Goal: Information Seeking & Learning: Check status

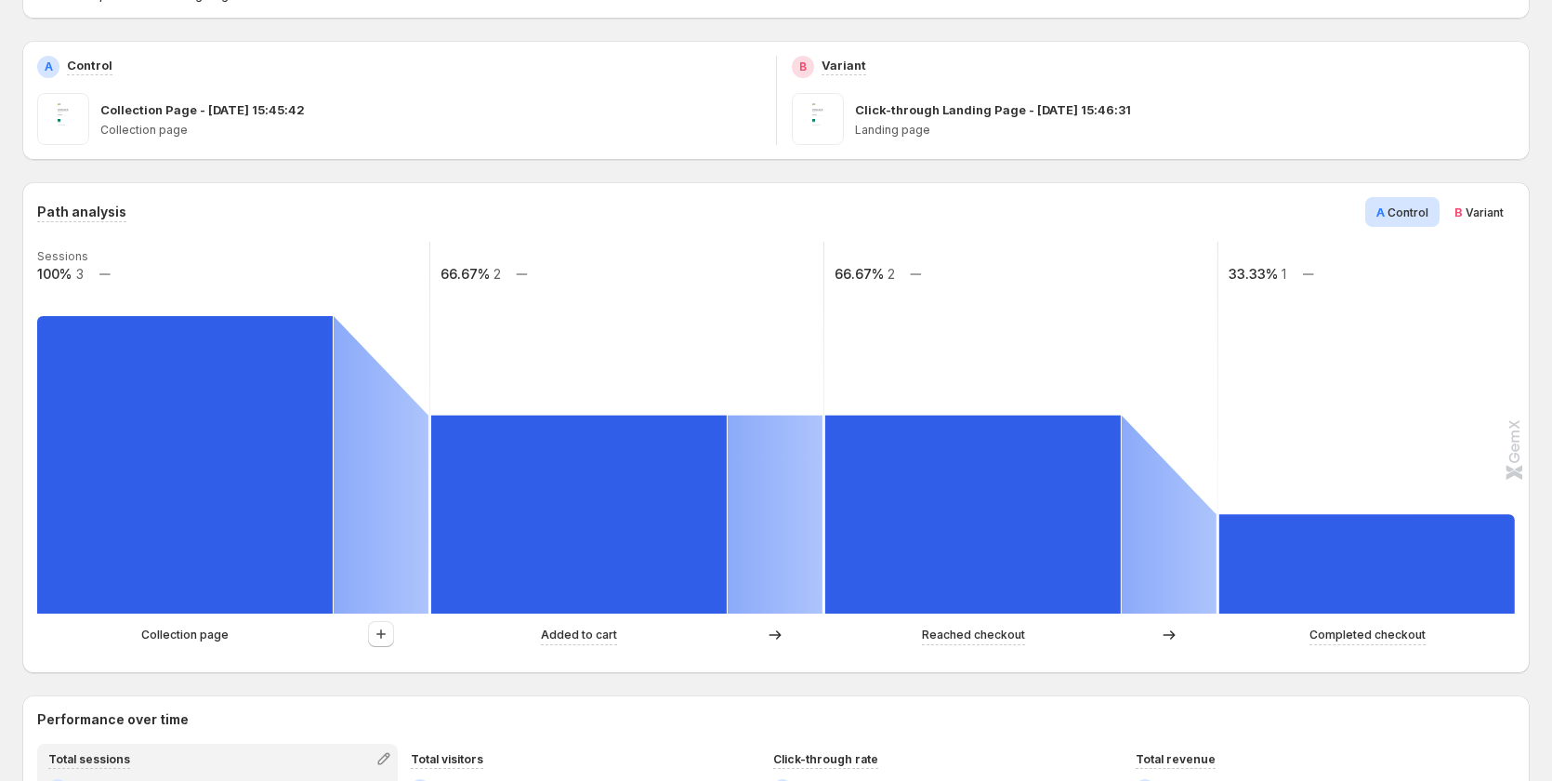
scroll to position [372, 0]
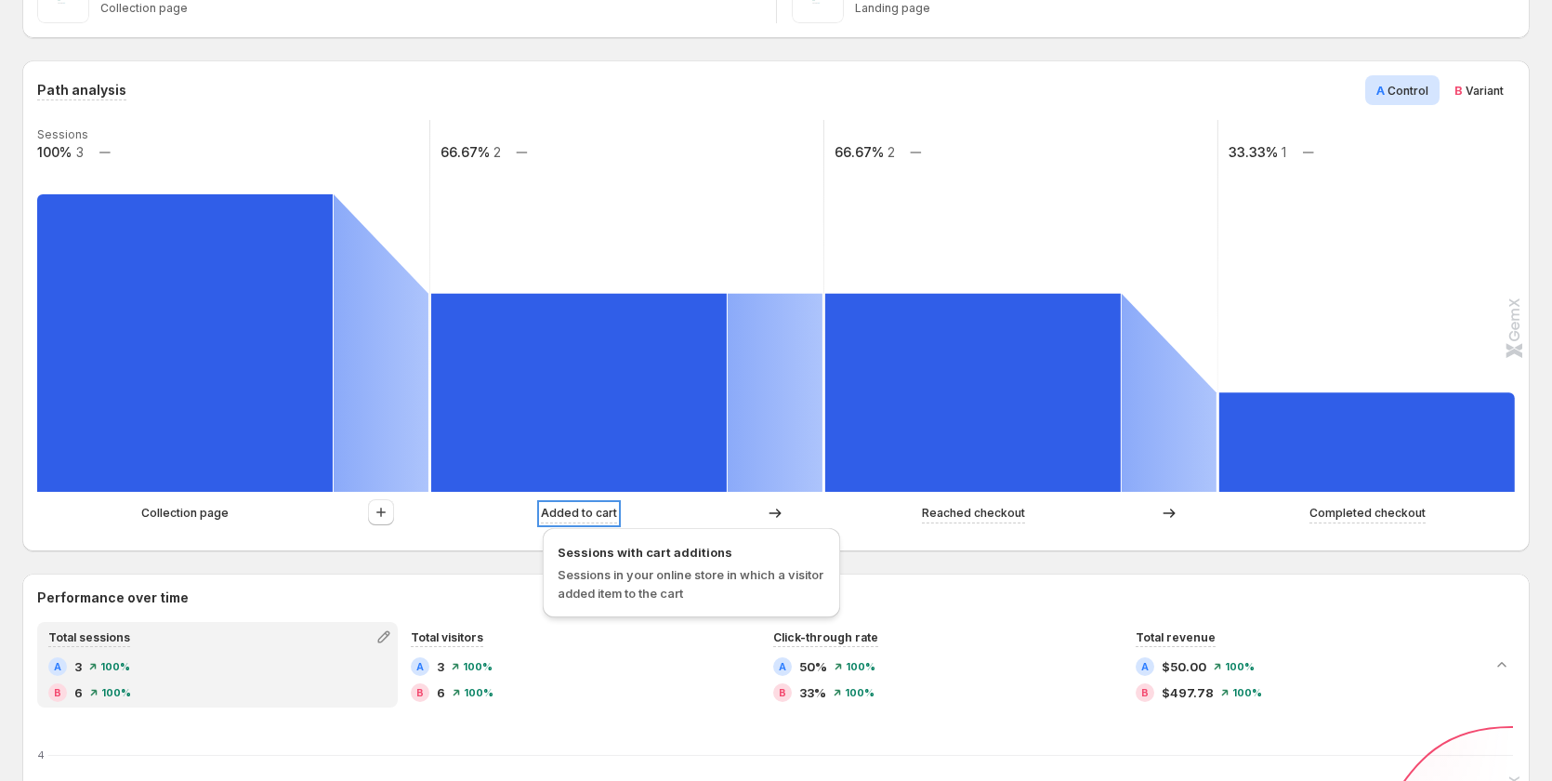
click at [553, 512] on p "Added to cart" at bounding box center [579, 513] width 76 height 19
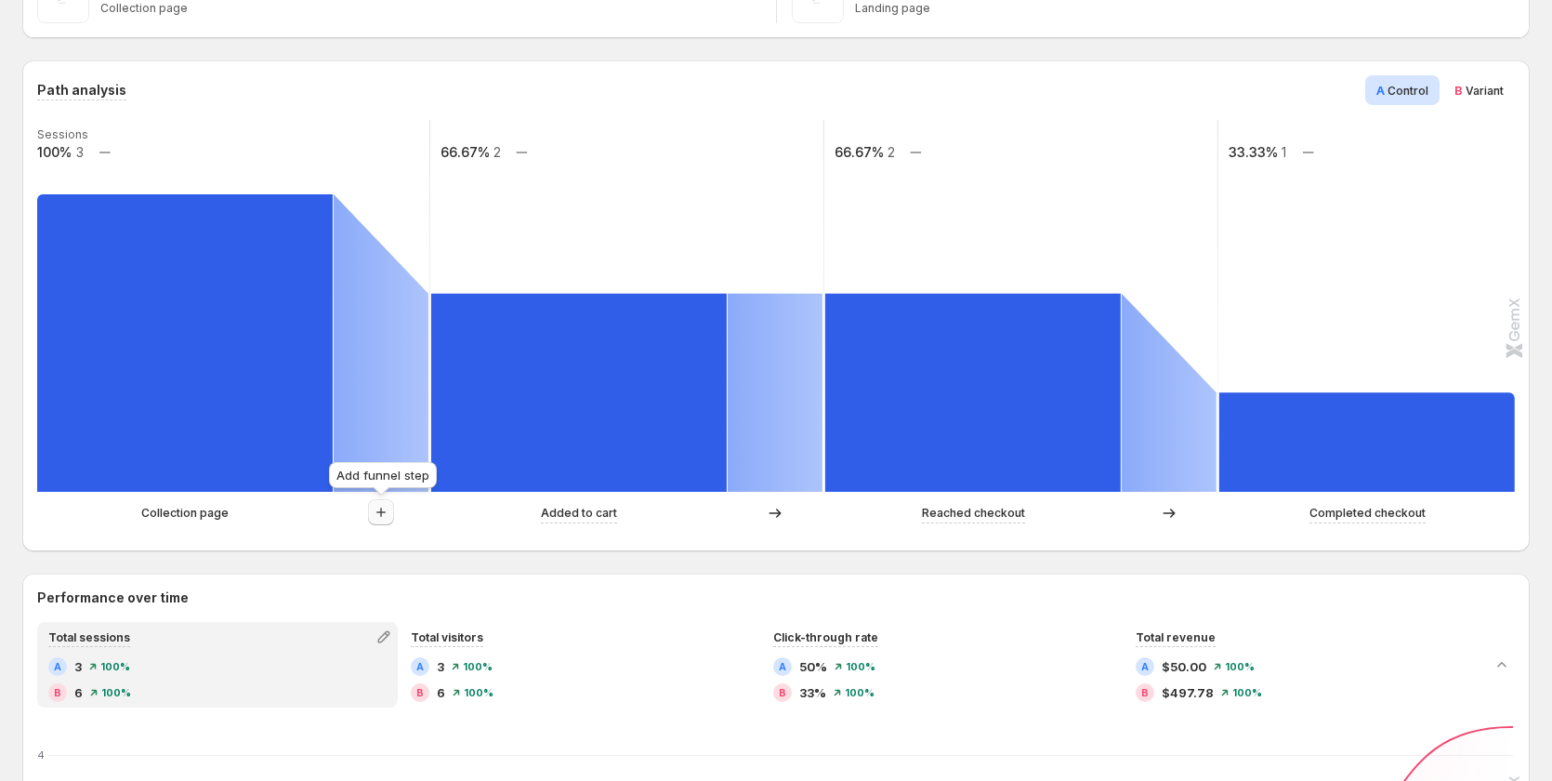
click at [372, 507] on icon "button" at bounding box center [381, 512] width 19 height 19
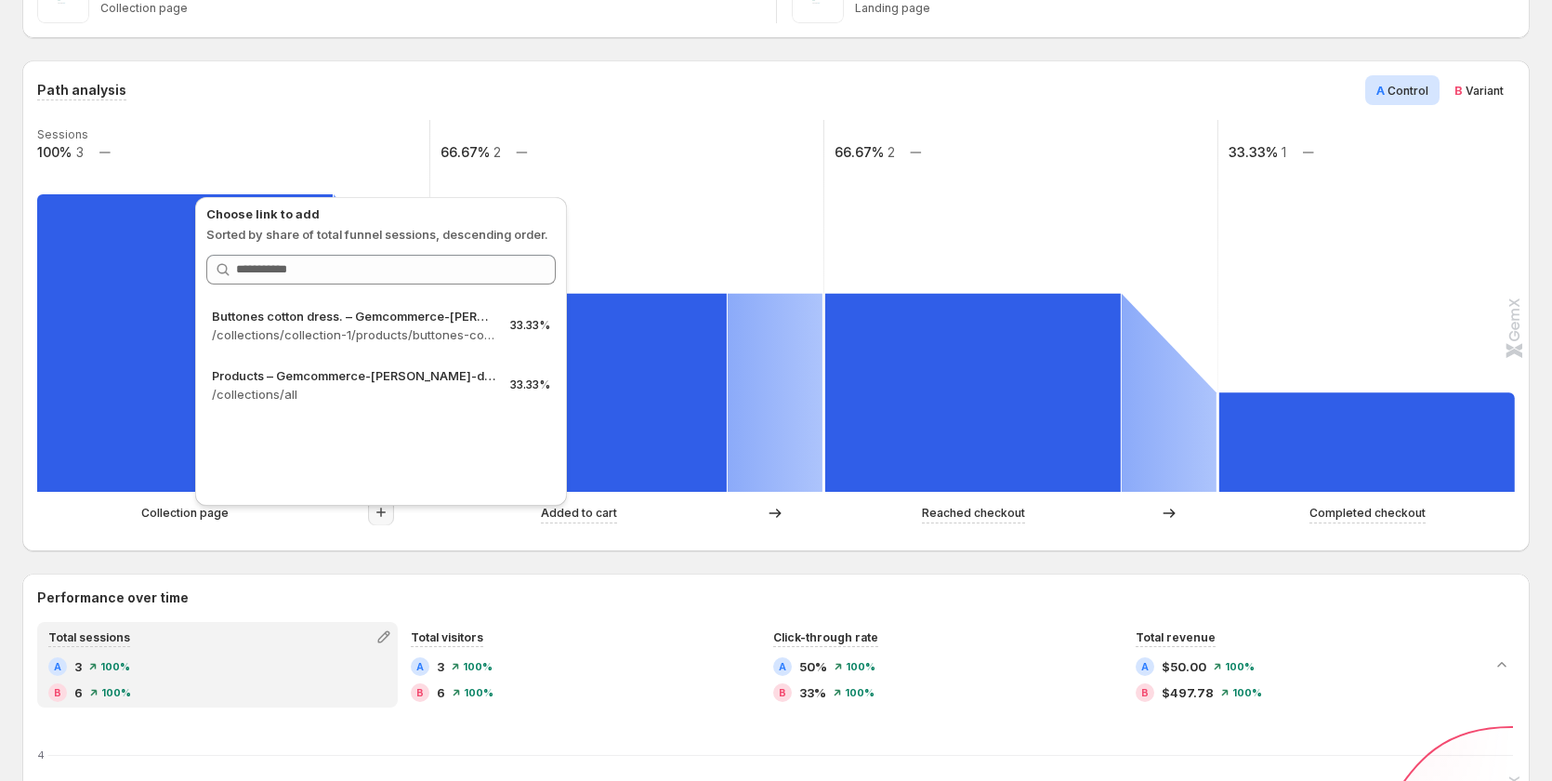
click at [250, 523] on div "Collection page" at bounding box center [233, 513] width 392 height 28
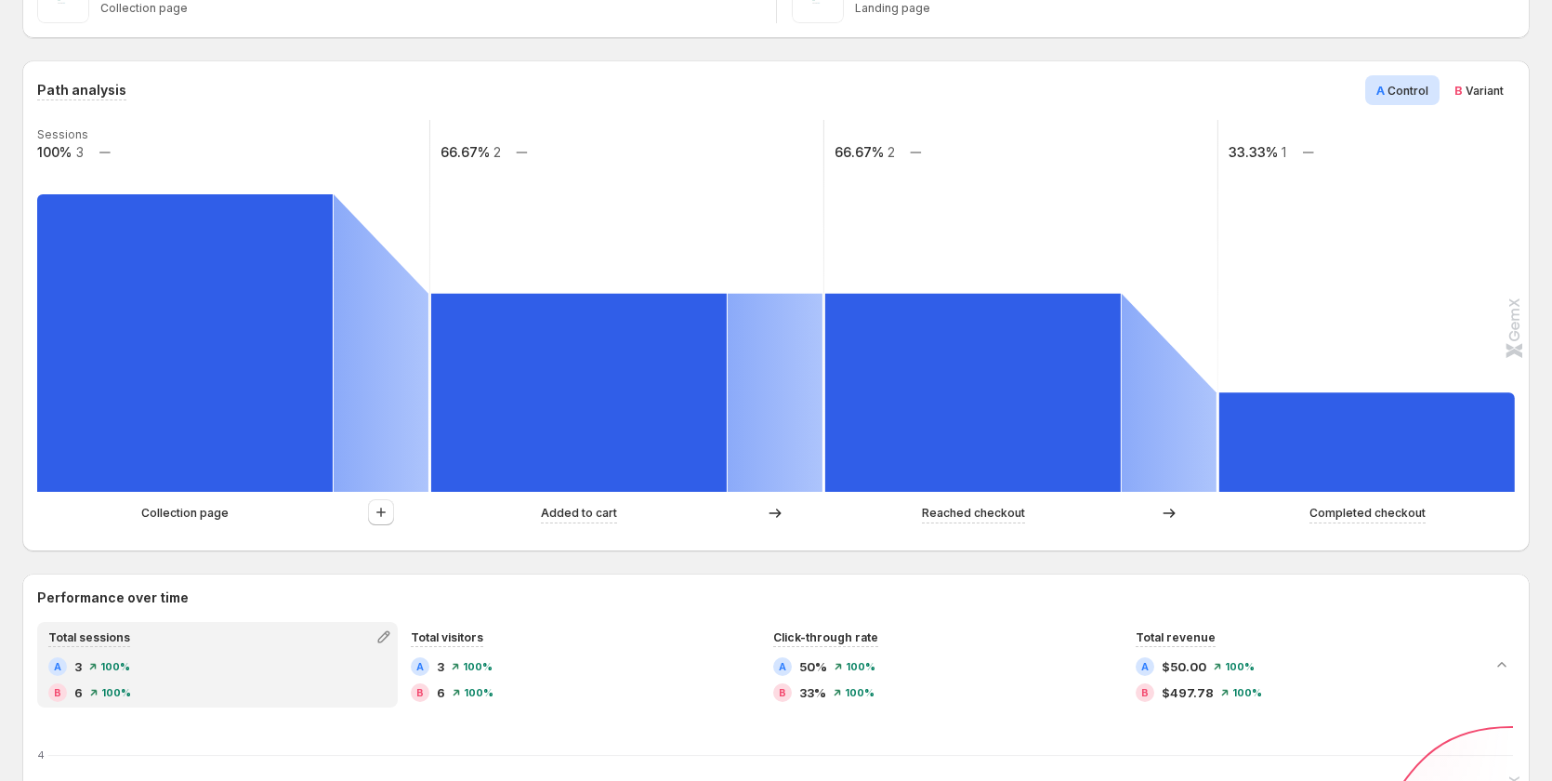
click at [175, 513] on p "Collection page" at bounding box center [184, 513] width 87 height 19
click at [1499, 78] on div "B Variant" at bounding box center [1479, 90] width 72 height 30
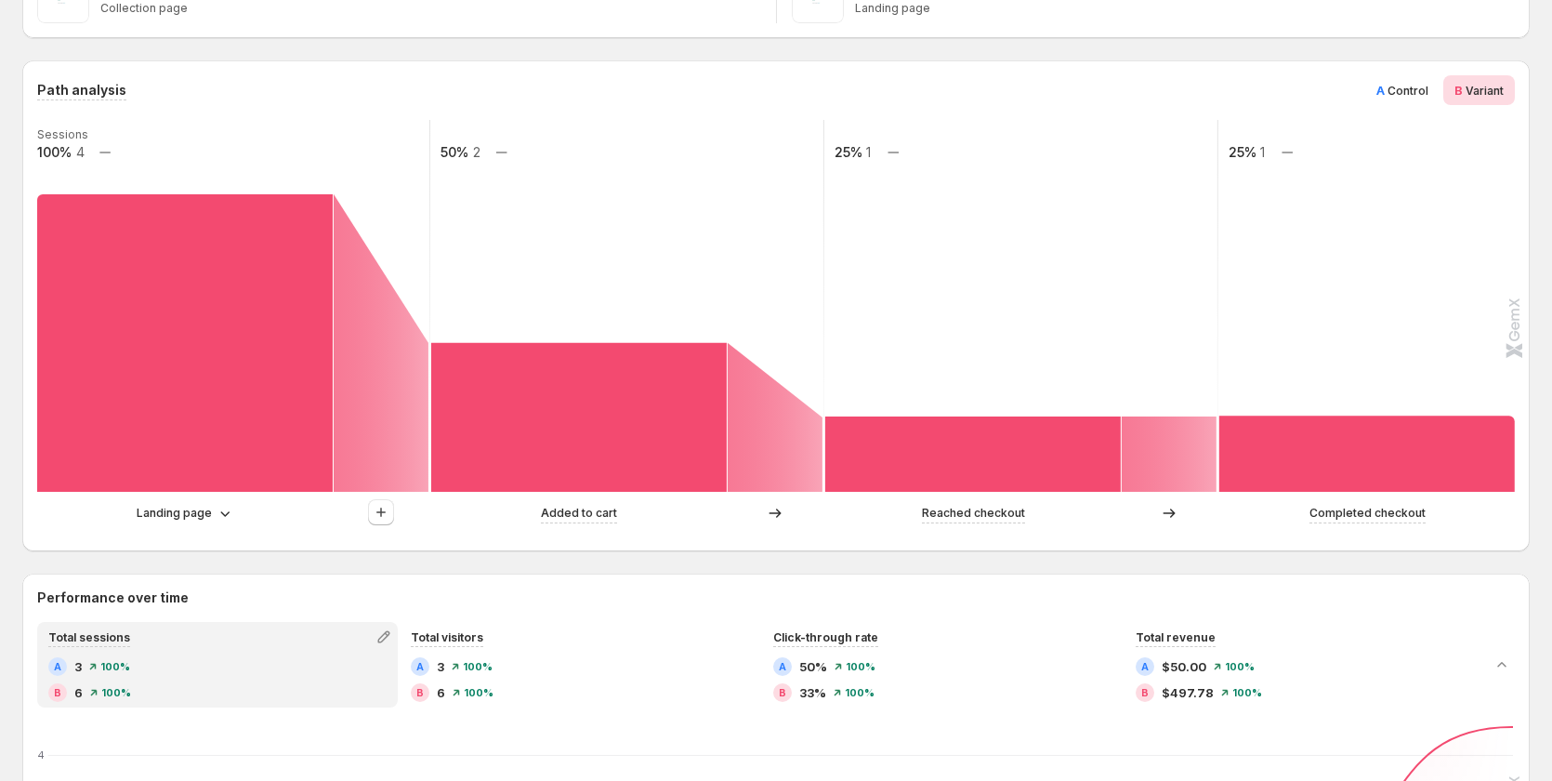
click at [1398, 82] on span "A Control" at bounding box center [1402, 90] width 52 height 19
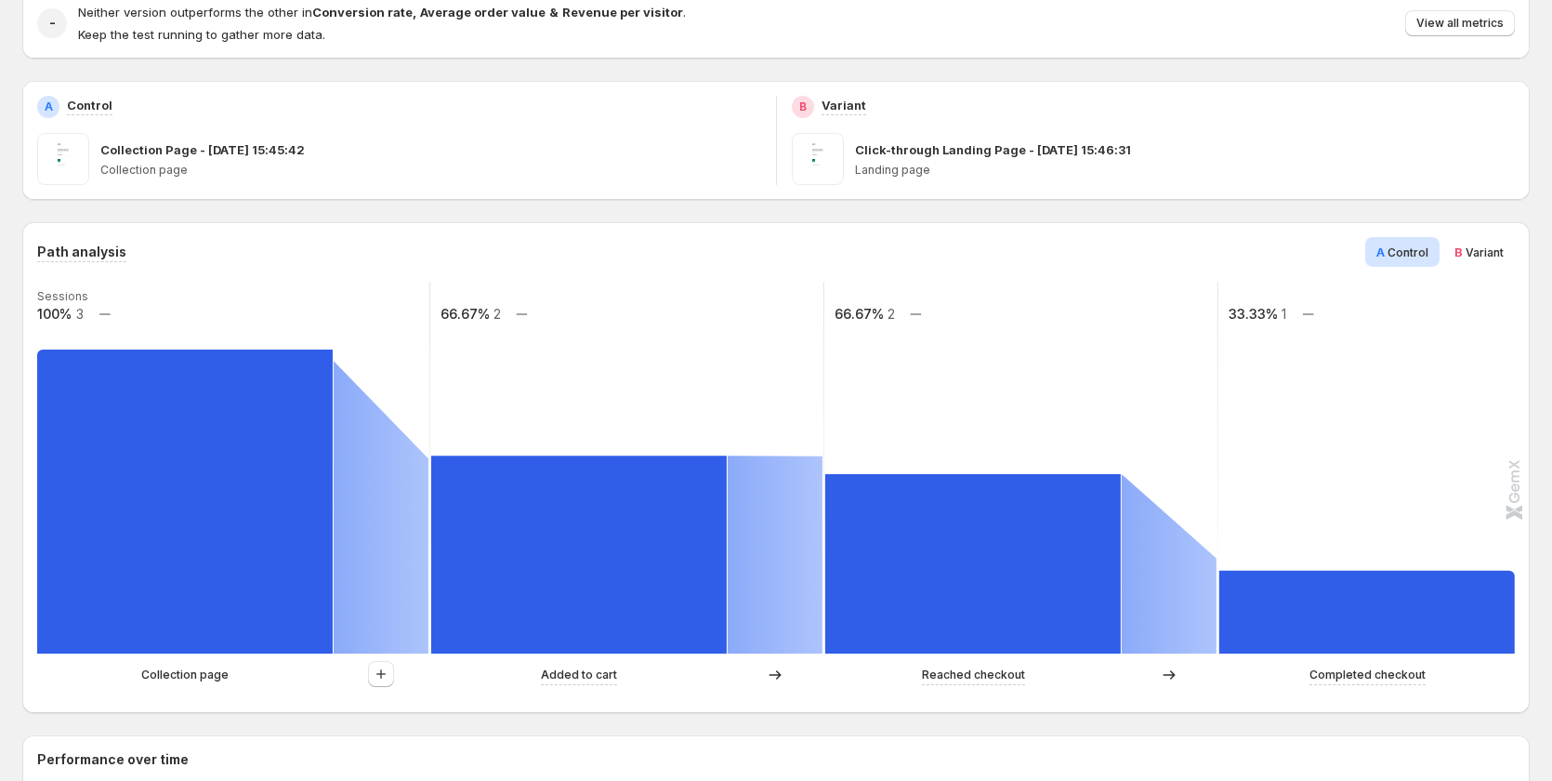
scroll to position [0, 0]
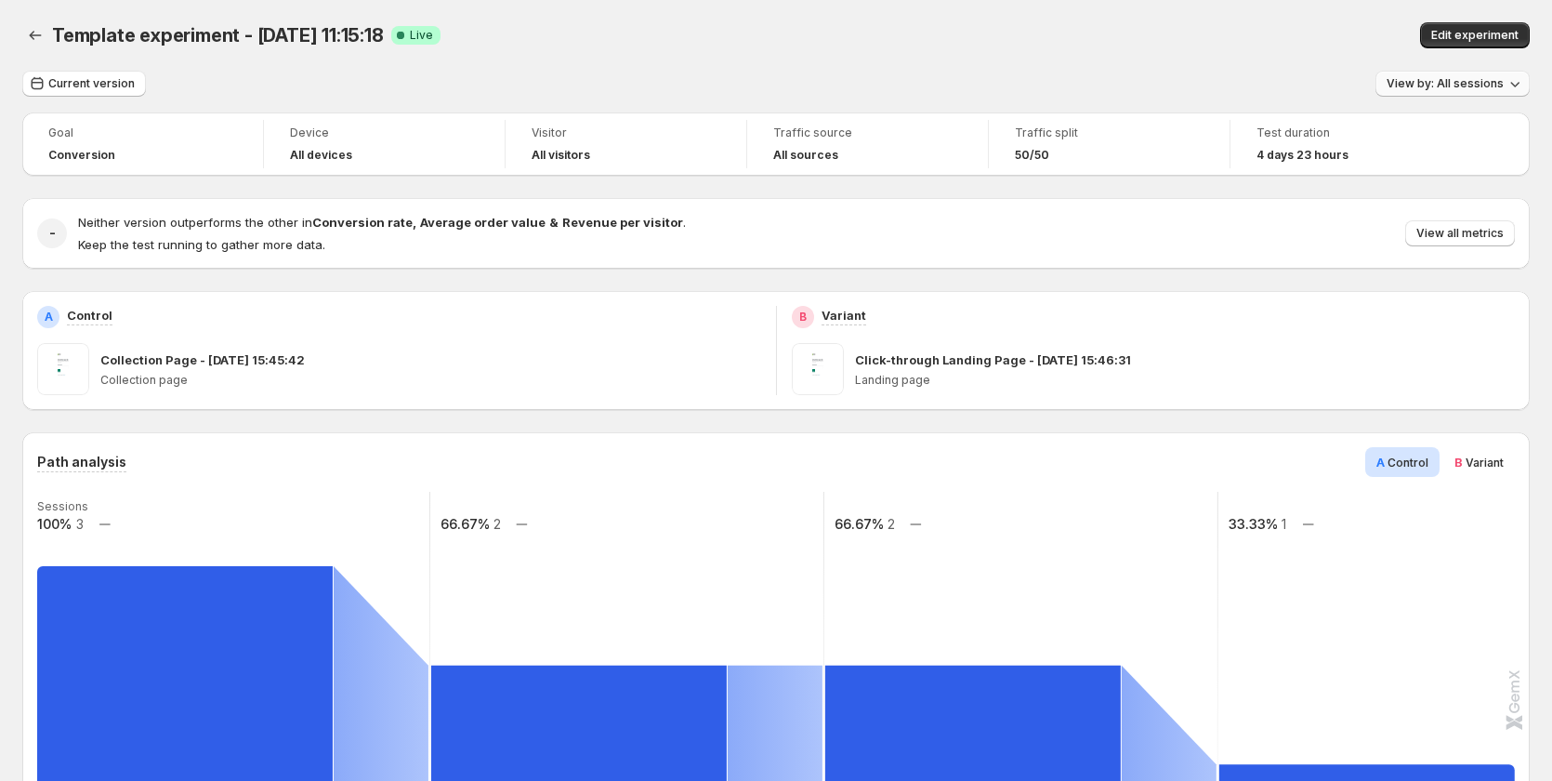
click at [1485, 74] on button "View by: All sessions" at bounding box center [1452, 84] width 154 height 26
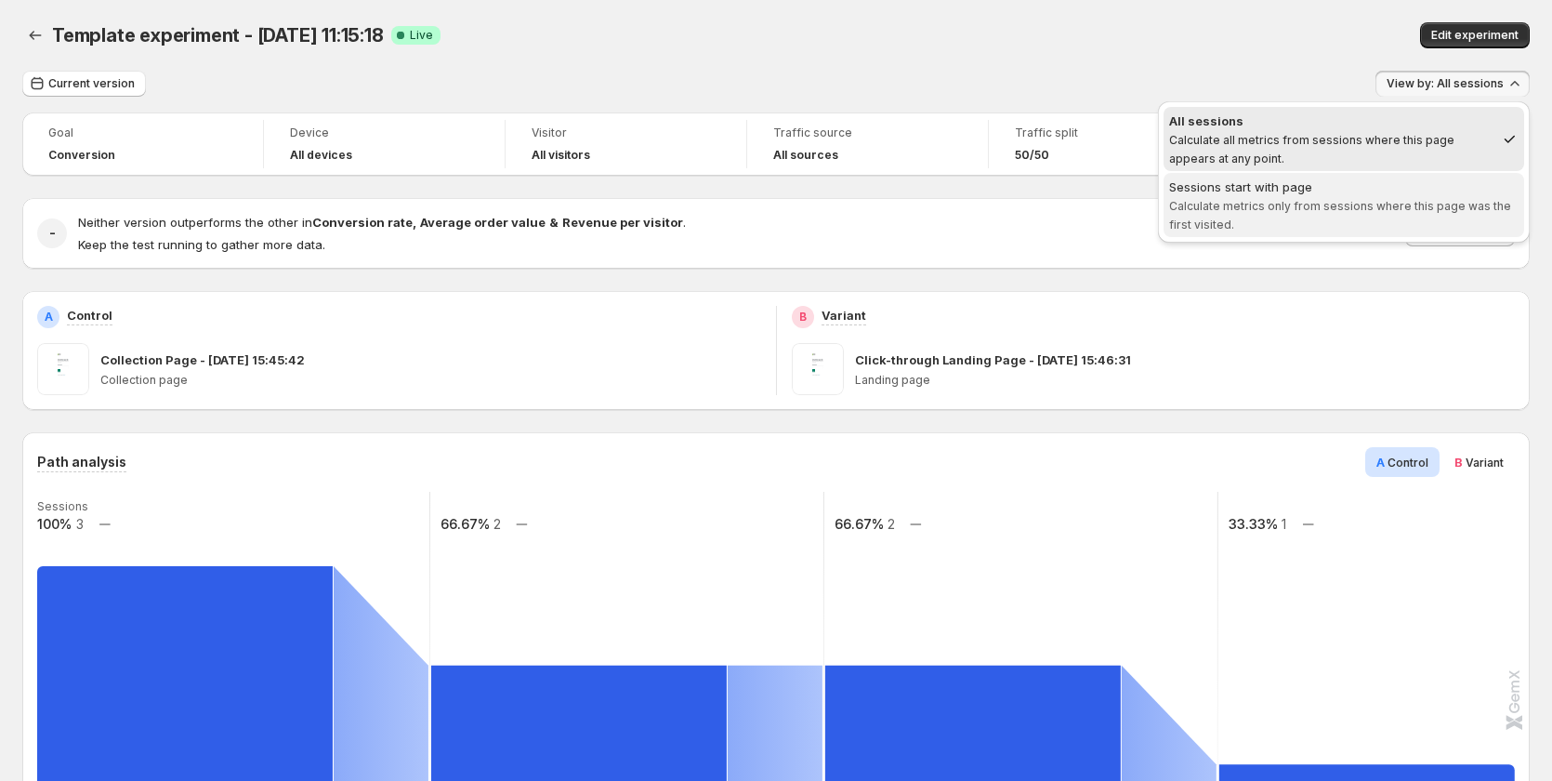
click at [1448, 189] on div "Sessions start with page" at bounding box center [1343, 187] width 349 height 19
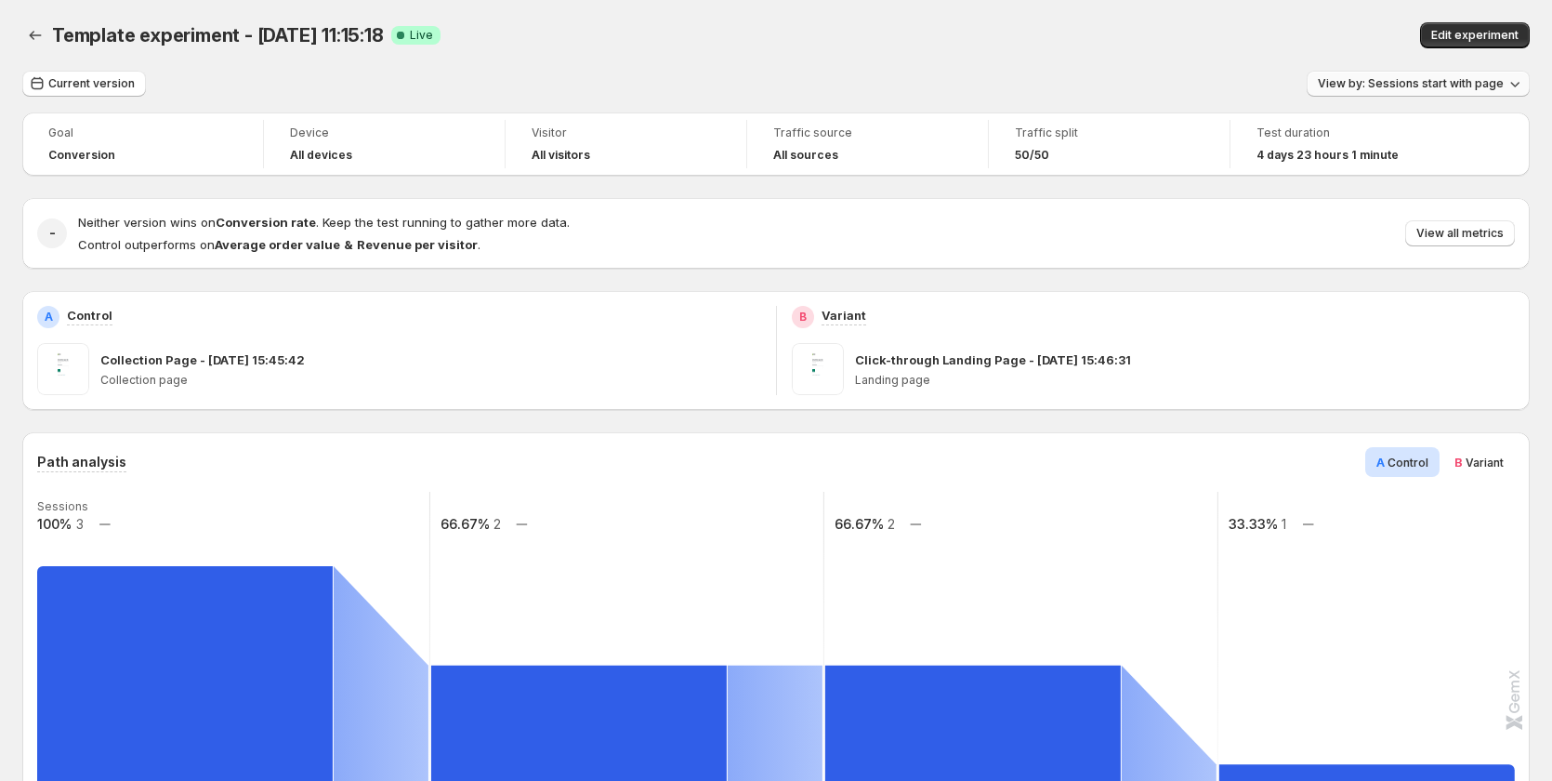
click at [1478, 85] on span "View by: Sessions start with page" at bounding box center [1411, 83] width 186 height 15
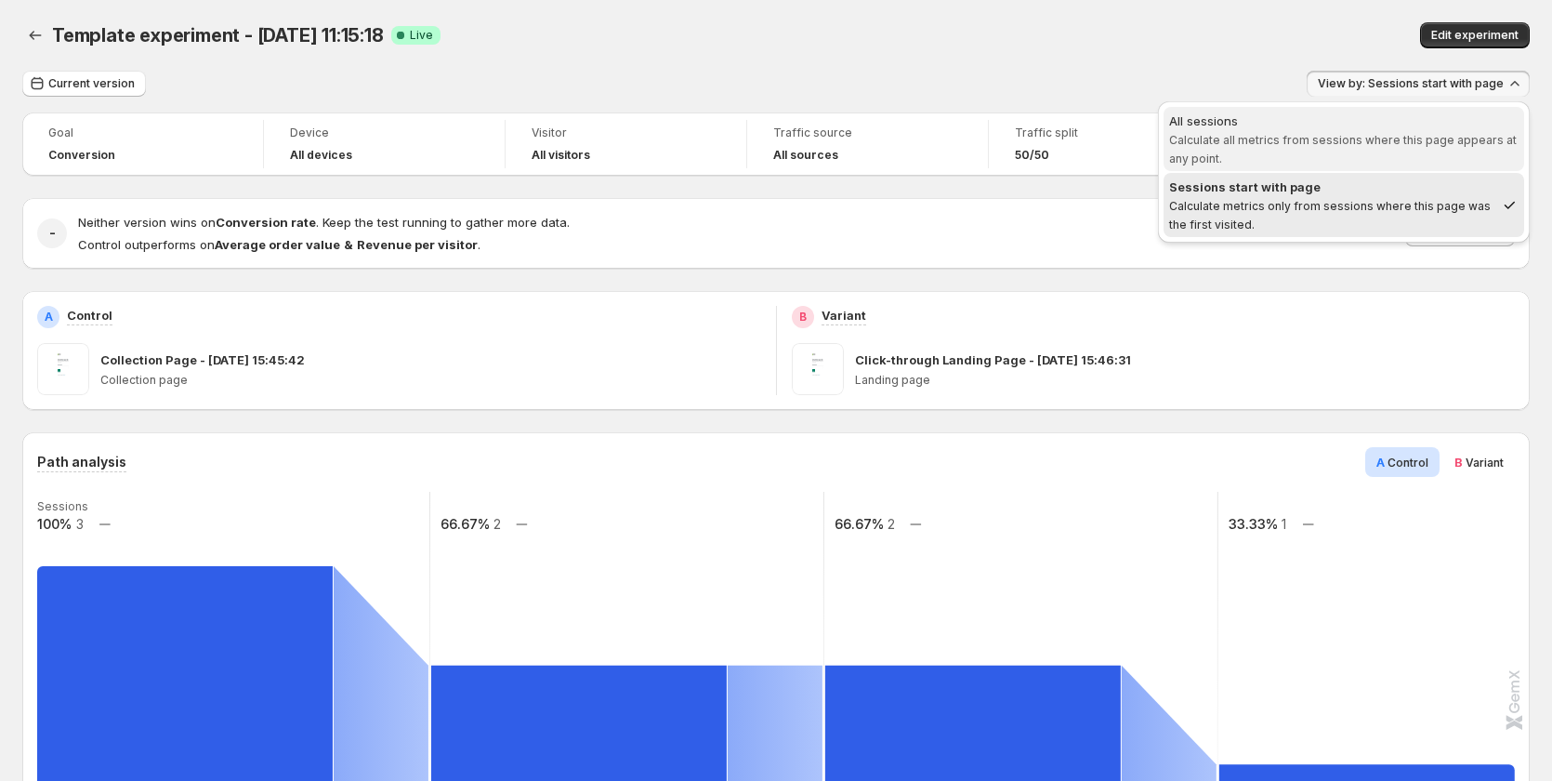
click at [1430, 138] on span "Calculate all metrics from sessions where this page appears at any point." at bounding box center [1343, 149] width 348 height 33
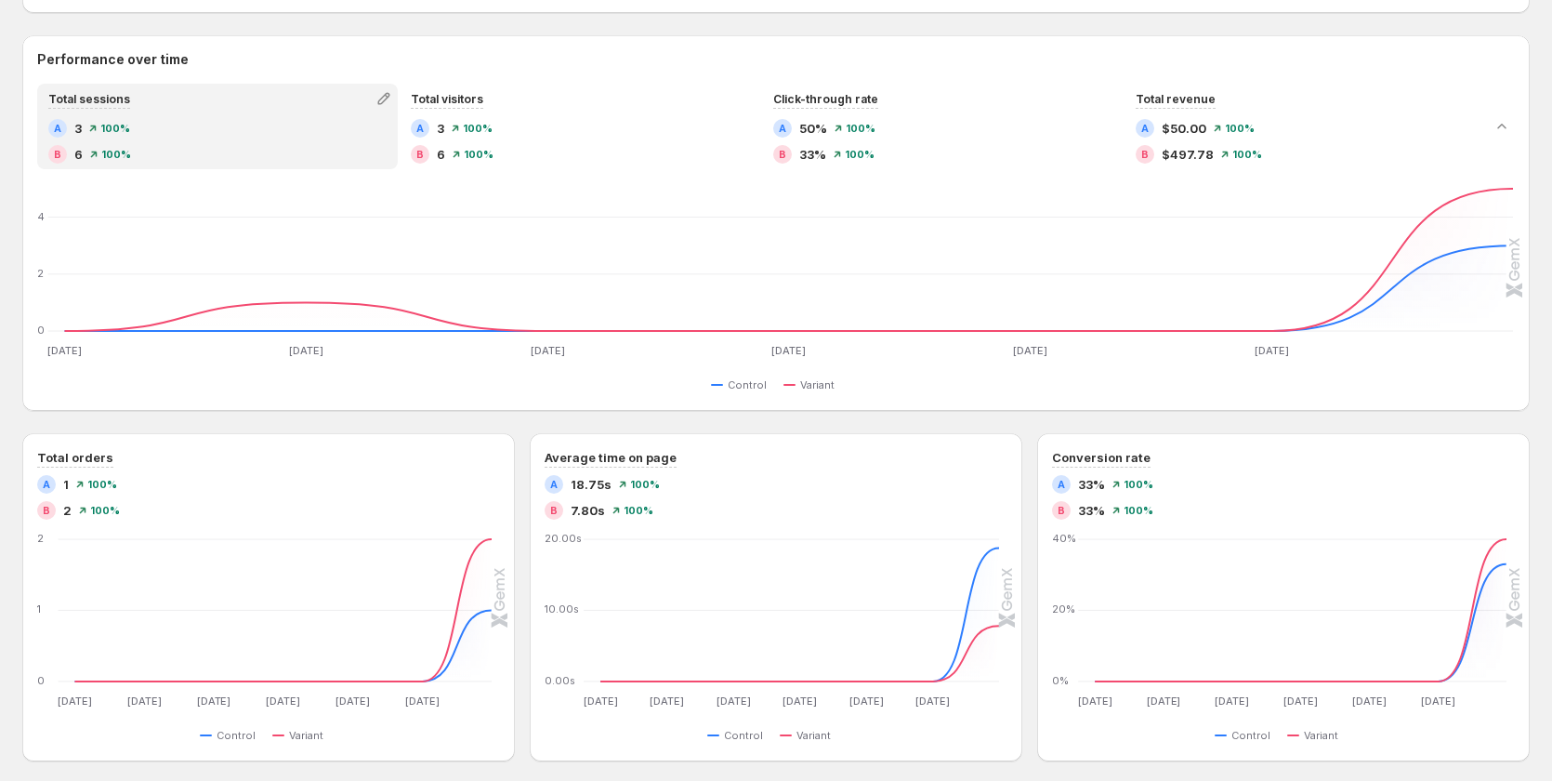
scroll to position [929, 0]
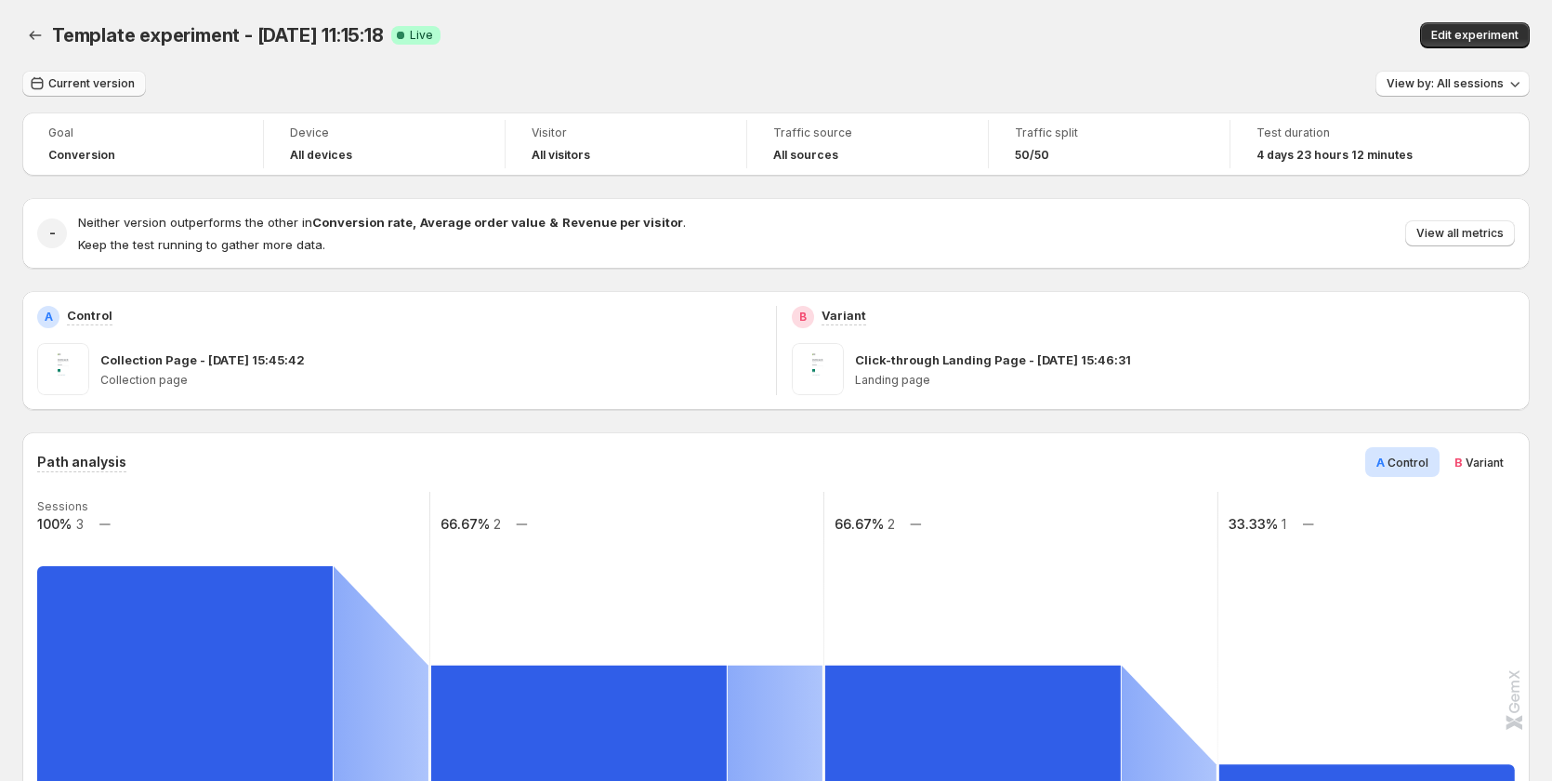
click at [82, 81] on span "Current version" at bounding box center [91, 83] width 86 height 15
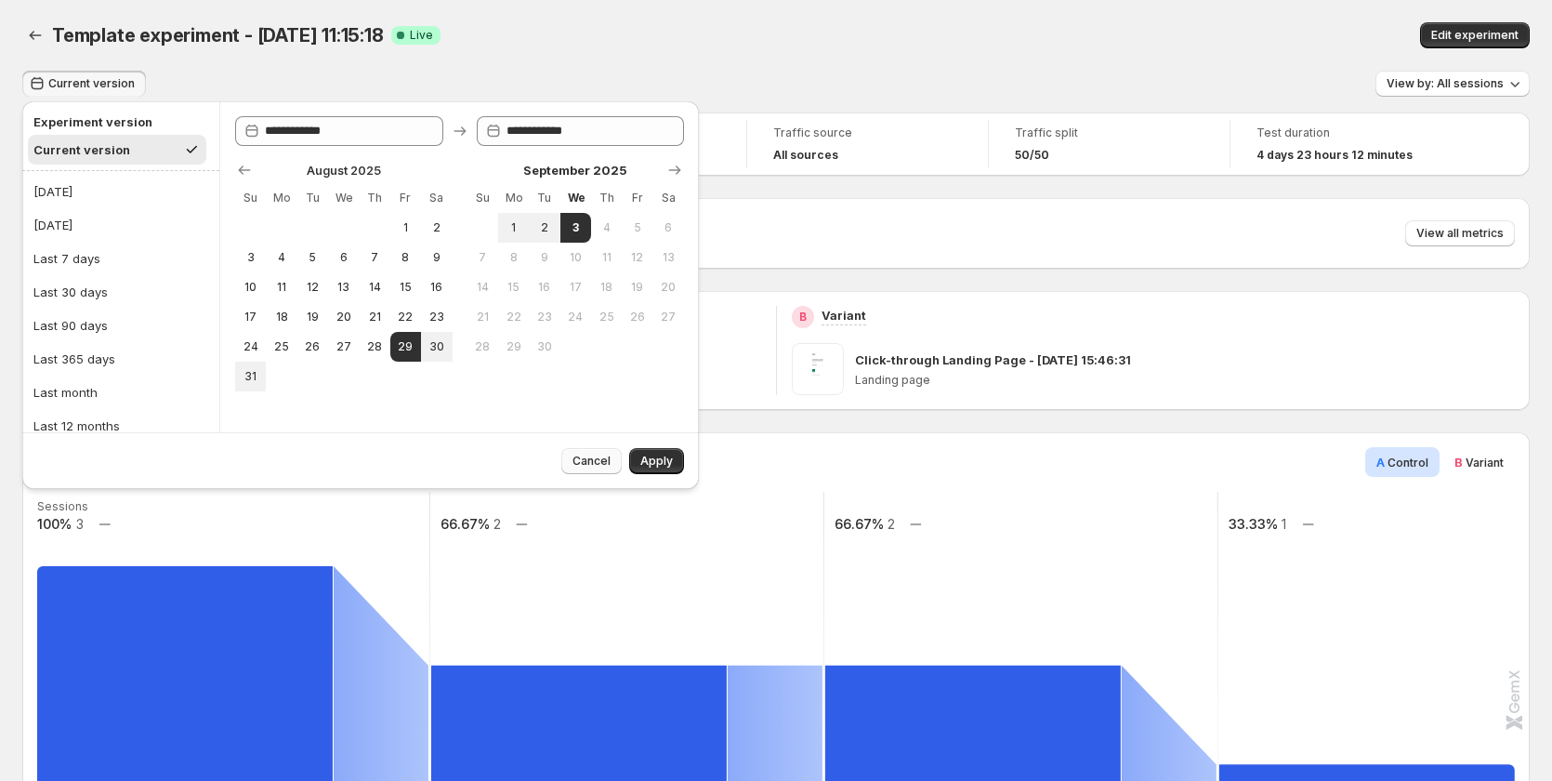
click at [619, 464] on button "Cancel" at bounding box center [591, 461] width 60 height 26
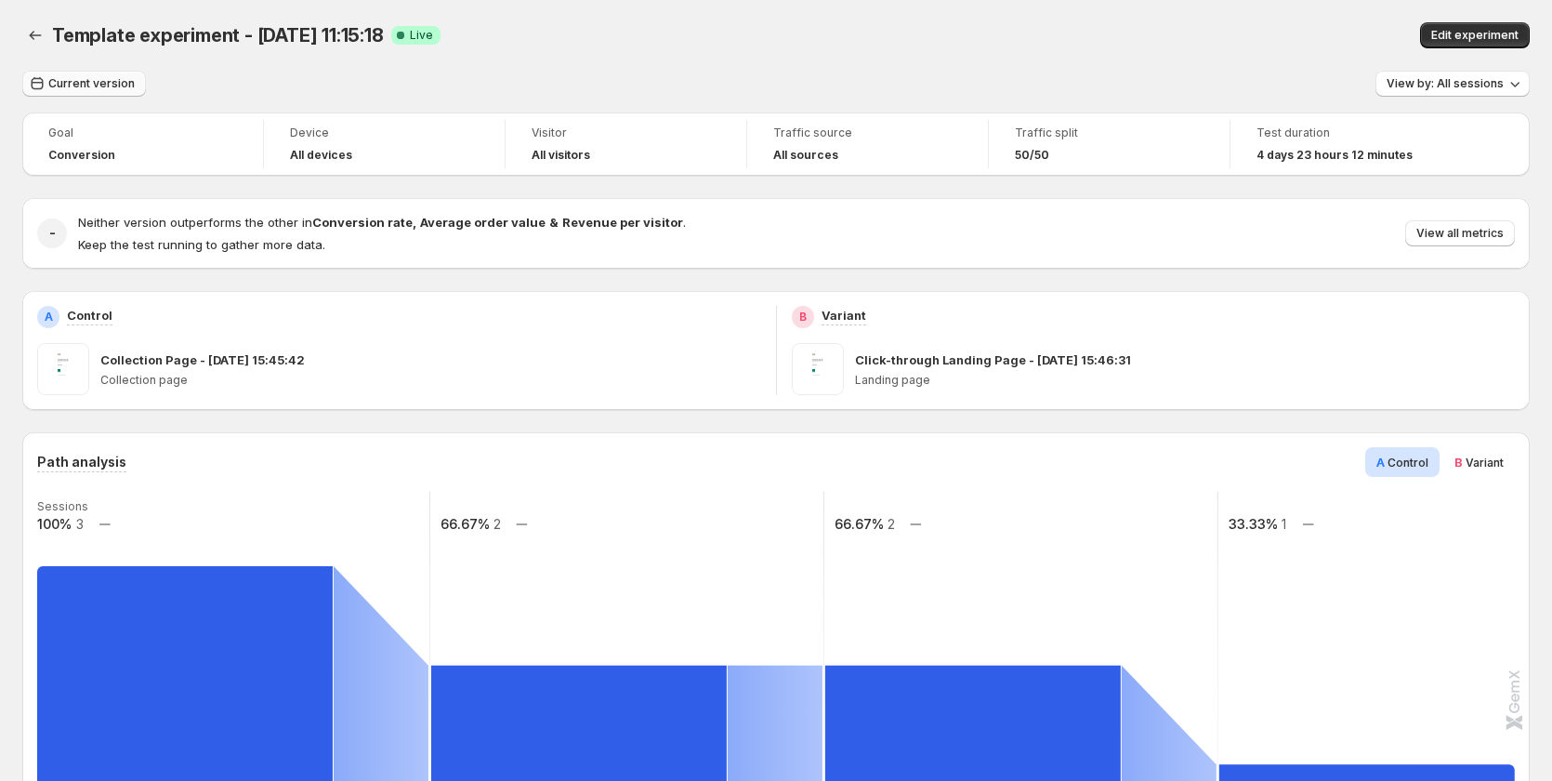
click at [87, 85] on span "Current version" at bounding box center [91, 83] width 86 height 15
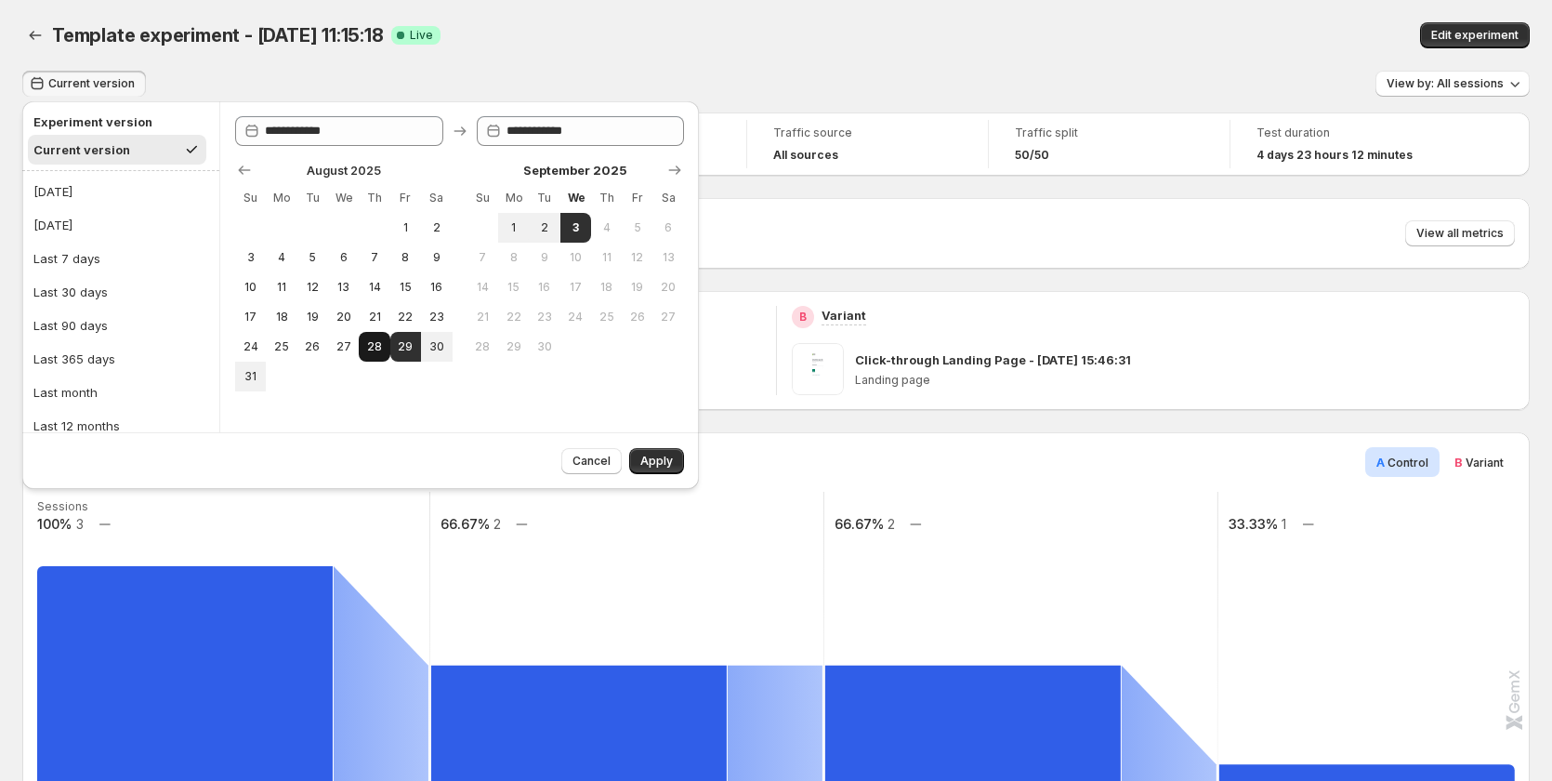
click at [365, 349] on button "28" at bounding box center [374, 347] width 31 height 30
type input "**********"
click at [572, 227] on span "3" at bounding box center [576, 227] width 16 height 15
type input "**********"
click at [646, 459] on span "Apply" at bounding box center [656, 461] width 33 height 15
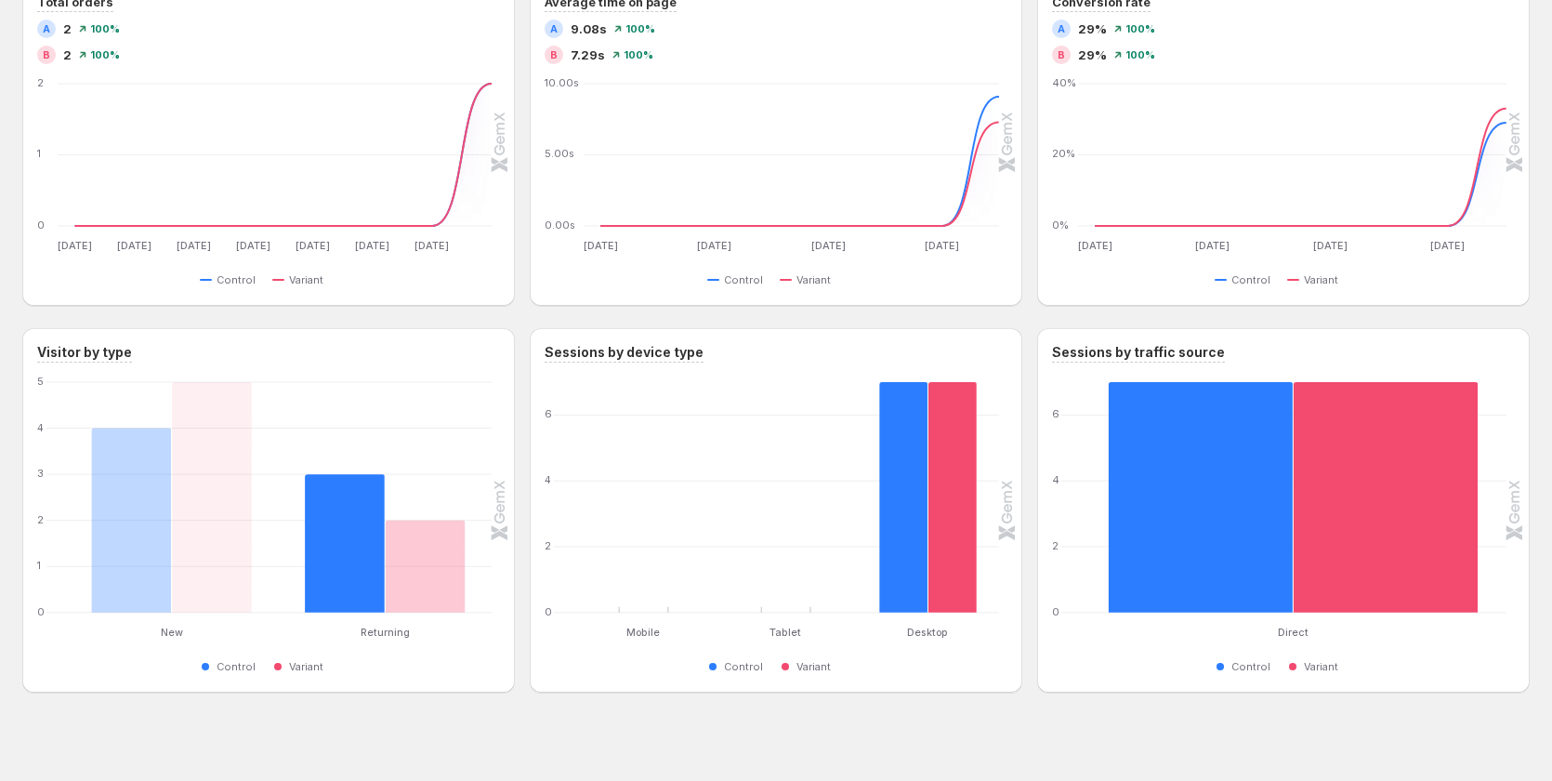
scroll to position [1377, 0]
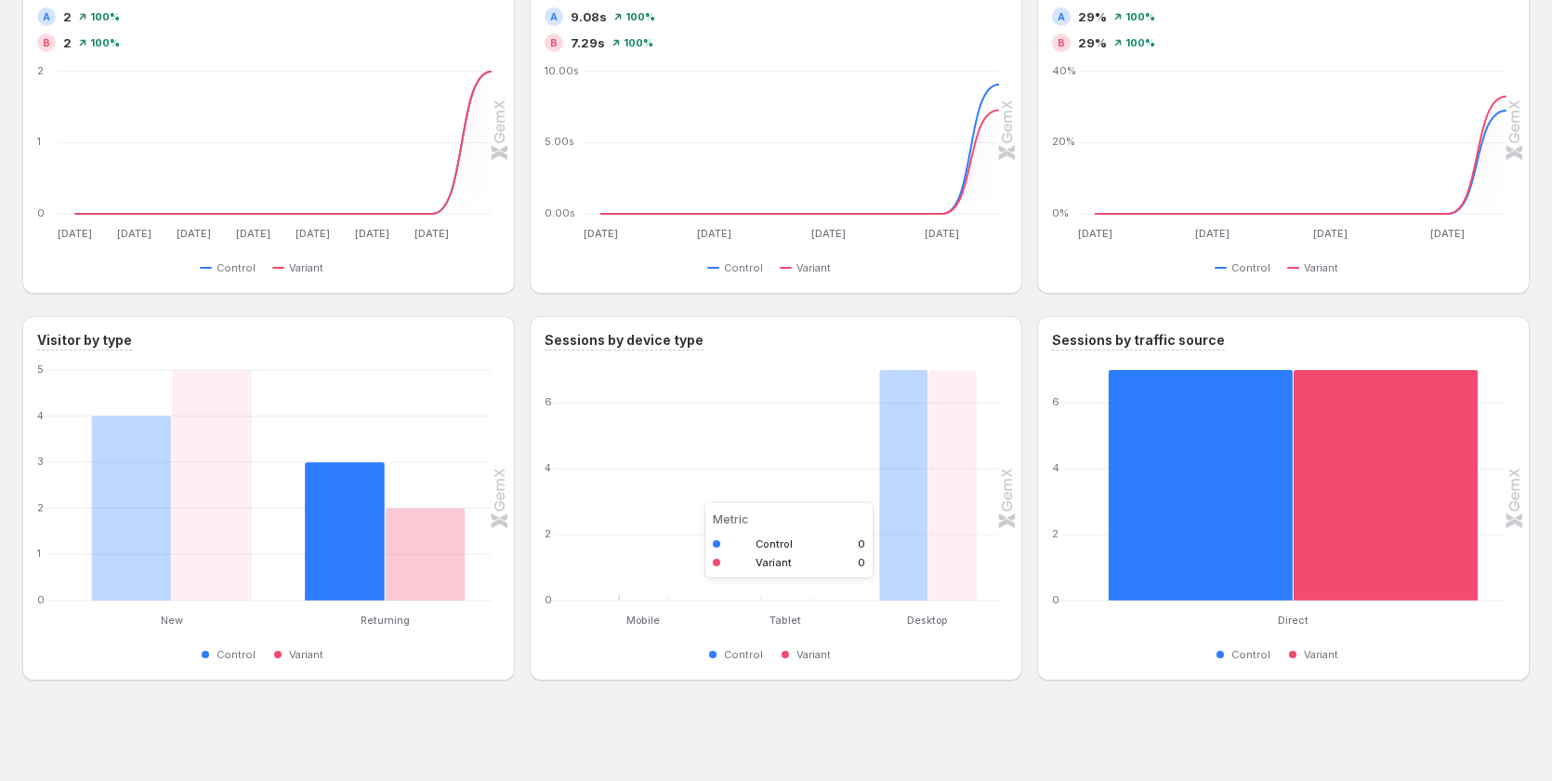
click at [718, 535] on rect "Tablet: Control 0,Variant 0" at bounding box center [786, 485] width 142 height 230
click at [1292, 537] on rect "Control 7" at bounding box center [1201, 485] width 185 height 230
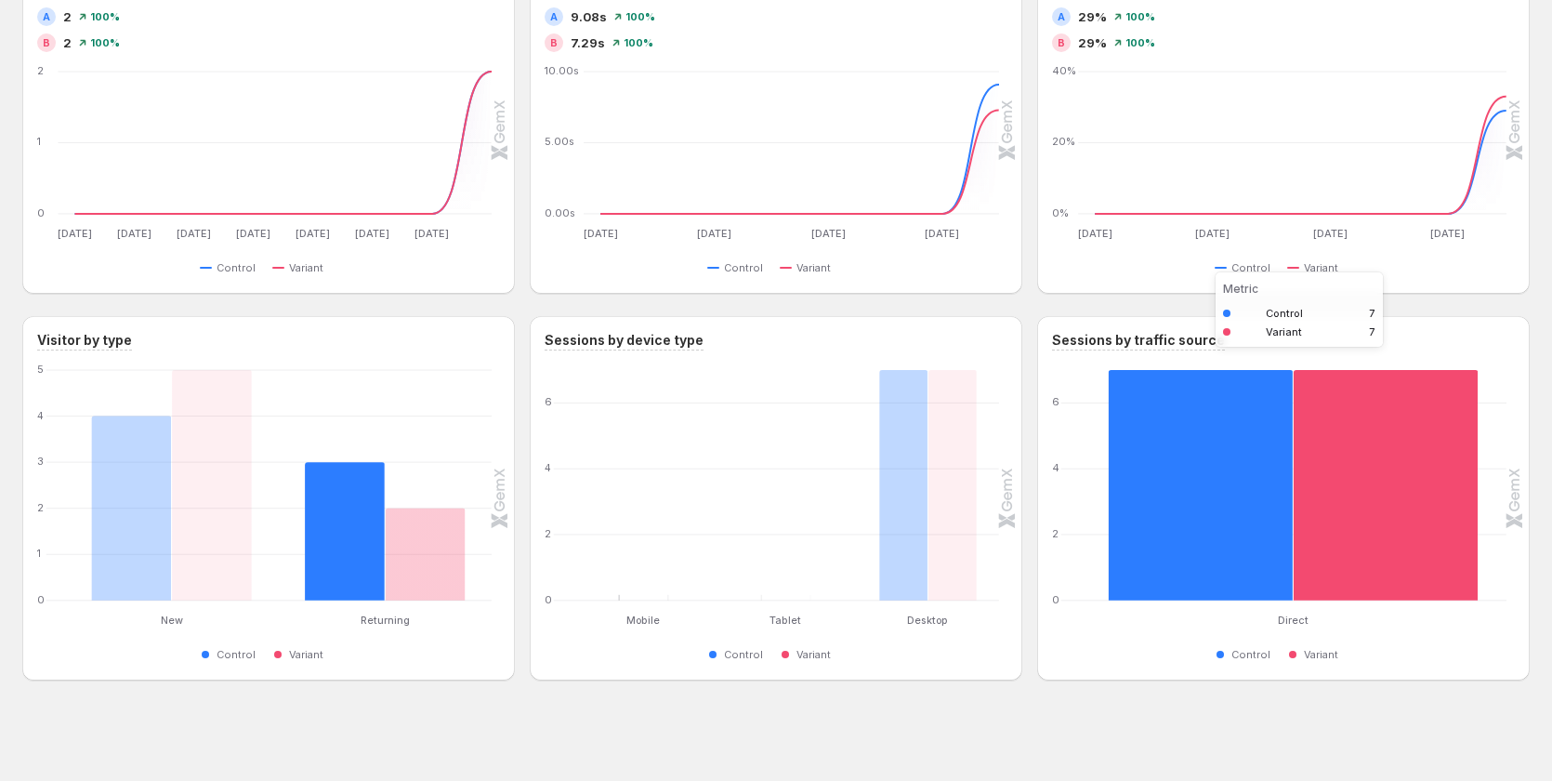
click at [1152, 613] on rect at bounding box center [1201, 485] width 184 height 286
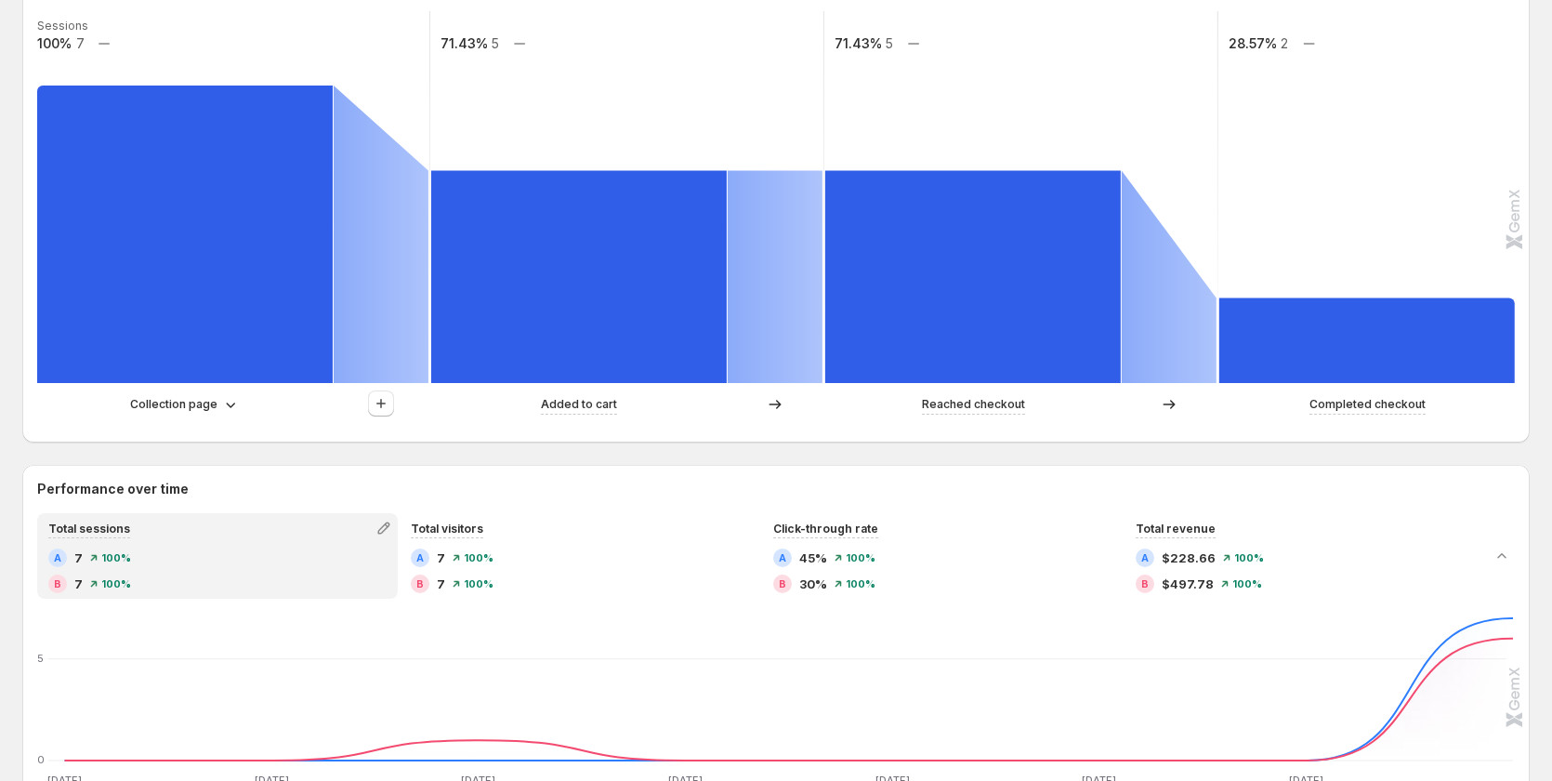
scroll to position [355, 0]
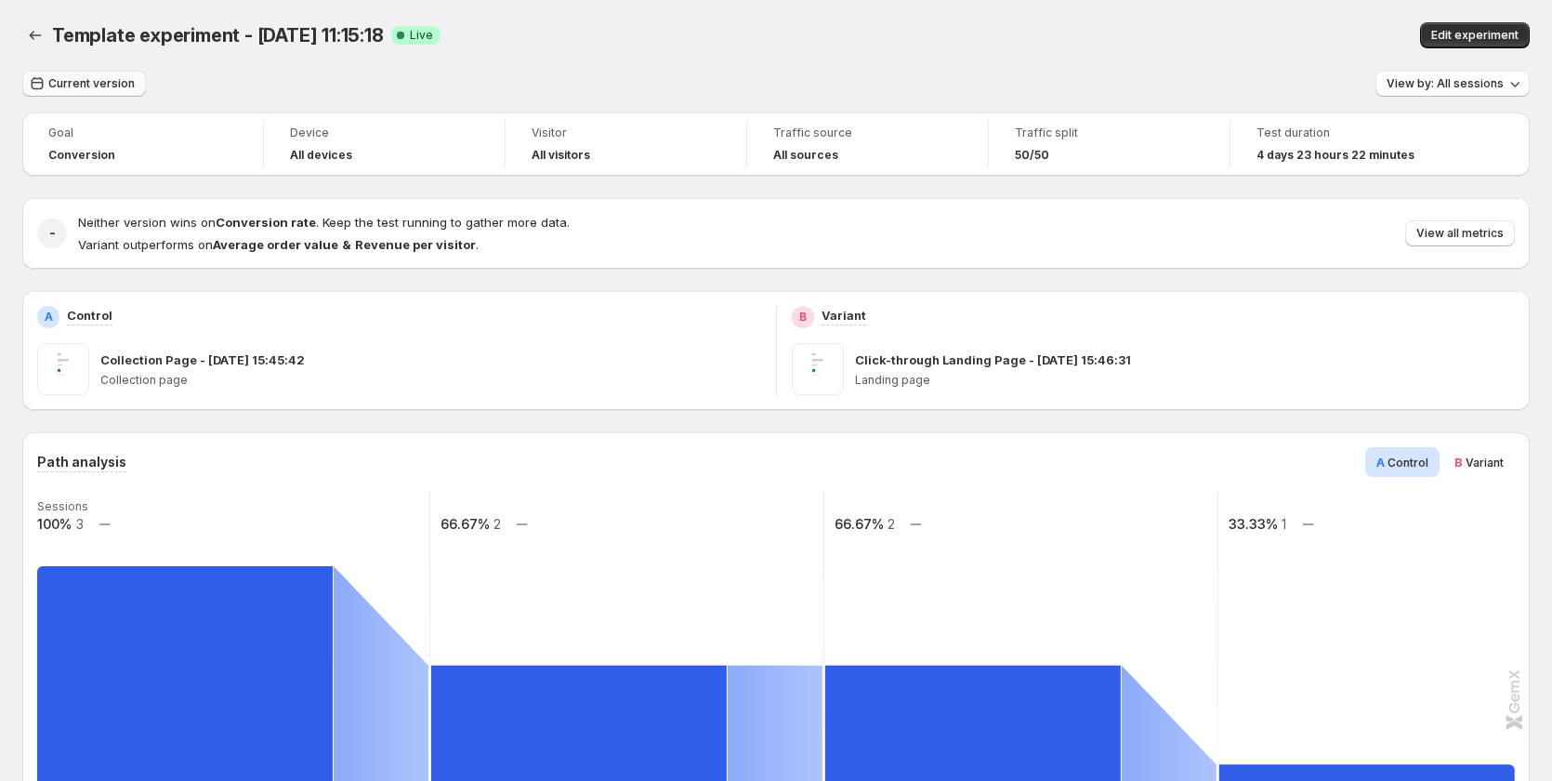
click at [65, 72] on button "Current version" at bounding box center [84, 84] width 124 height 26
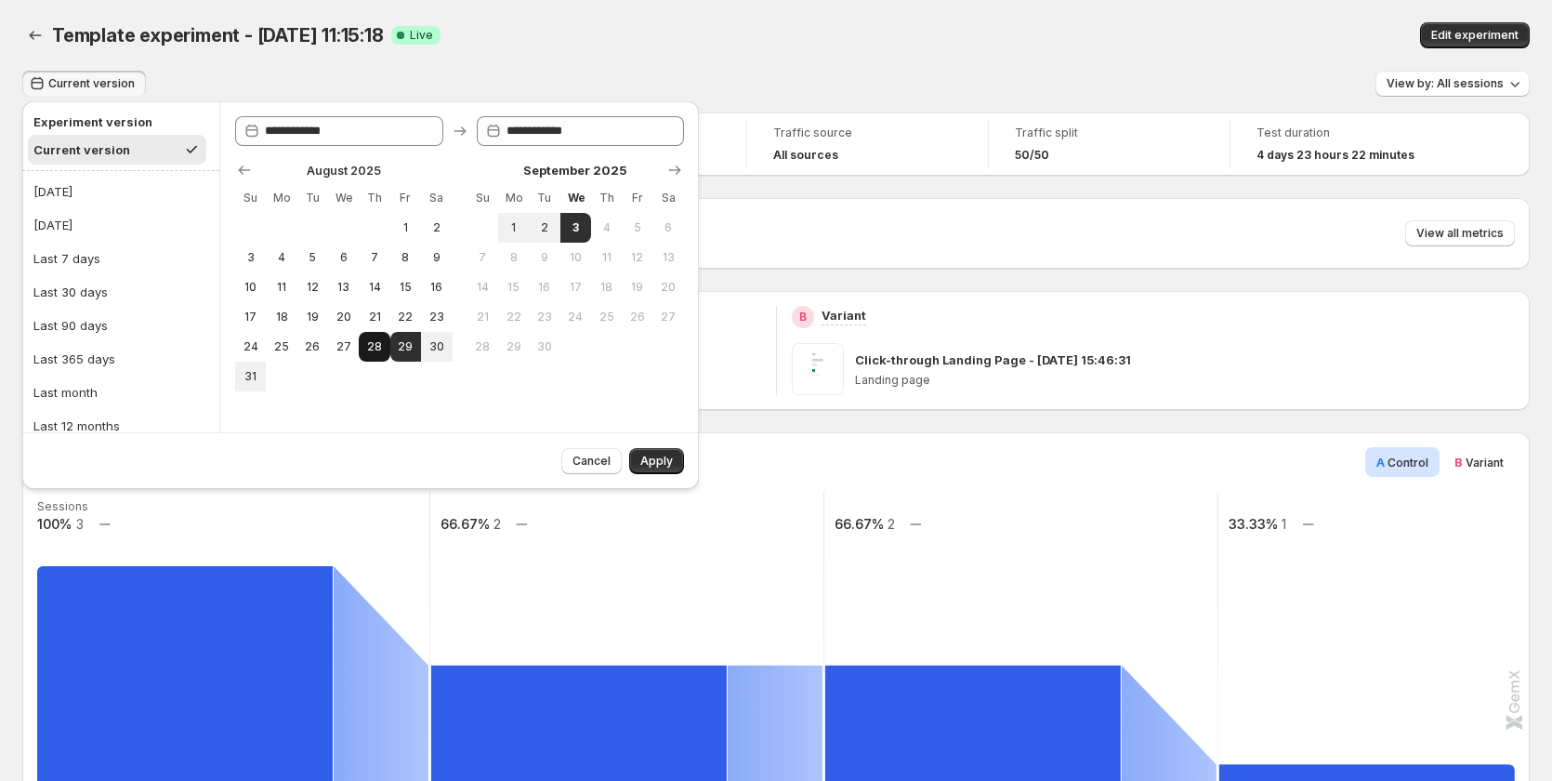
click at [375, 345] on span "28" at bounding box center [374, 346] width 16 height 15
type input "**********"
click at [575, 238] on button "3" at bounding box center [575, 228] width 31 height 30
type input "**********"
click at [650, 459] on span "Apply" at bounding box center [656, 461] width 33 height 15
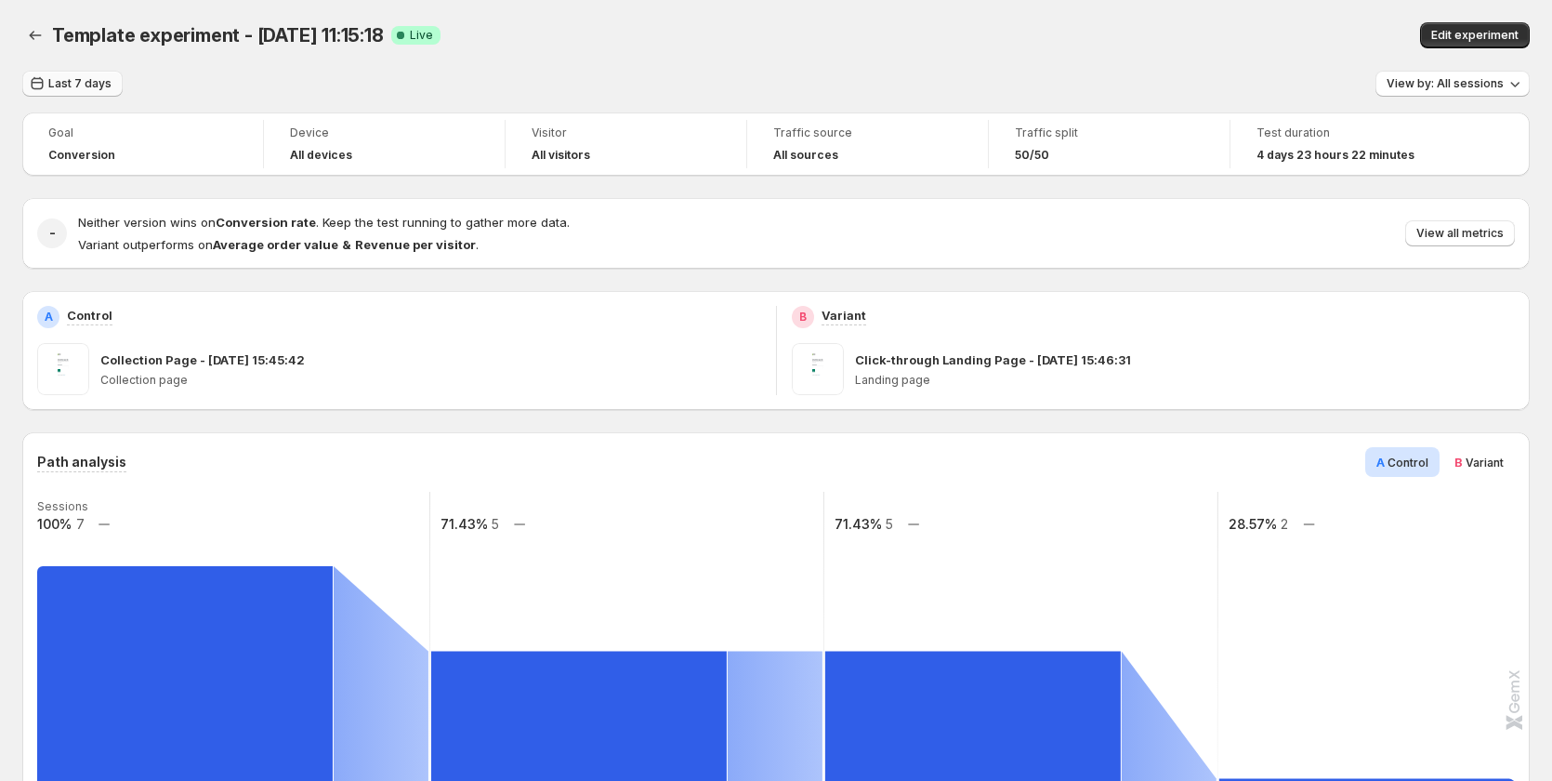
click at [62, 82] on span "Last 7 days" at bounding box center [79, 83] width 63 height 15
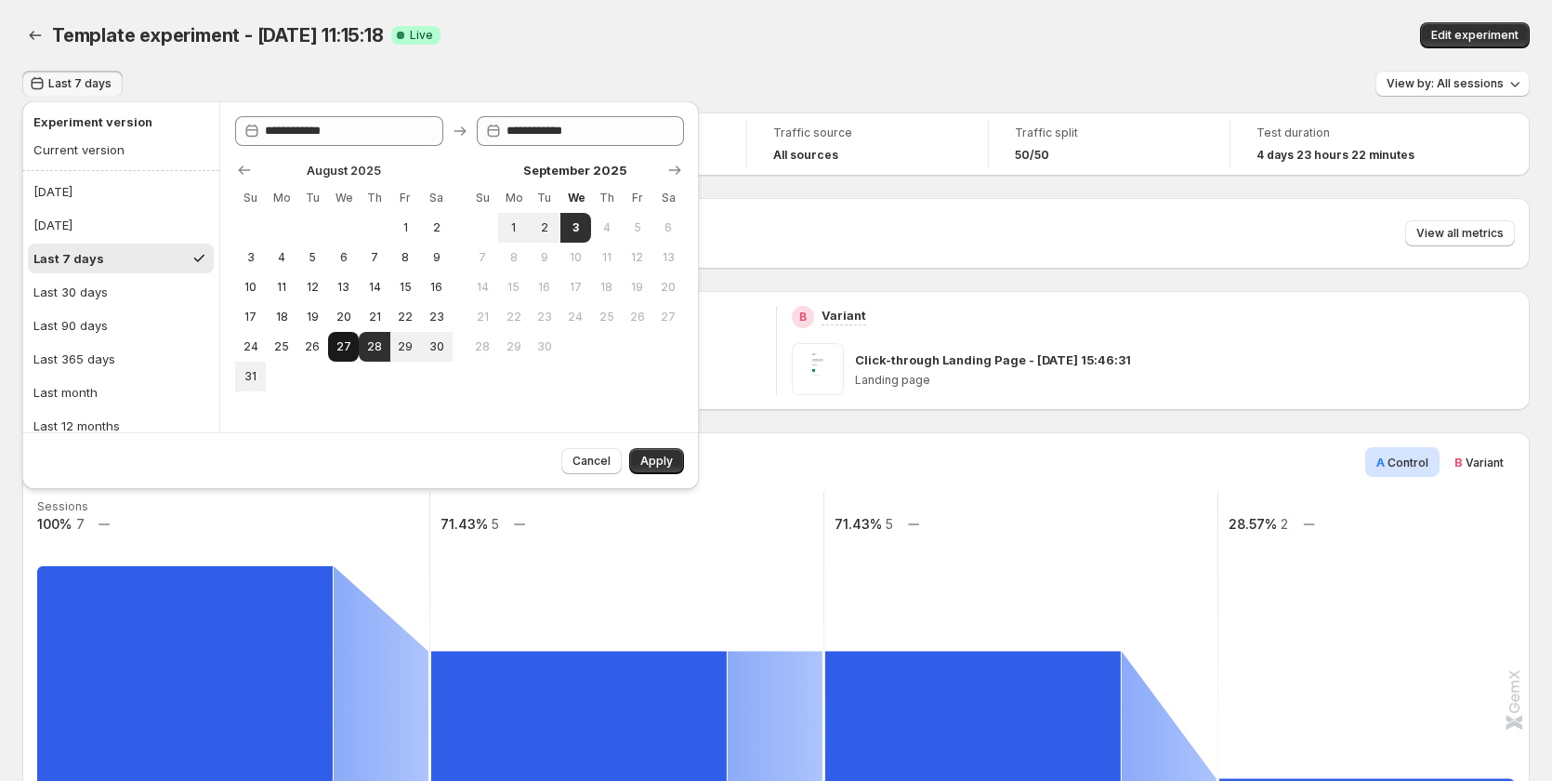
click at [337, 337] on button "27" at bounding box center [343, 347] width 31 height 30
type input "**********"
click at [575, 230] on span "3" at bounding box center [576, 227] width 16 height 15
type input "**********"
click at [637, 454] on button "Apply" at bounding box center [656, 461] width 55 height 26
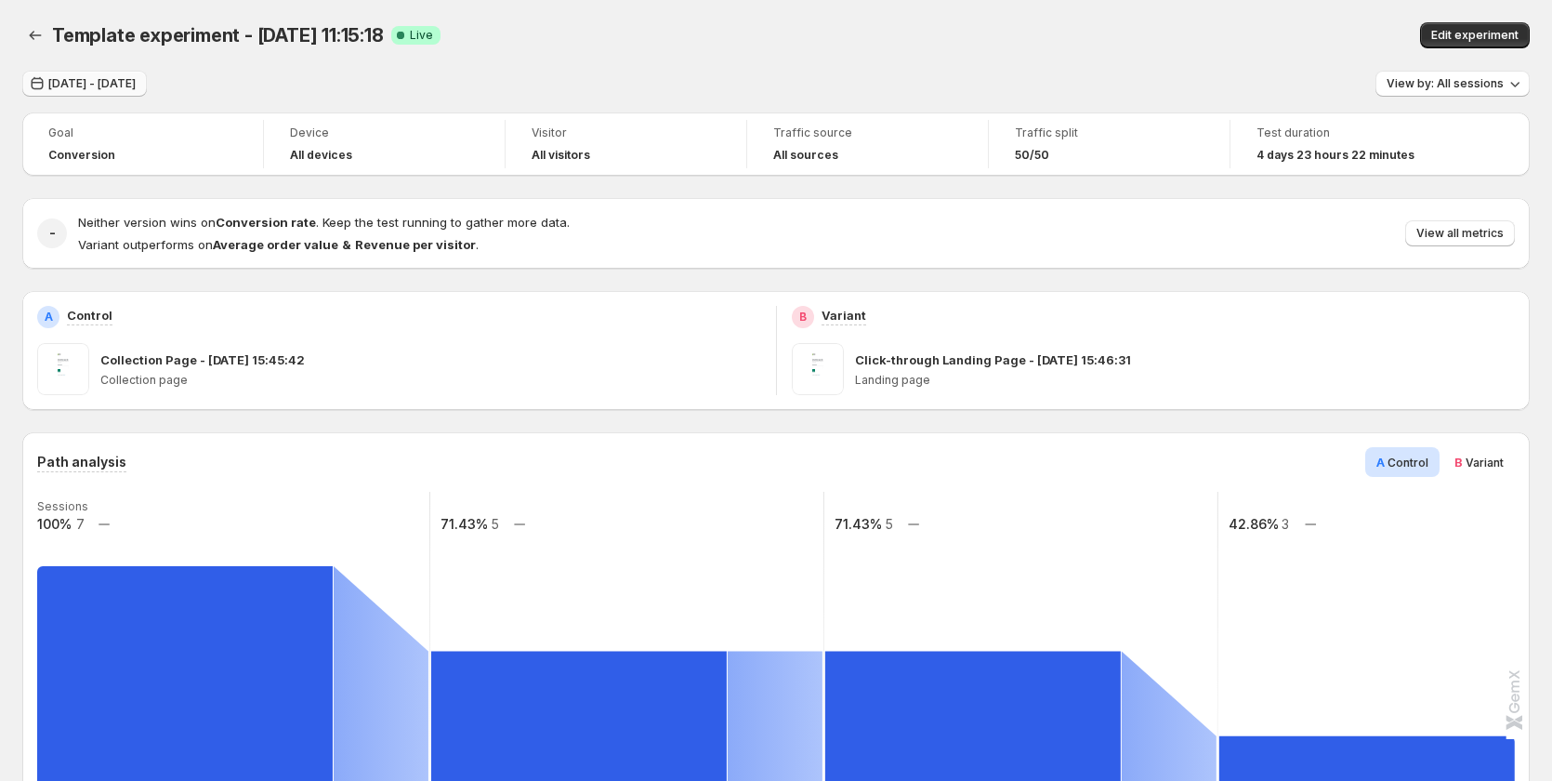
click at [113, 95] on button "Aug 27, 2025 - Sep 03, 2025" at bounding box center [84, 84] width 125 height 26
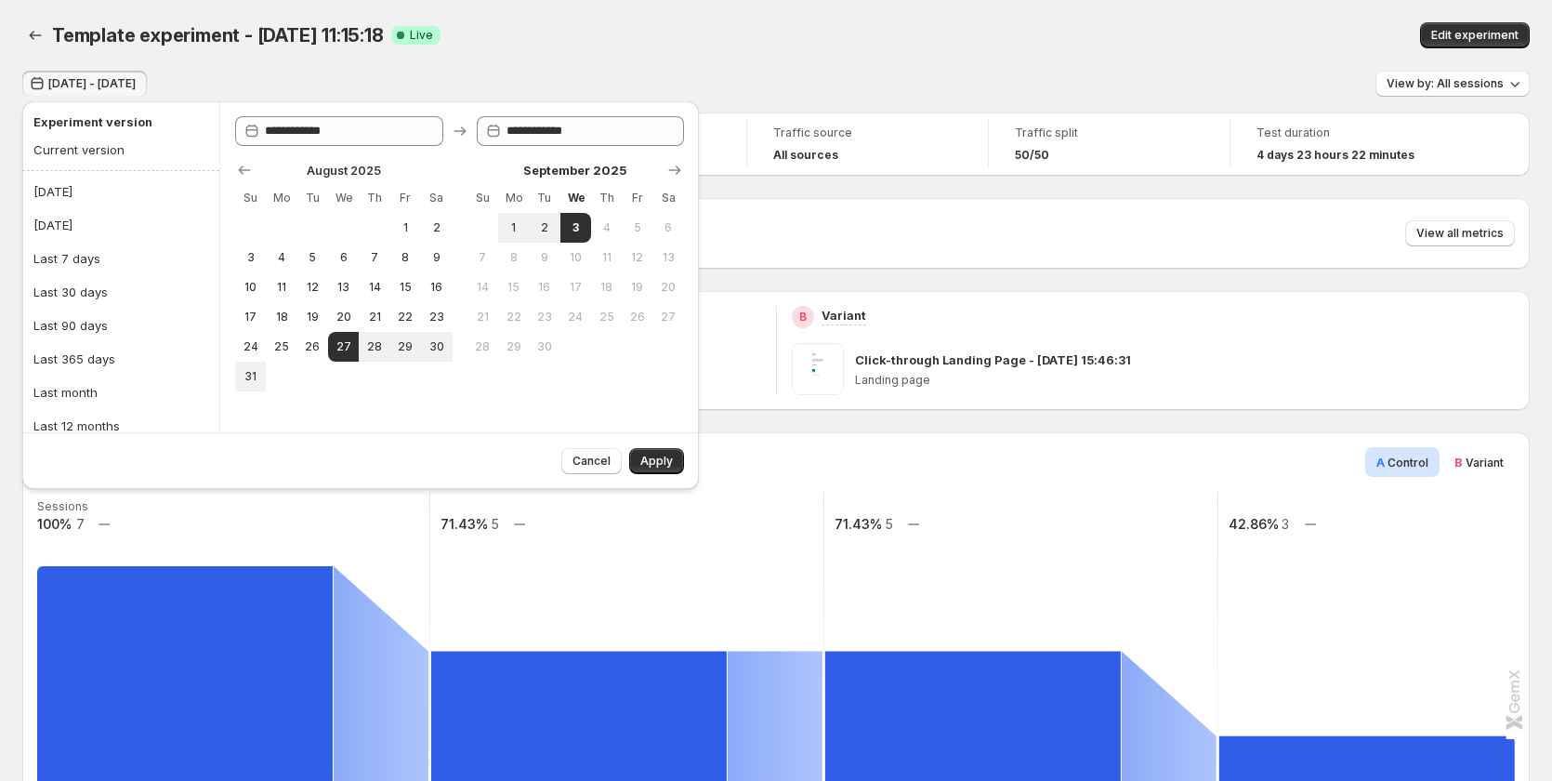
click at [685, 60] on div "Template experiment - Aug 29, 11:15:18. This page is ready Template experiment …" at bounding box center [775, 35] width 1507 height 71
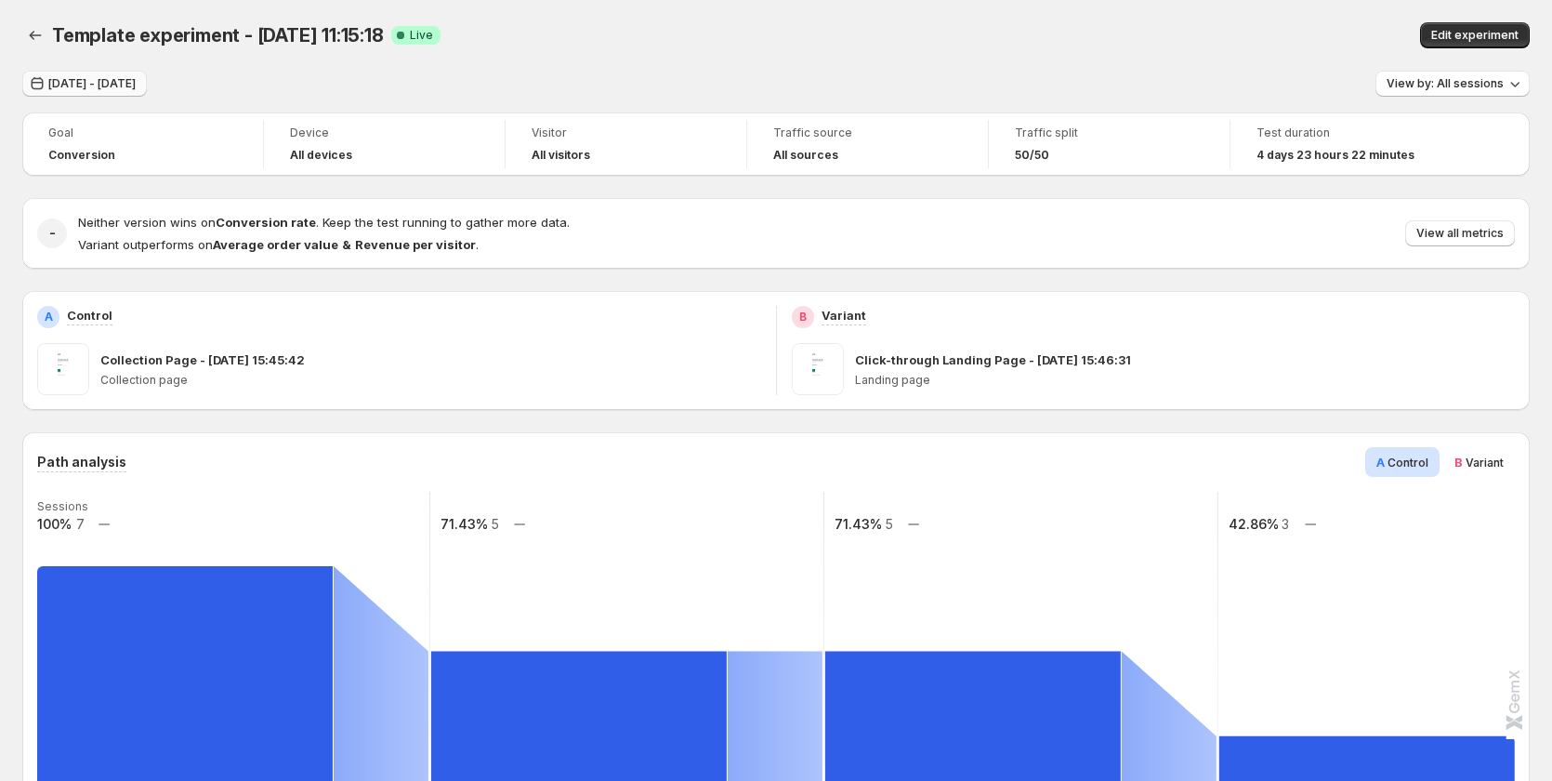
click at [58, 73] on button "Aug 27, 2025 - Sep 03, 2025" at bounding box center [84, 84] width 125 height 26
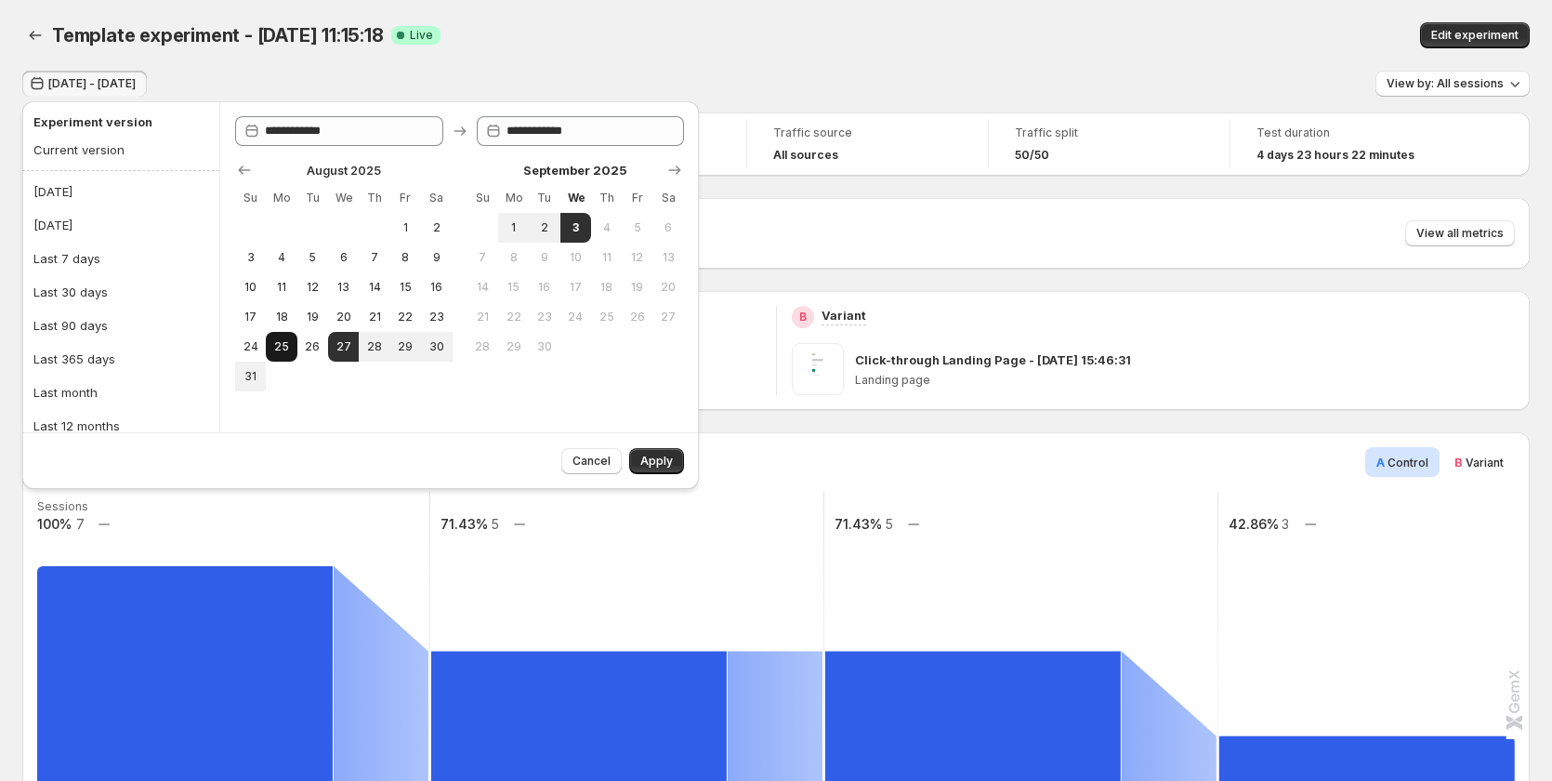
click at [296, 337] on button "25" at bounding box center [281, 347] width 31 height 30
type input "**********"
click at [579, 235] on button "3" at bounding box center [575, 228] width 31 height 30
type input "**********"
click at [655, 454] on span "Apply" at bounding box center [656, 461] width 33 height 15
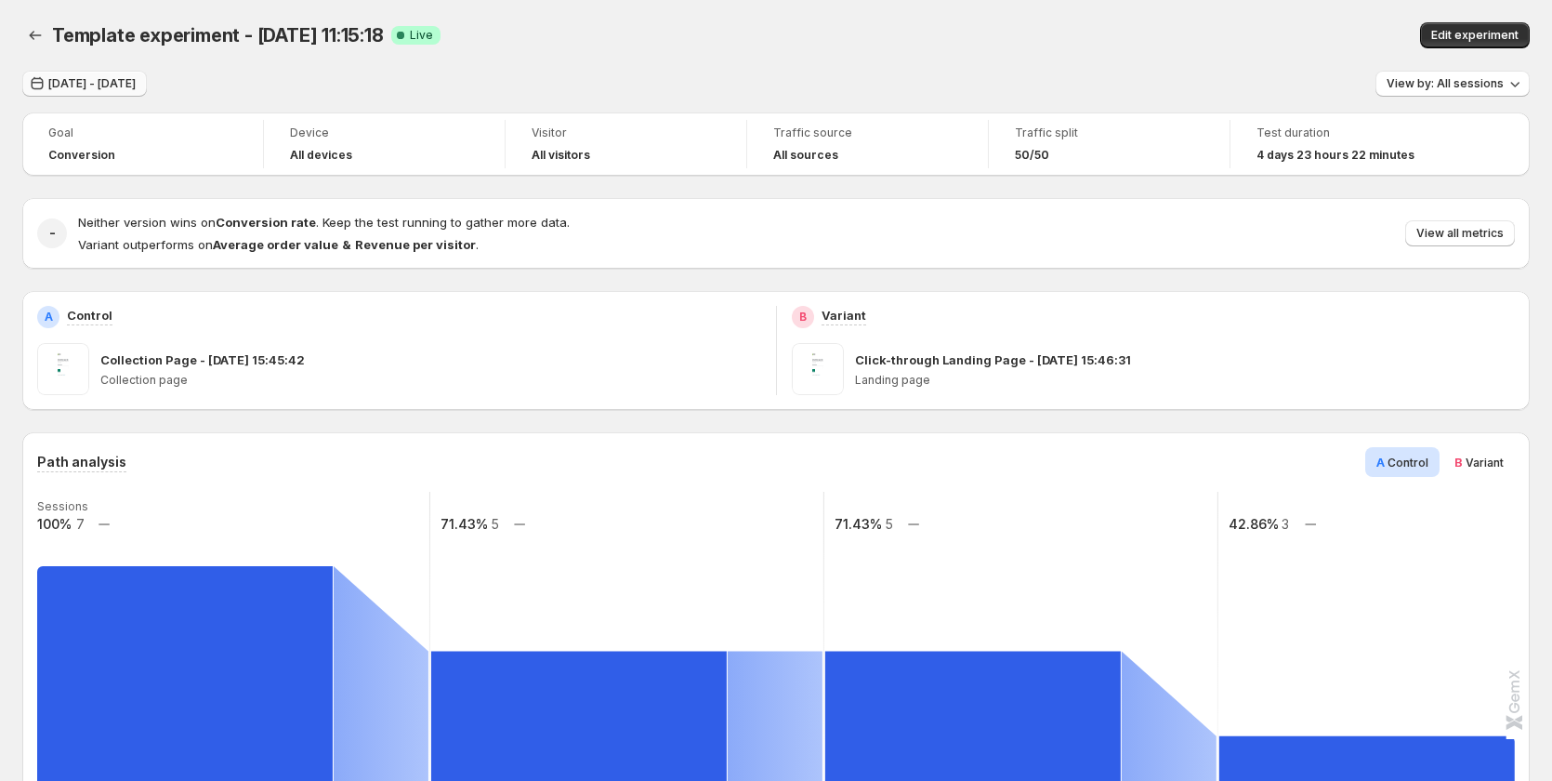
click at [107, 82] on span "Aug 25, 2025 - Sep 03, 2025" at bounding box center [91, 83] width 87 height 15
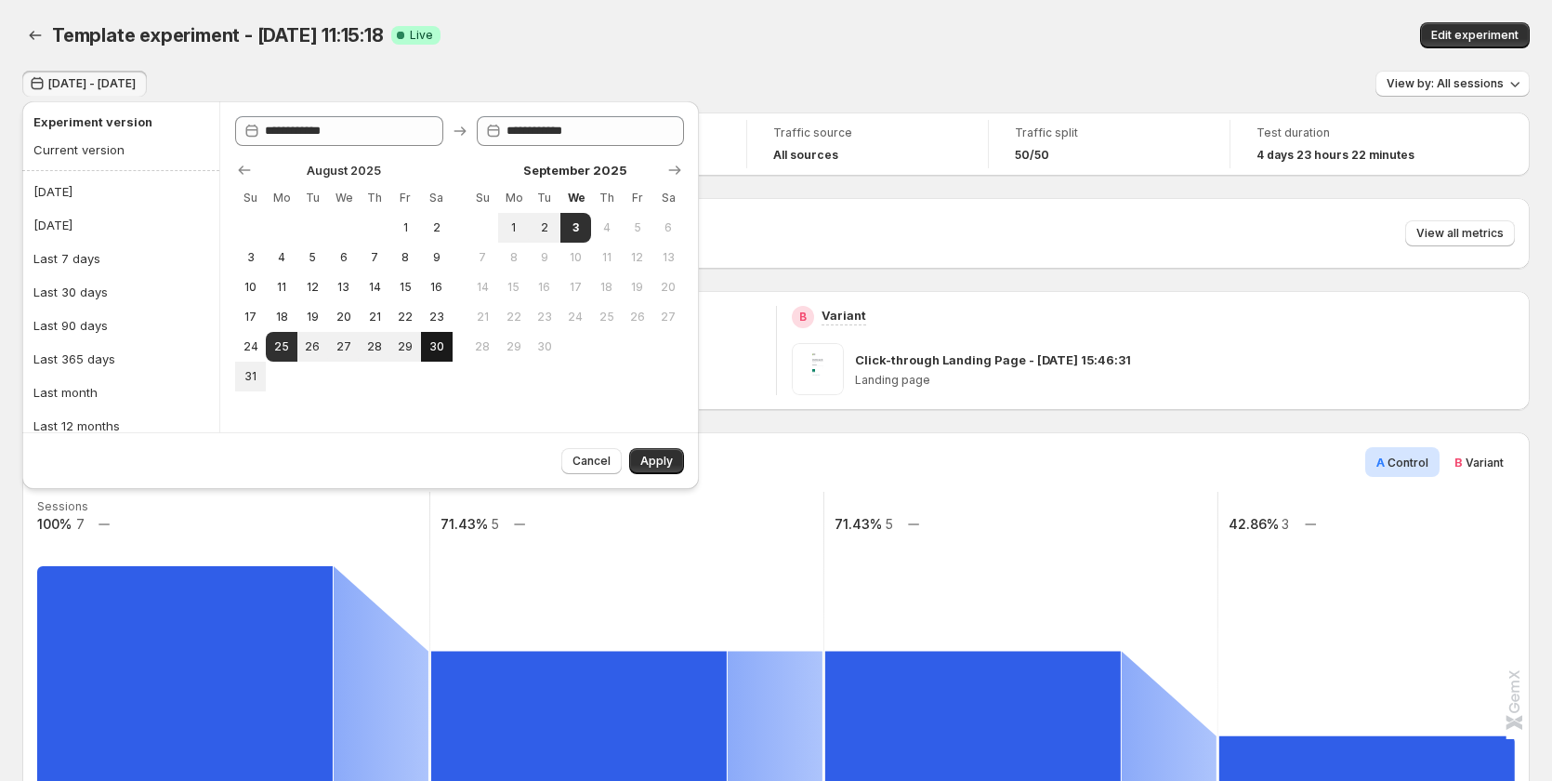
click at [435, 342] on span "30" at bounding box center [436, 346] width 16 height 15
type input "**********"
click at [256, 373] on span "31" at bounding box center [251, 376] width 16 height 15
type input "**********"
click at [584, 225] on button "3" at bounding box center [575, 228] width 31 height 30
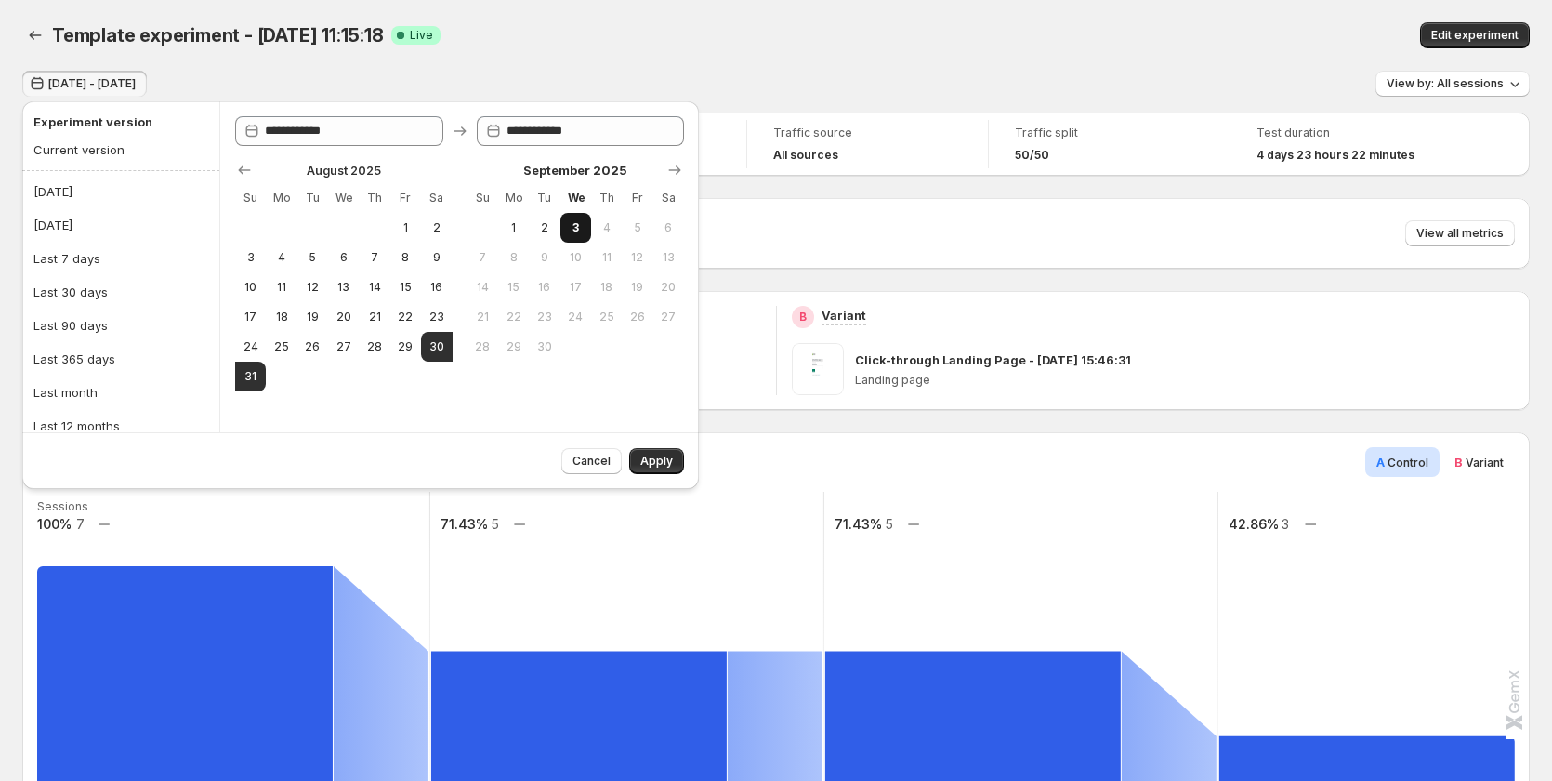
type input "**********"
click at [641, 472] on button "Apply" at bounding box center [656, 461] width 55 height 26
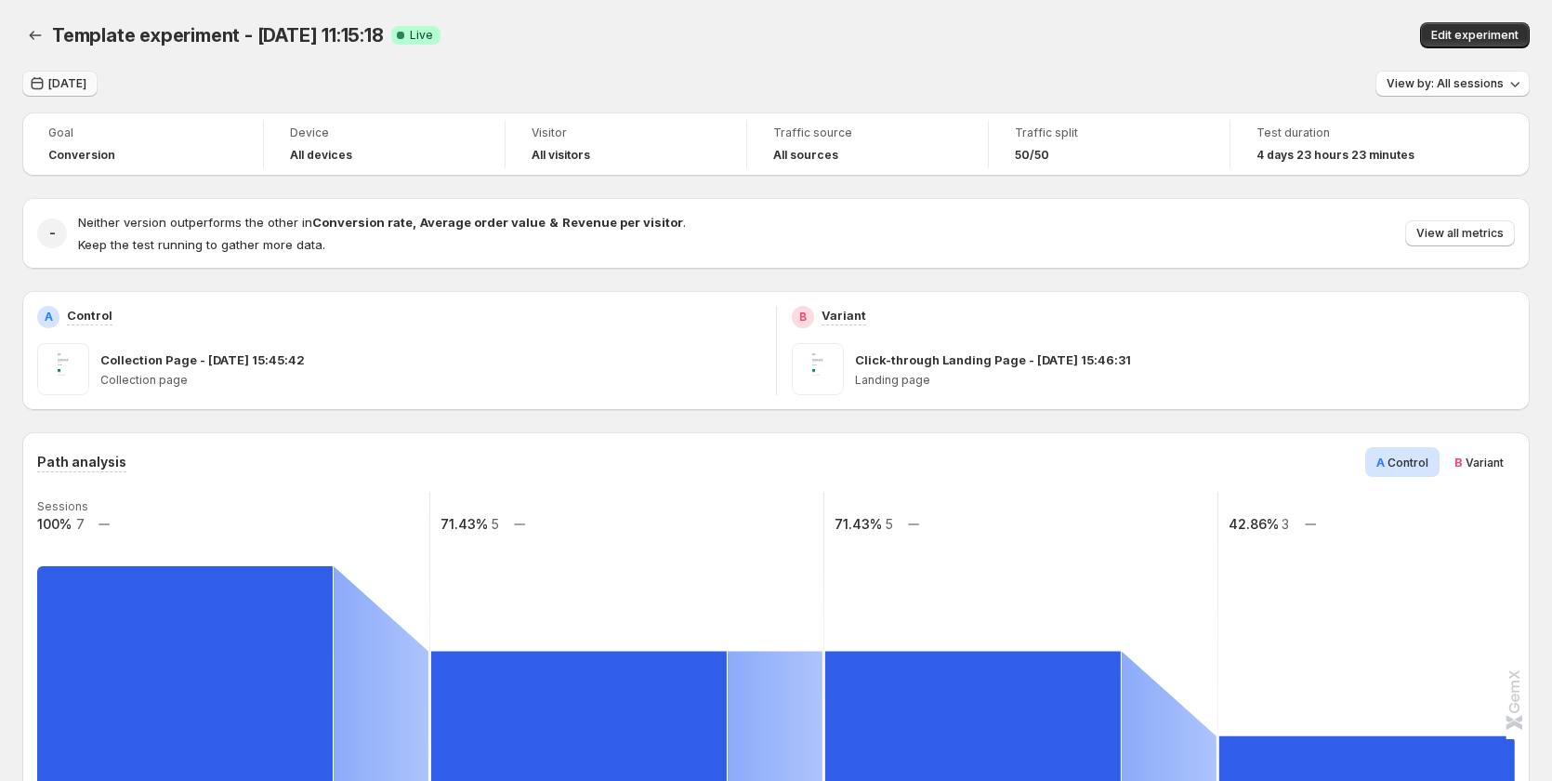
click at [59, 83] on span "[DATE]" at bounding box center [67, 83] width 38 height 15
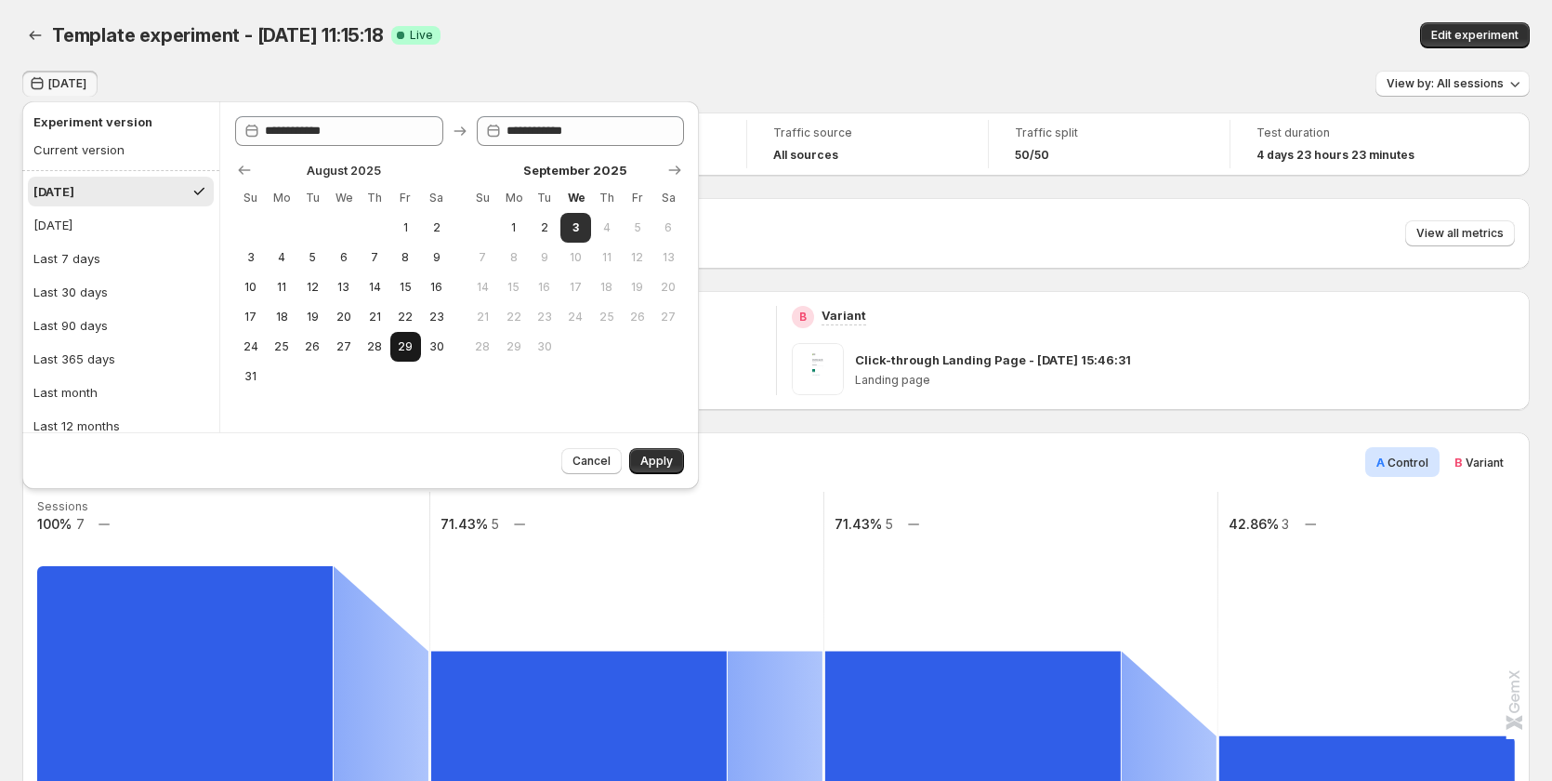
click at [400, 343] on span "29" at bounding box center [406, 346] width 16 height 15
type input "**********"
click at [432, 340] on span "30" at bounding box center [436, 346] width 16 height 15
type input "**********"
click at [576, 229] on span "3" at bounding box center [576, 227] width 16 height 15
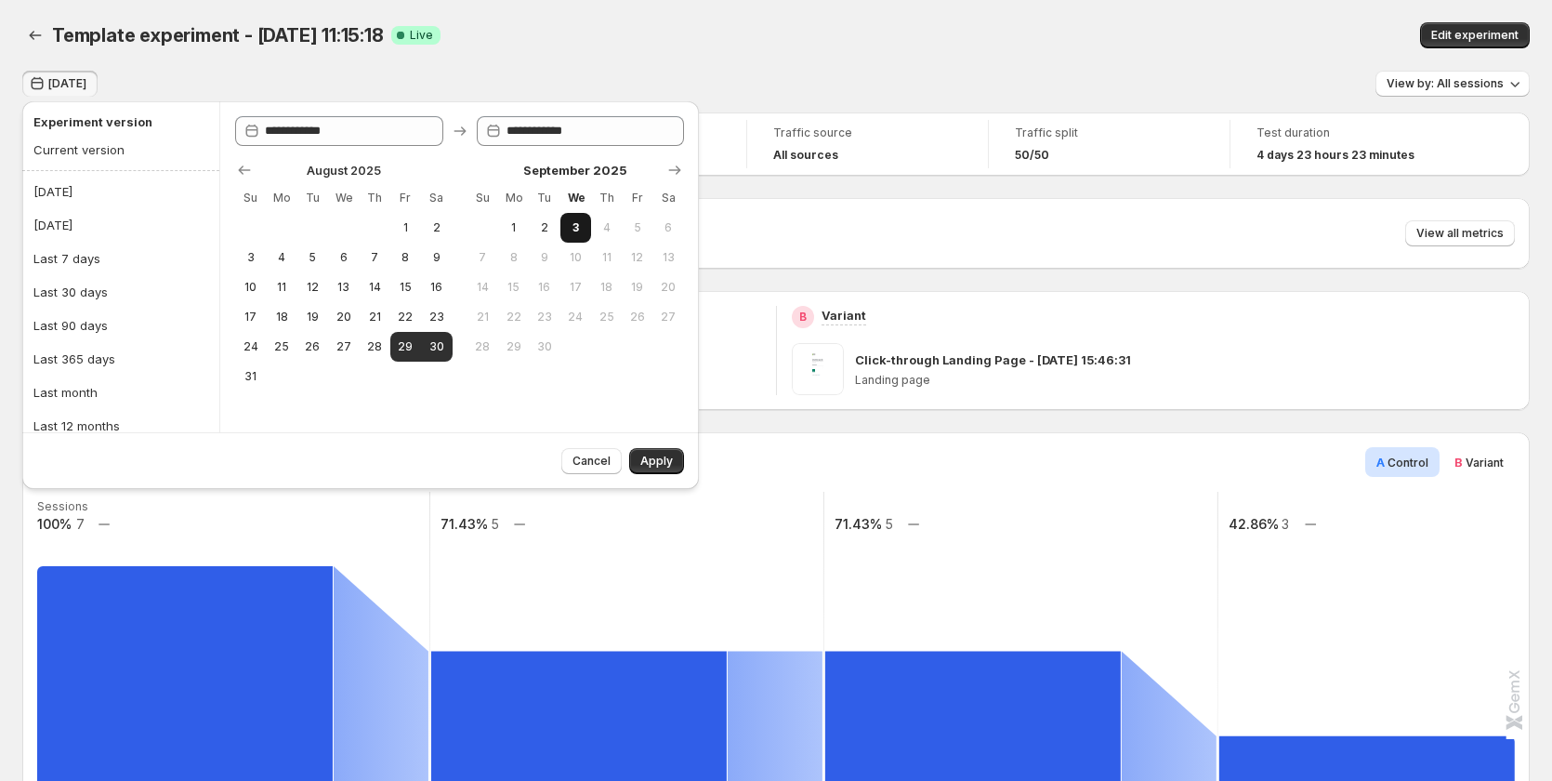
type input "**********"
click at [646, 441] on div "Cancel Apply" at bounding box center [619, 457] width 130 height 33
click at [422, 350] on button "30" at bounding box center [436, 347] width 31 height 30
type input "**********"
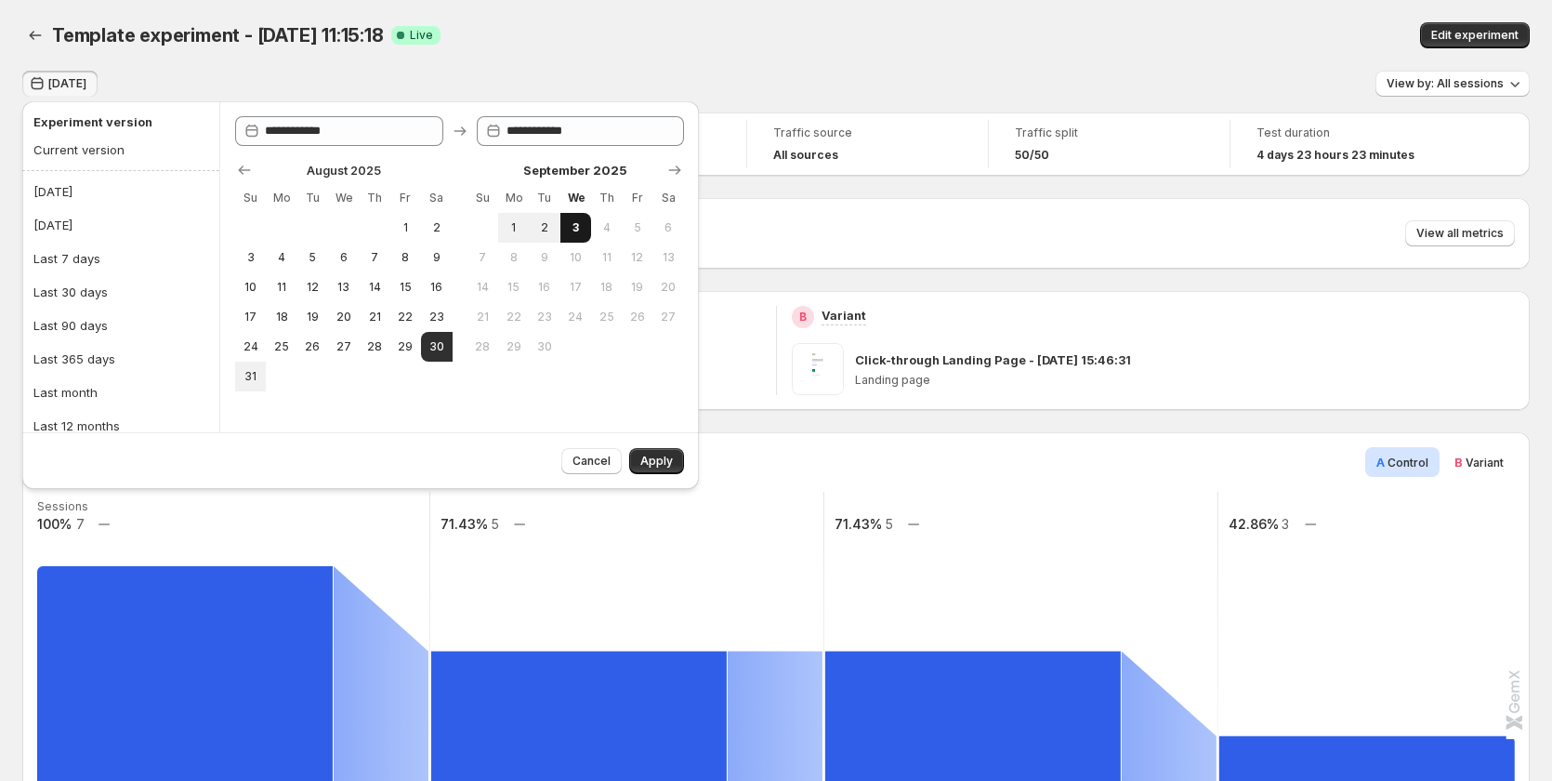
click at [577, 230] on span "3" at bounding box center [576, 227] width 16 height 15
type input "**********"
click at [651, 467] on span "Apply" at bounding box center [656, 461] width 33 height 15
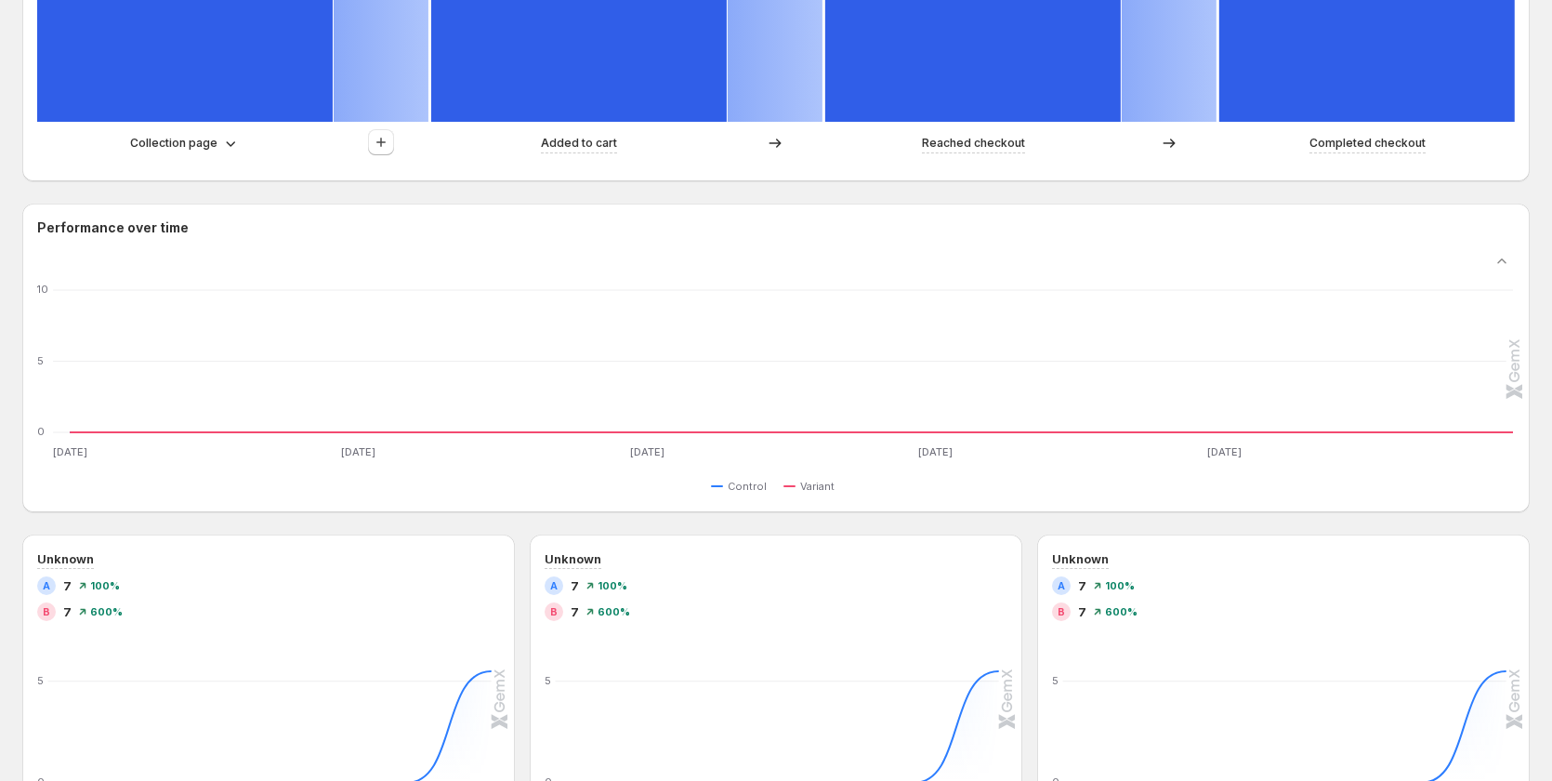
scroll to position [743, 0]
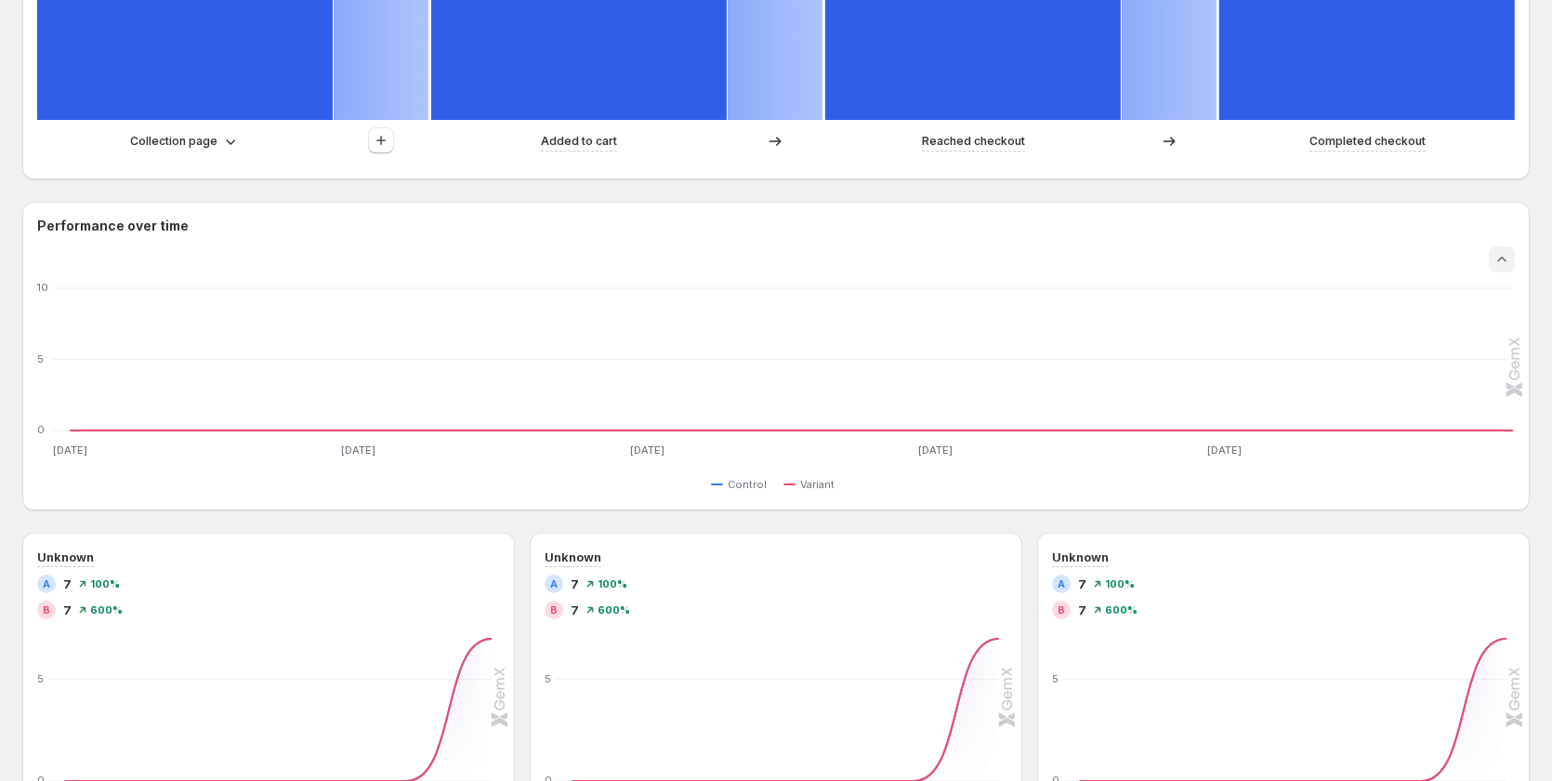
click at [1511, 258] on icon "Collapse chart" at bounding box center [1502, 259] width 19 height 19
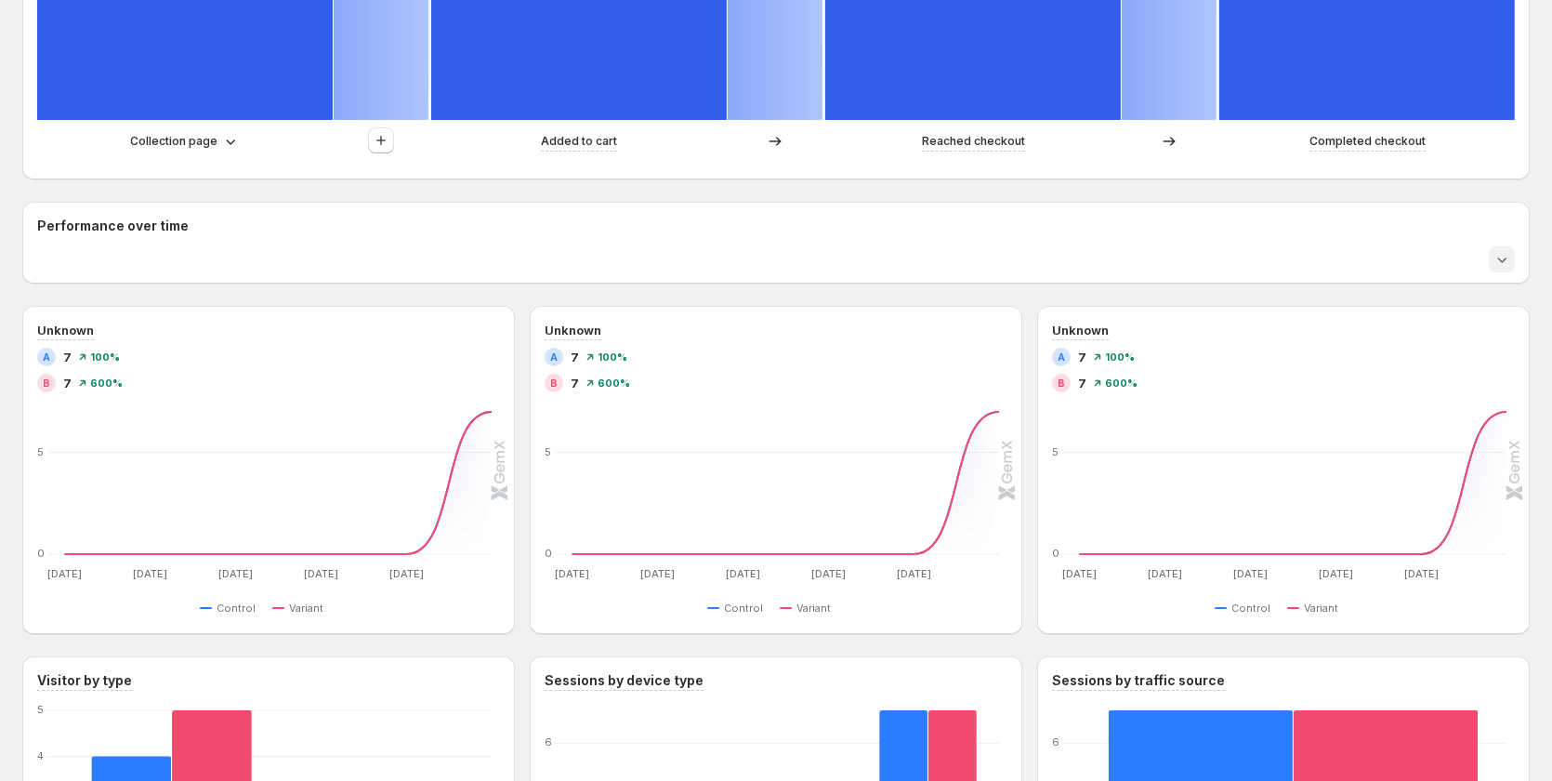
click at [1511, 258] on icon "Expand chart" at bounding box center [1502, 259] width 19 height 19
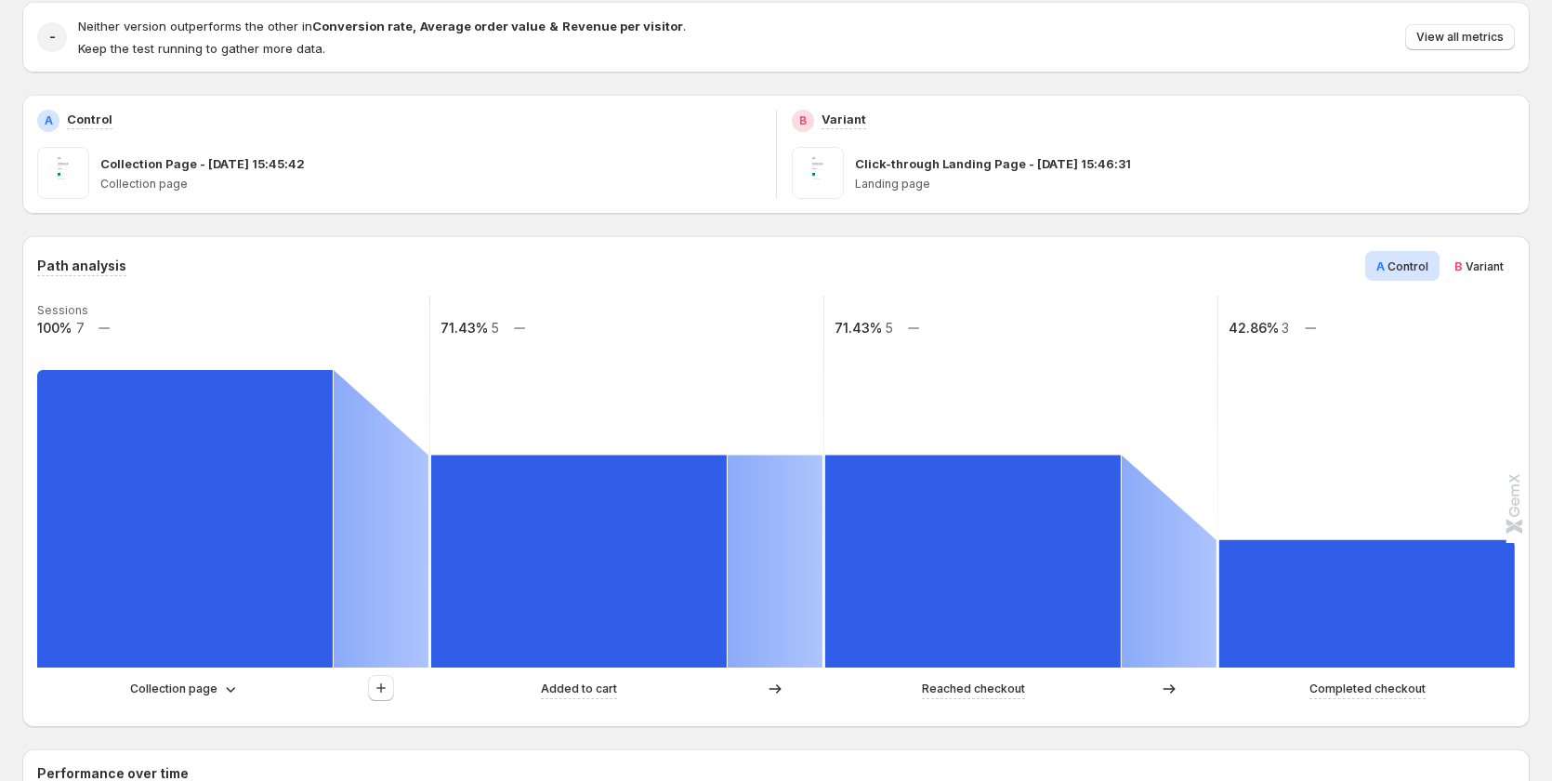
scroll to position [186, 0]
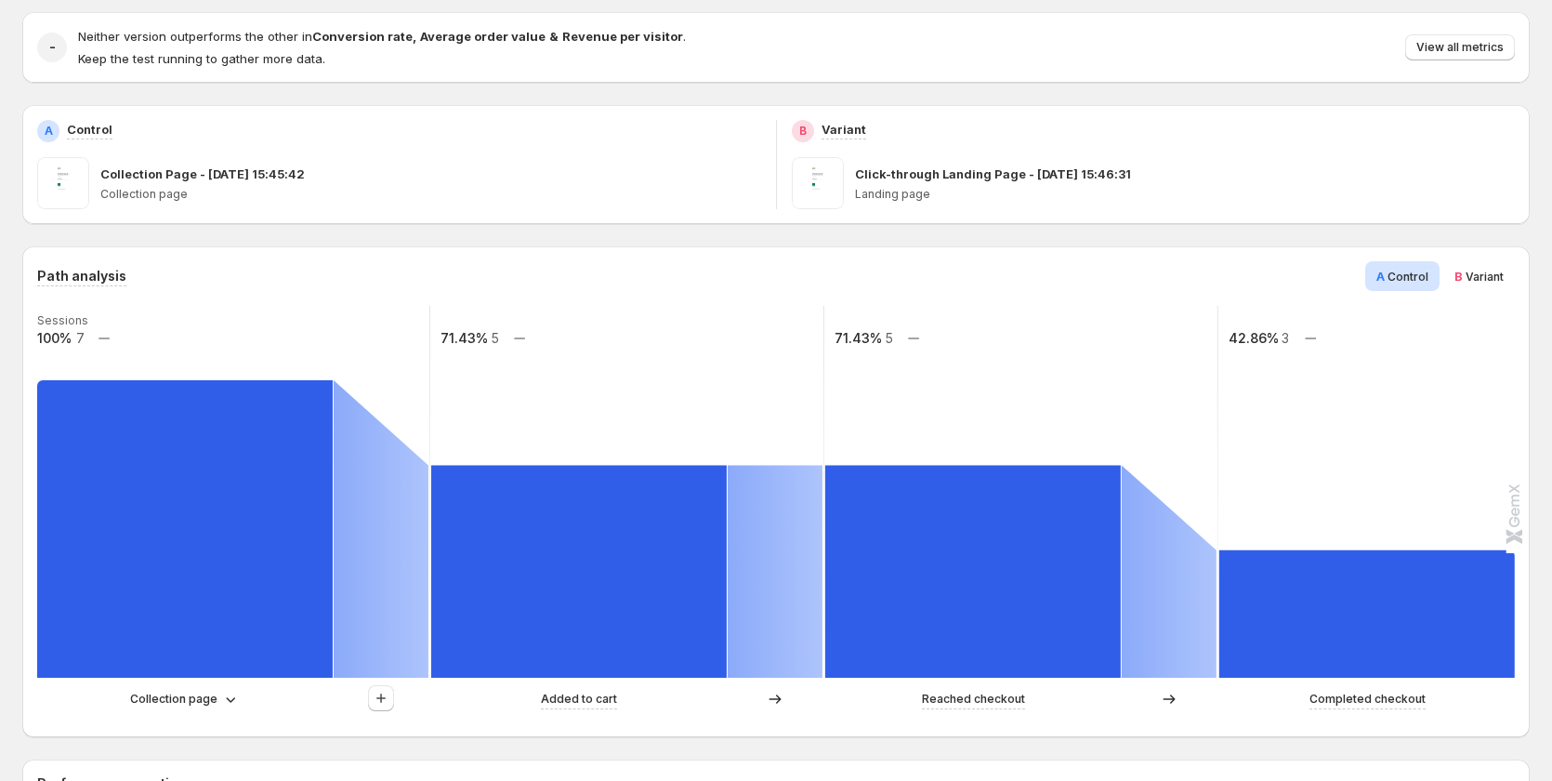
click at [1494, 271] on span "Variant" at bounding box center [1485, 277] width 38 height 14
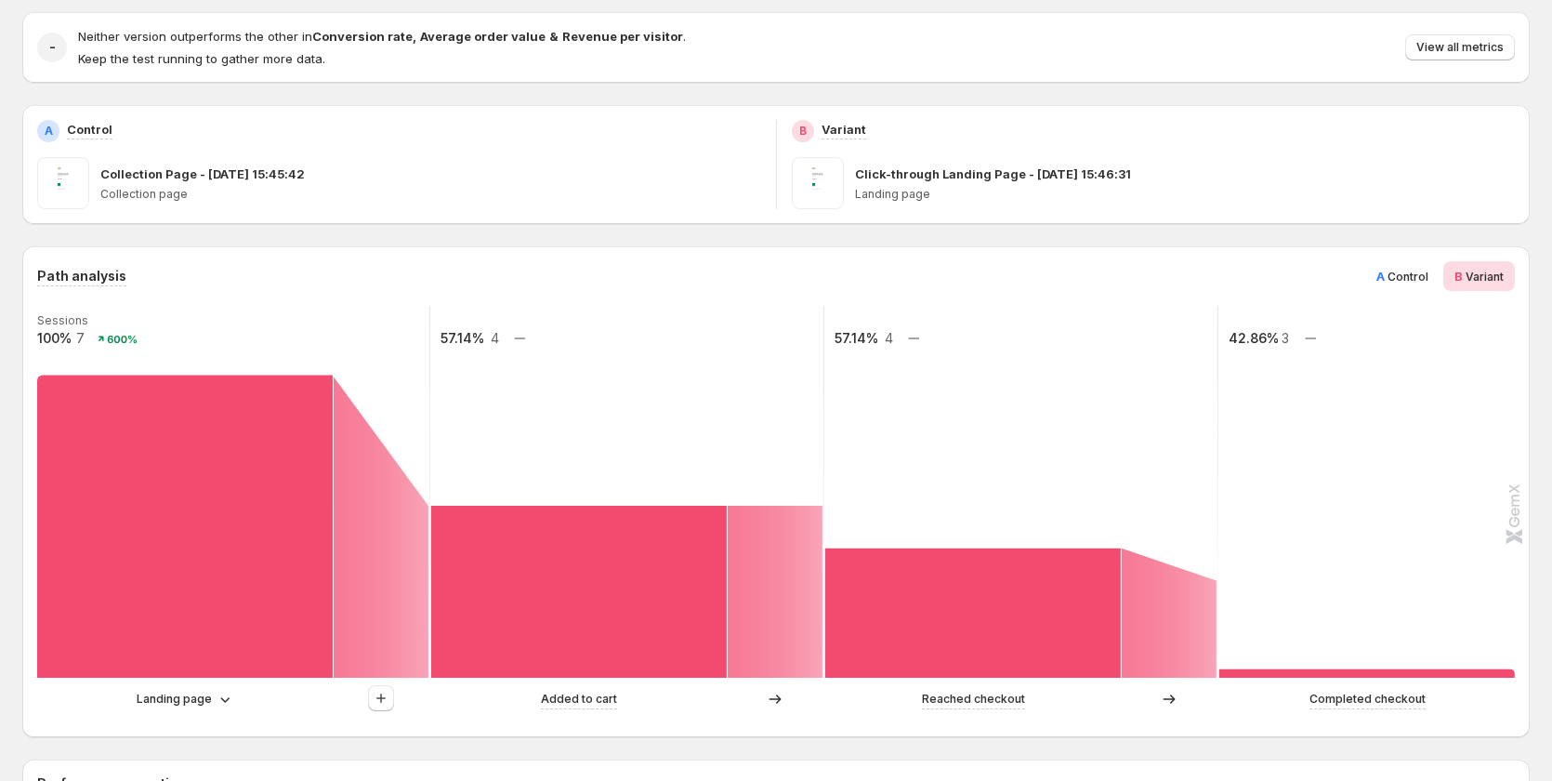
click at [1415, 279] on span "Control" at bounding box center [1408, 277] width 41 height 14
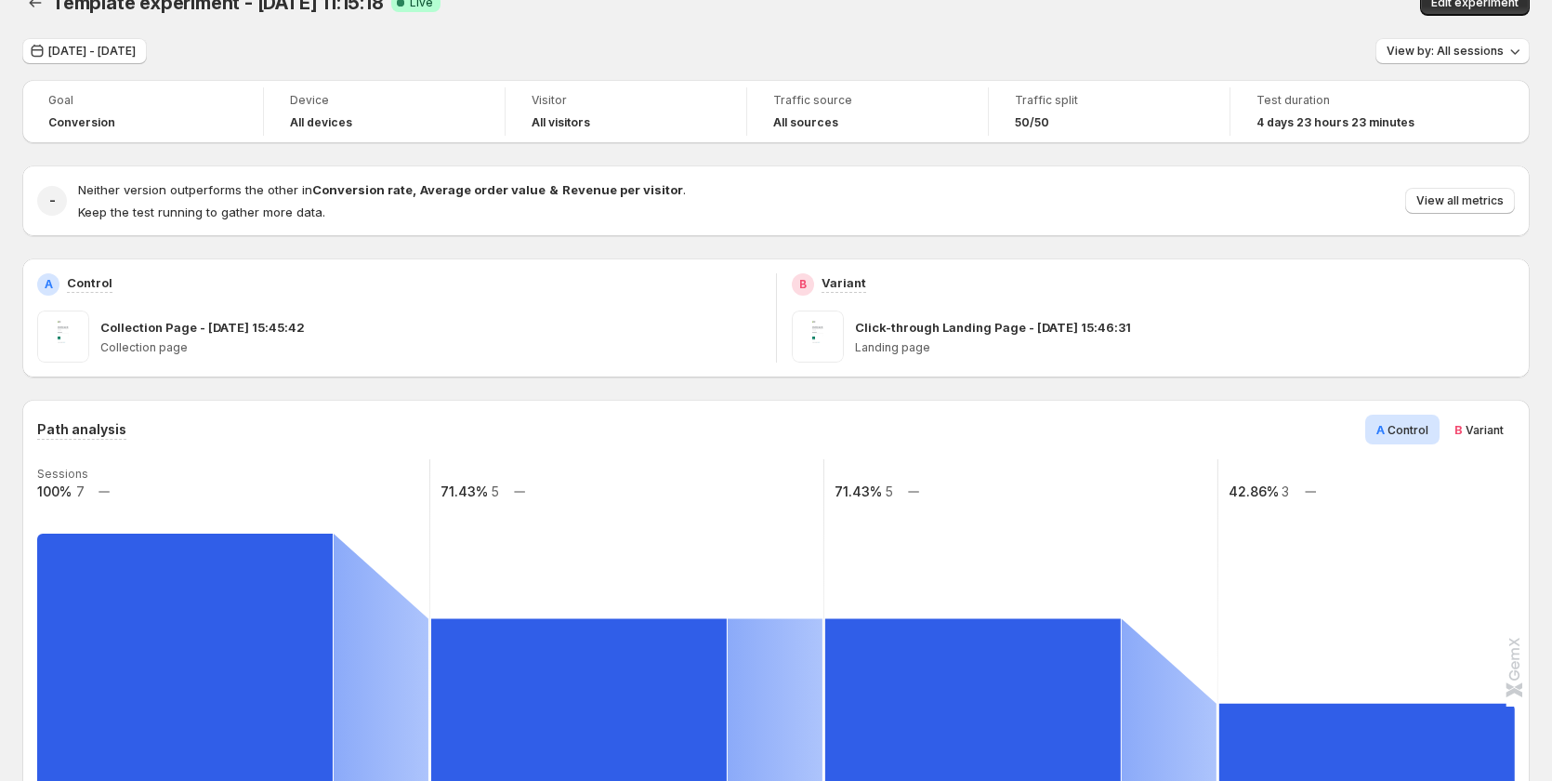
scroll to position [0, 0]
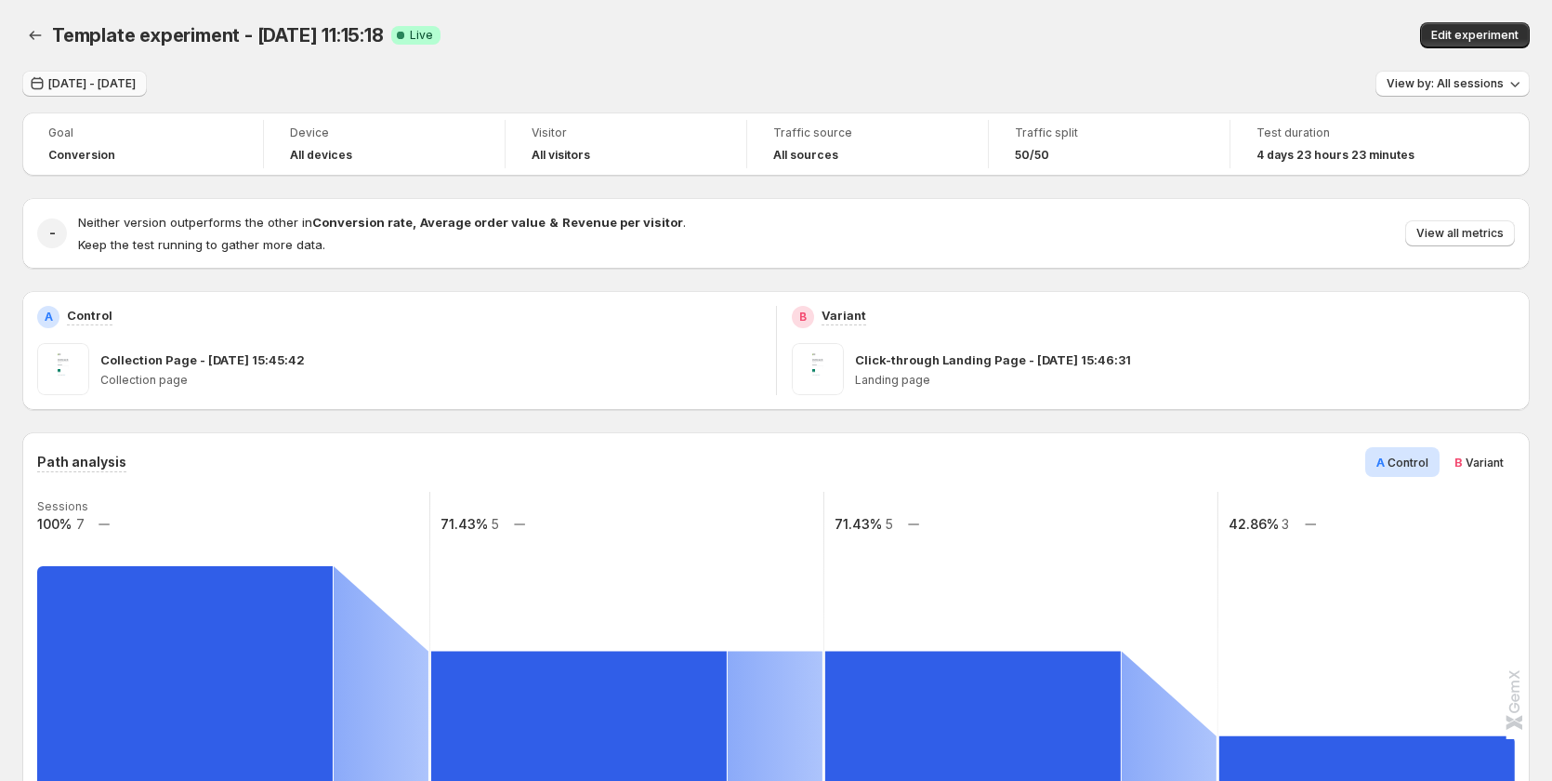
click at [136, 85] on span "Aug 30, 2025 - Sep 03, 2025" at bounding box center [91, 83] width 87 height 15
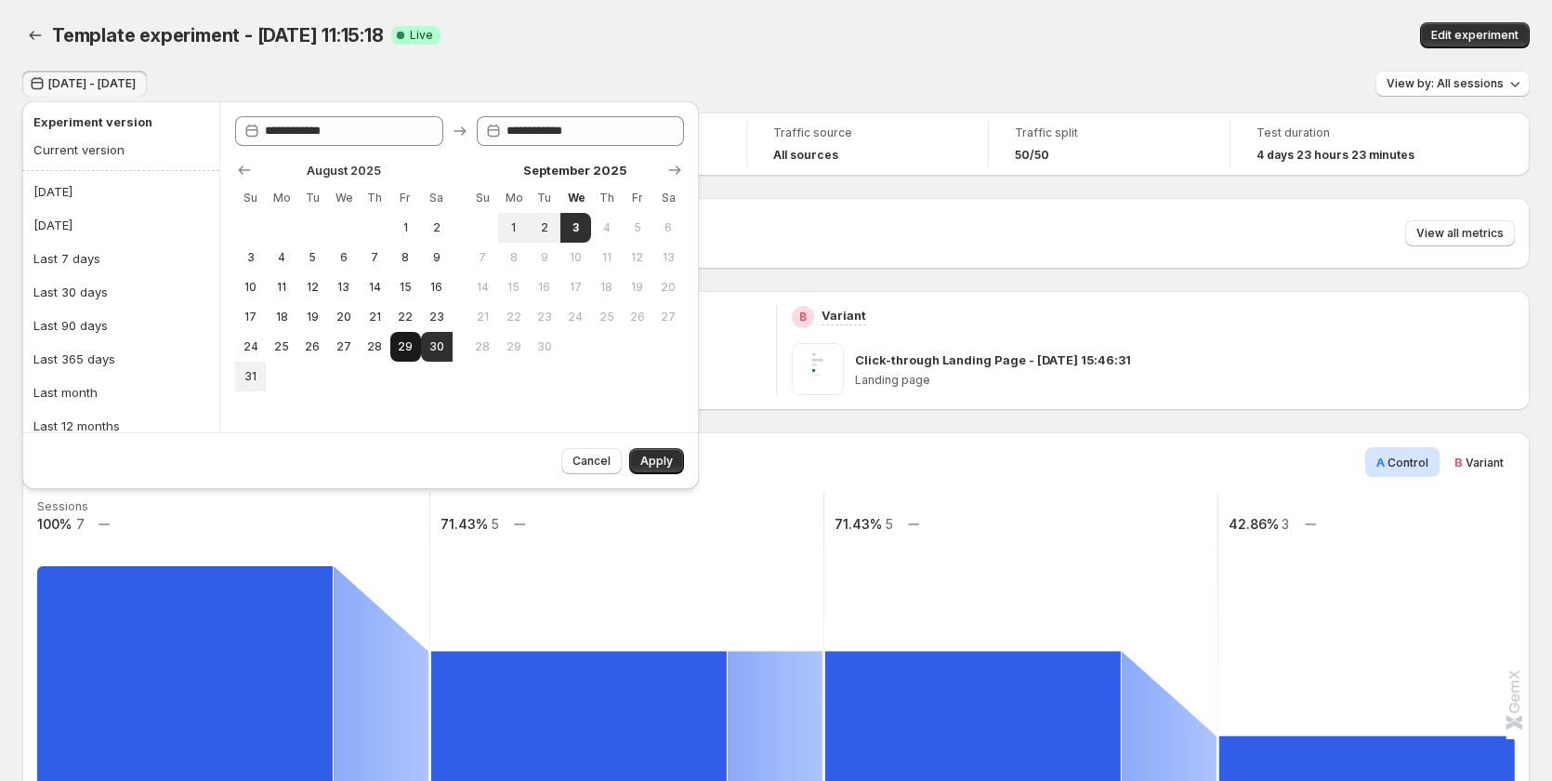
click at [396, 342] on button "29" at bounding box center [405, 347] width 31 height 30
type input "**********"
click at [574, 227] on span "3" at bounding box center [576, 227] width 16 height 15
type input "**********"
click at [378, 349] on span "28" at bounding box center [374, 346] width 16 height 15
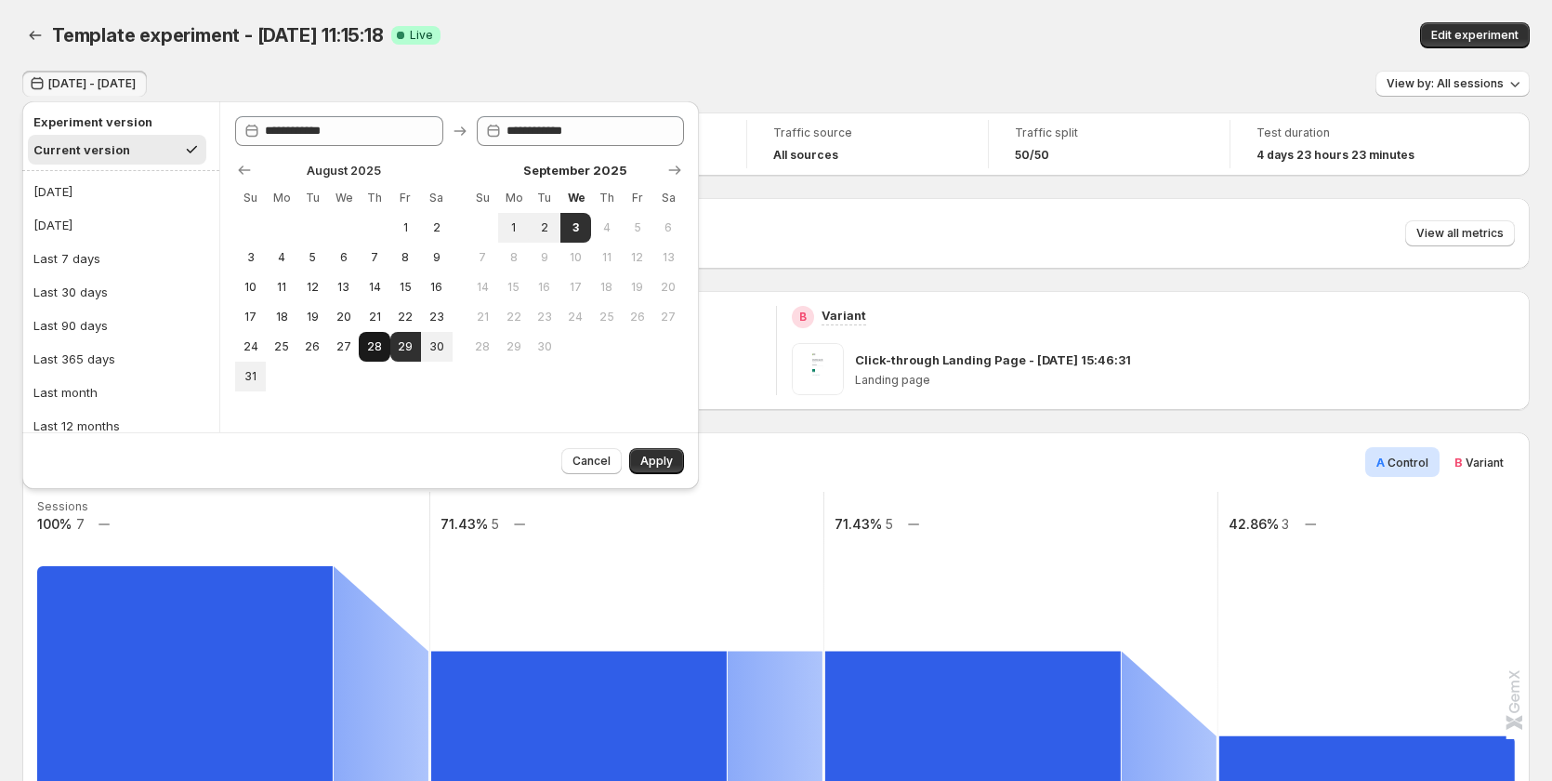
type input "**********"
click at [338, 309] on span "20" at bounding box center [343, 316] width 16 height 15
type input "**********"
click at [572, 228] on span "3" at bounding box center [576, 227] width 16 height 15
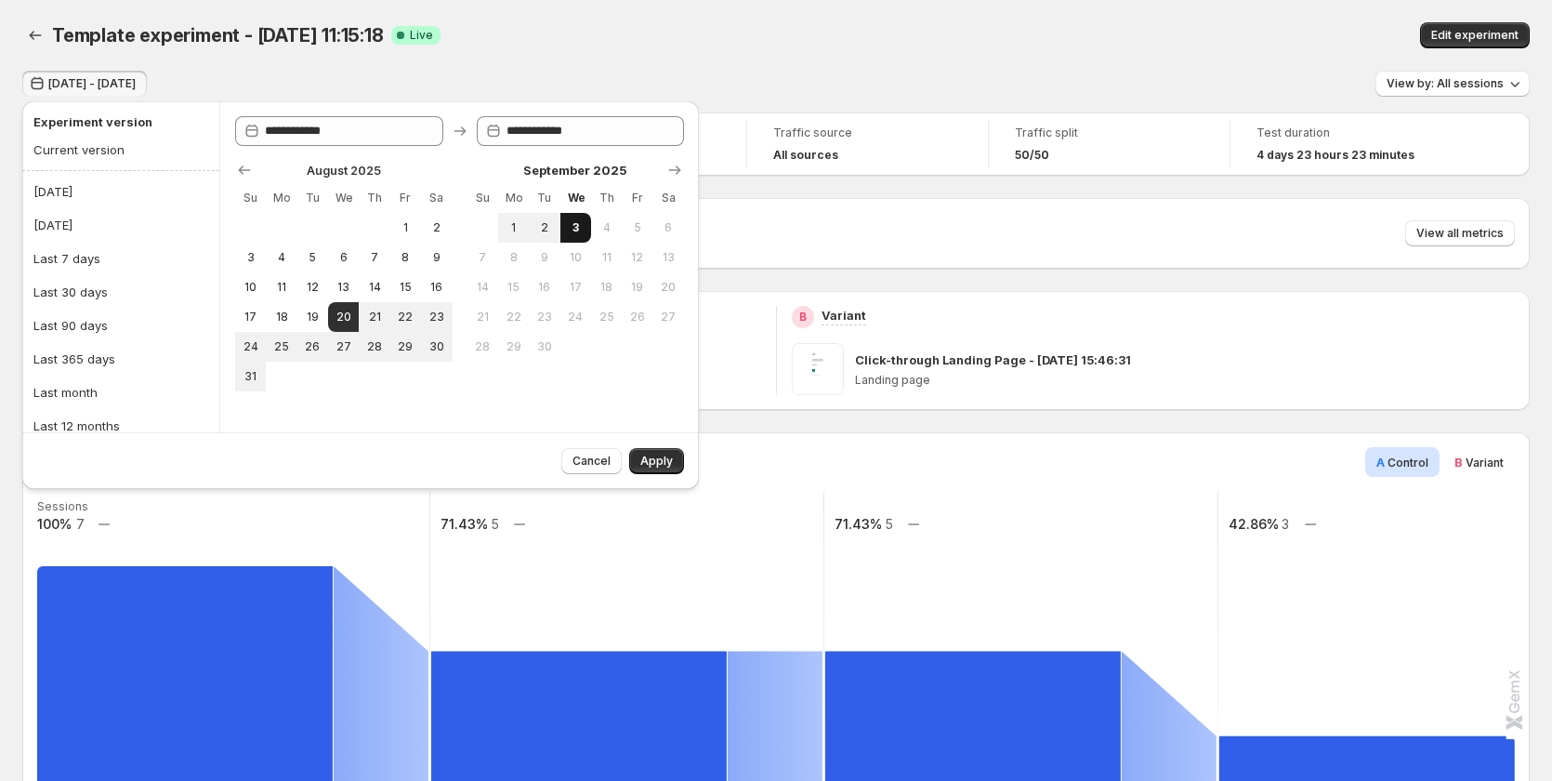
type input "**********"
click at [652, 459] on span "Apply" at bounding box center [656, 461] width 33 height 15
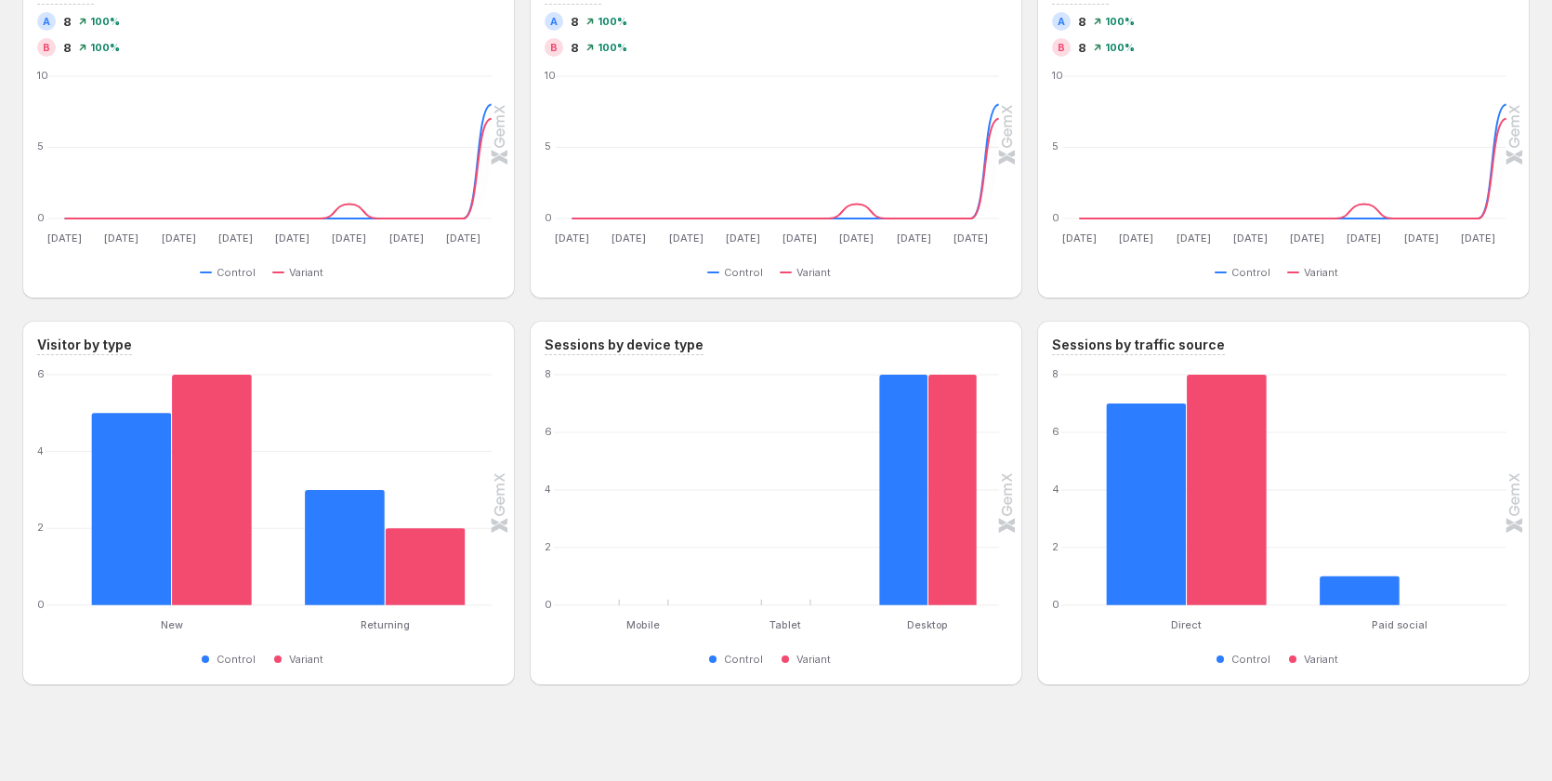
scroll to position [1310, 0]
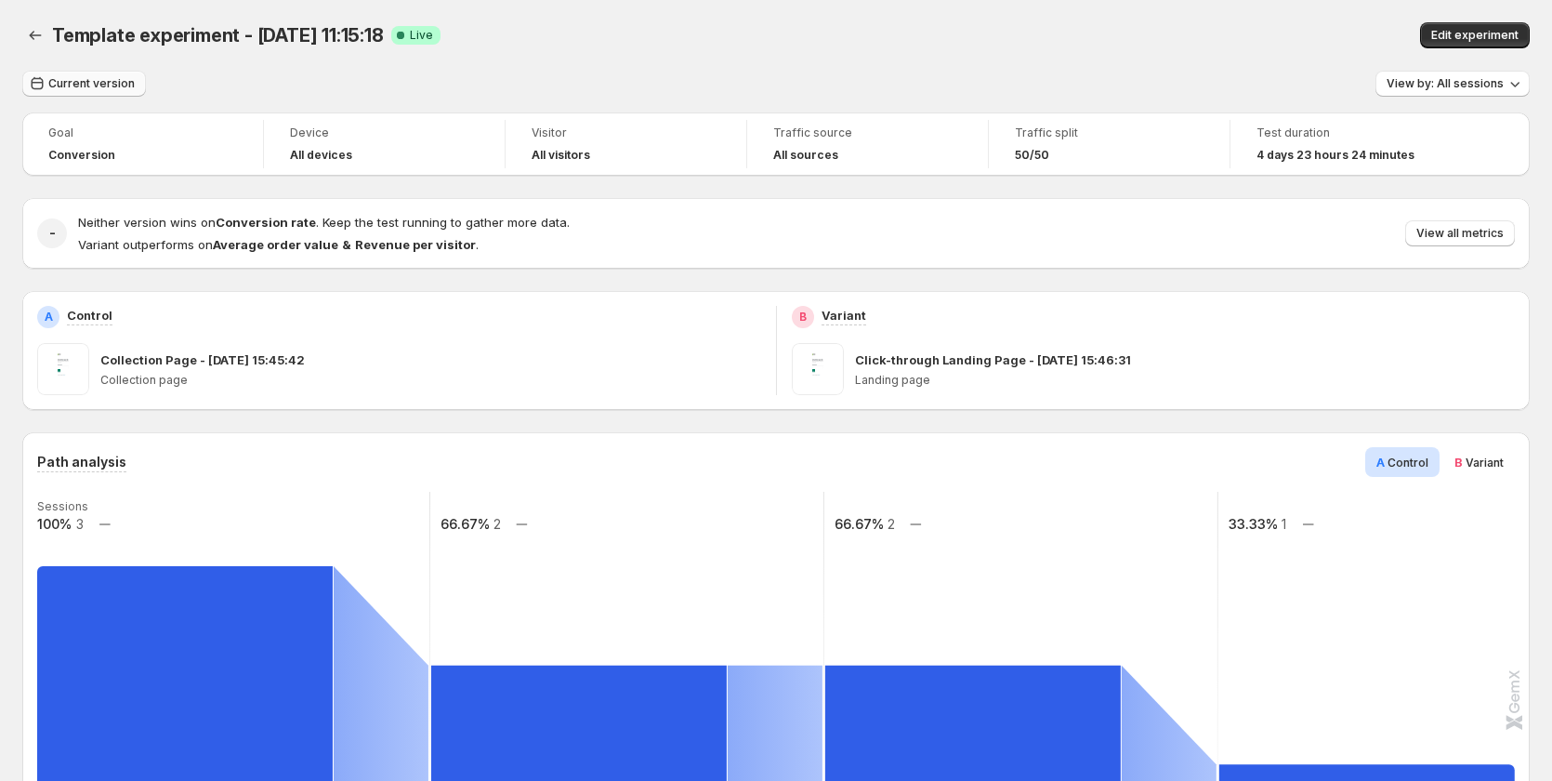
click at [98, 90] on span "Current version" at bounding box center [91, 83] width 86 height 15
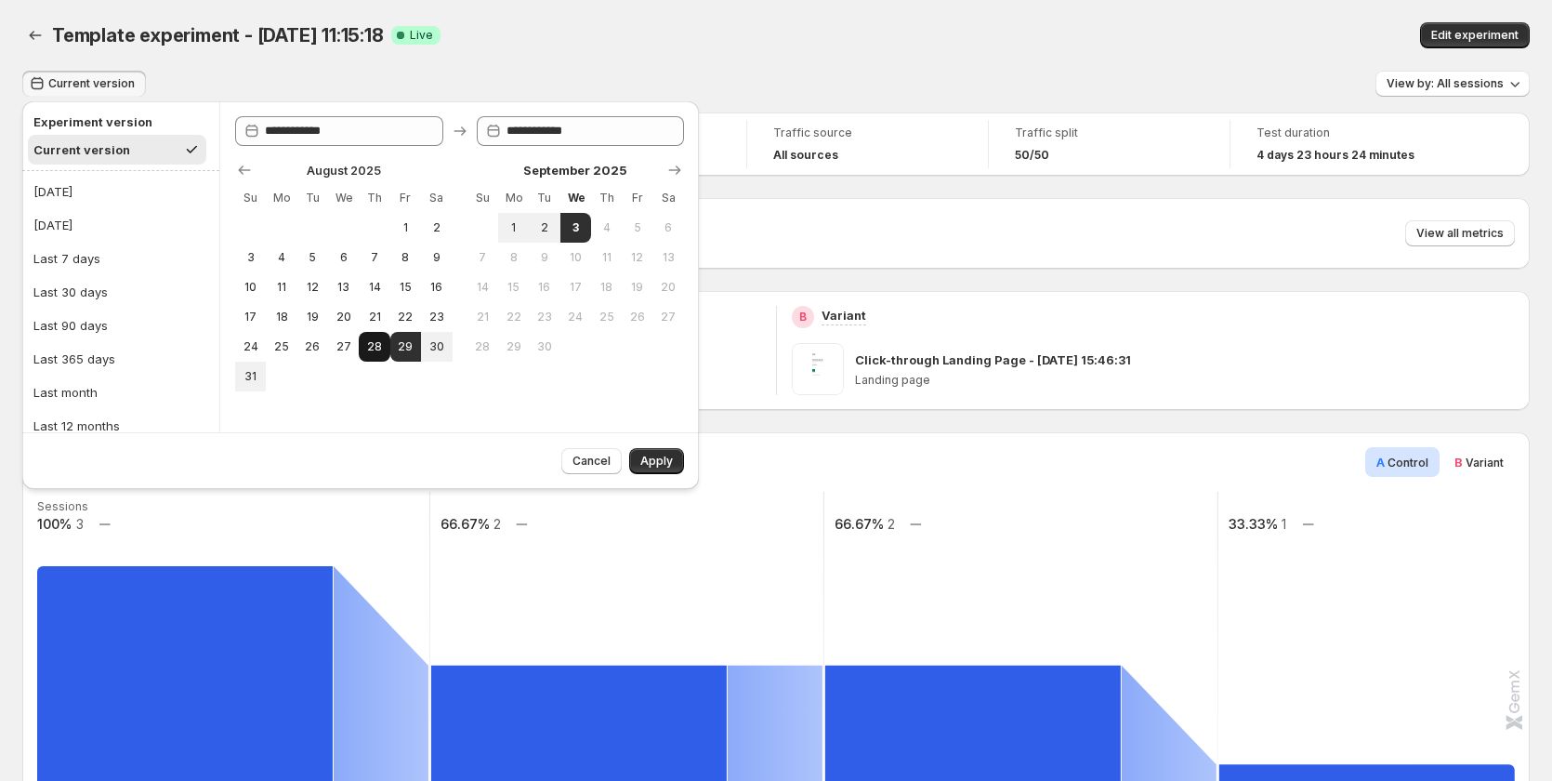
click at [375, 349] on span "28" at bounding box center [374, 346] width 16 height 15
type input "**********"
click at [578, 234] on span "3" at bounding box center [576, 227] width 16 height 15
type input "**********"
click at [652, 450] on button "Apply" at bounding box center [656, 461] width 55 height 26
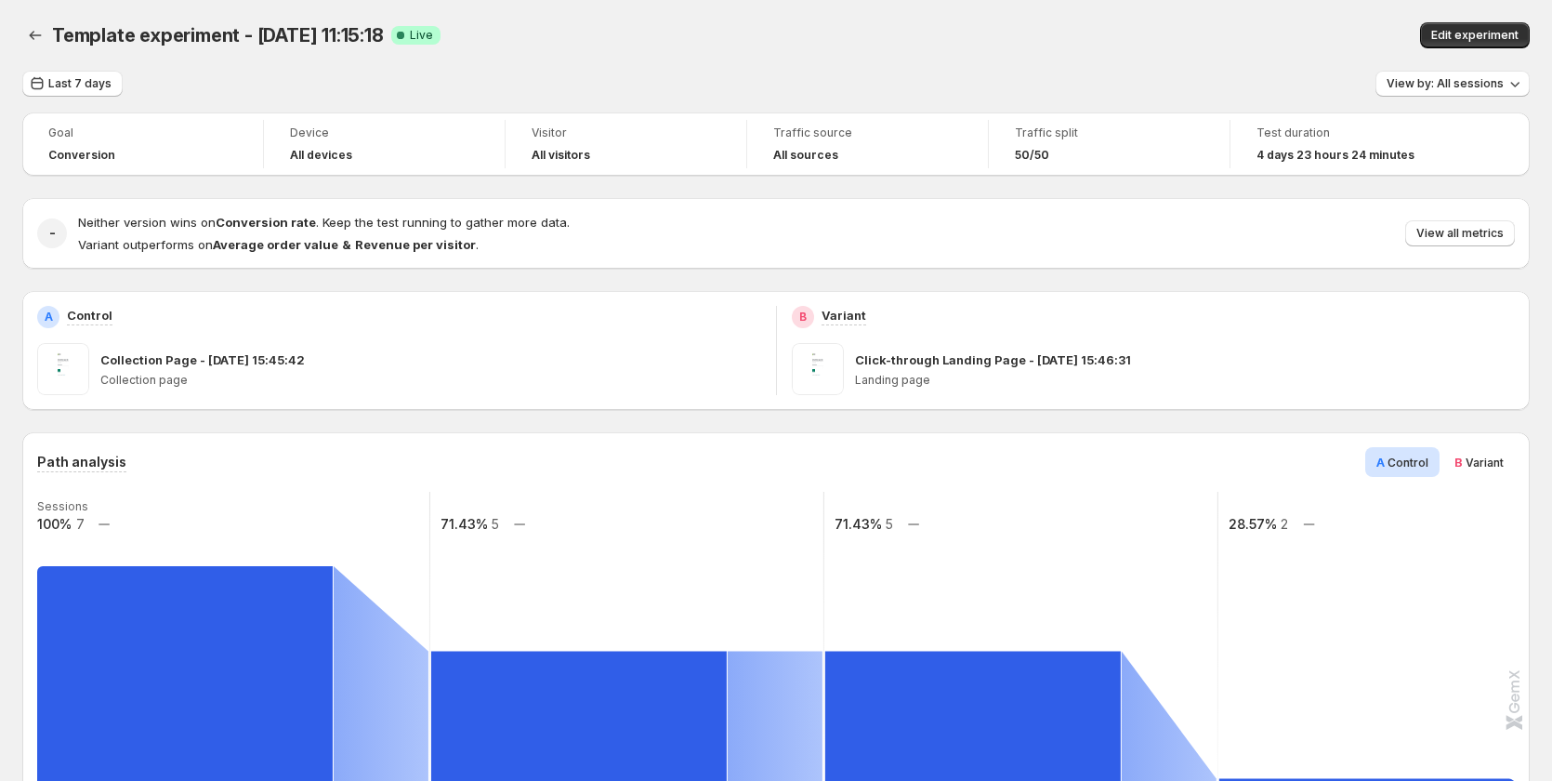
click at [1485, 462] on span "Variant" at bounding box center [1485, 462] width 38 height 14
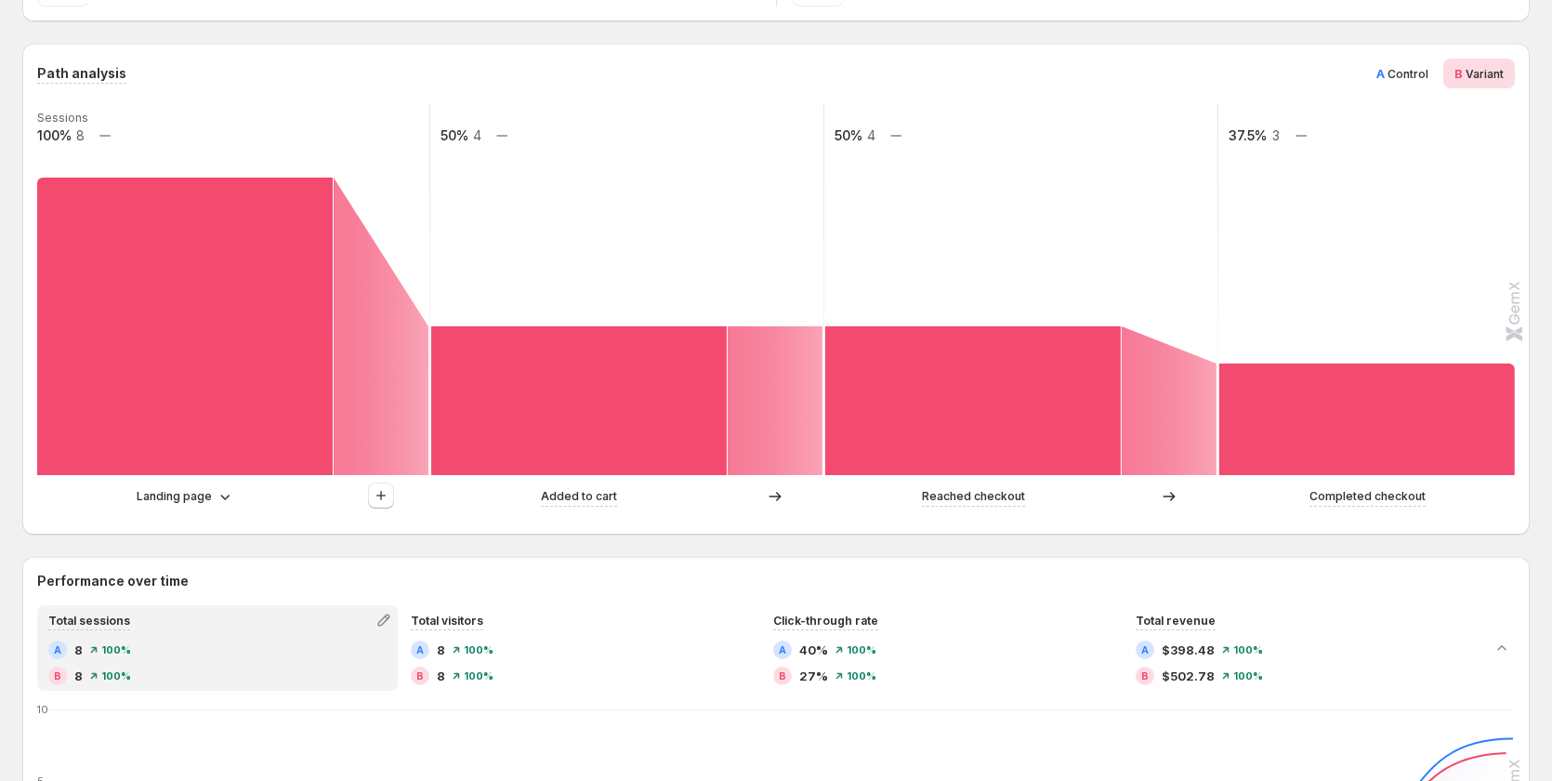
scroll to position [93, 0]
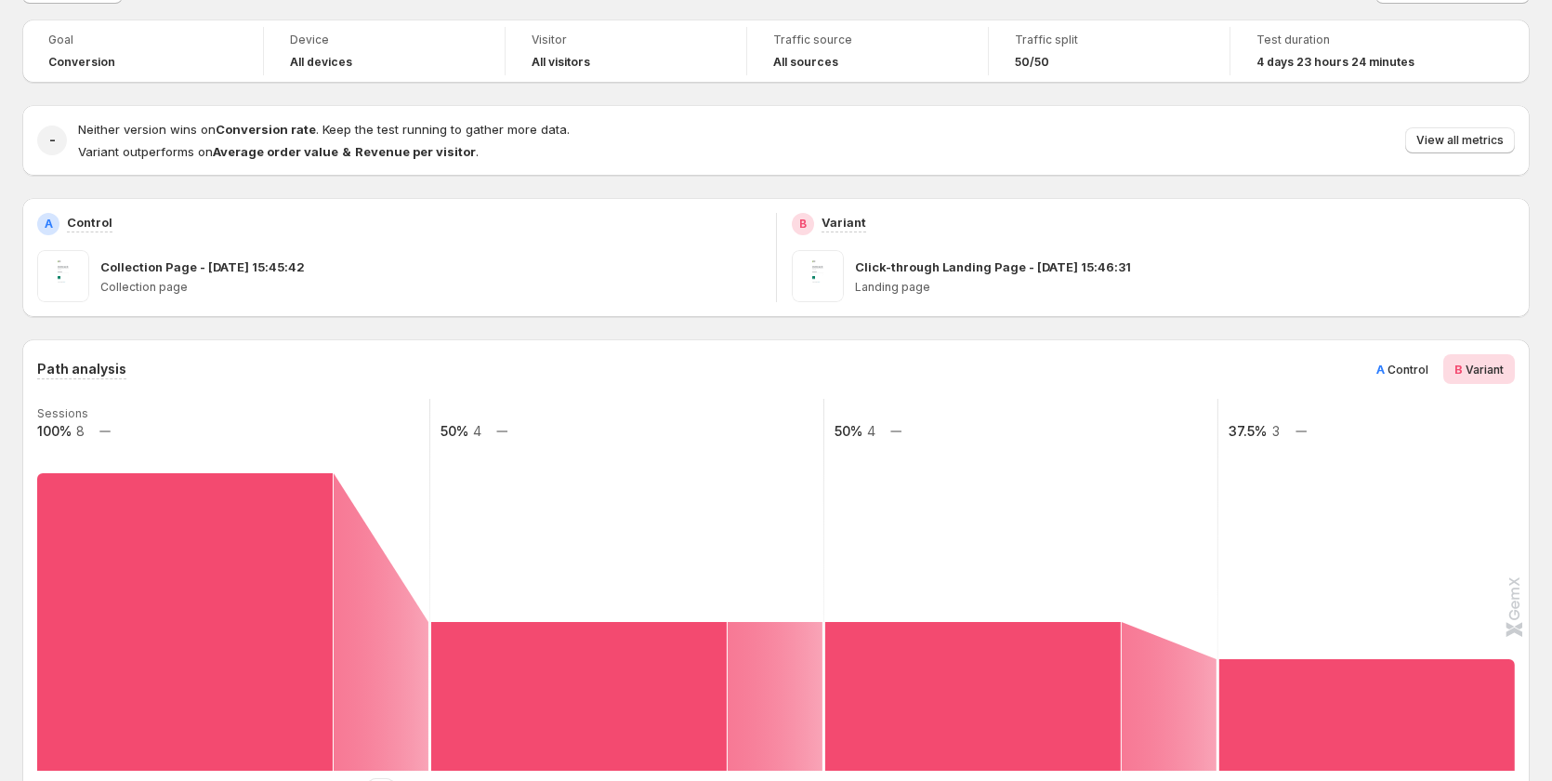
click at [1418, 369] on span "Control" at bounding box center [1408, 369] width 41 height 14
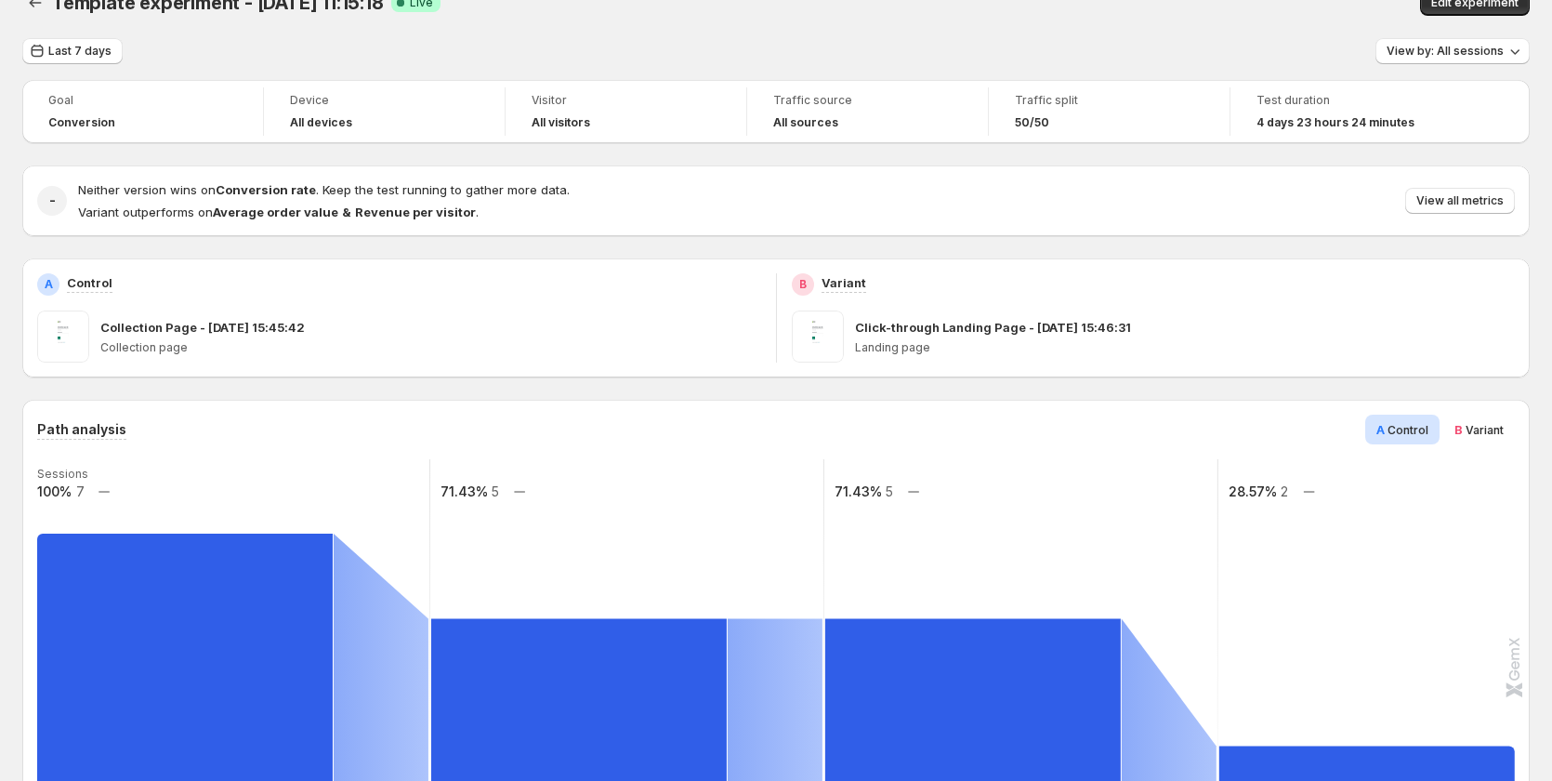
scroll to position [0, 0]
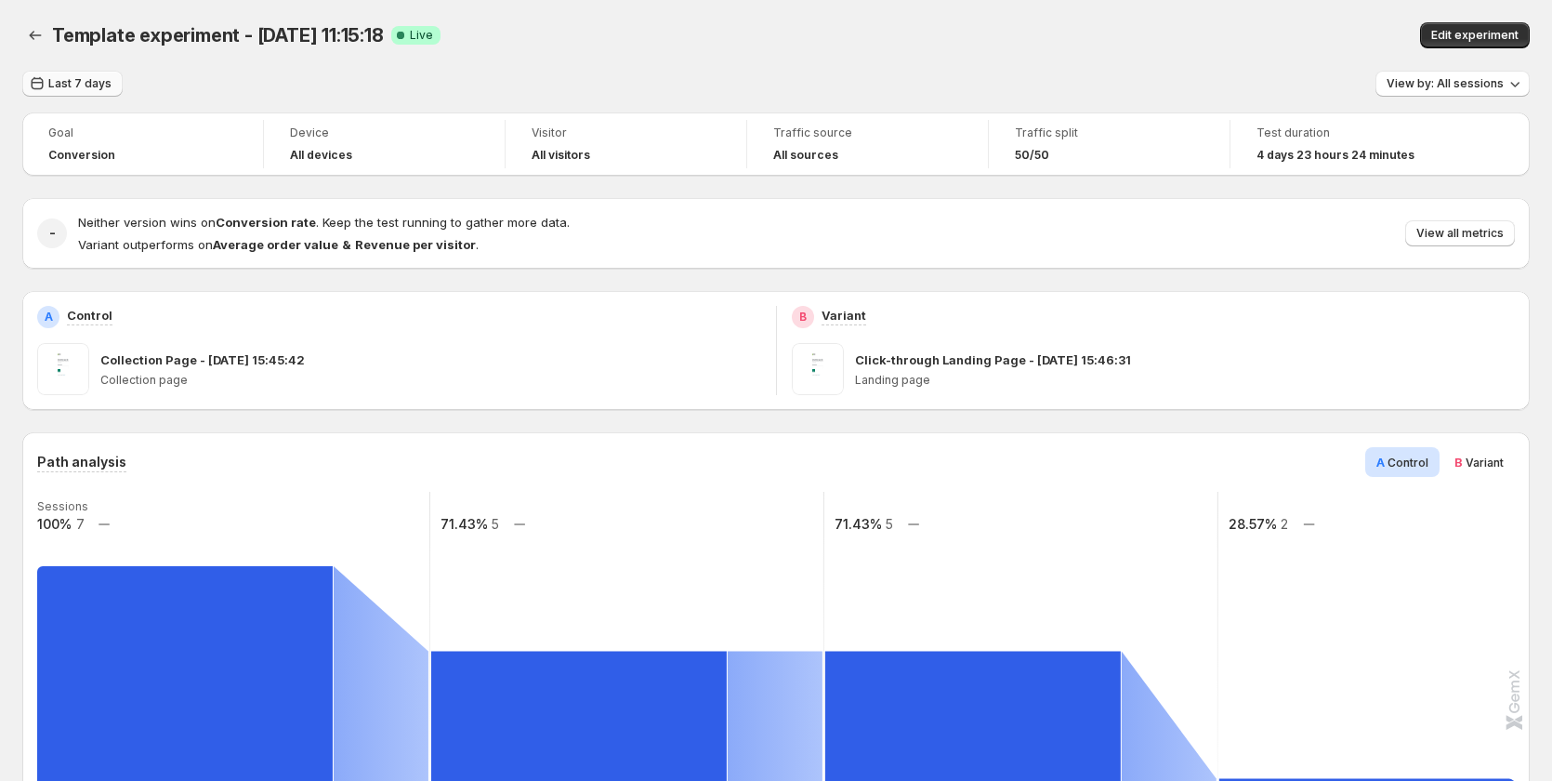
click at [62, 81] on span "Last 7 days" at bounding box center [79, 83] width 63 height 15
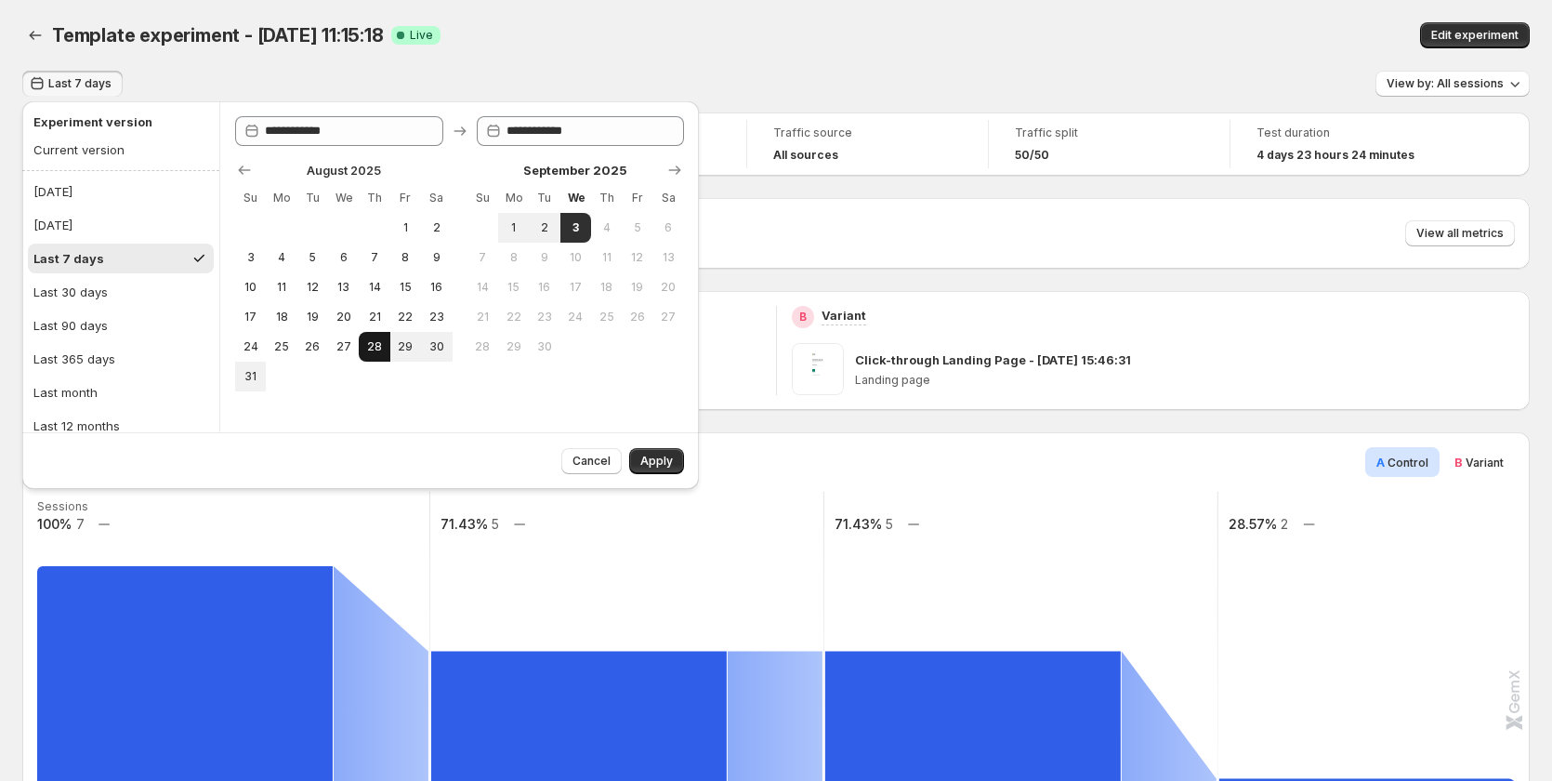
click at [369, 346] on span "28" at bounding box center [374, 346] width 16 height 15
click at [395, 343] on button "29" at bounding box center [405, 347] width 31 height 30
type input "**********"
click at [572, 228] on span "3" at bounding box center [576, 227] width 16 height 15
type input "**********"
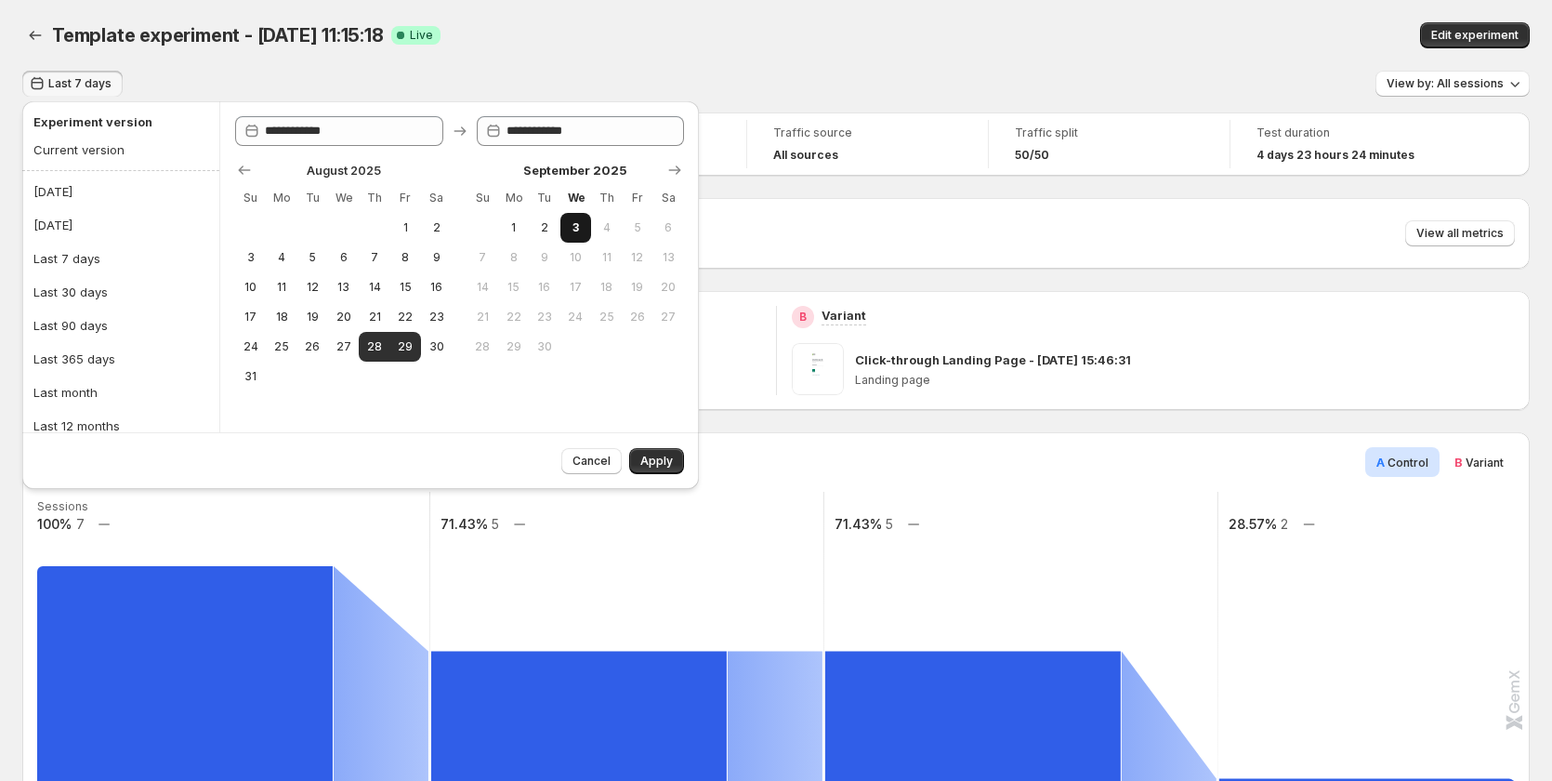
type input "**********"
click at [407, 348] on span "29" at bounding box center [406, 346] width 16 height 15
type input "**********"
click at [569, 231] on span "3" at bounding box center [576, 227] width 16 height 15
type input "**********"
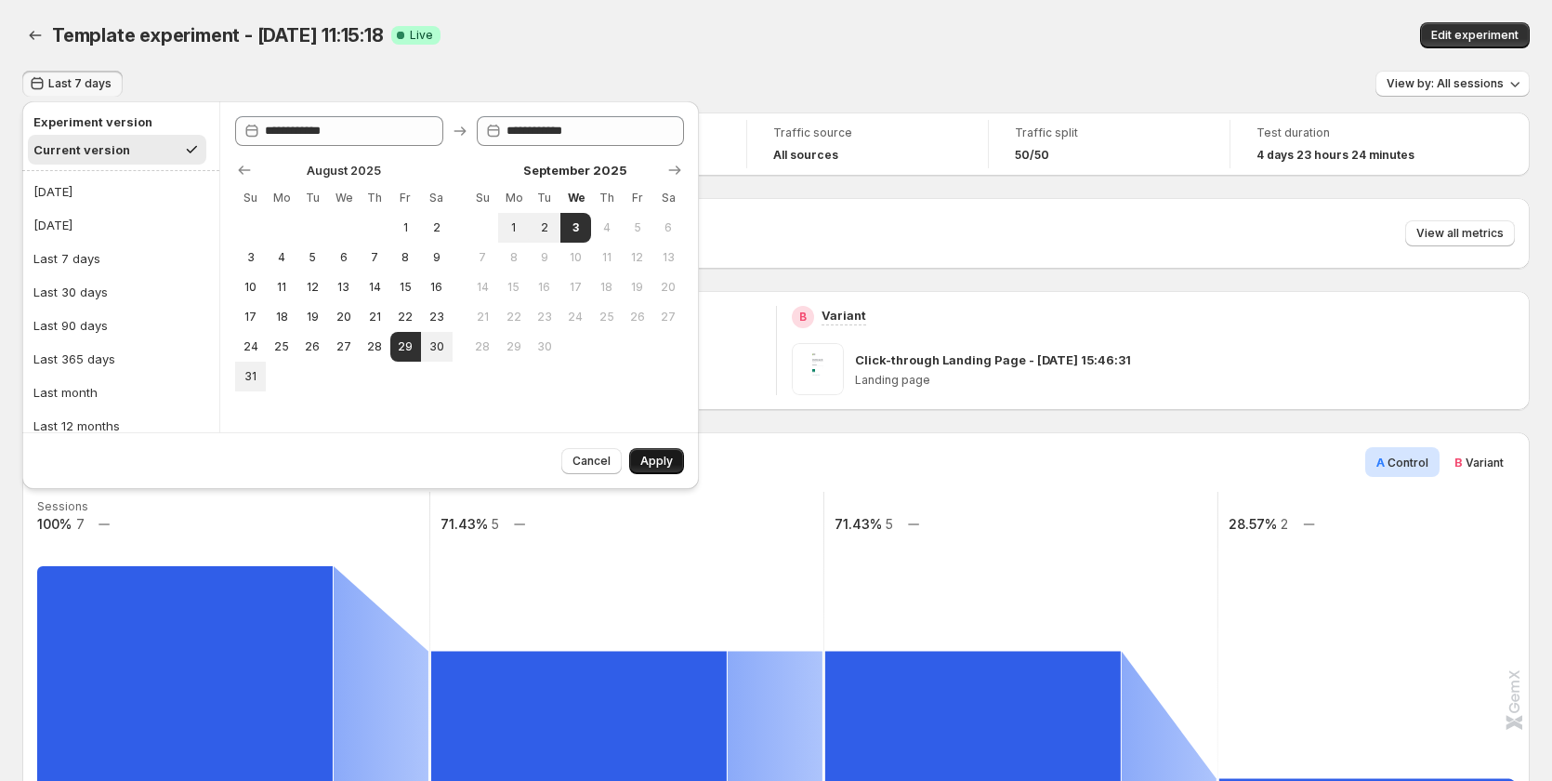
click at [673, 465] on button "Apply" at bounding box center [656, 461] width 55 height 26
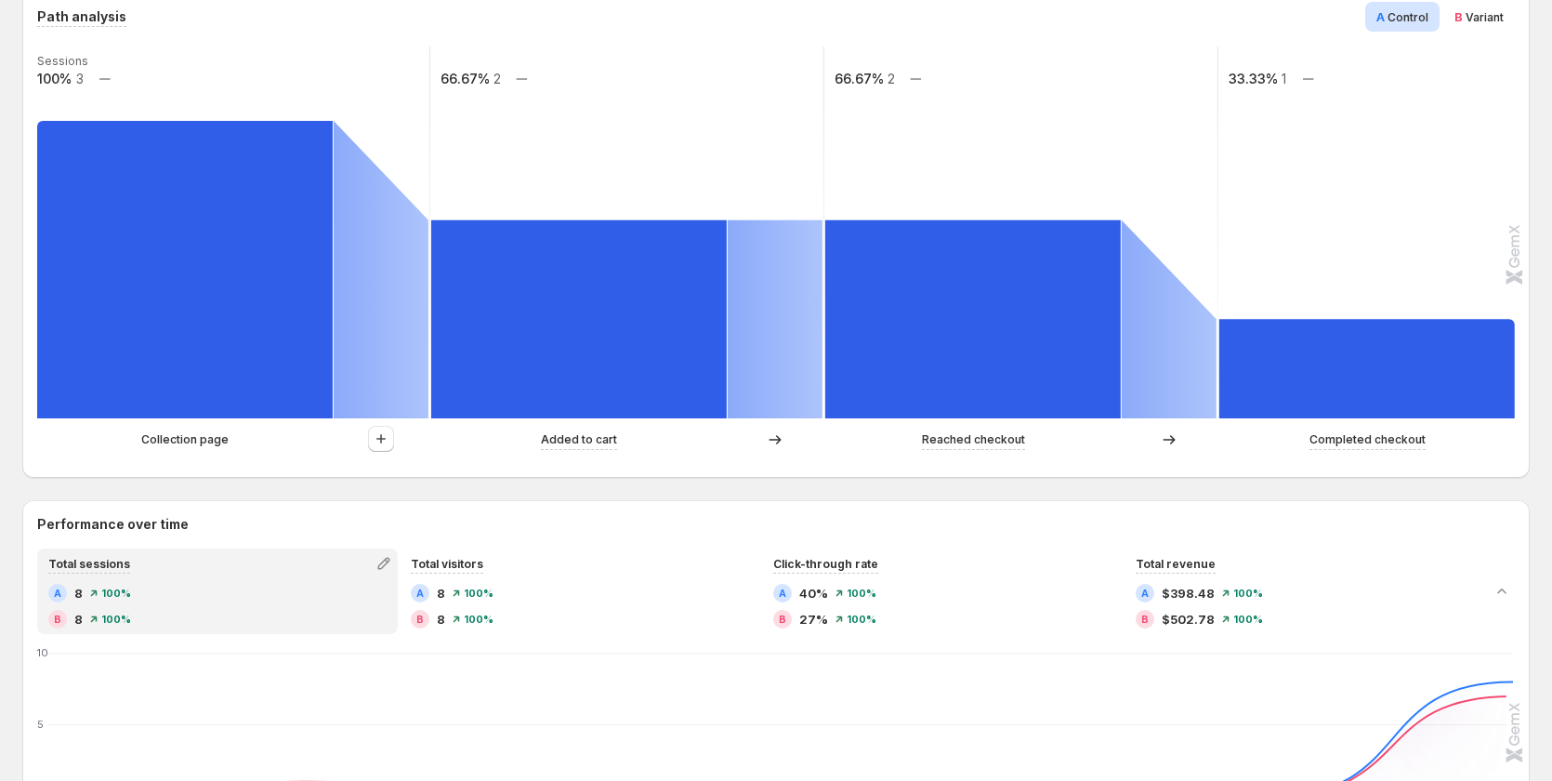
scroll to position [186, 0]
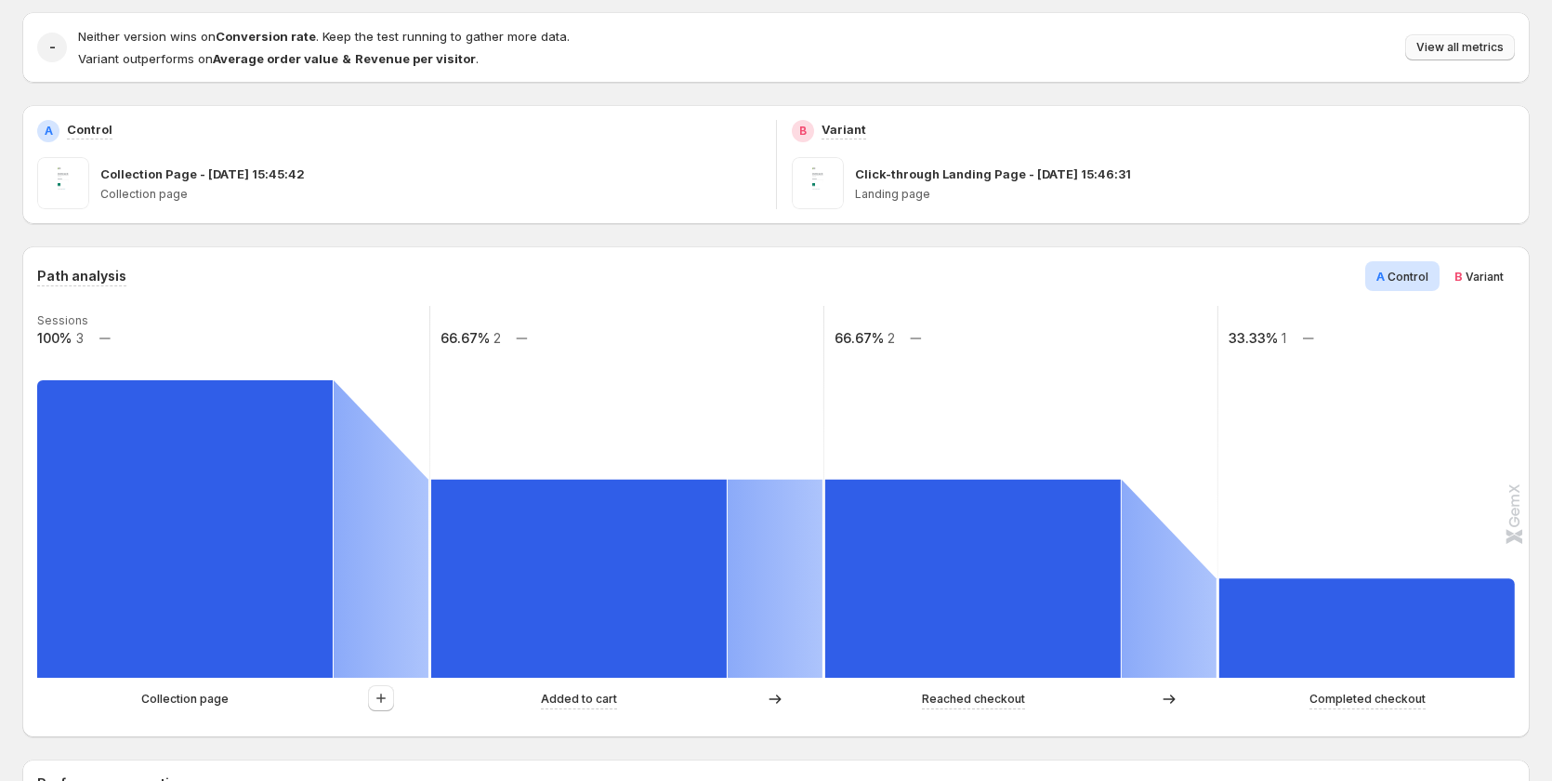
click at [1463, 47] on span "View all metrics" at bounding box center [1459, 47] width 87 height 15
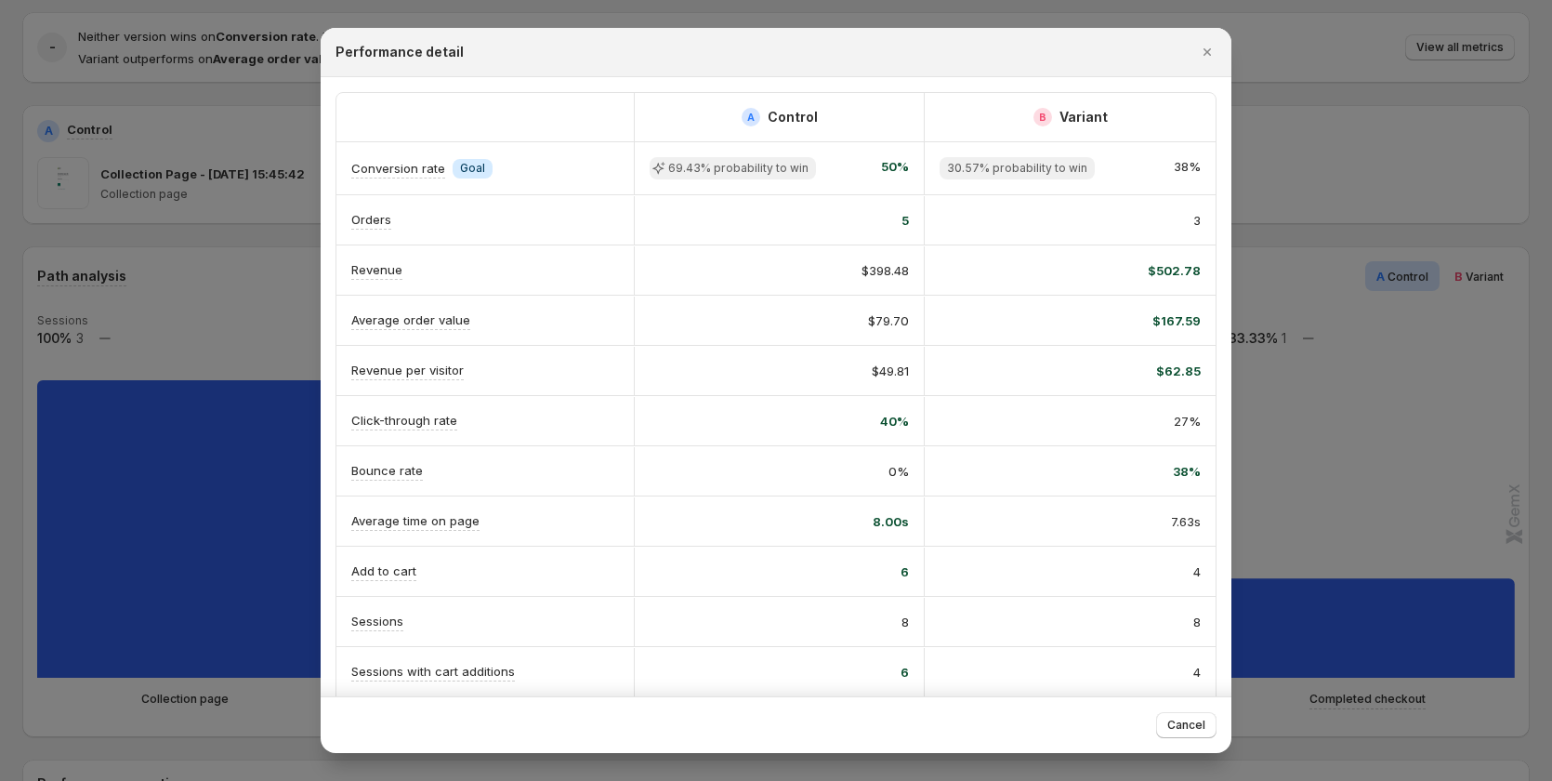
click at [1505, 97] on div at bounding box center [776, 390] width 1552 height 781
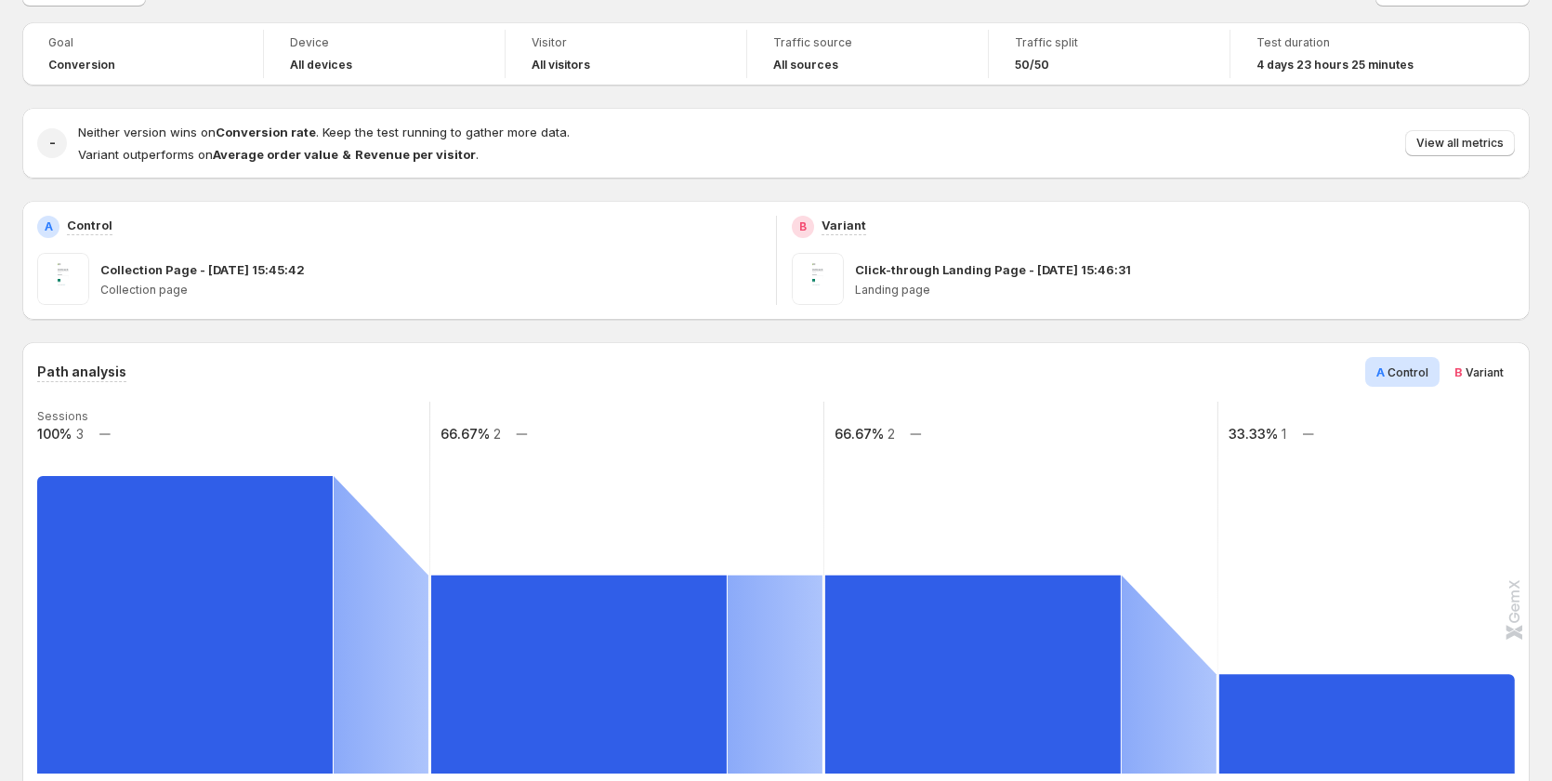
scroll to position [0, 0]
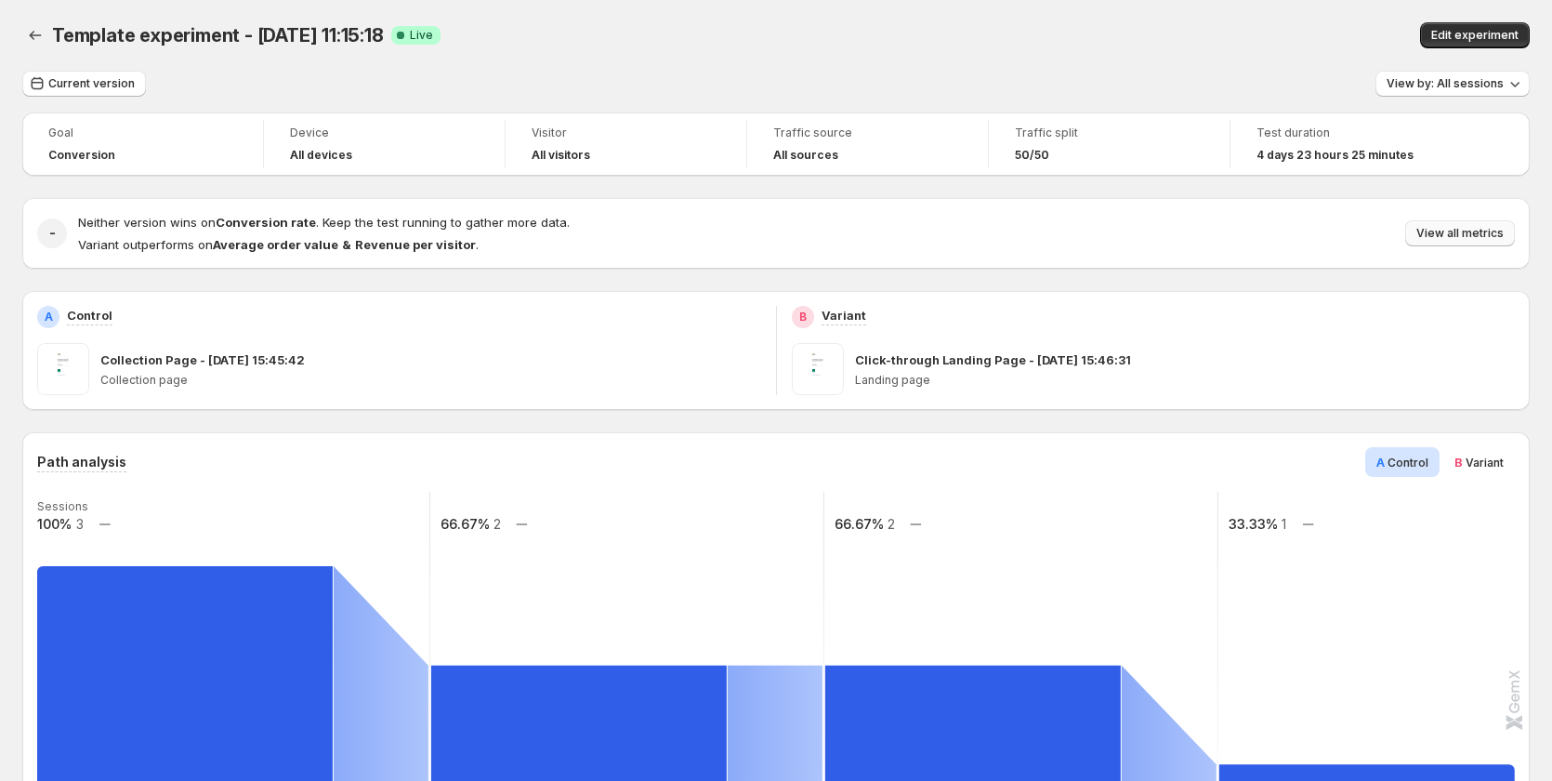
click at [1467, 234] on span "View all metrics" at bounding box center [1459, 233] width 87 height 15
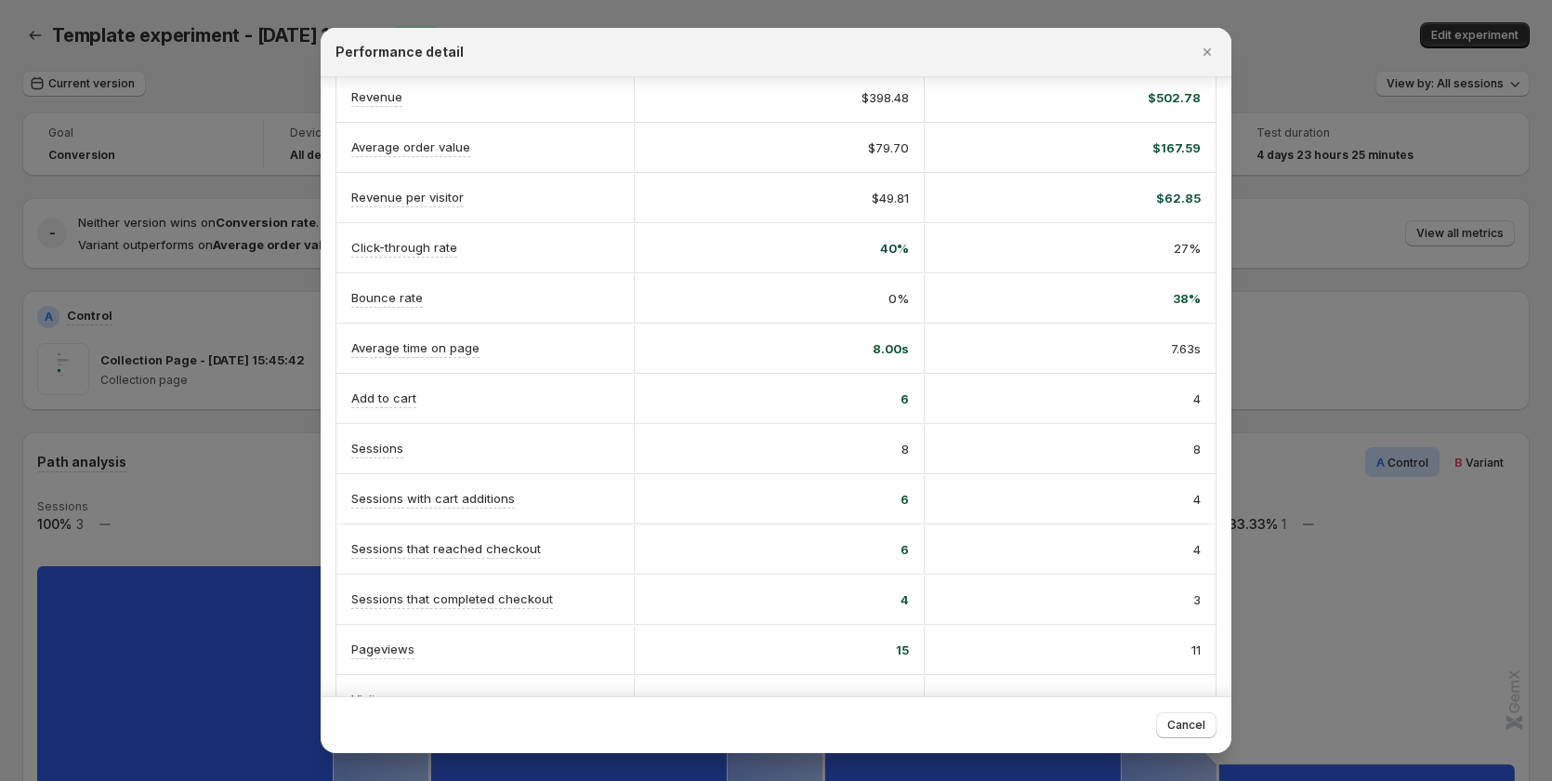
scroll to position [217, 0]
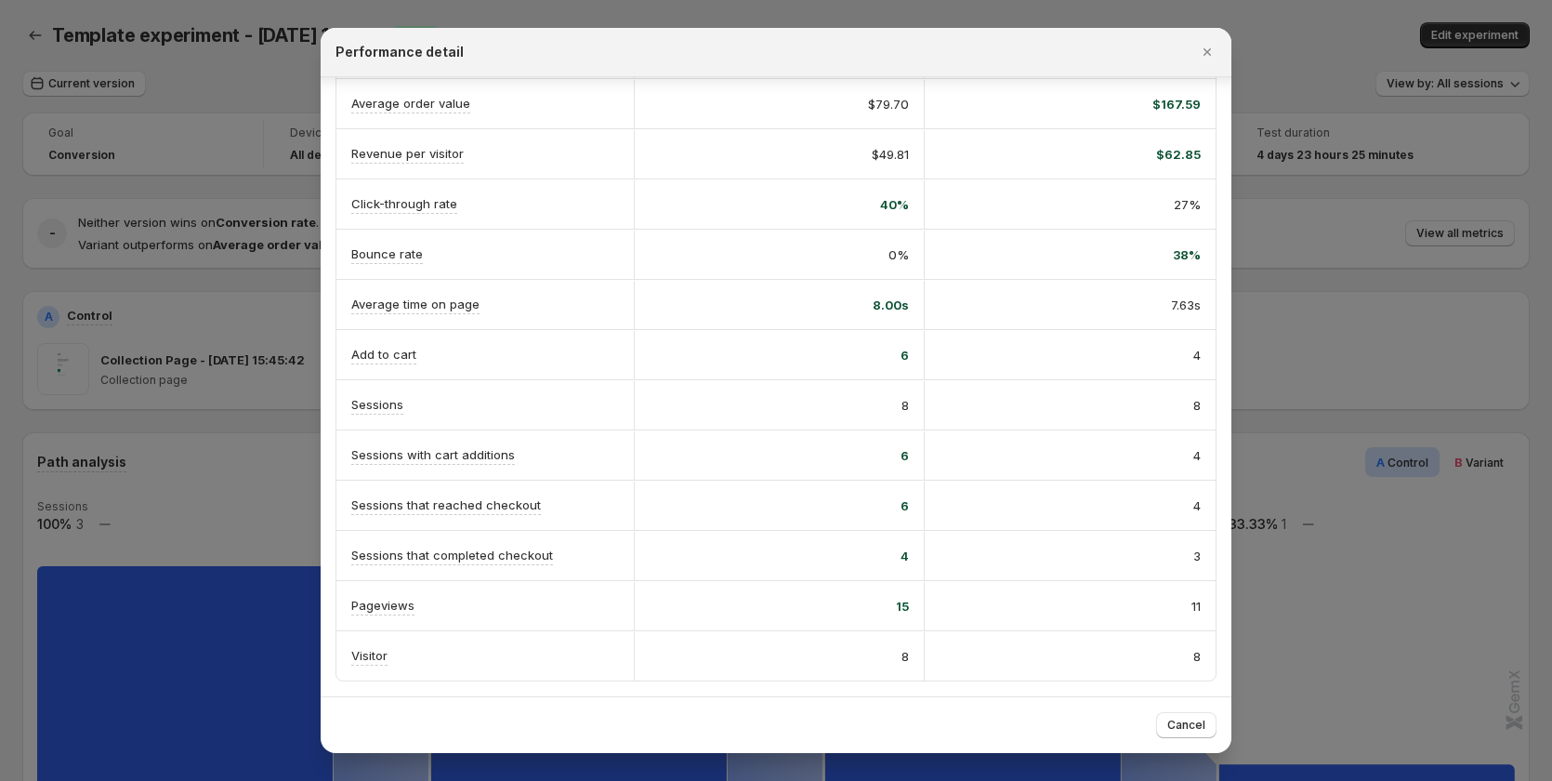
click at [1409, 447] on div at bounding box center [776, 390] width 1552 height 781
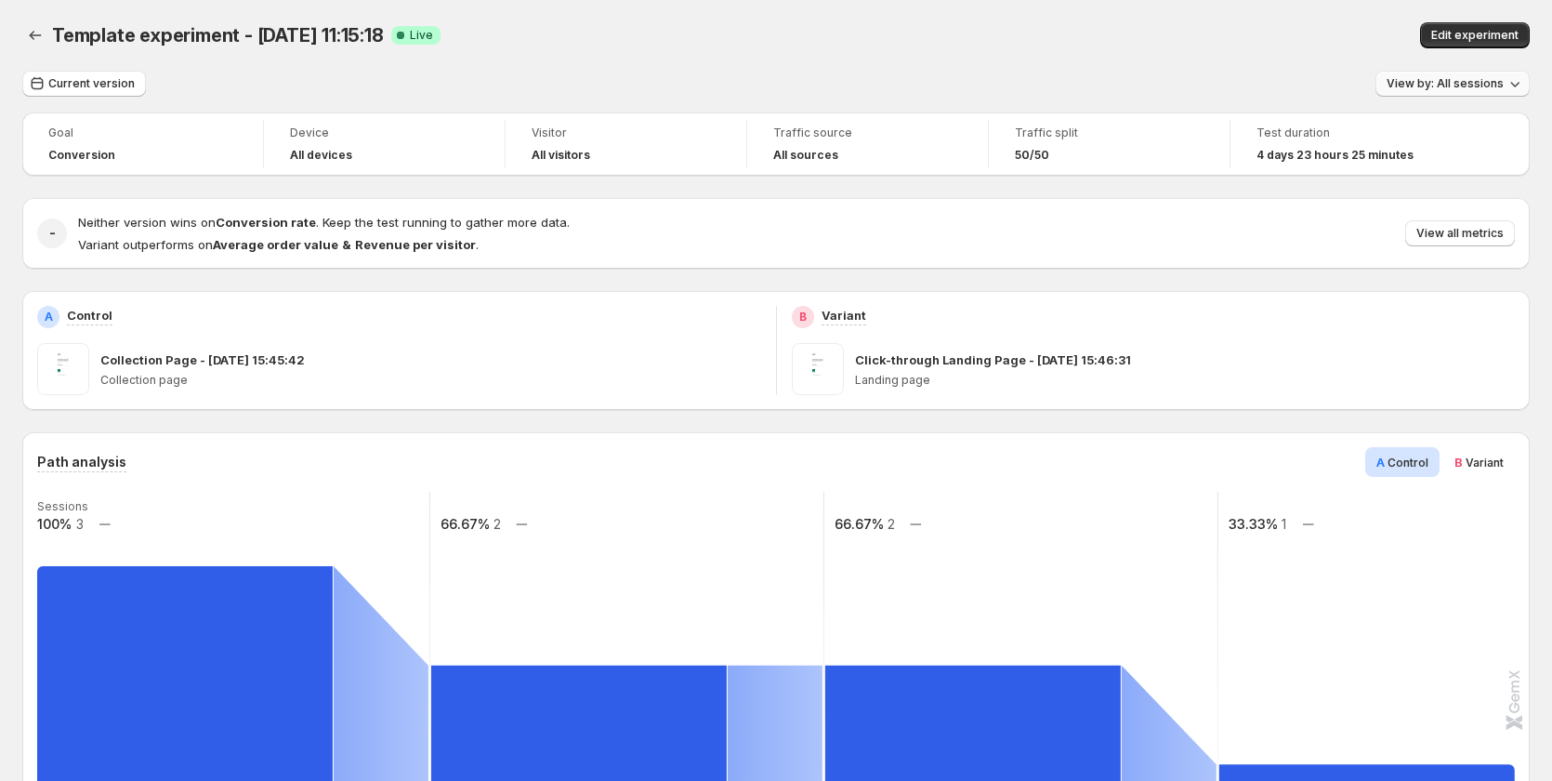
click at [1479, 83] on span "View by: All sessions" at bounding box center [1445, 83] width 117 height 15
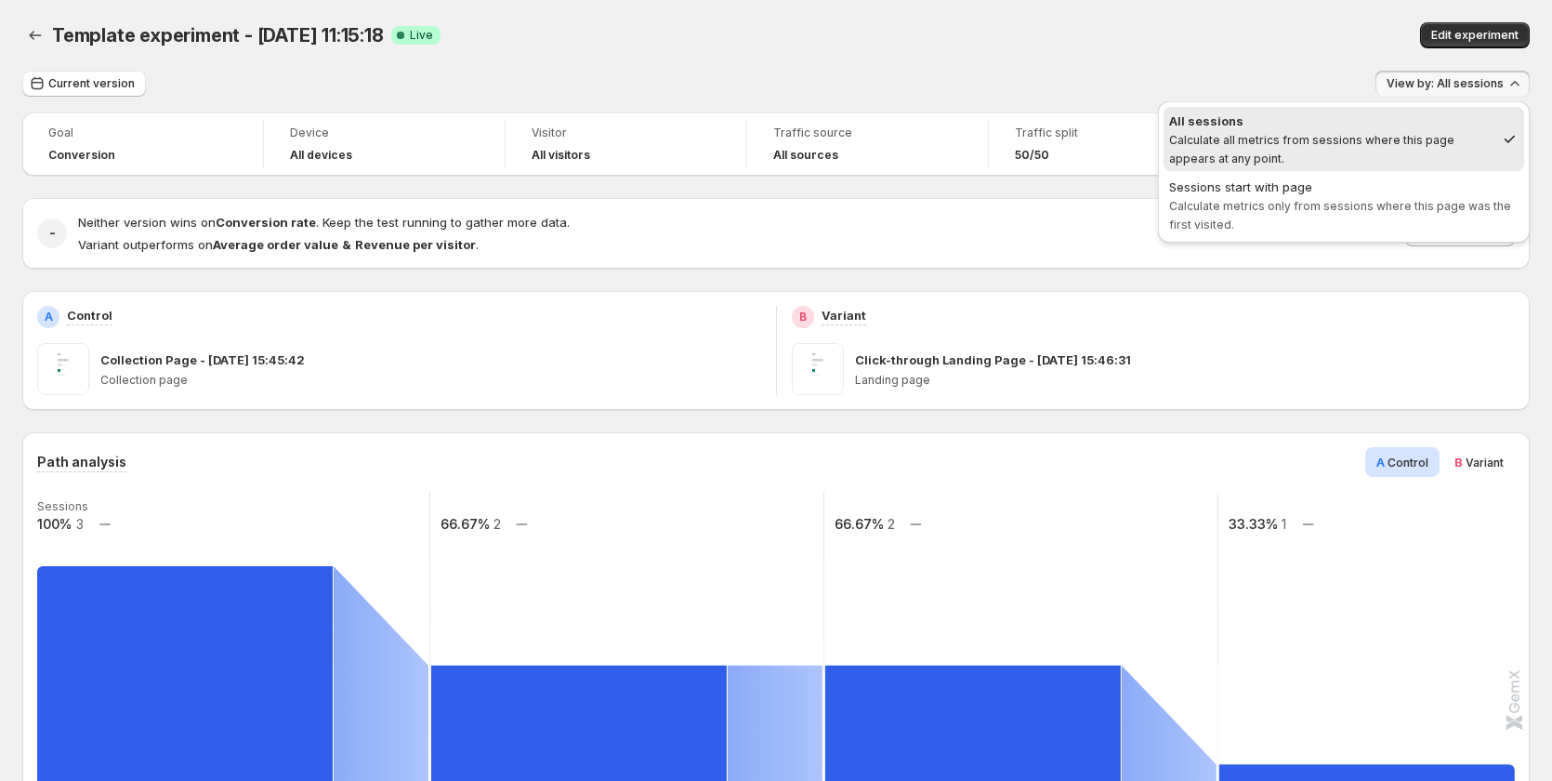
click at [1318, 192] on div "Sessions start with page" at bounding box center [1343, 187] width 349 height 19
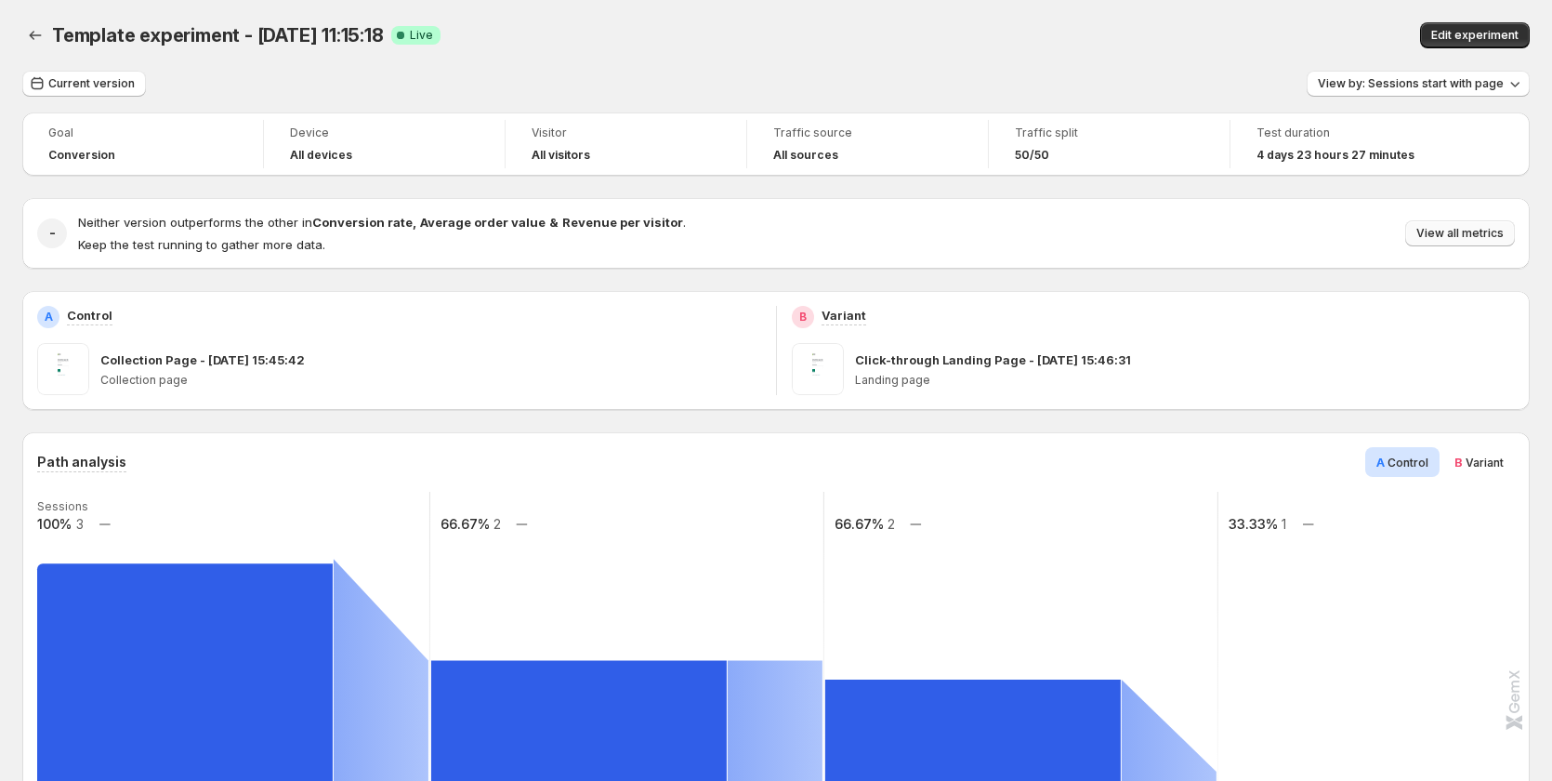
click at [1473, 232] on span "View all metrics" at bounding box center [1459, 233] width 87 height 15
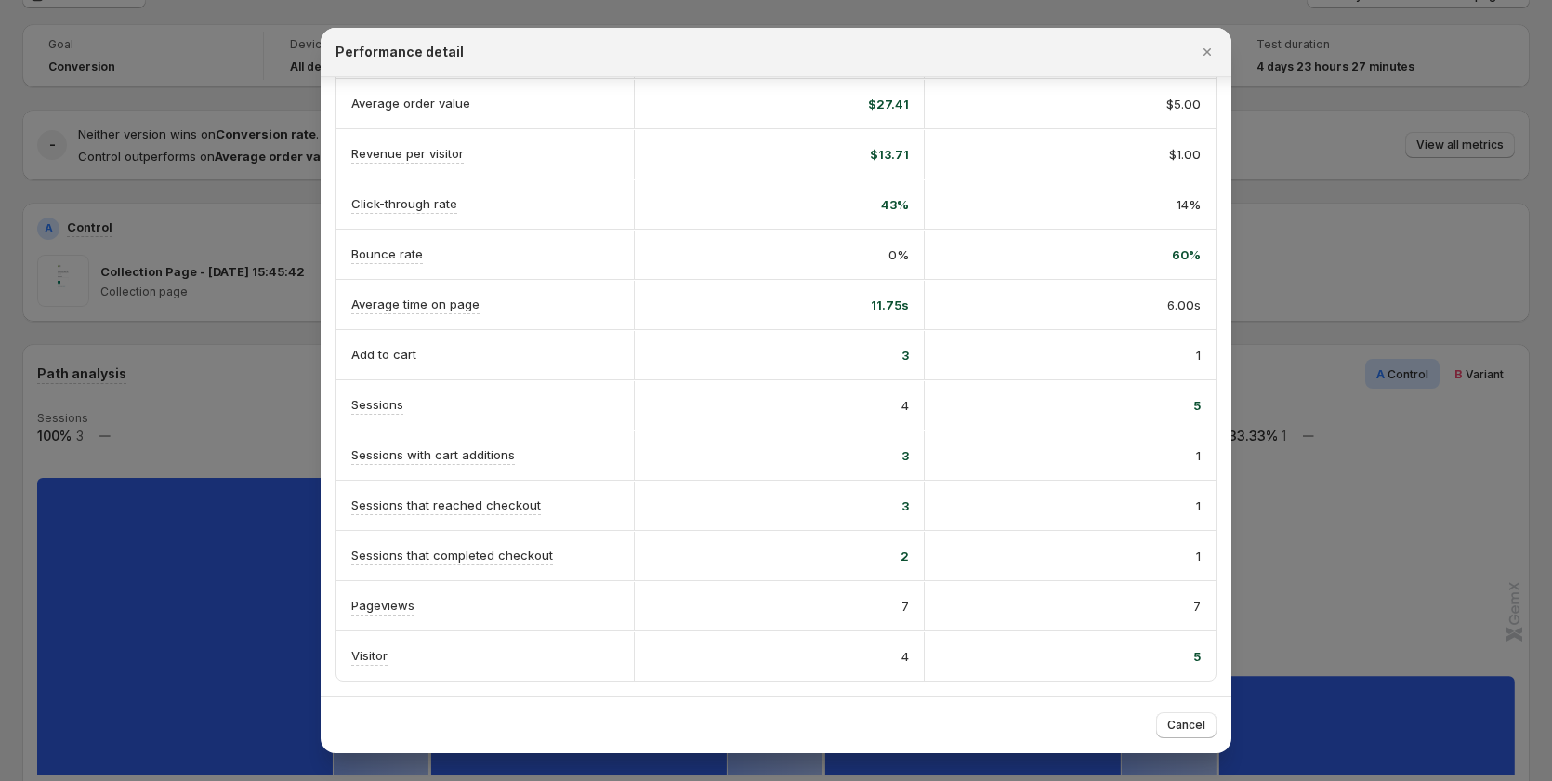
scroll to position [93, 0]
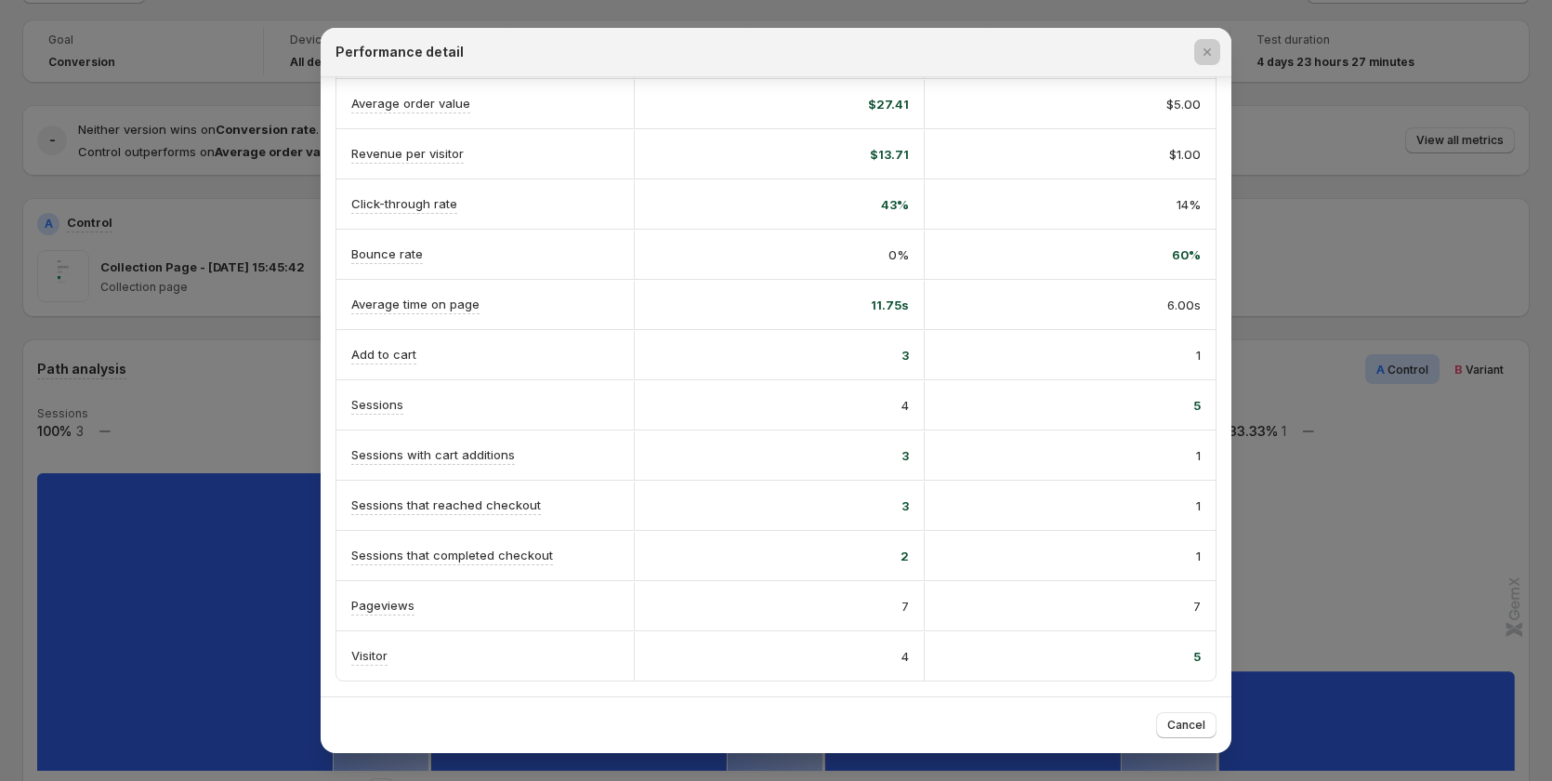
click at [1455, 389] on div at bounding box center [776, 390] width 1552 height 781
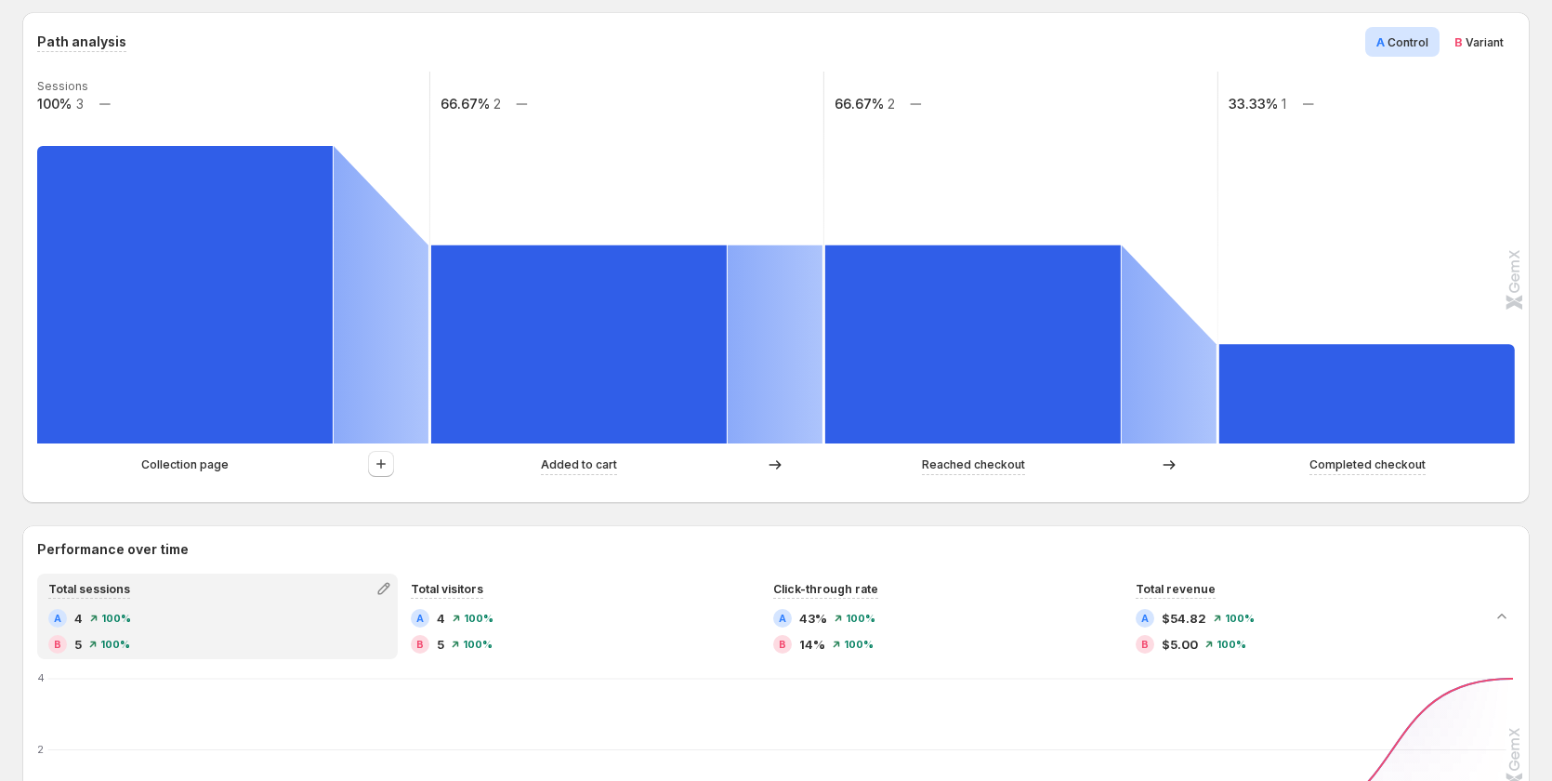
scroll to position [372, 0]
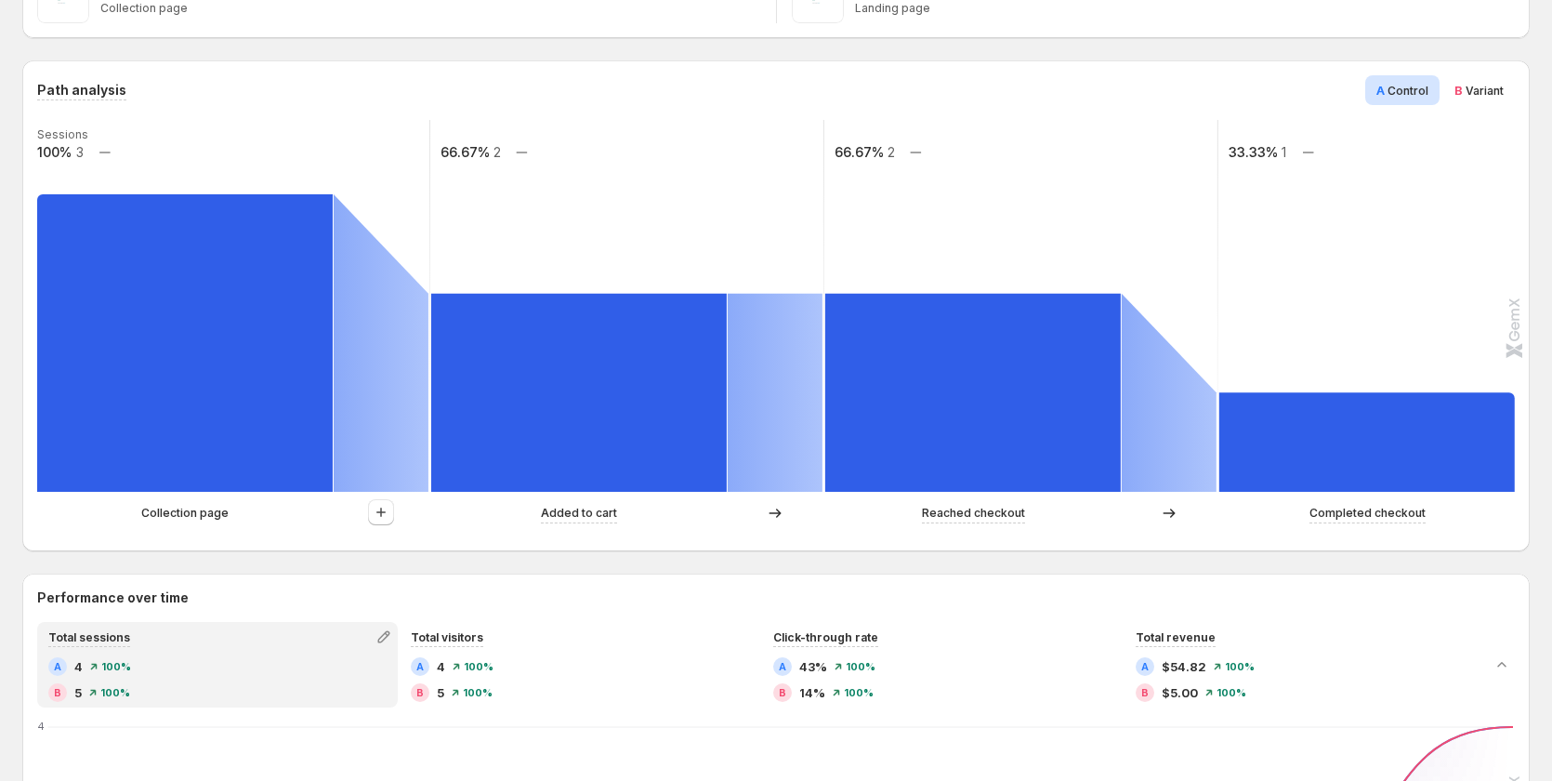
click at [1474, 87] on span "Variant" at bounding box center [1485, 91] width 38 height 14
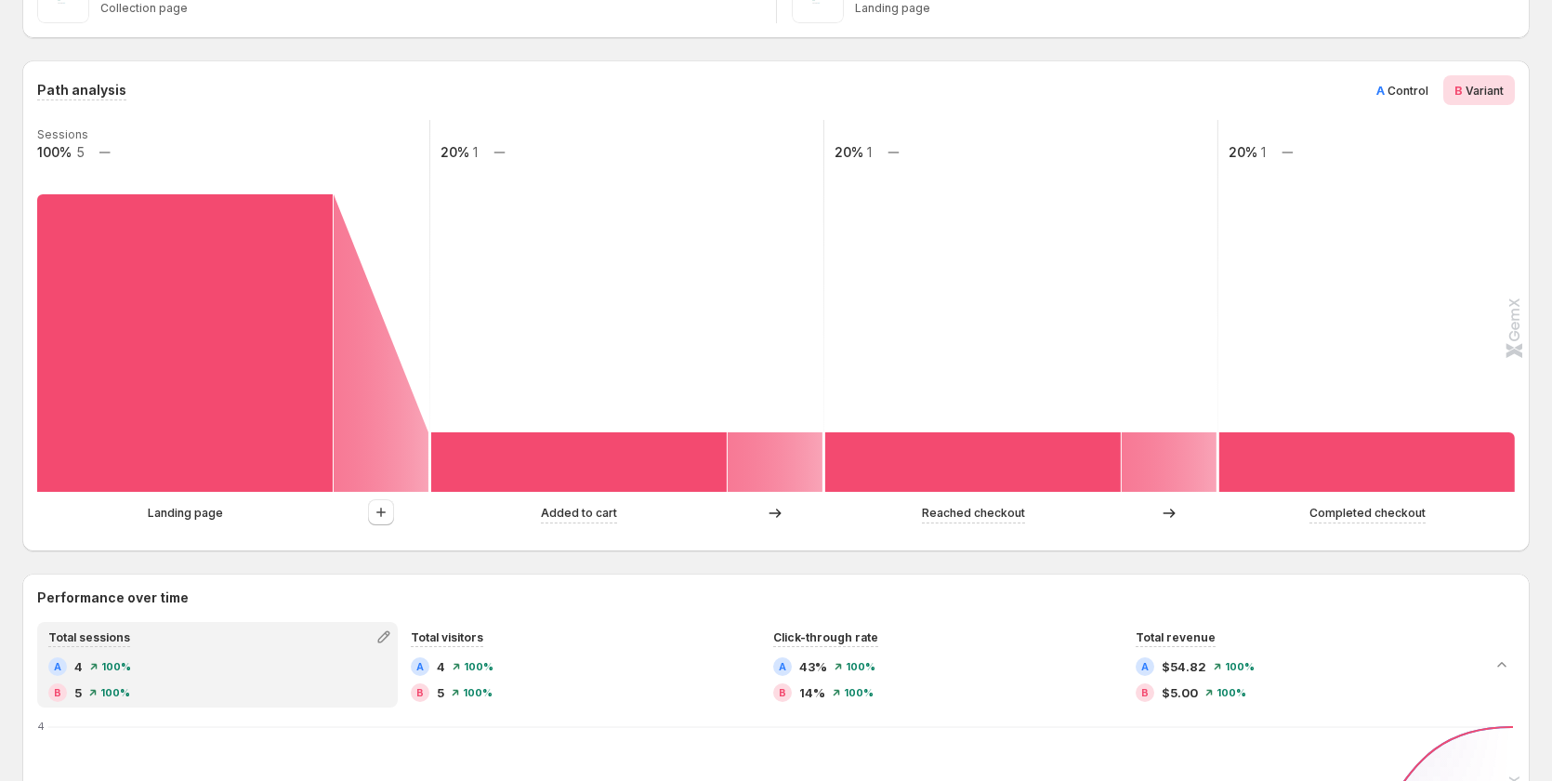
click at [1415, 88] on span "Control" at bounding box center [1408, 91] width 41 height 14
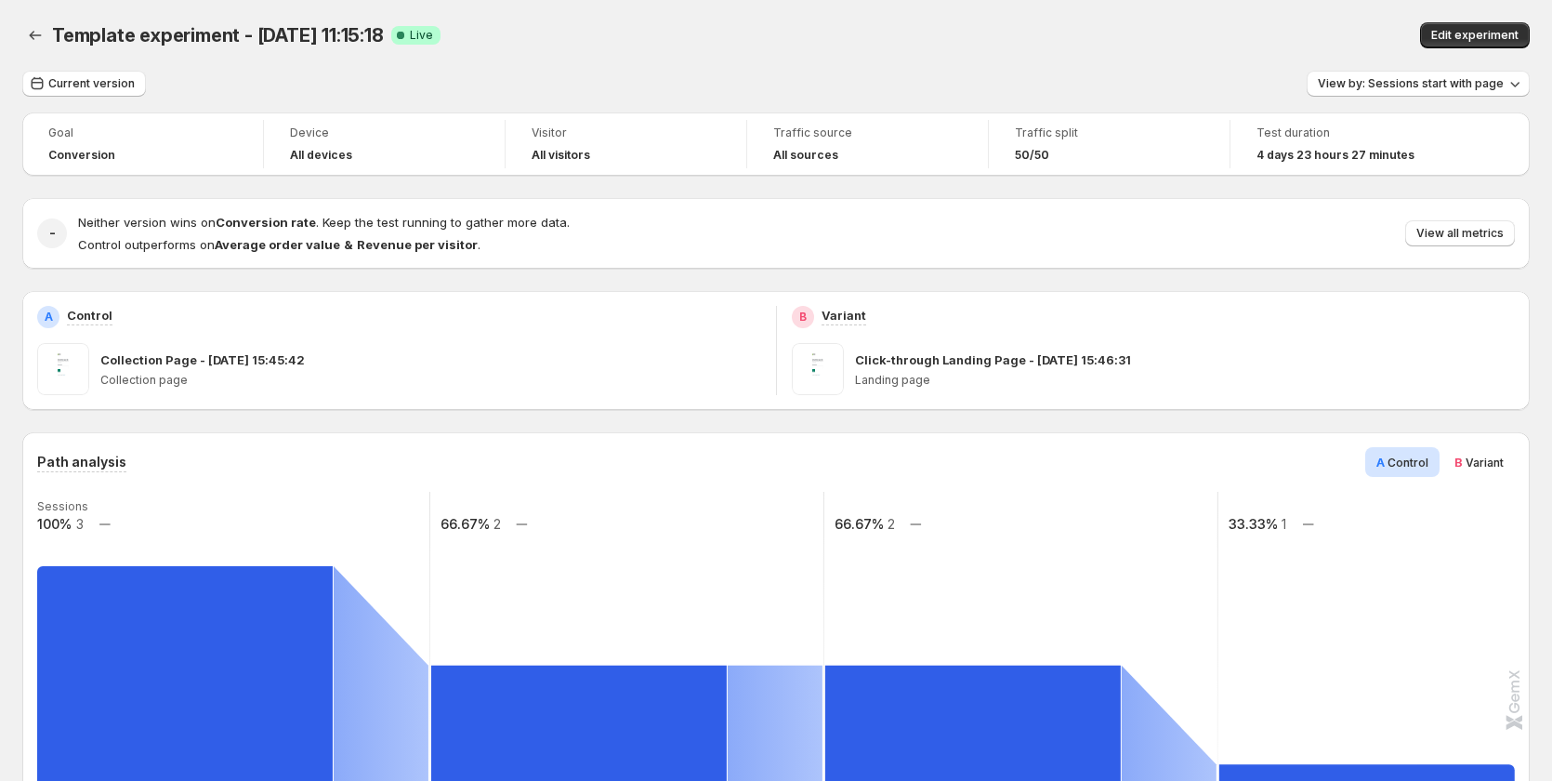
scroll to position [0, 0]
click at [1514, 89] on button "View by: Sessions start with page" at bounding box center [1418, 84] width 223 height 26
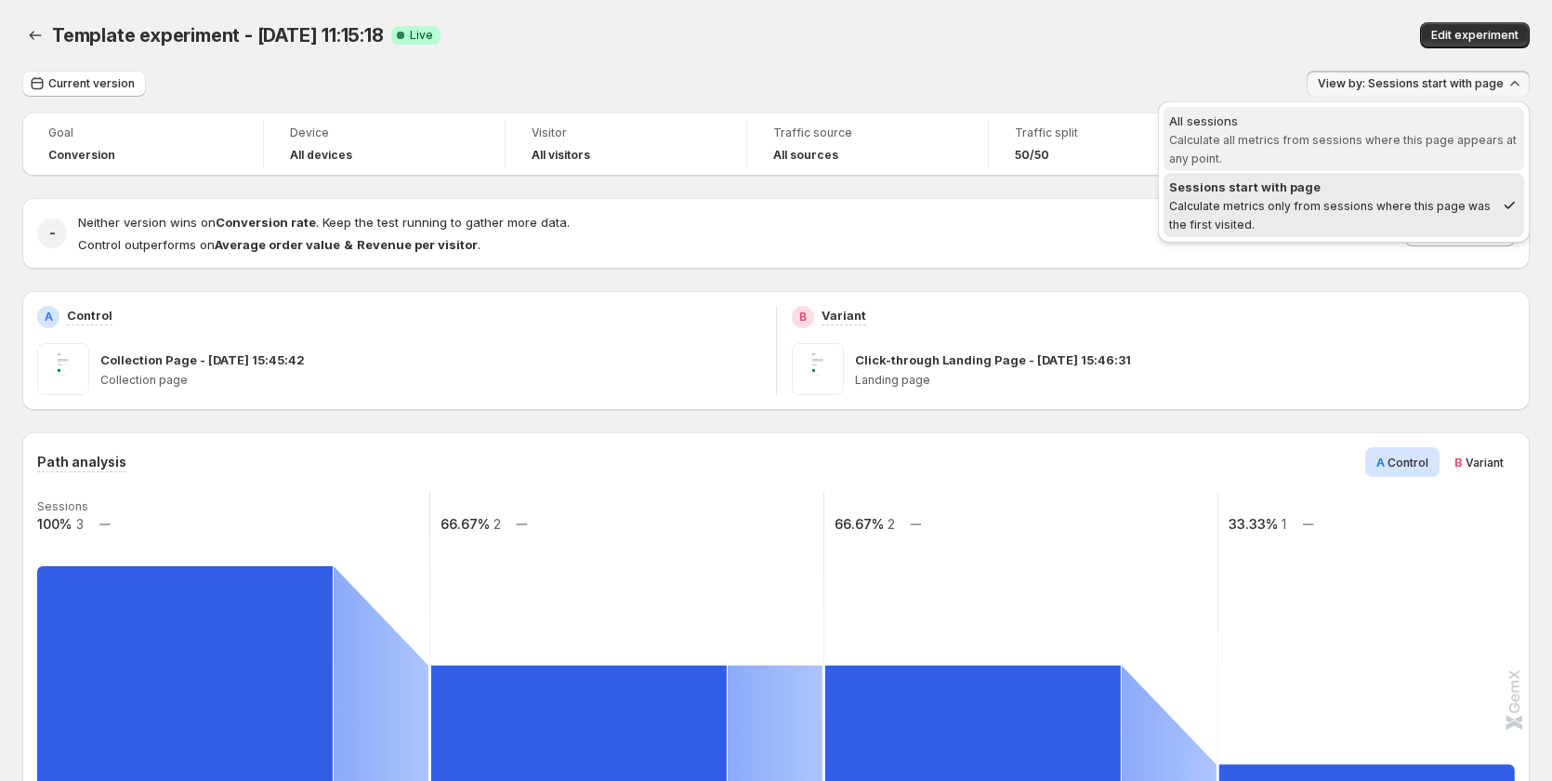
click at [1454, 135] on span "Calculate all metrics from sessions where this page appears at any point." at bounding box center [1343, 149] width 348 height 33
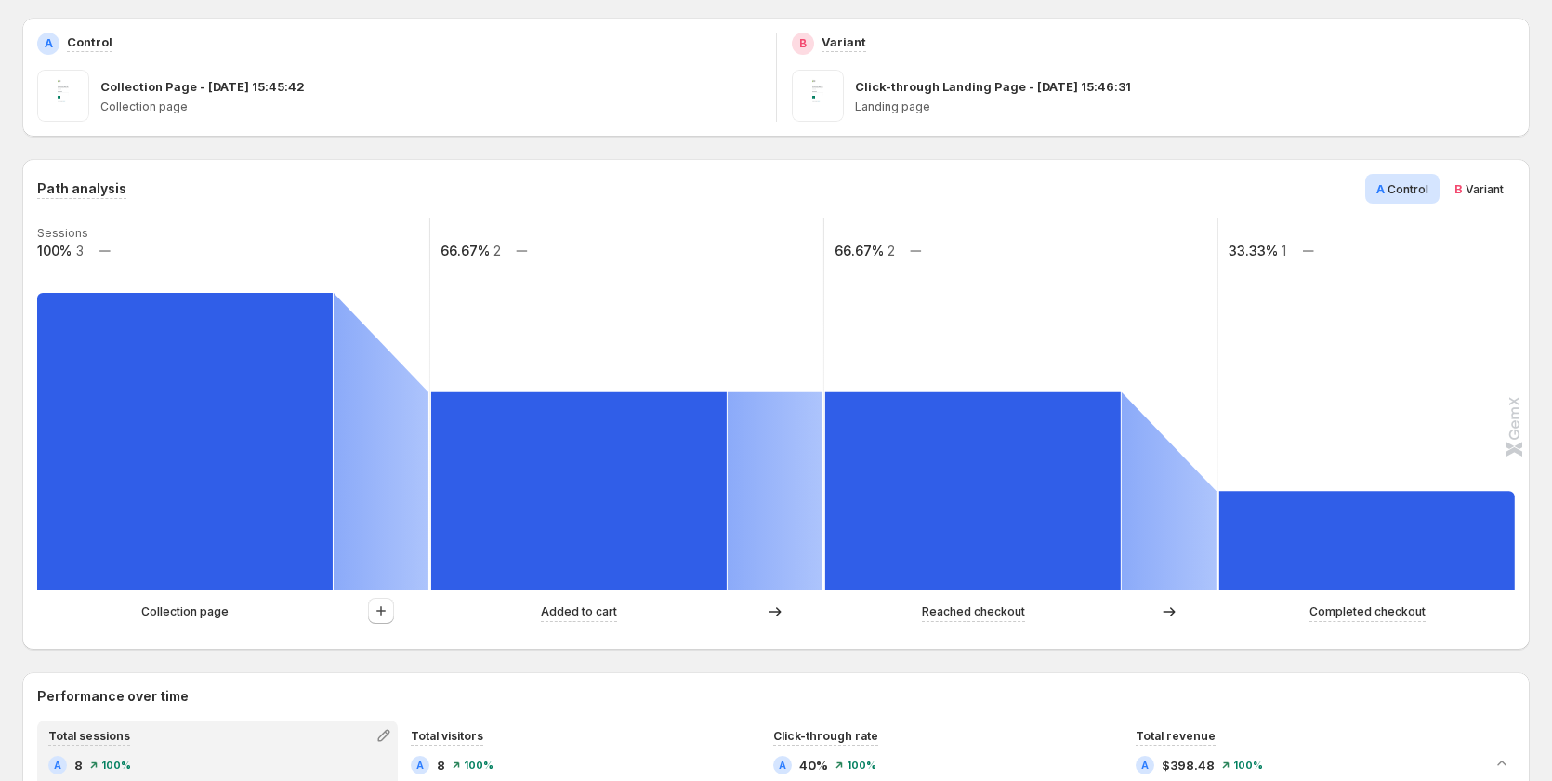
scroll to position [186, 0]
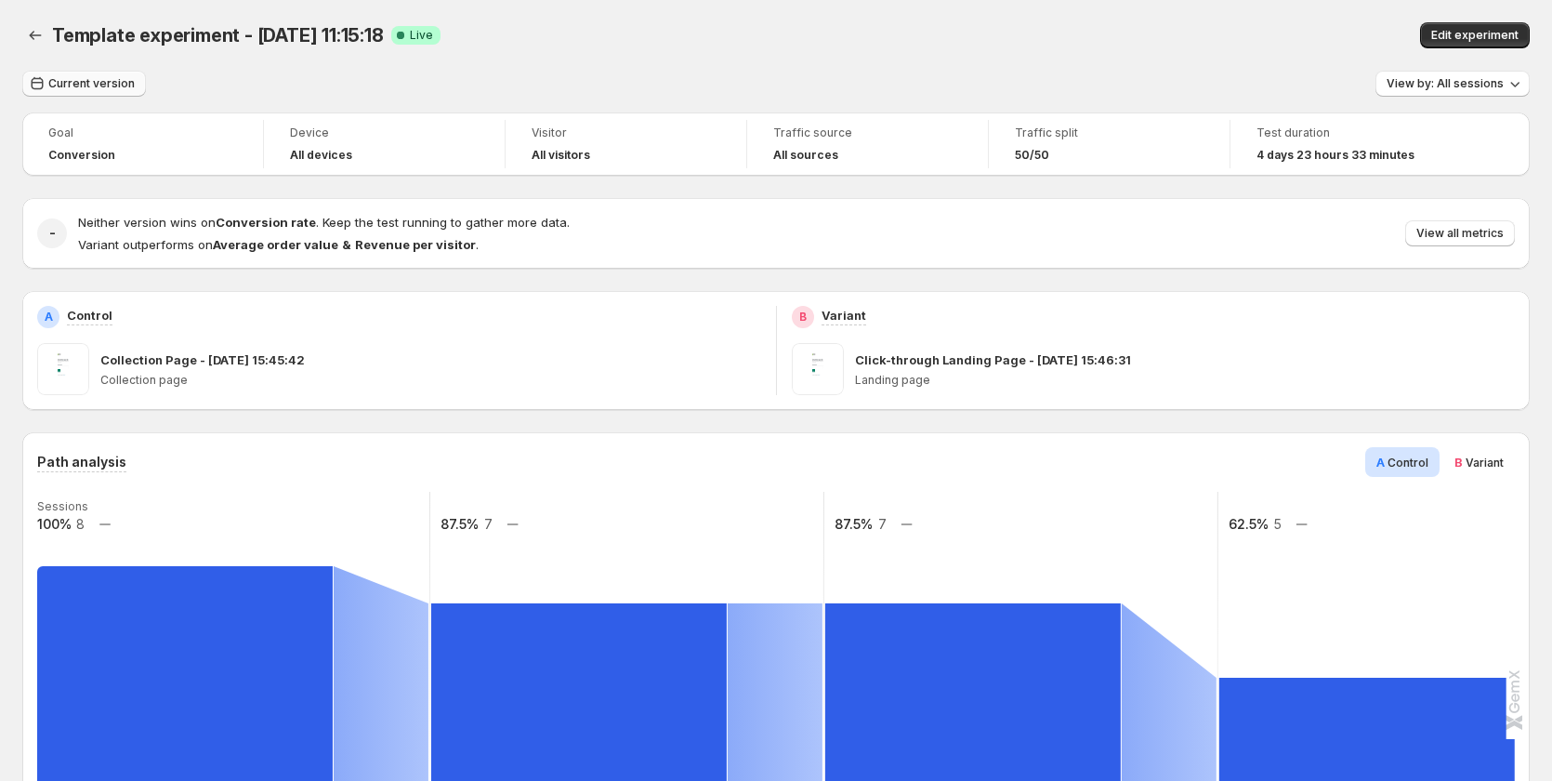
click at [86, 82] on span "Current version" at bounding box center [91, 83] width 86 height 15
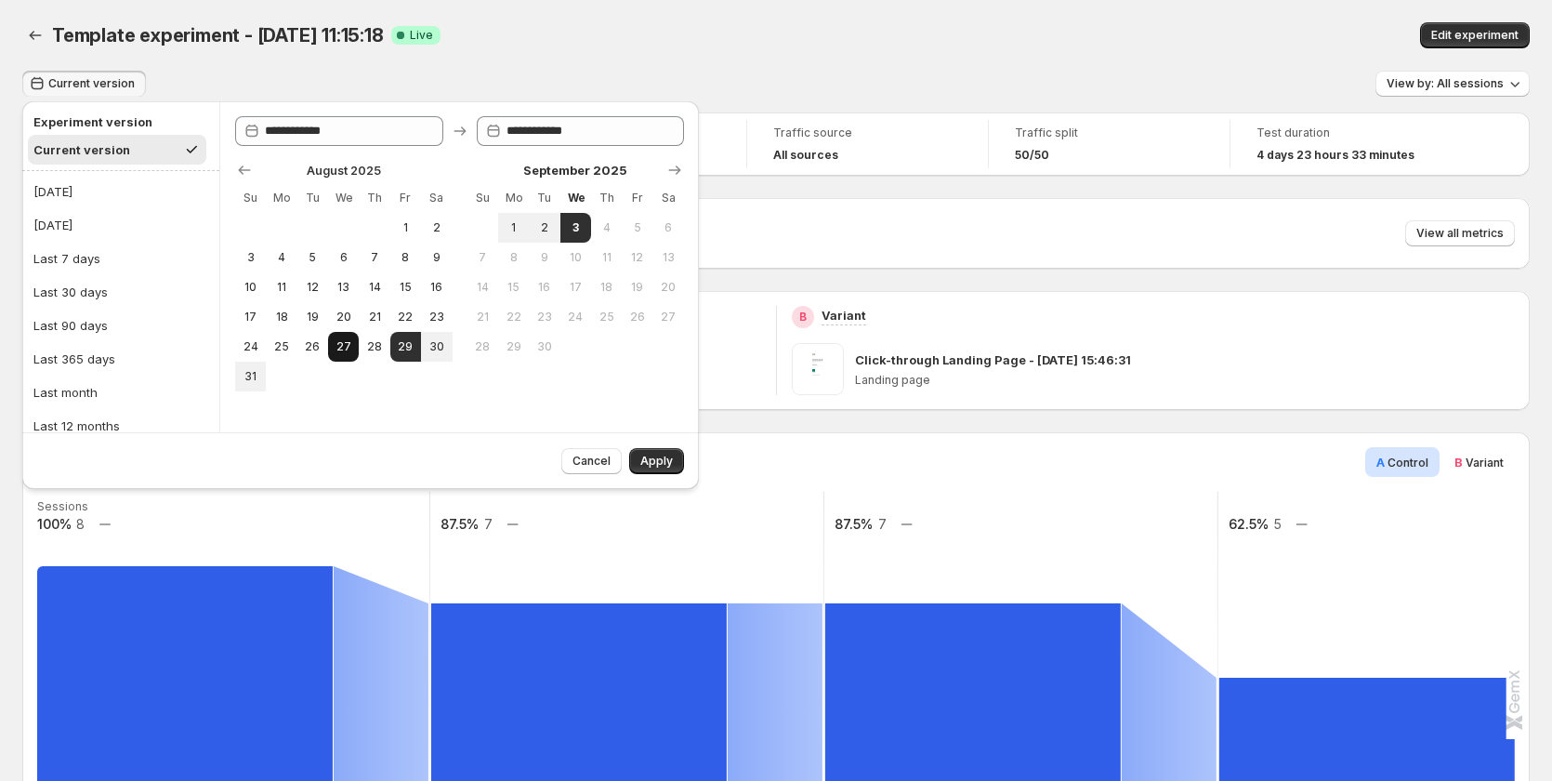
click at [355, 336] on button "27" at bounding box center [343, 347] width 31 height 30
type input "**********"
click at [257, 368] on button "31" at bounding box center [250, 377] width 31 height 30
type input "**********"
click at [578, 225] on span "3" at bounding box center [576, 227] width 16 height 15
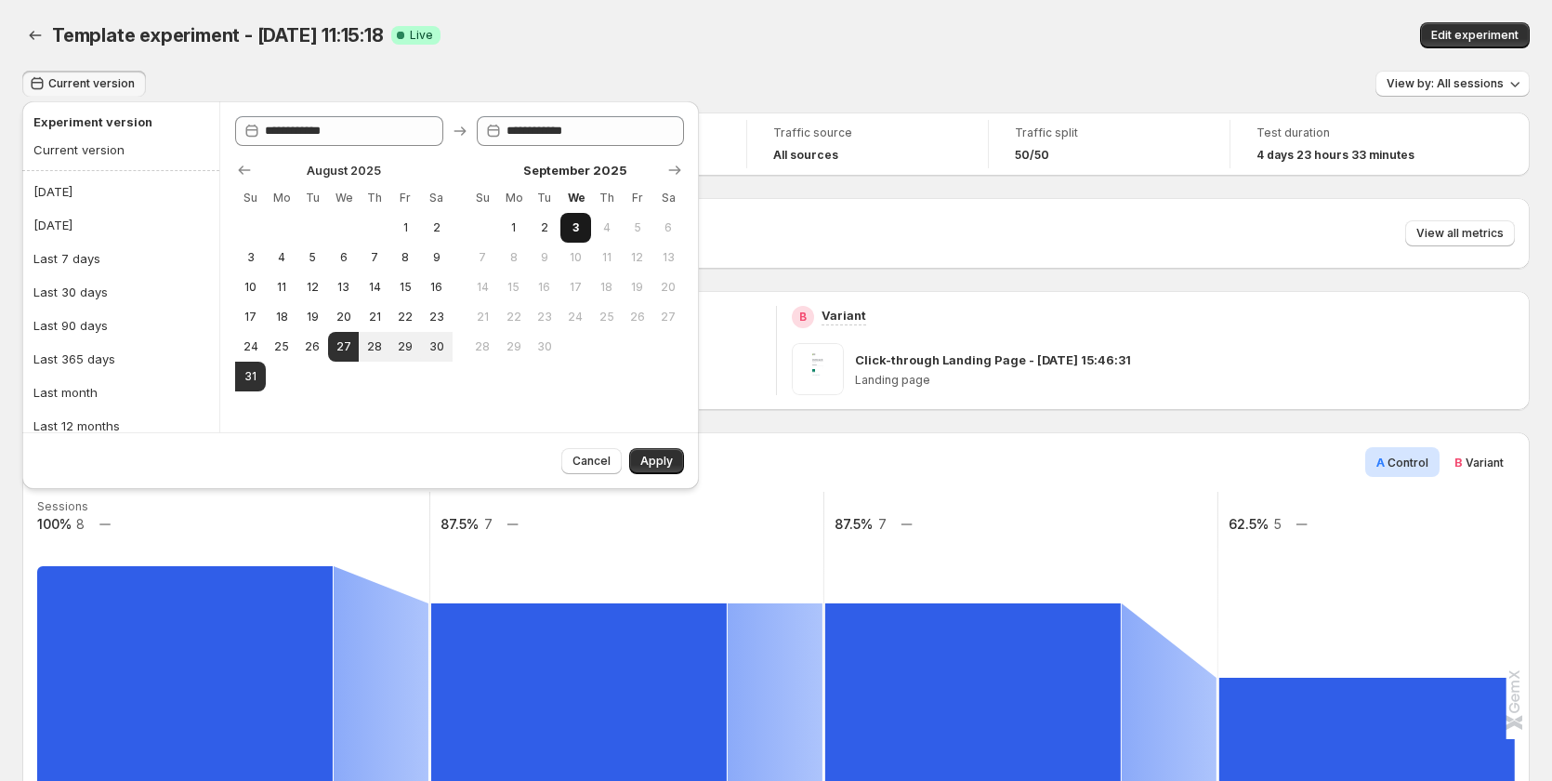
type input "**********"
click at [346, 343] on span "27" at bounding box center [343, 346] width 16 height 15
type input "**********"
click at [572, 225] on span "3" at bounding box center [576, 227] width 16 height 15
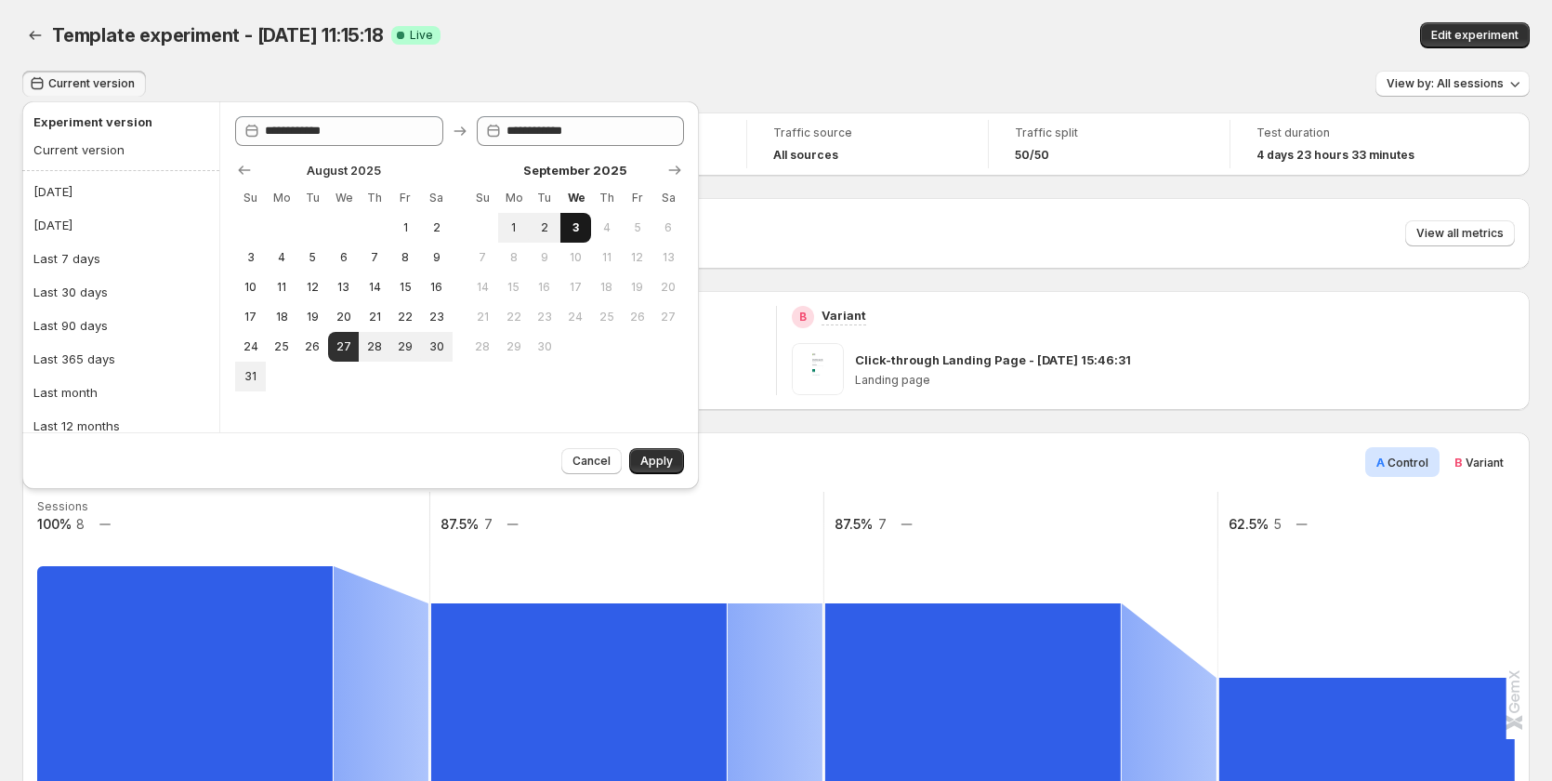
type input "**********"
click at [651, 469] on button "Apply" at bounding box center [656, 461] width 55 height 26
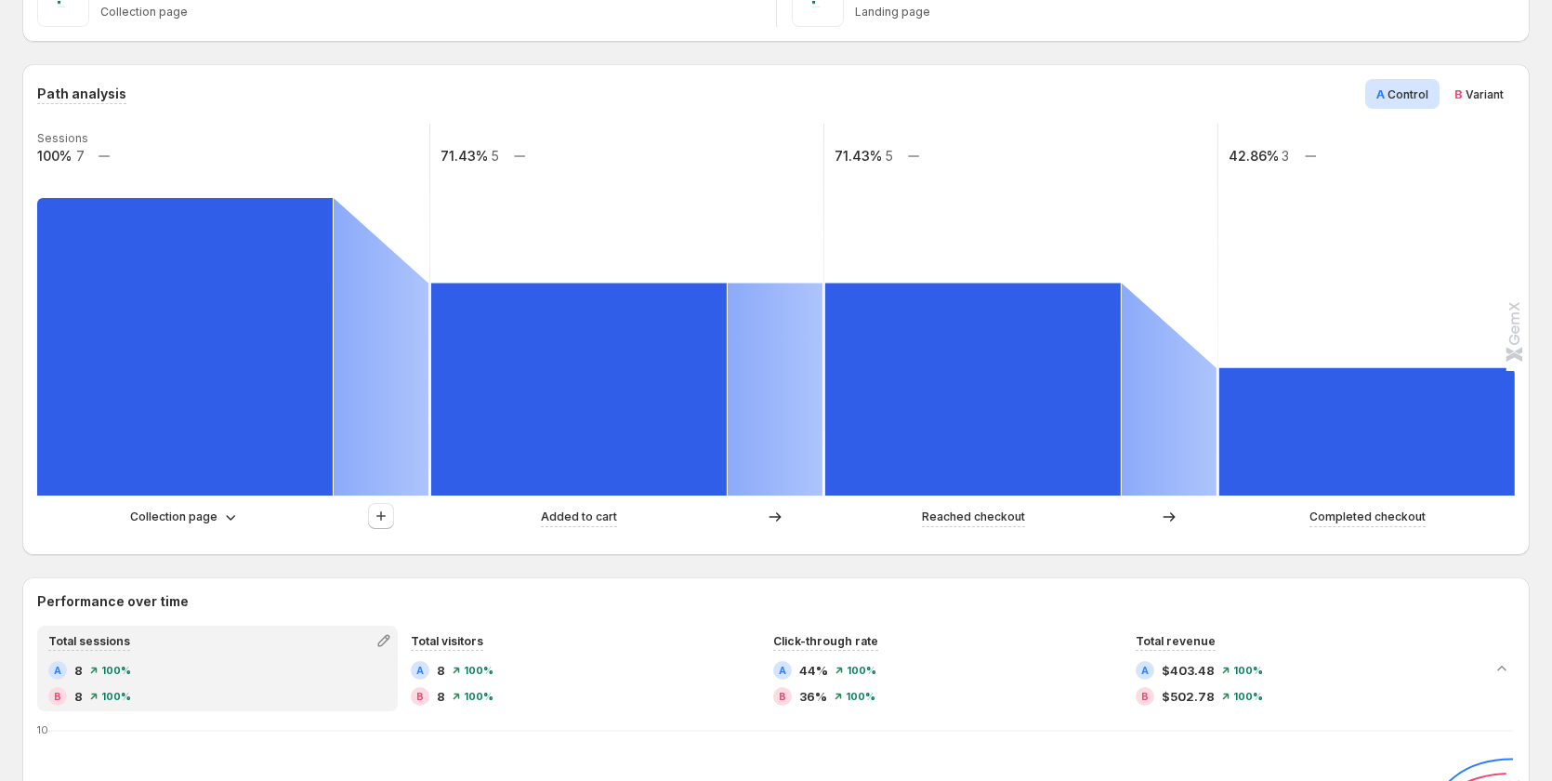
scroll to position [372, 0]
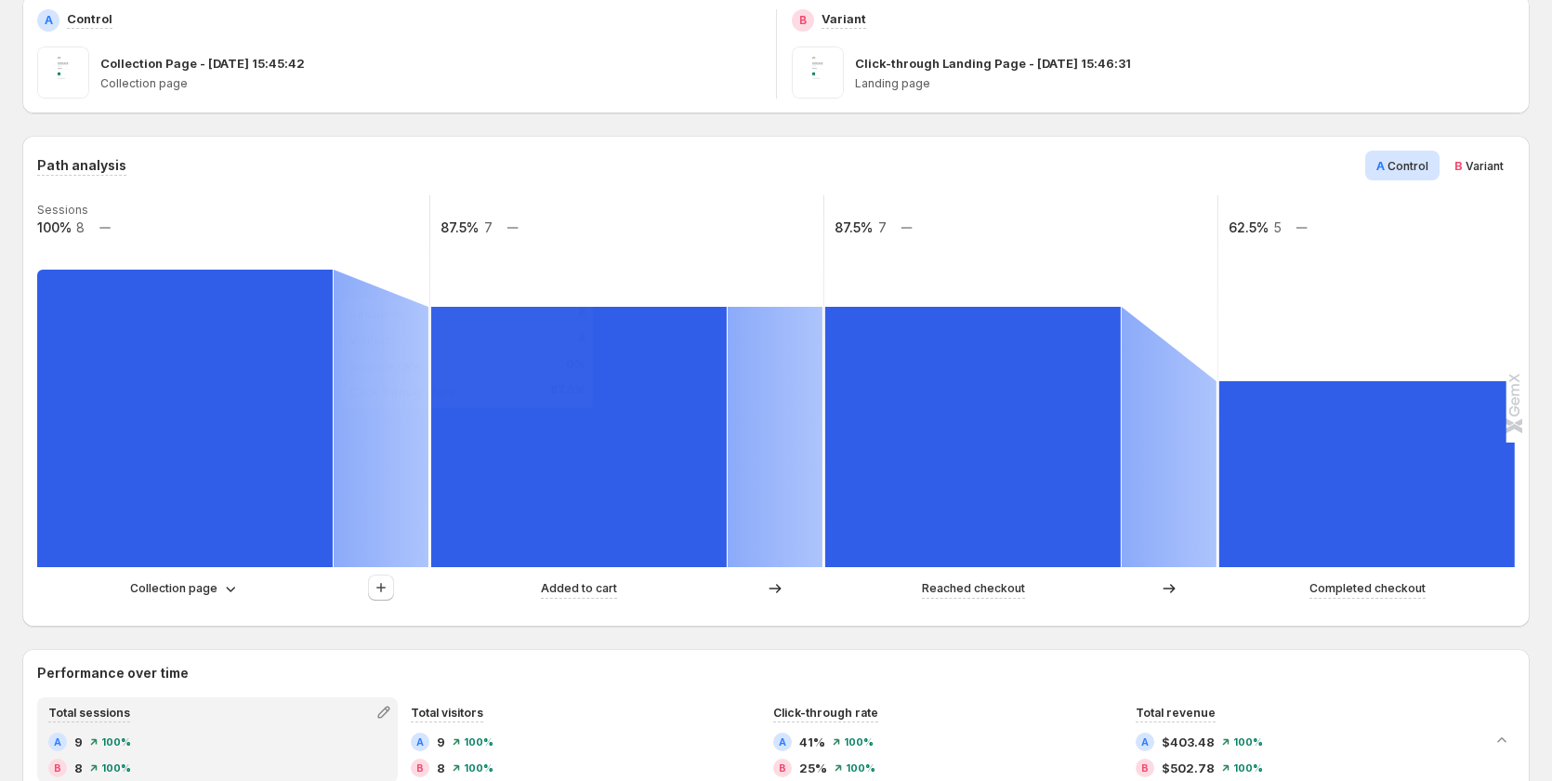
scroll to position [279, 0]
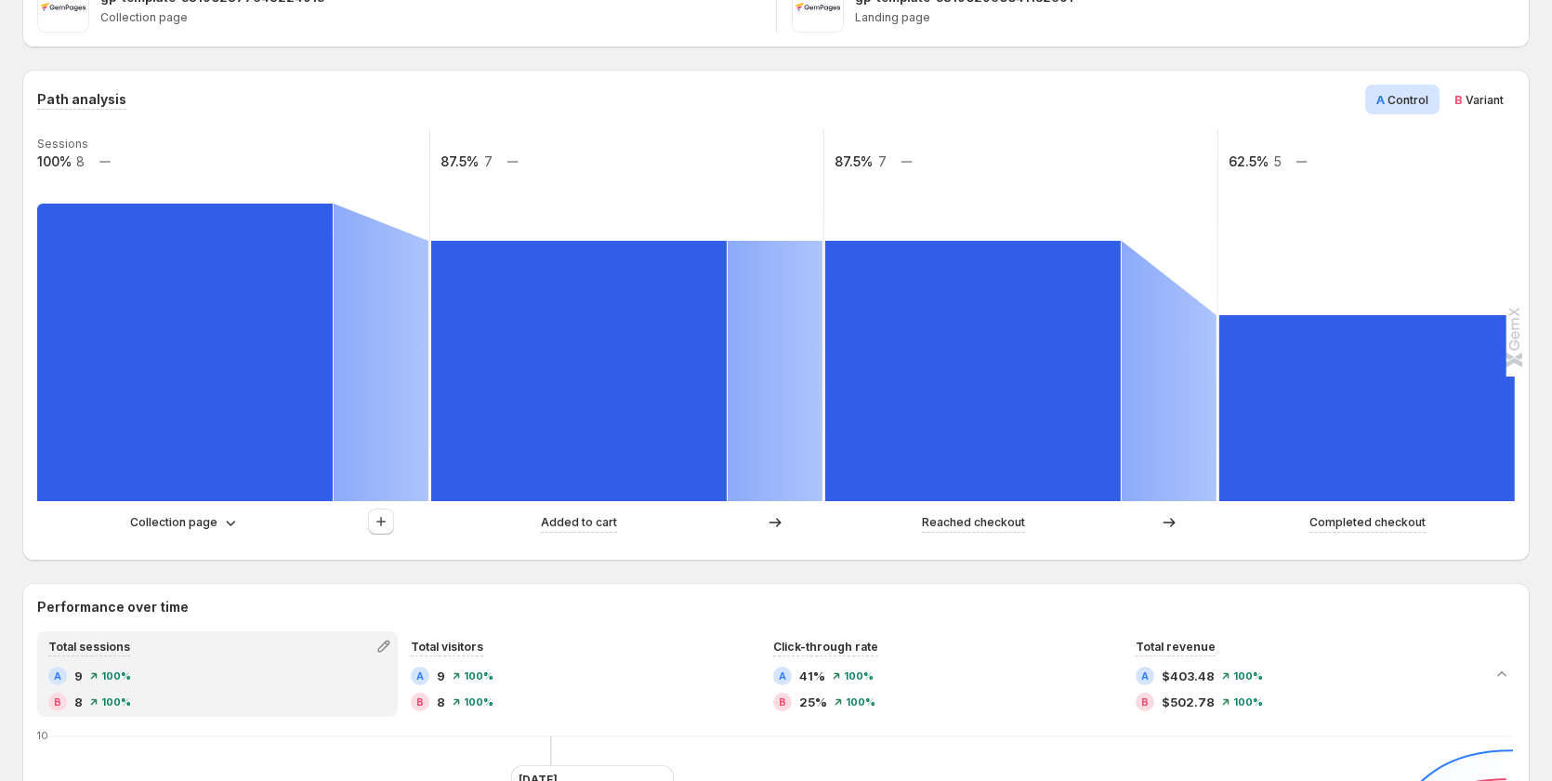
scroll to position [355, 0]
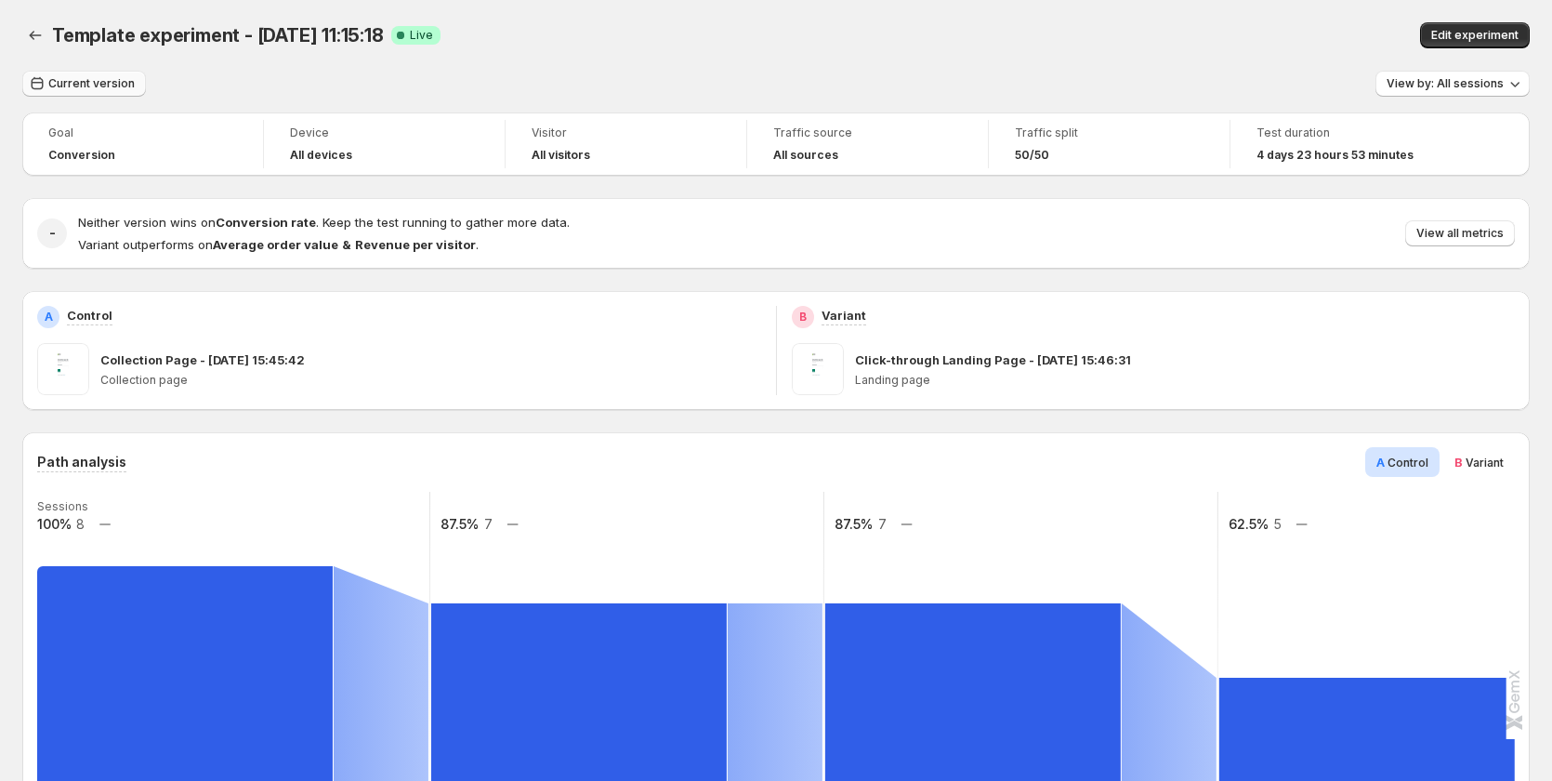
click at [68, 88] on span "Current version" at bounding box center [91, 83] width 86 height 15
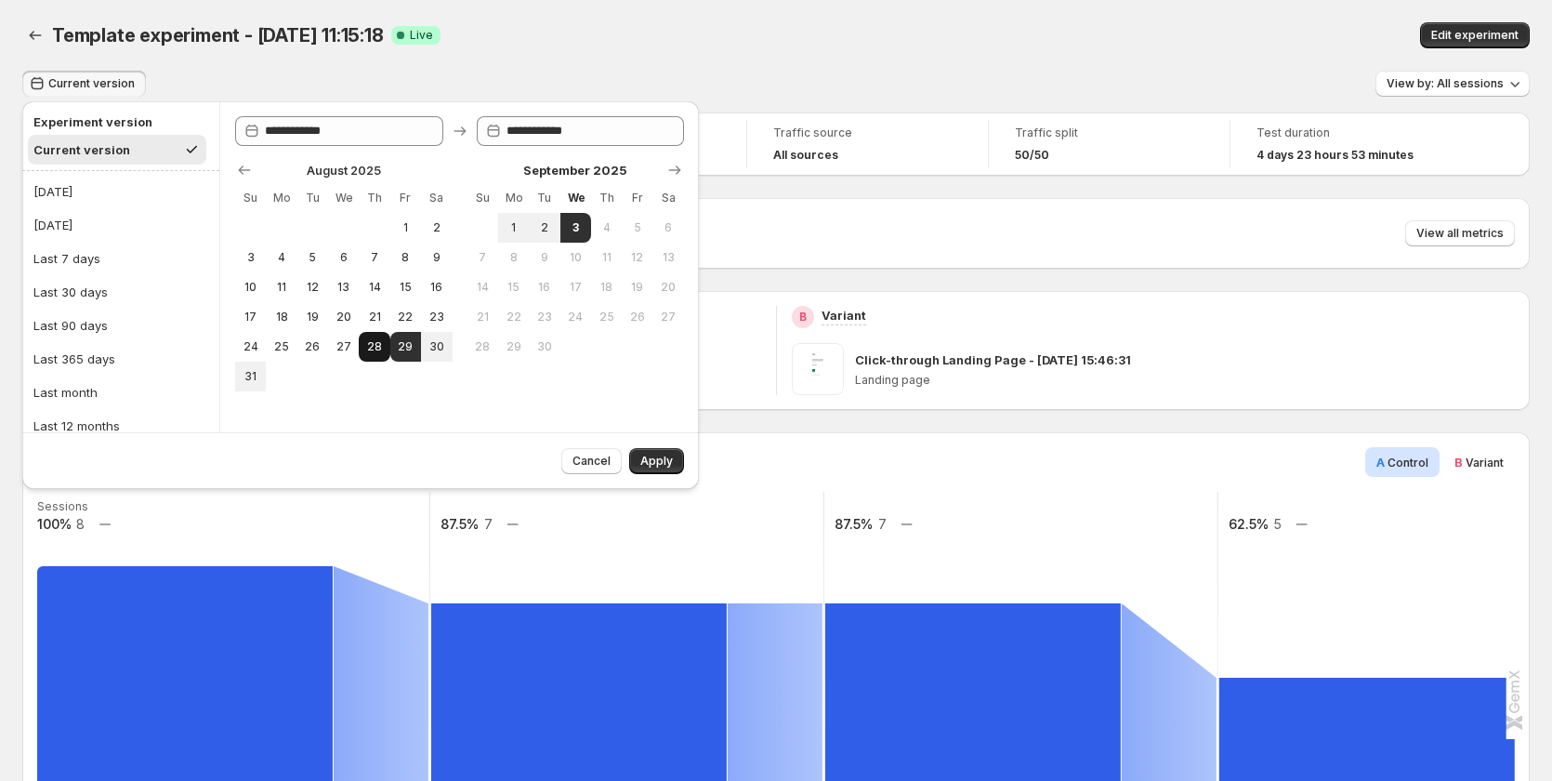
click at [366, 343] on span "28" at bounding box center [374, 346] width 16 height 15
type input "**********"
click at [598, 229] on span "4" at bounding box center [606, 227] width 16 height 15
click at [584, 226] on button "3" at bounding box center [575, 228] width 31 height 30
type input "**********"
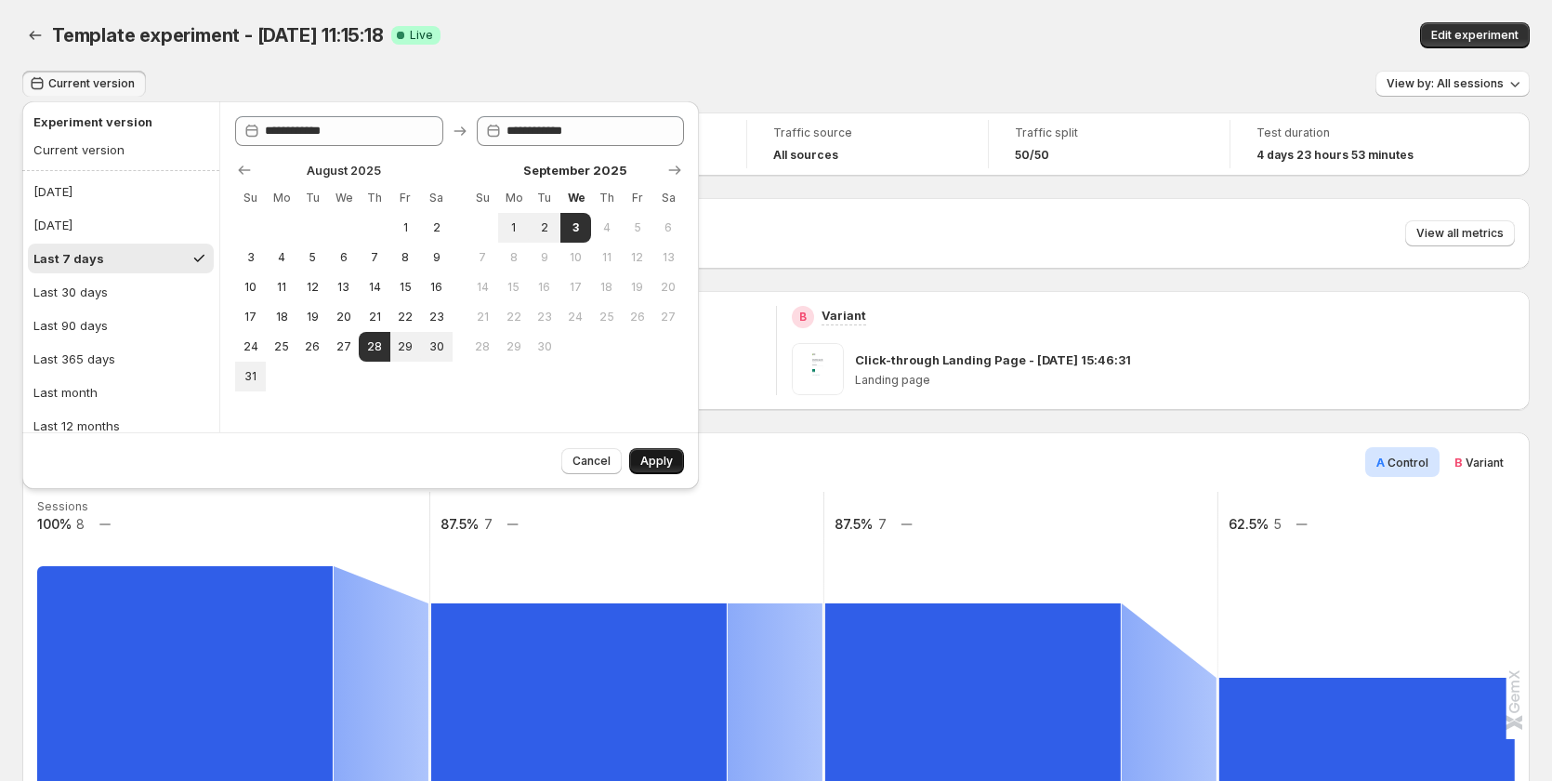
click at [654, 449] on button "Apply" at bounding box center [656, 461] width 55 height 26
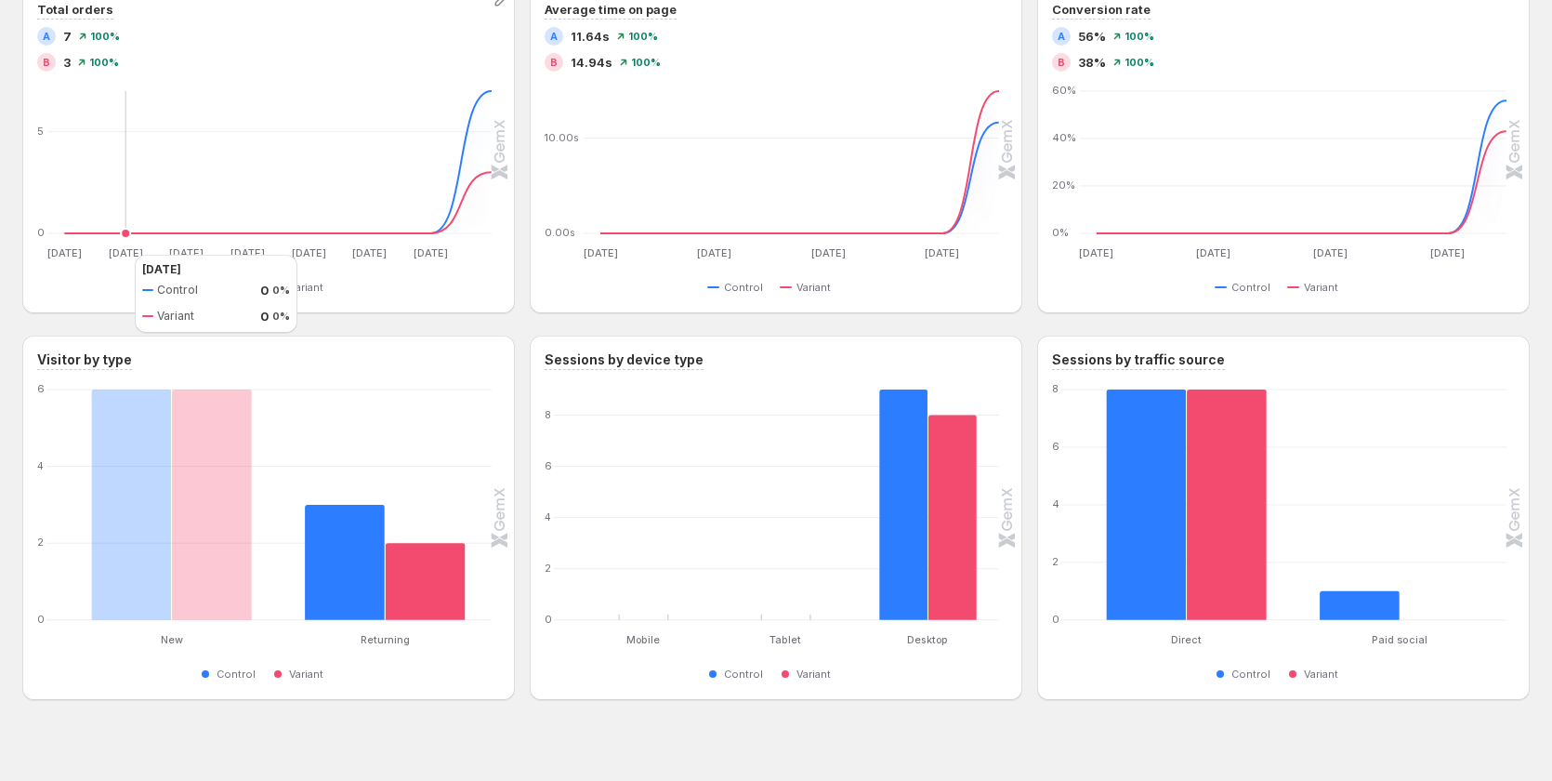
scroll to position [634, 0]
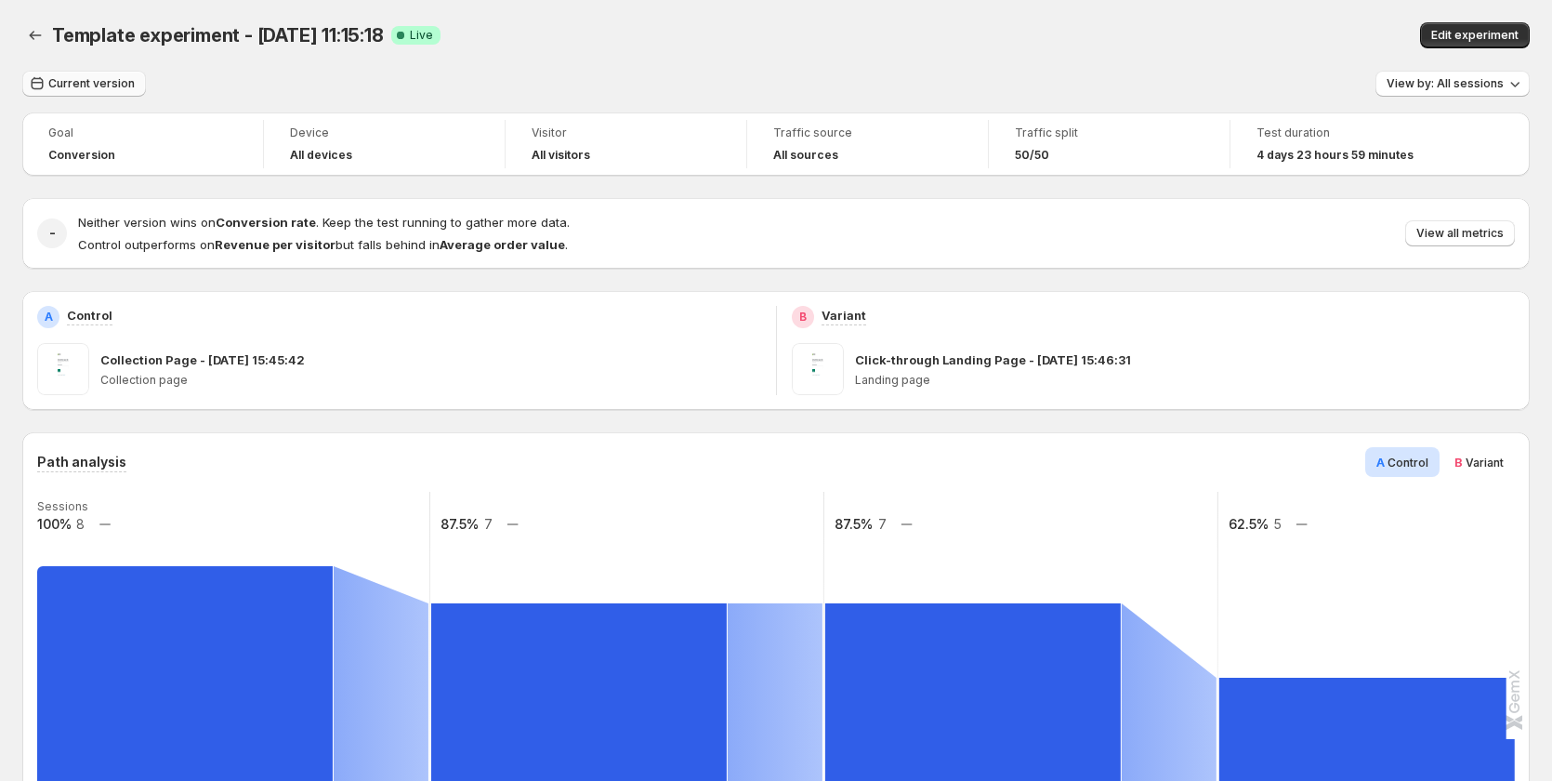
click at [63, 81] on span "Current version" at bounding box center [91, 83] width 86 height 15
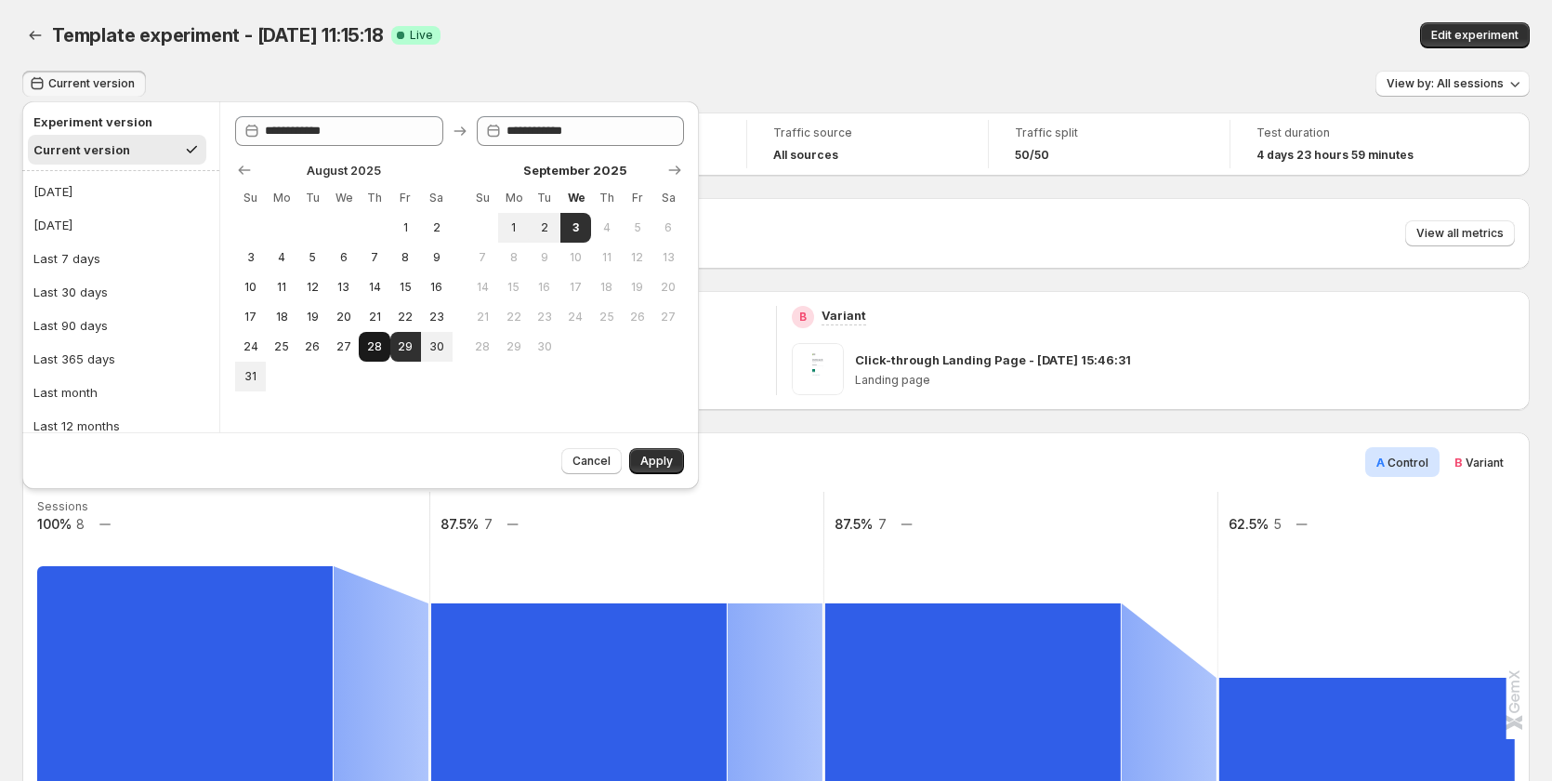
click at [369, 349] on span "28" at bounding box center [374, 346] width 16 height 15
type input "**********"
click at [347, 349] on span "27" at bounding box center [343, 346] width 16 height 15
type input "**********"
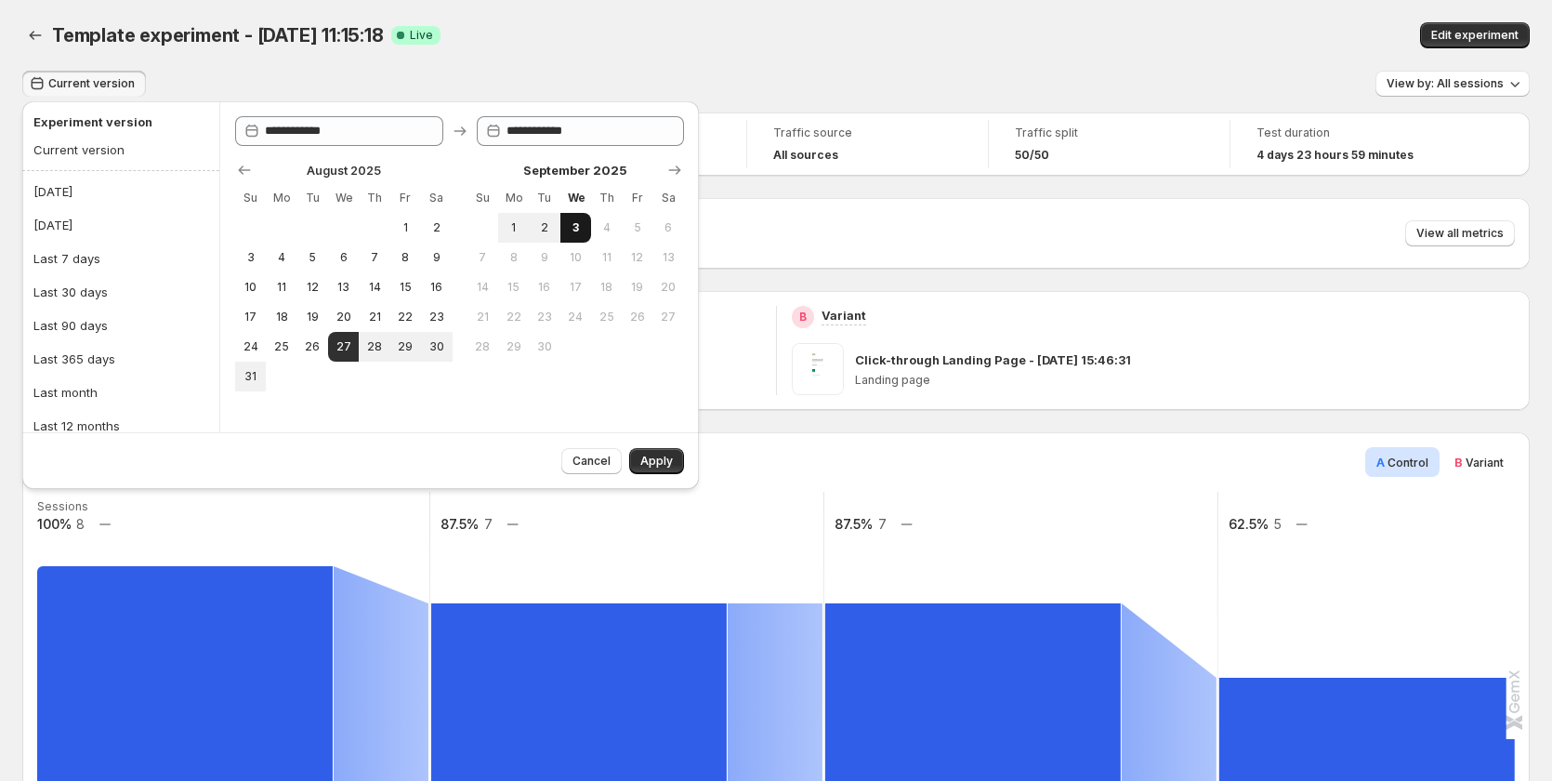
click at [572, 223] on span "3" at bounding box center [576, 227] width 16 height 15
type input "**********"
click at [569, 224] on span "3" at bounding box center [576, 227] width 16 height 15
type input "**********"
click at [659, 456] on span "Apply" at bounding box center [656, 461] width 33 height 15
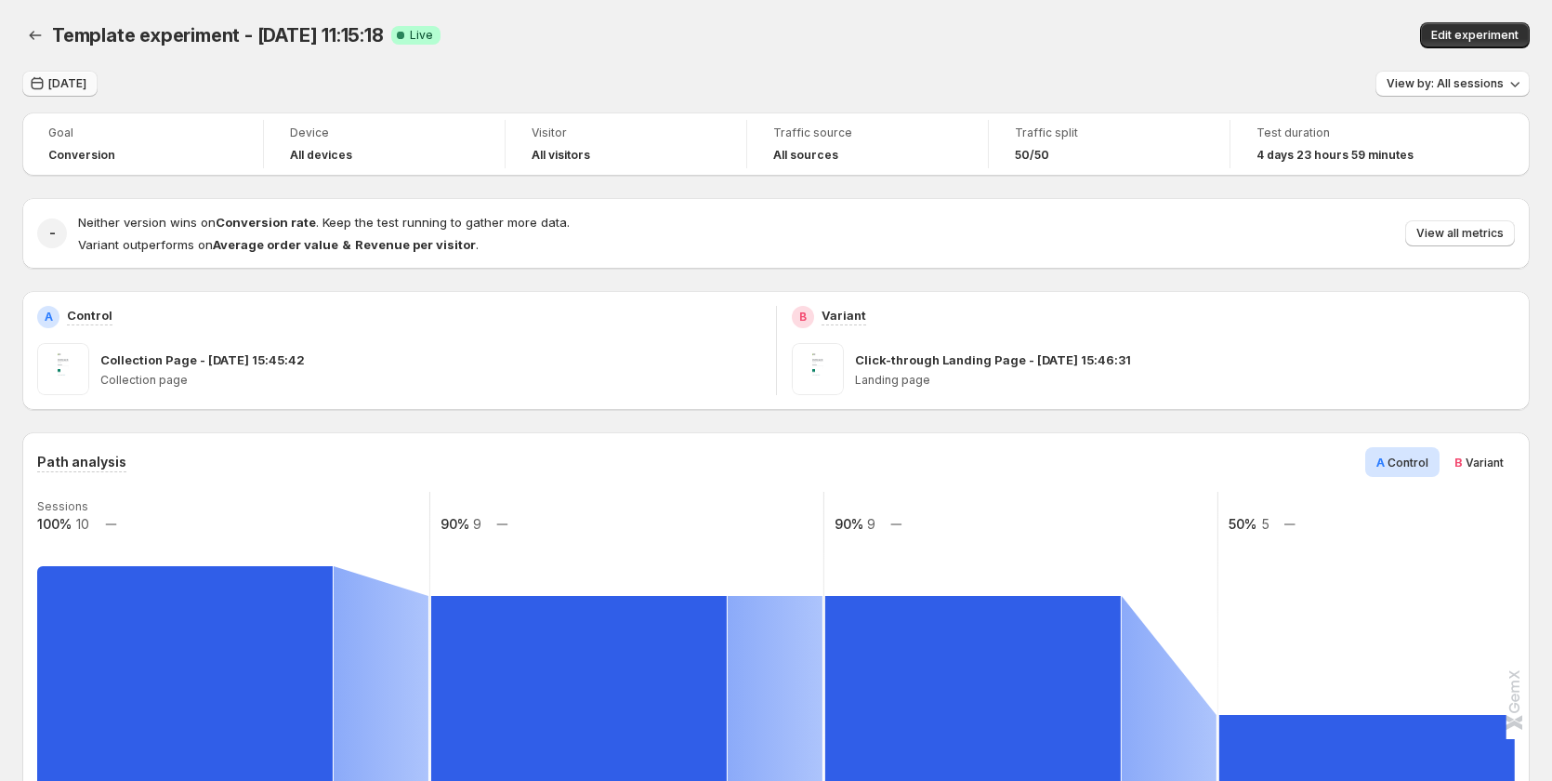
click at [50, 79] on span "[DATE]" at bounding box center [67, 83] width 38 height 15
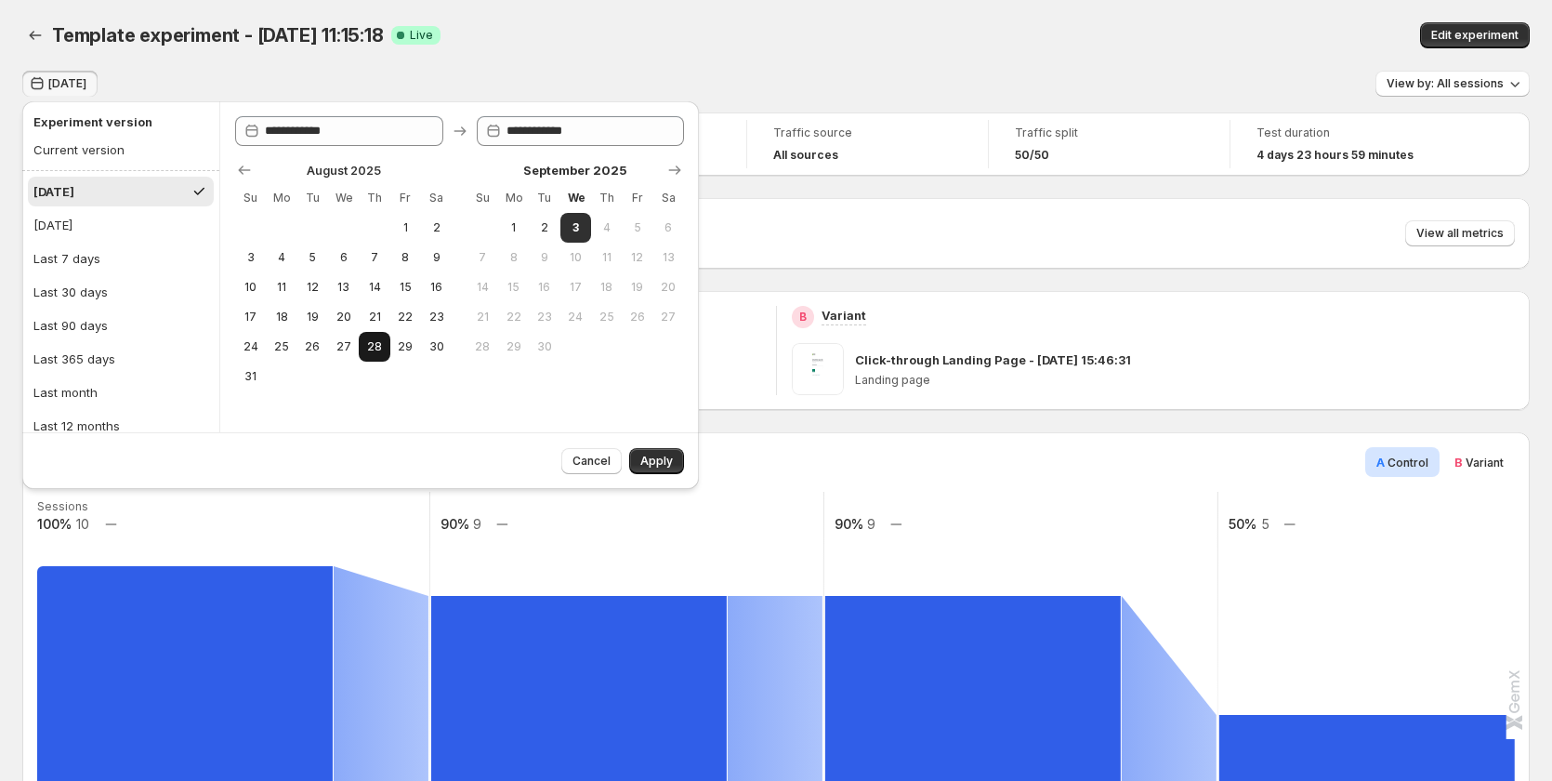
click at [364, 342] on button "28" at bounding box center [374, 347] width 31 height 30
type input "**********"
click at [579, 217] on button "3" at bounding box center [575, 228] width 31 height 30
type input "**********"
click at [641, 468] on button "Apply" at bounding box center [656, 461] width 55 height 26
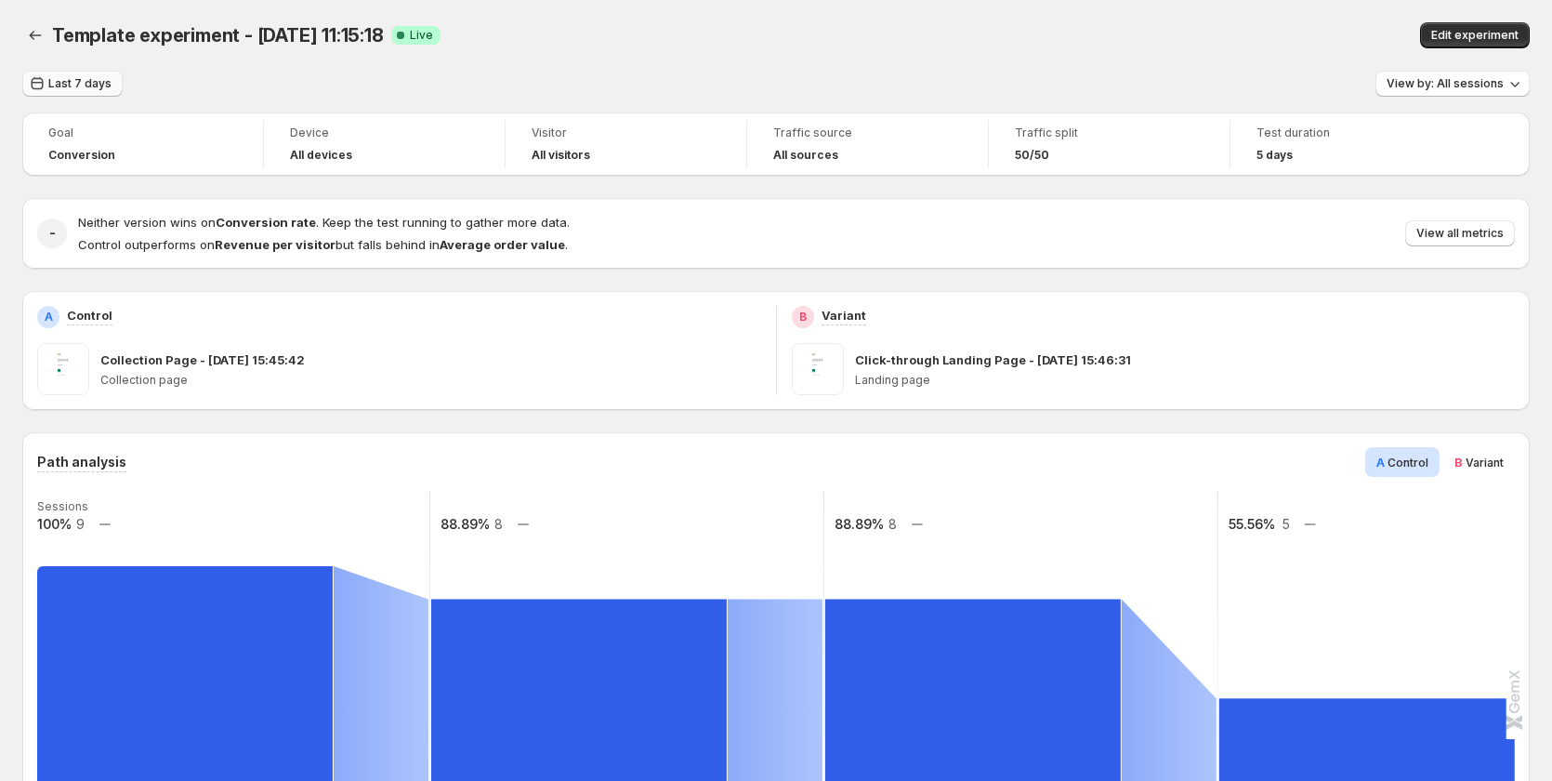
click at [99, 86] on span "Last 7 days" at bounding box center [79, 83] width 63 height 15
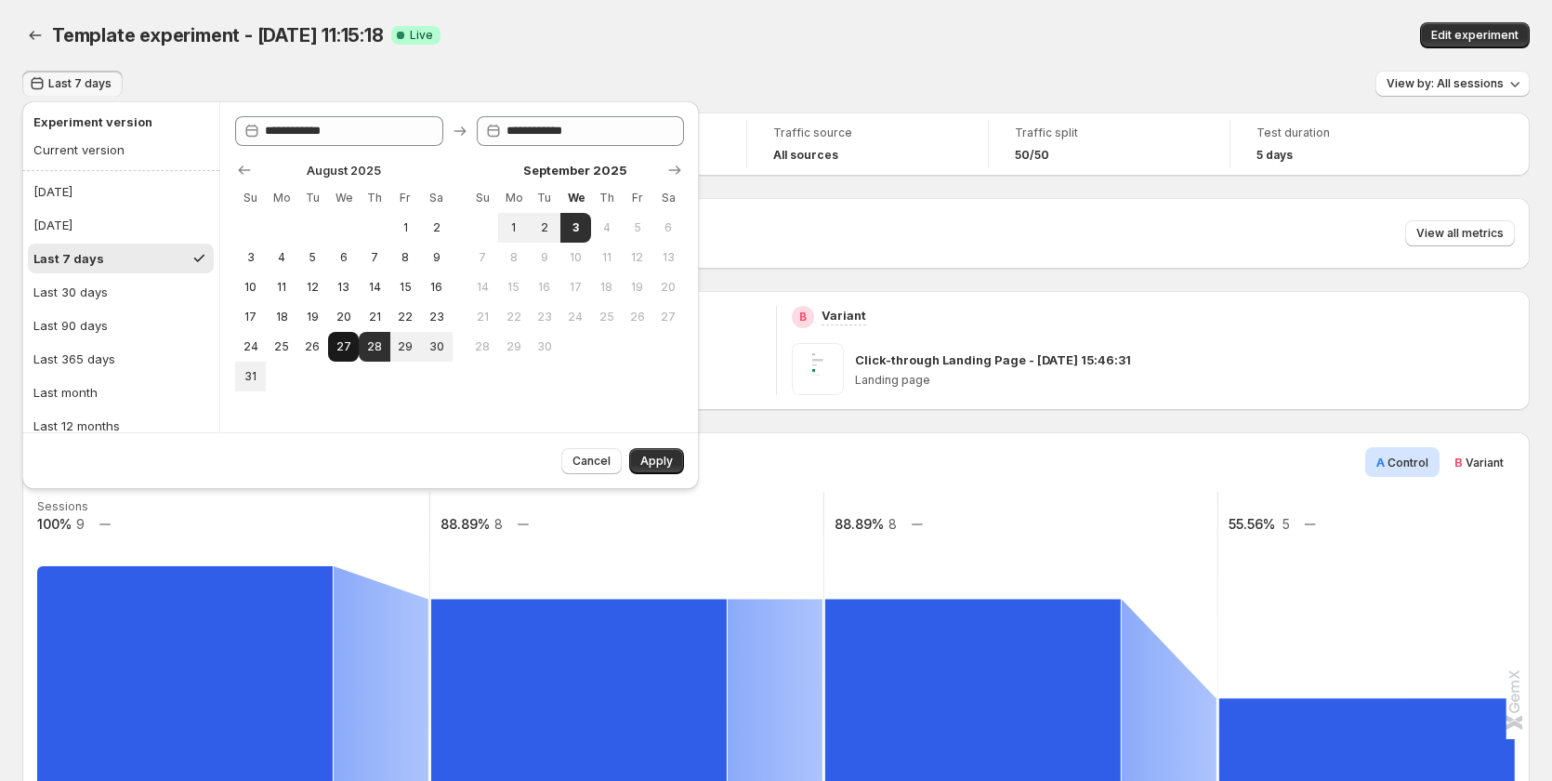
click at [346, 335] on button "27" at bounding box center [343, 347] width 31 height 30
type input "**********"
click at [572, 229] on span "3" at bounding box center [576, 227] width 16 height 15
type input "**********"
click at [670, 467] on span "Apply" at bounding box center [656, 461] width 33 height 15
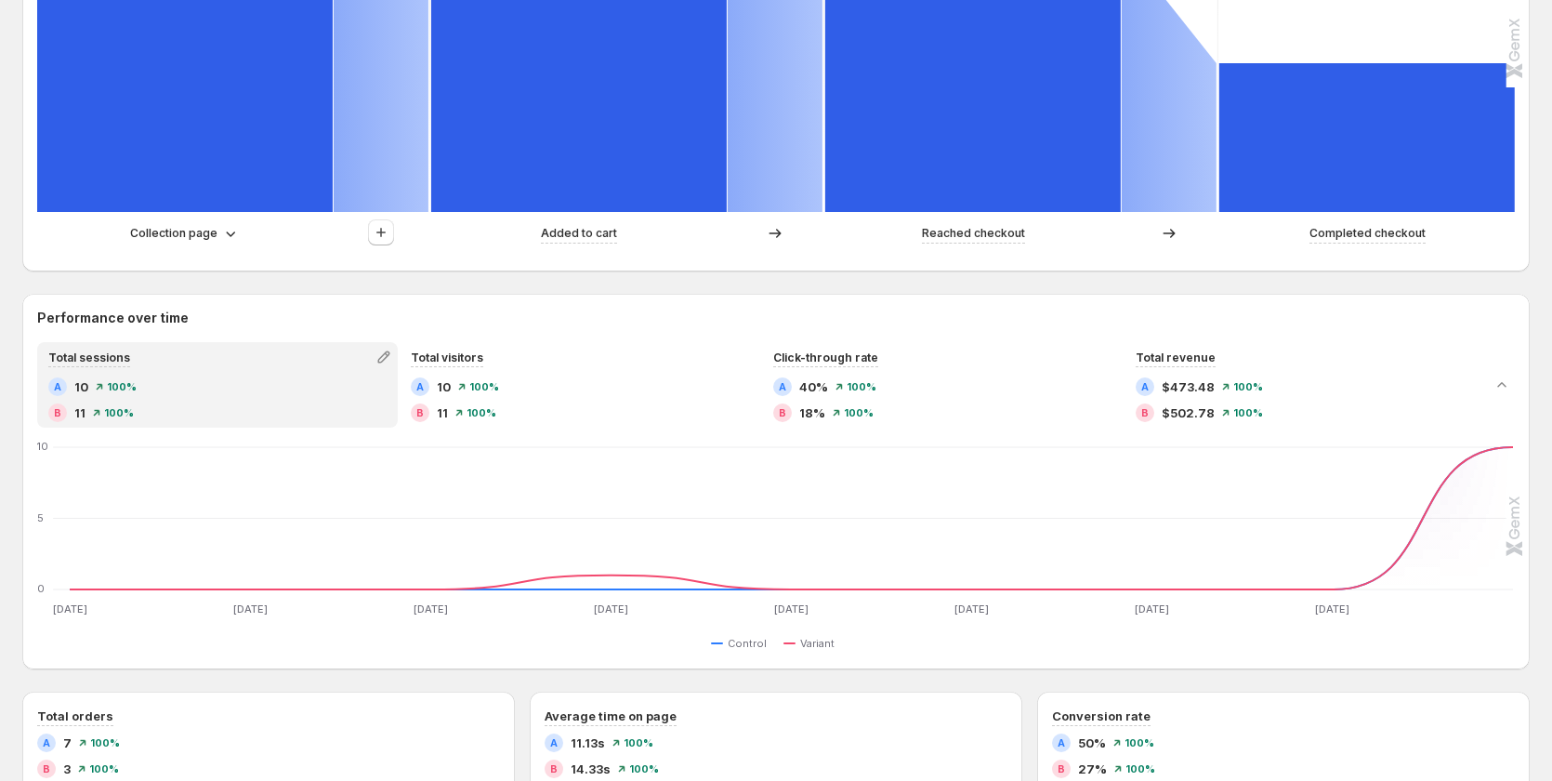
scroll to position [1022, 0]
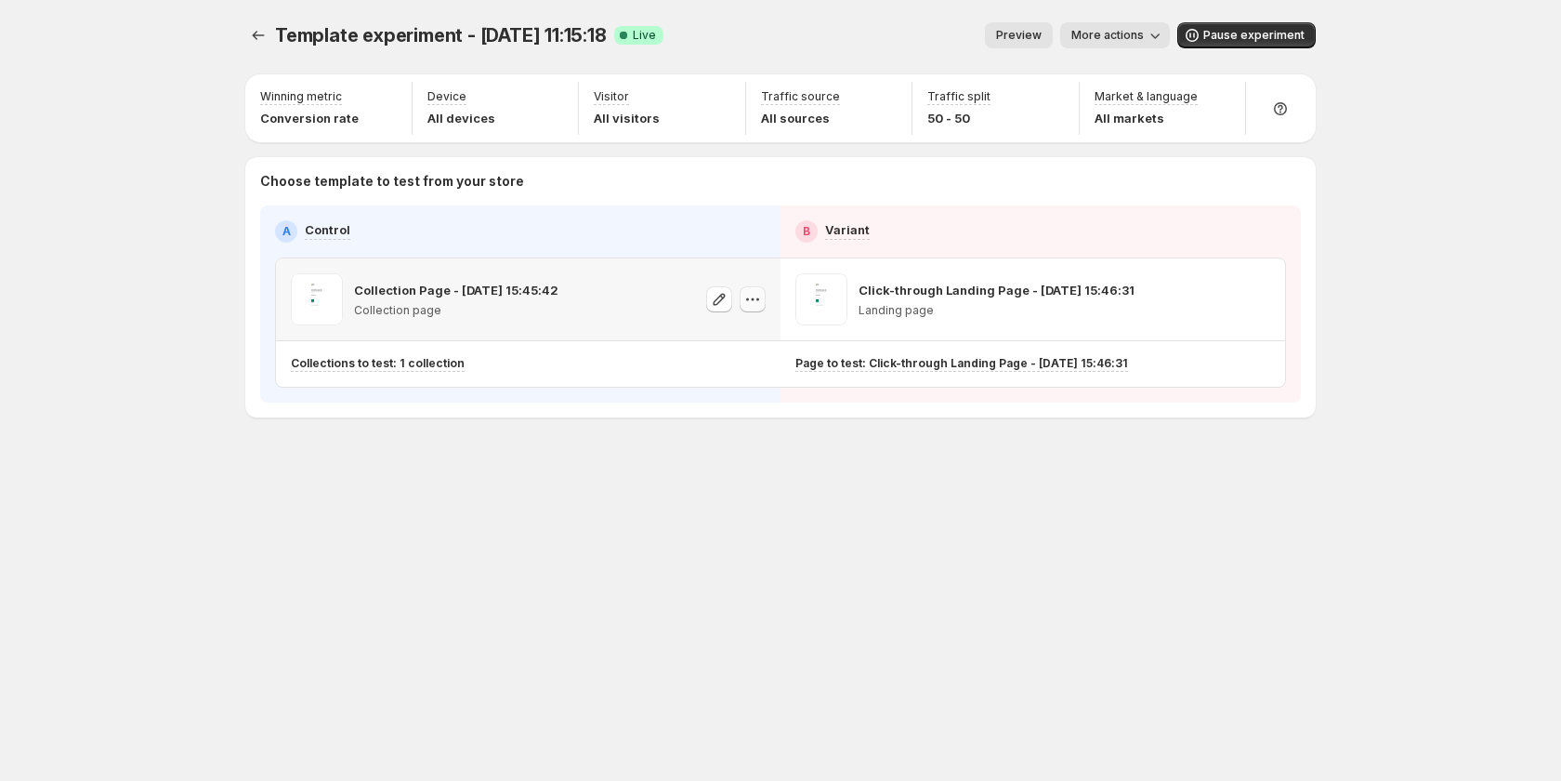
click at [754, 297] on icon "button" at bounding box center [752, 299] width 19 height 19
click at [732, 395] on span "Copy ID 582020612550034135" at bounding box center [769, 392] width 211 height 35
click at [1266, 292] on icon "button" at bounding box center [1257, 299] width 19 height 19
click at [1232, 404] on span "582020612566811351" at bounding box center [1230, 403] width 123 height 14
click at [753, 296] on icon "button" at bounding box center [752, 299] width 19 height 19
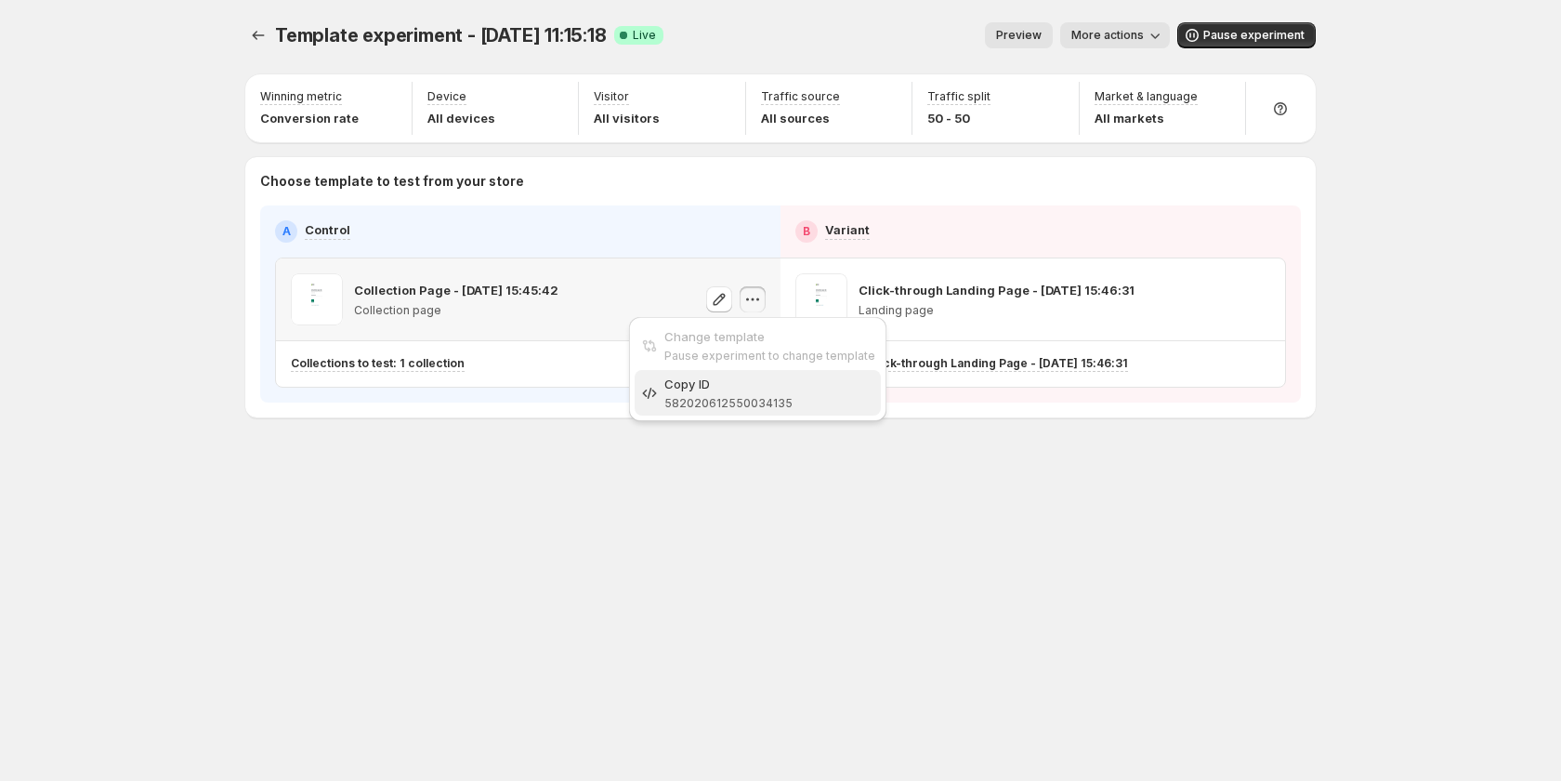
click at [728, 386] on div "Copy ID" at bounding box center [769, 384] width 211 height 19
click at [754, 301] on icon "button" at bounding box center [752, 299] width 19 height 19
click at [747, 401] on span "582020612550034135" at bounding box center [728, 403] width 128 height 14
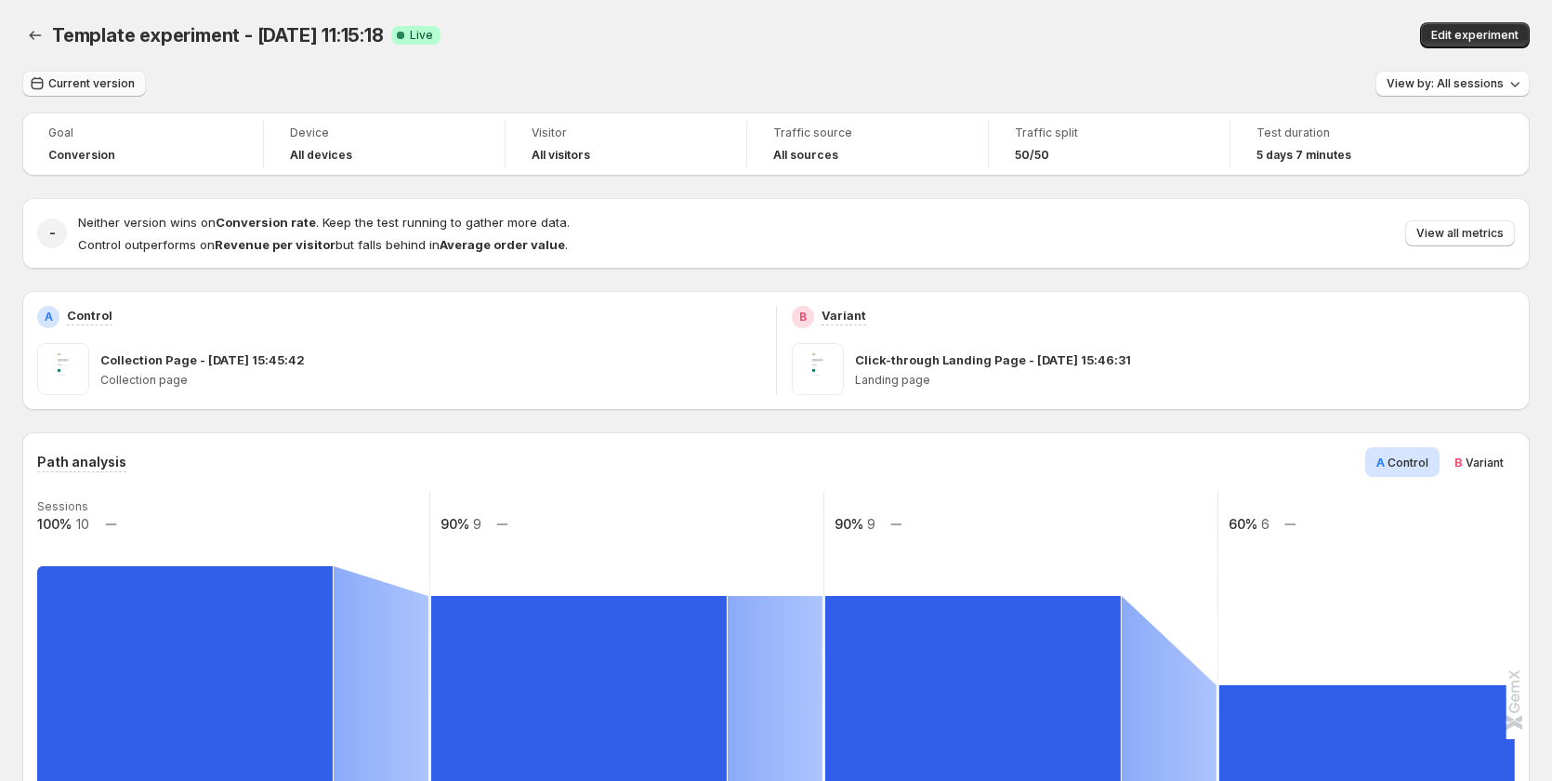
click at [94, 77] on span "Current version" at bounding box center [91, 83] width 86 height 15
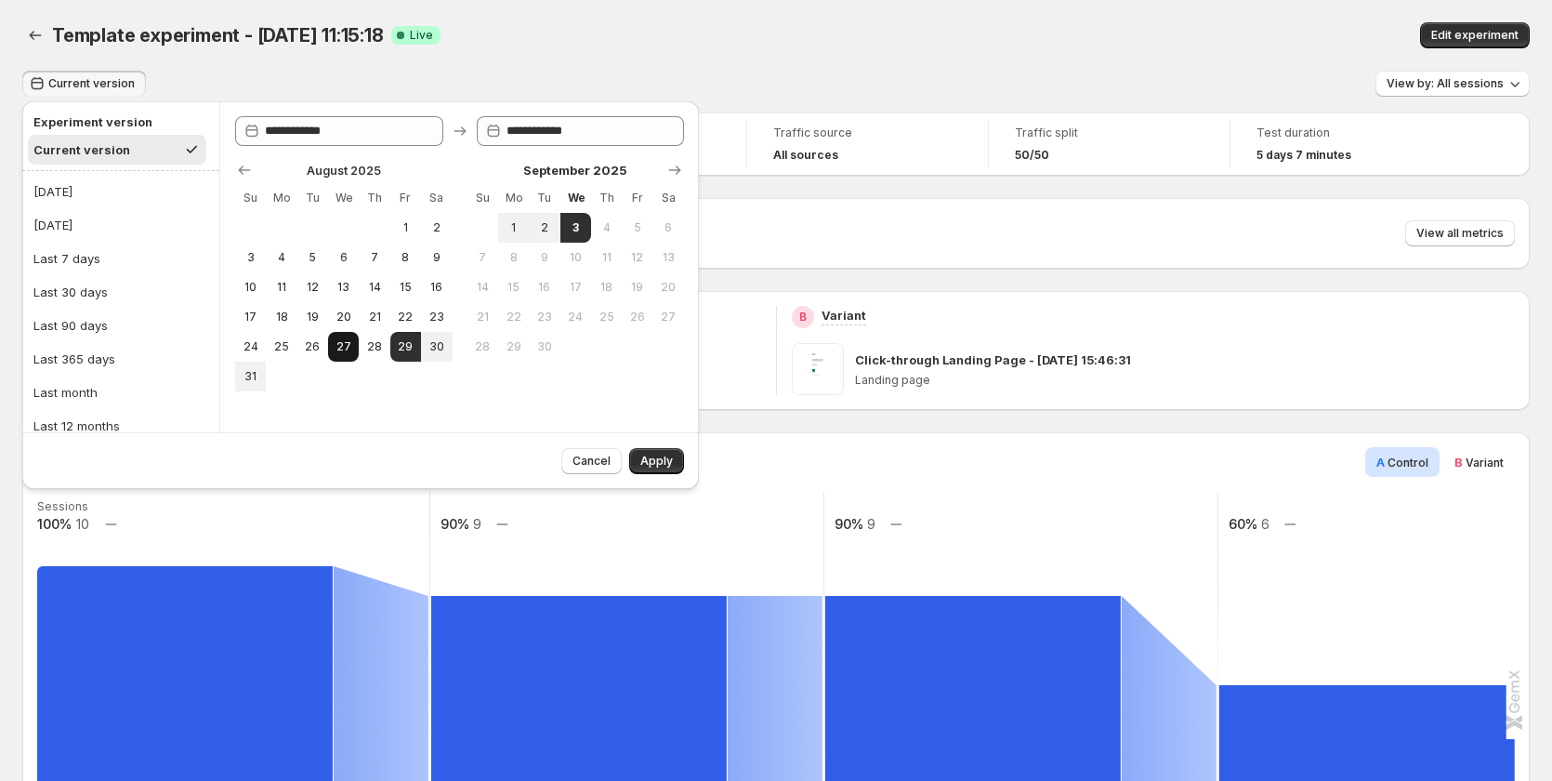
click at [343, 344] on span "27" at bounding box center [343, 346] width 16 height 15
type input "**********"
click at [582, 234] on span "3" at bounding box center [576, 227] width 16 height 15
type input "**********"
click at [648, 446] on div "Cancel Apply" at bounding box center [619, 457] width 130 height 33
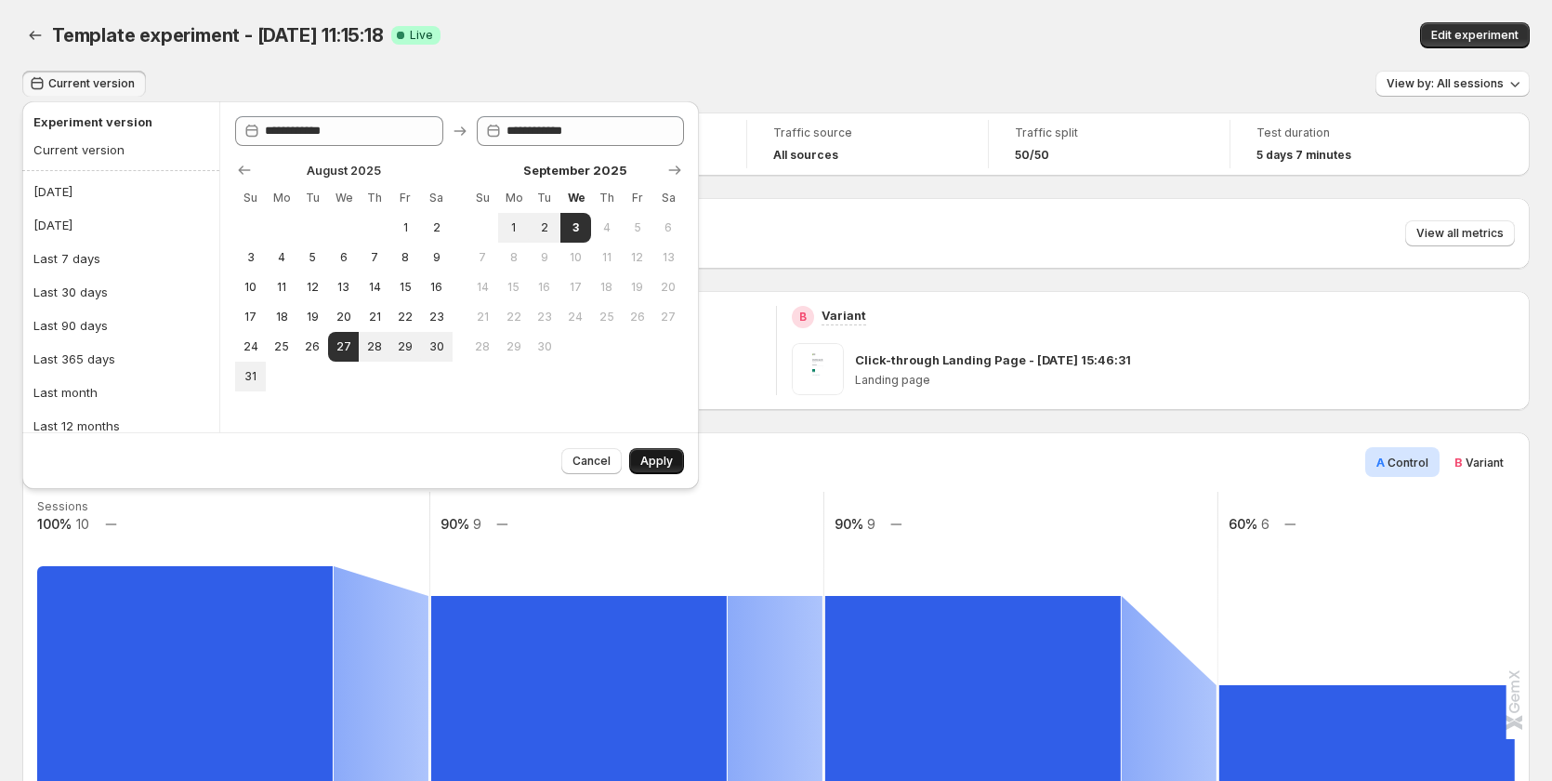
click at [650, 454] on button "Apply" at bounding box center [656, 461] width 55 height 26
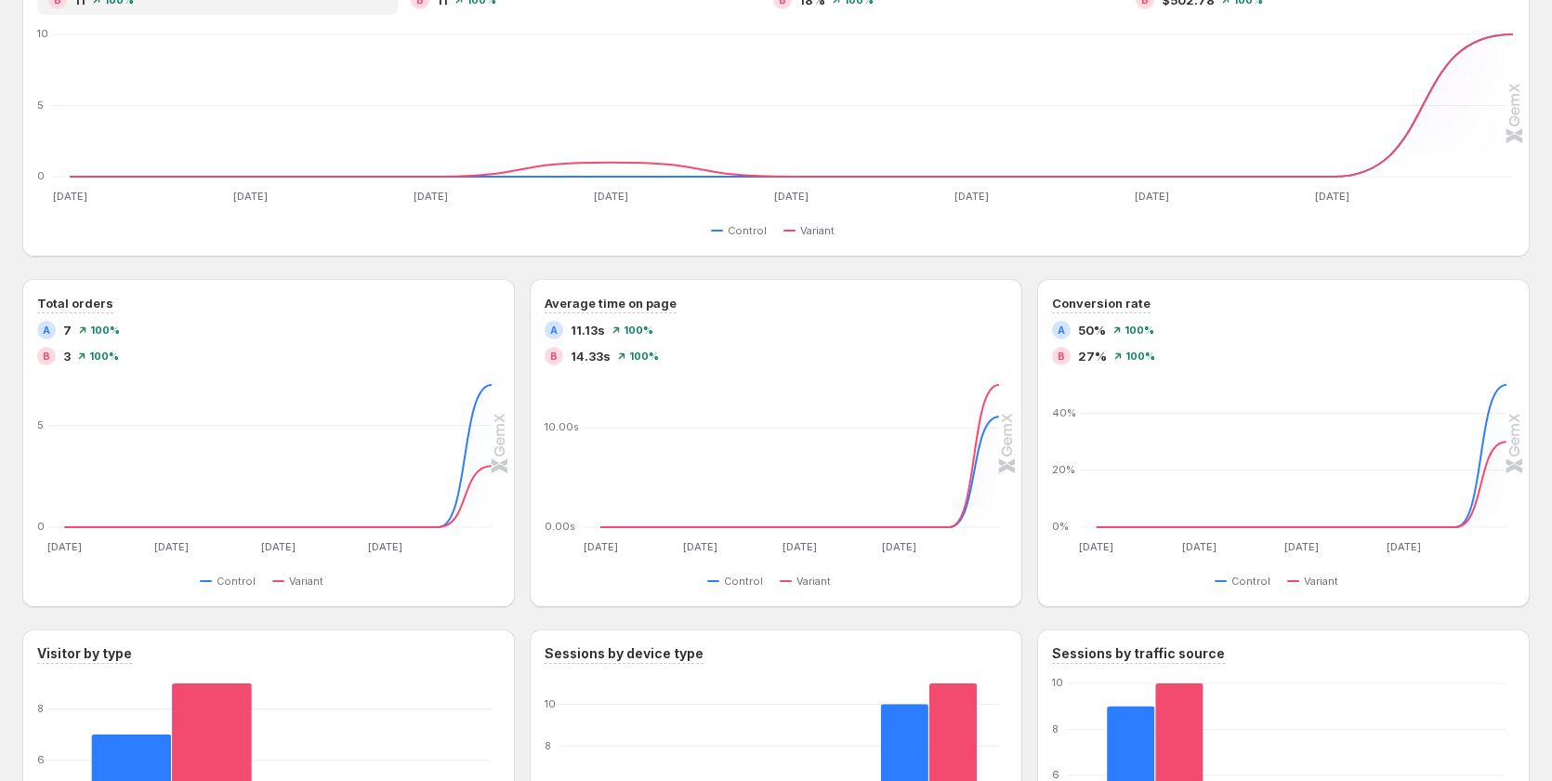
scroll to position [465, 0]
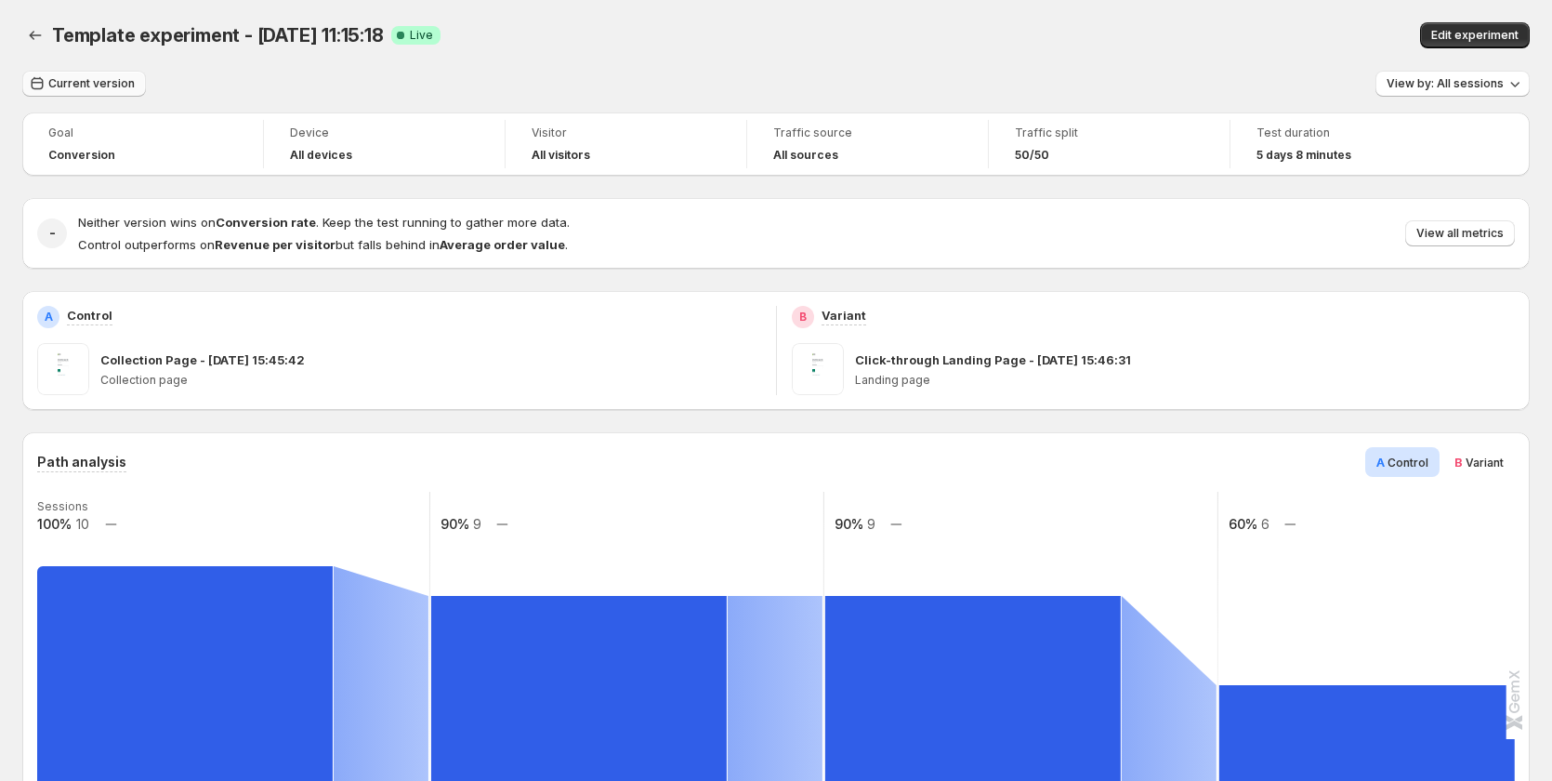
click at [78, 87] on span "Current version" at bounding box center [91, 83] width 86 height 15
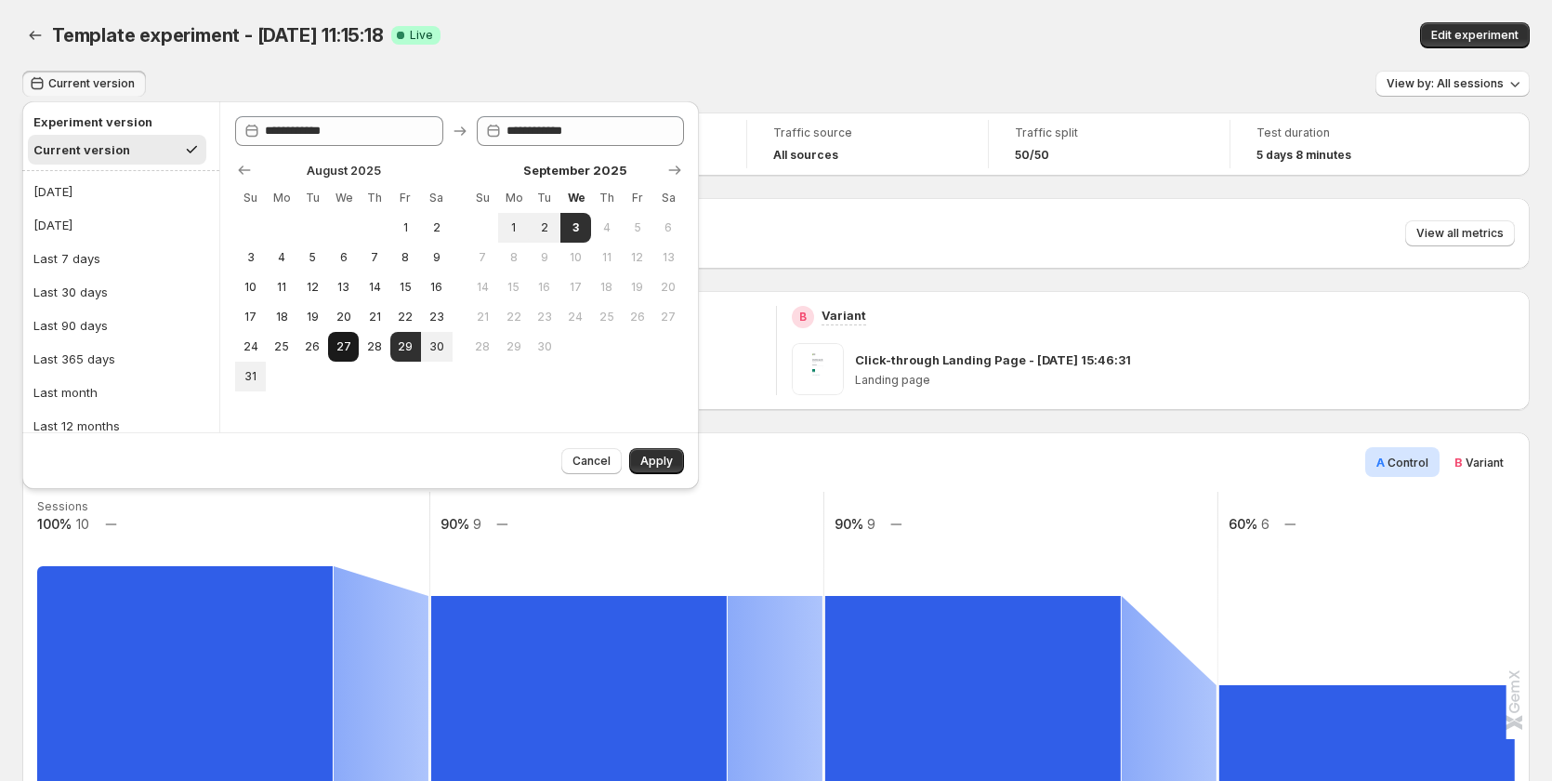
click at [345, 346] on span "27" at bounding box center [343, 346] width 16 height 15
type input "**********"
click at [573, 228] on span "3" at bounding box center [576, 227] width 16 height 15
type input "**********"
click at [642, 461] on span "Apply" at bounding box center [656, 461] width 33 height 15
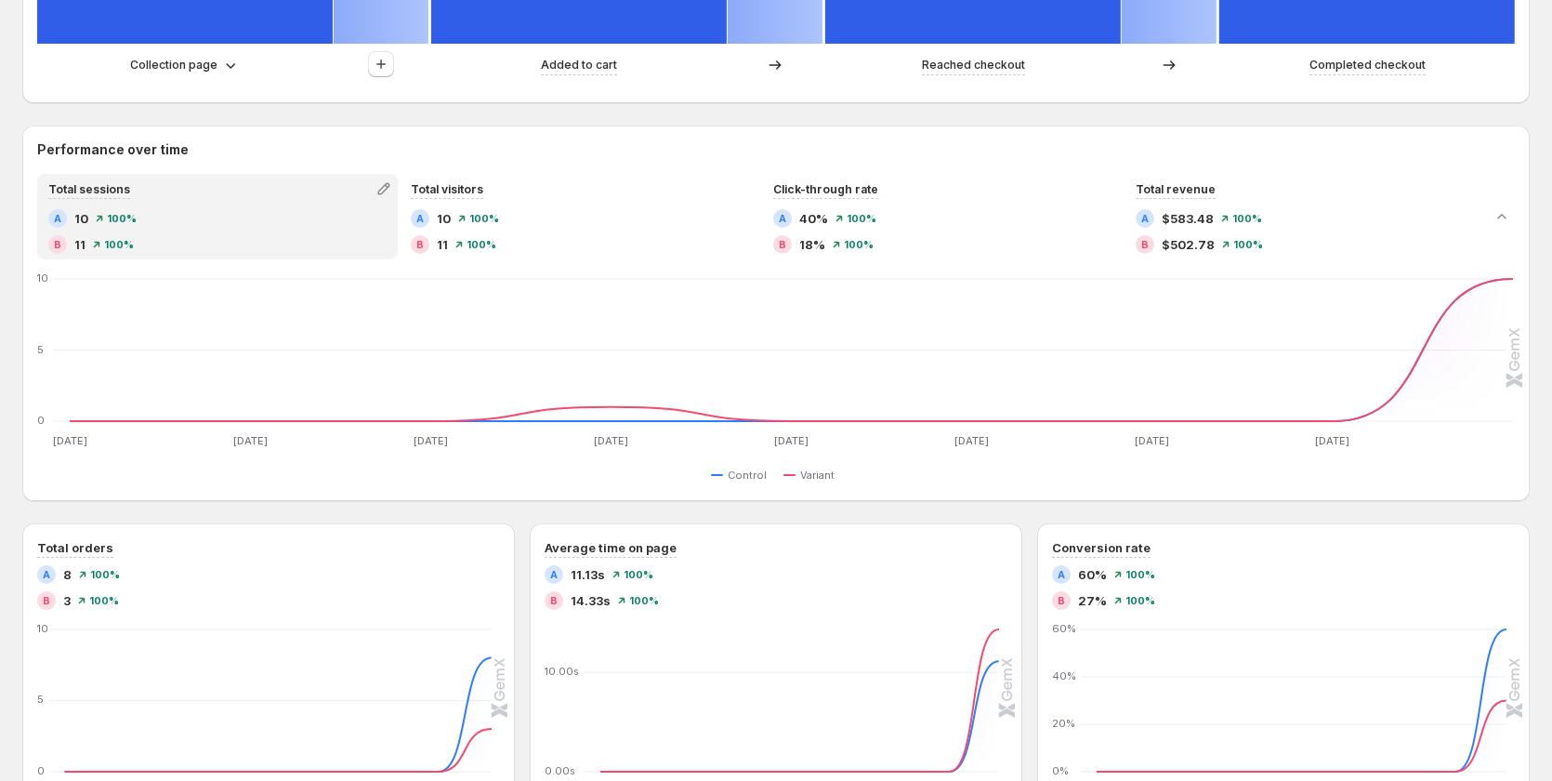
scroll to position [727, 0]
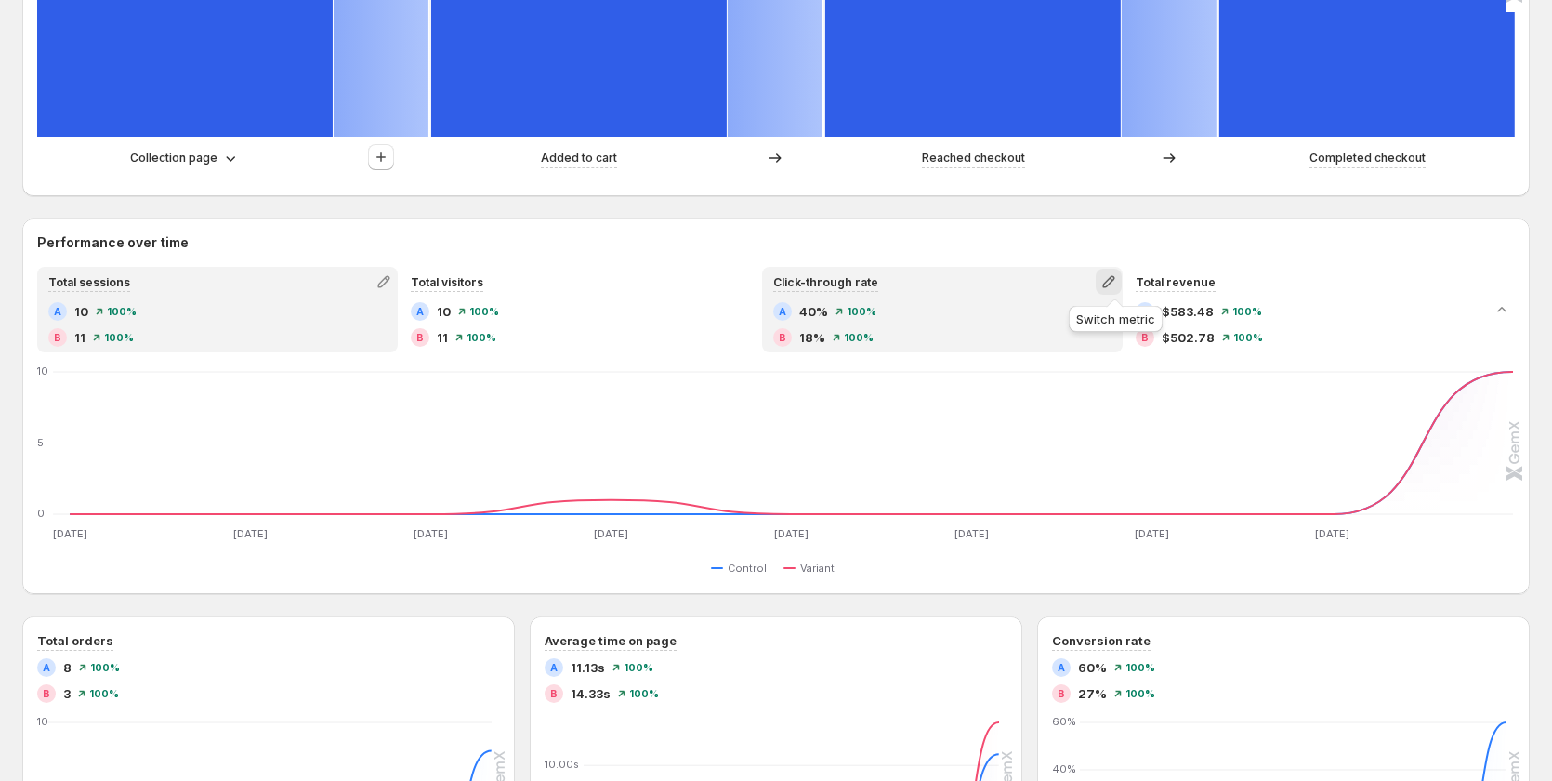
click at [1114, 283] on icon "button" at bounding box center [1108, 281] width 19 height 19
click at [1047, 354] on span "Revenue per visitor" at bounding box center [1043, 352] width 112 height 15
click at [1106, 282] on icon "button" at bounding box center [1108, 281] width 19 height 19
click at [1034, 359] on span "Click-through rate" at bounding box center [1040, 352] width 106 height 15
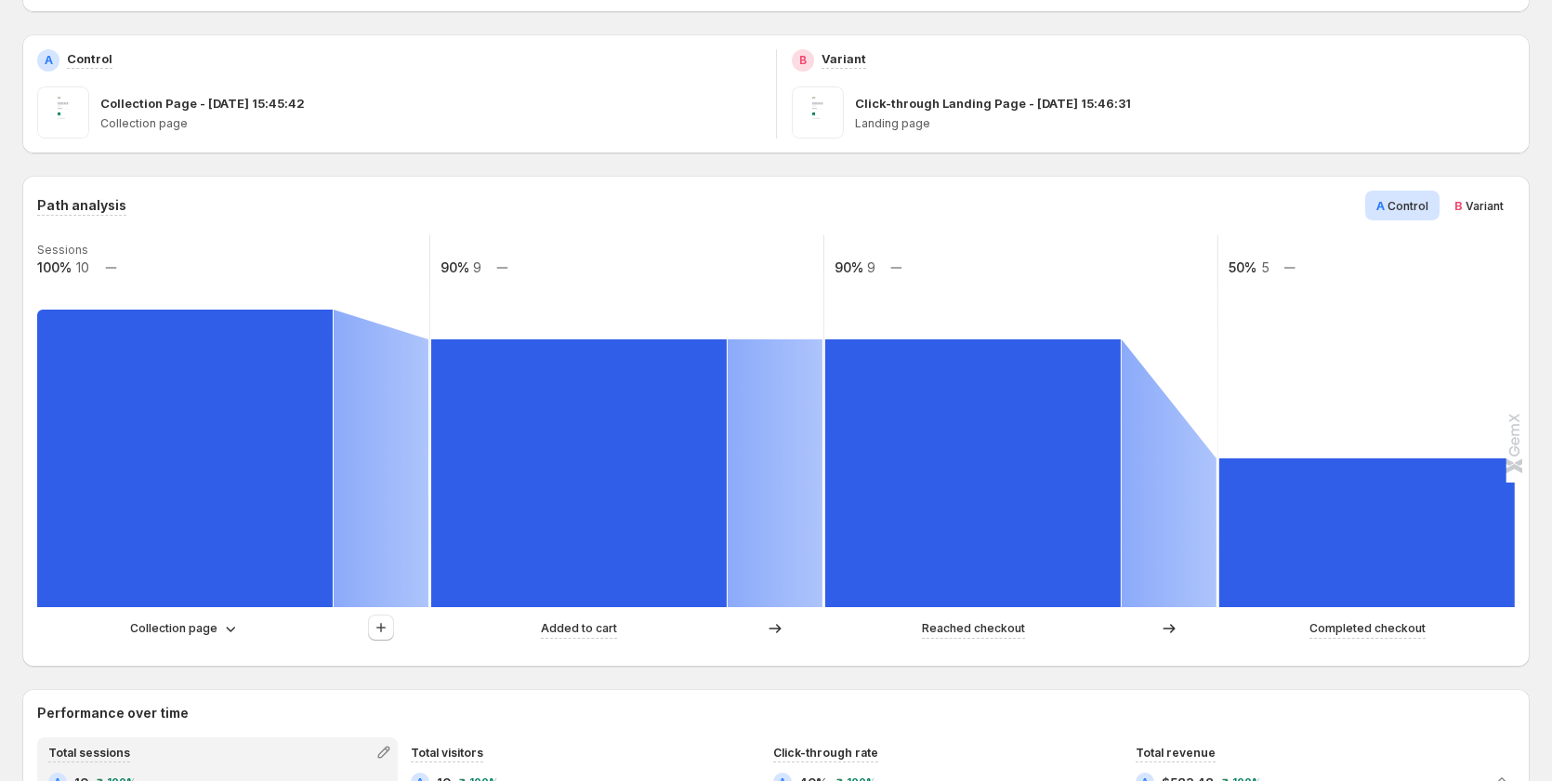
scroll to position [0, 0]
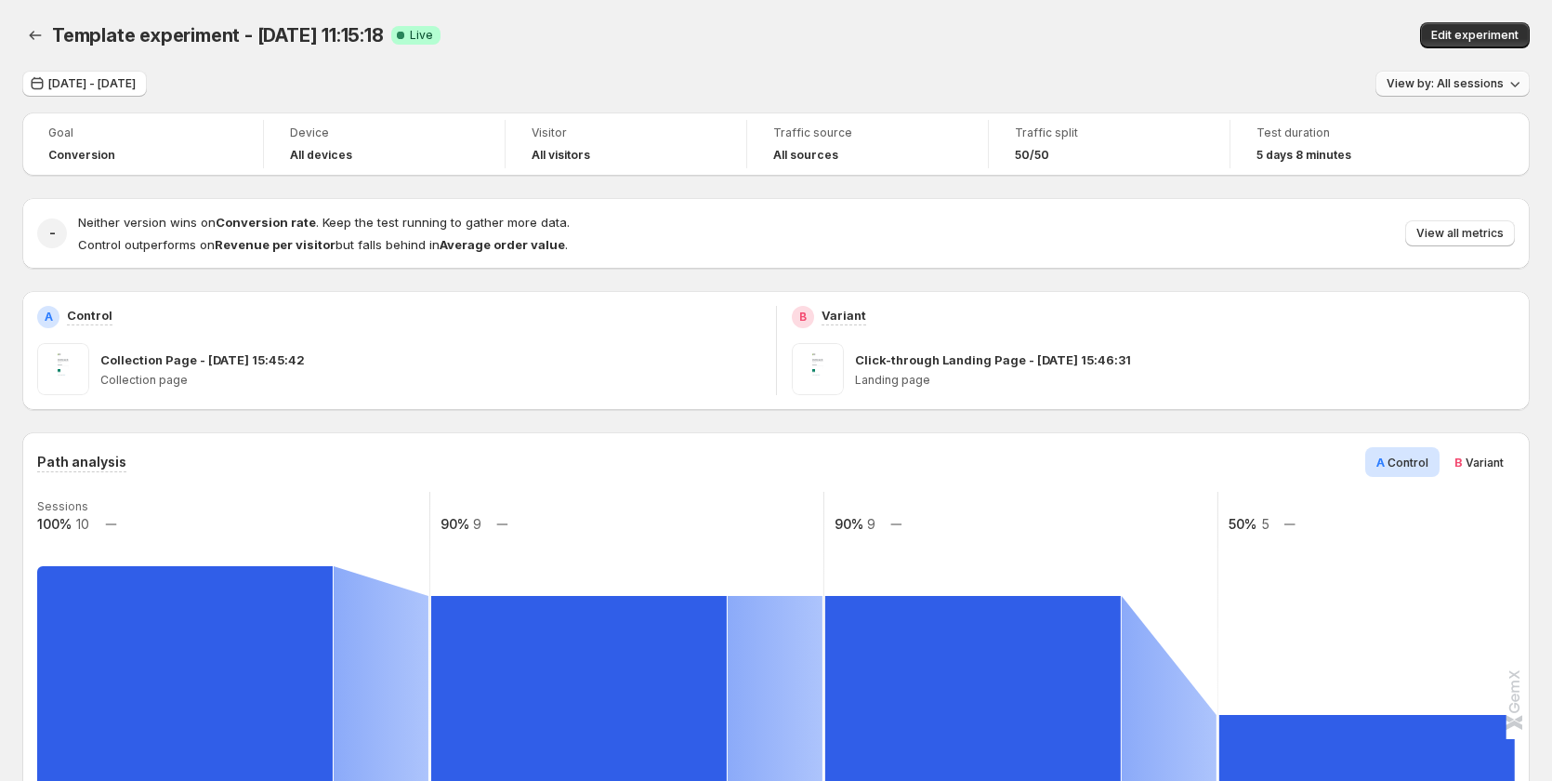
click at [1471, 83] on span "View by: All sessions" at bounding box center [1445, 83] width 117 height 15
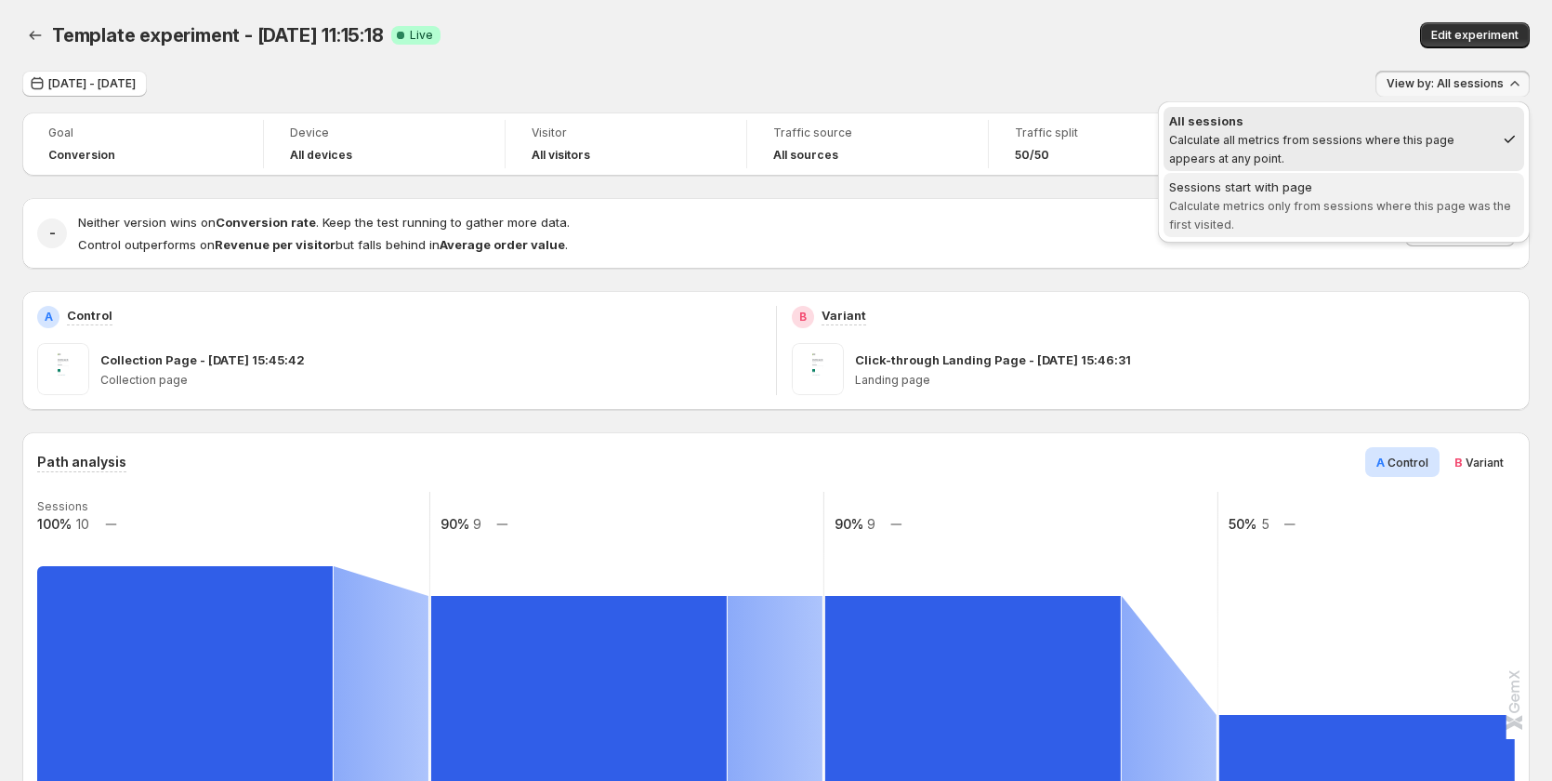
click at [1424, 205] on span "Calculate metrics only from sessions where this page was the first visited." at bounding box center [1340, 215] width 342 height 33
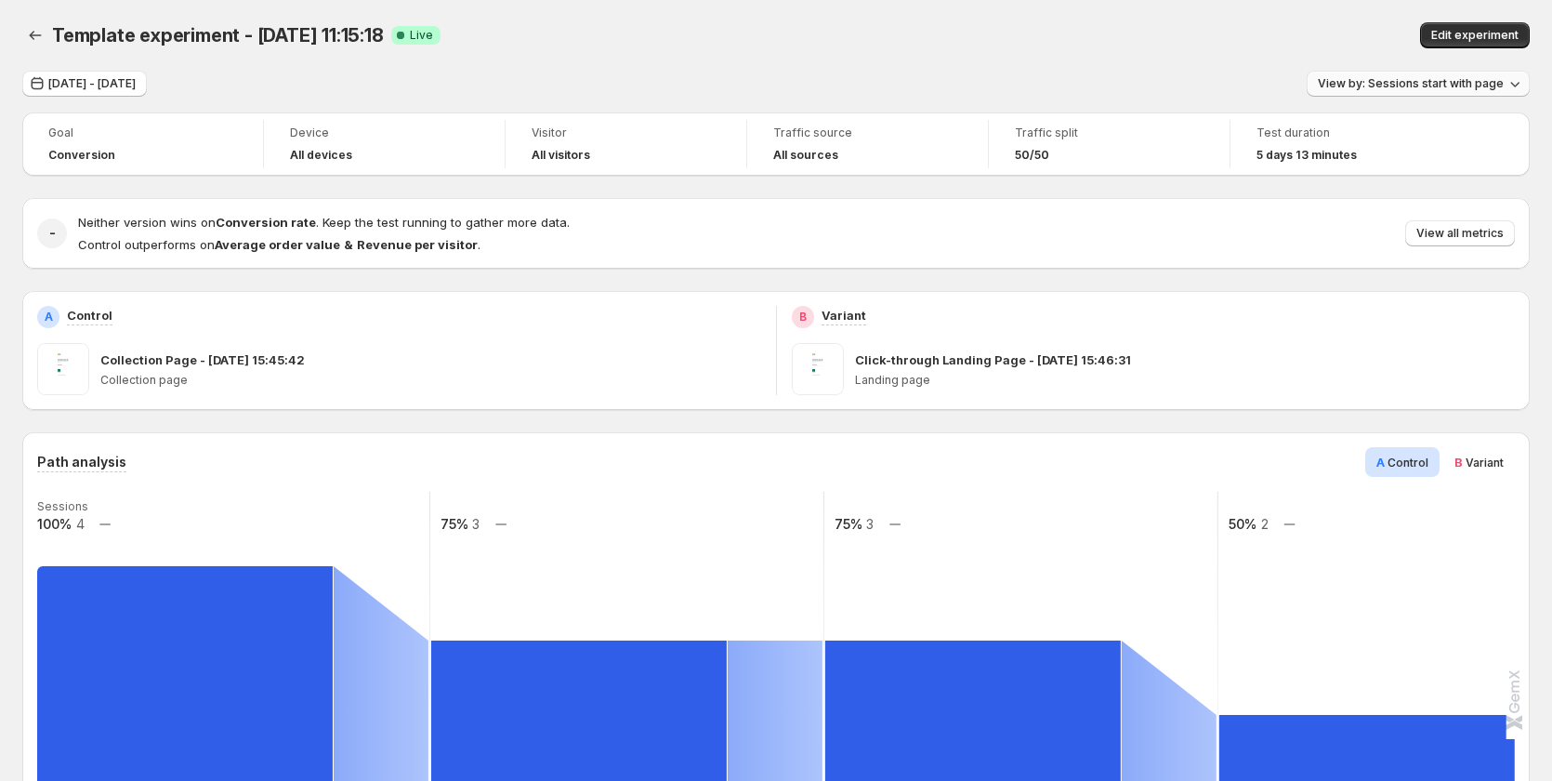
click at [1378, 73] on button "View by: Sessions start with page" at bounding box center [1418, 84] width 223 height 26
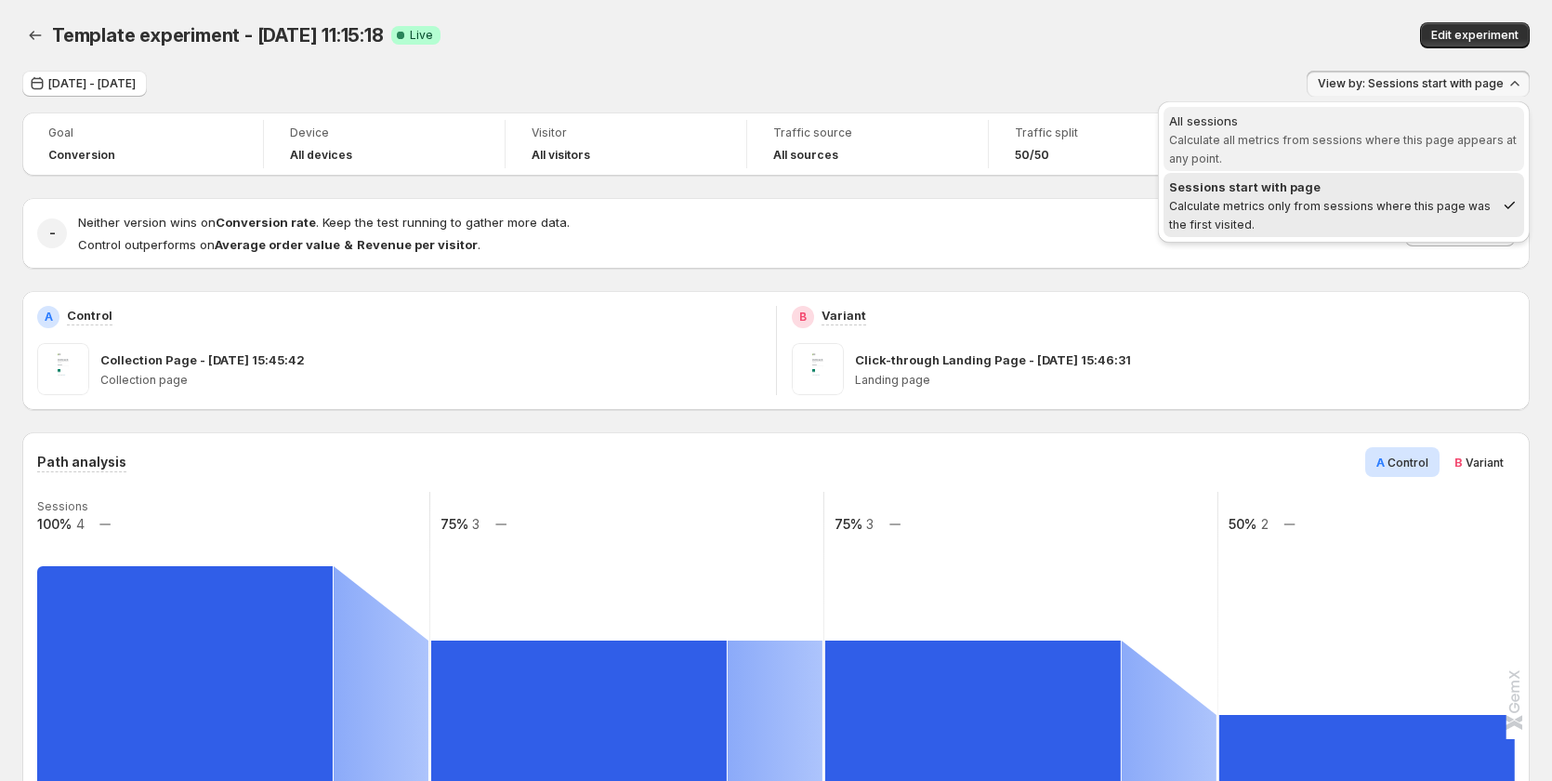
click at [1360, 139] on span "Calculate all metrics from sessions where this page appears at any point." at bounding box center [1343, 149] width 348 height 33
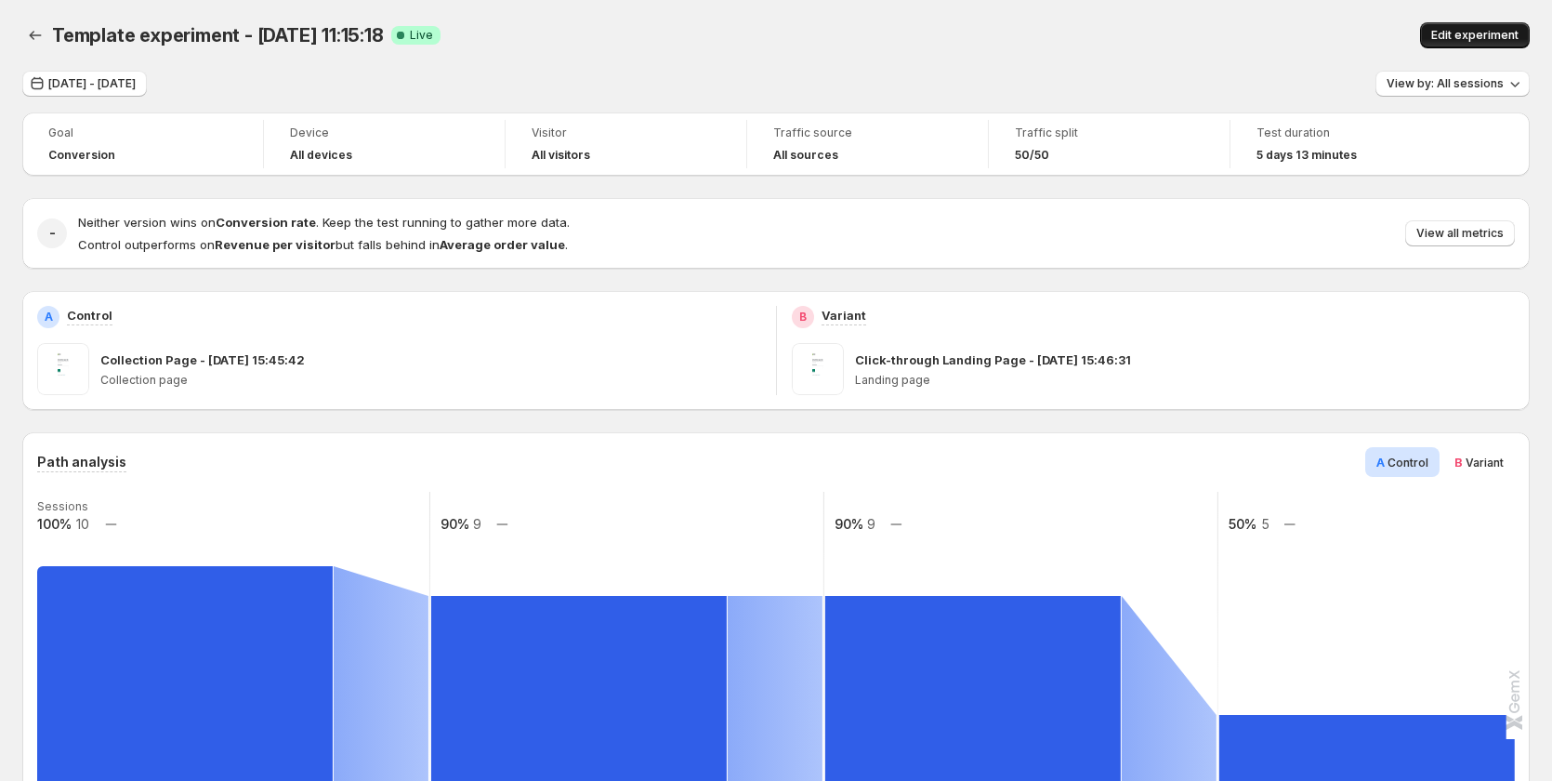
click at [1506, 42] on span "Edit experiment" at bounding box center [1474, 35] width 87 height 15
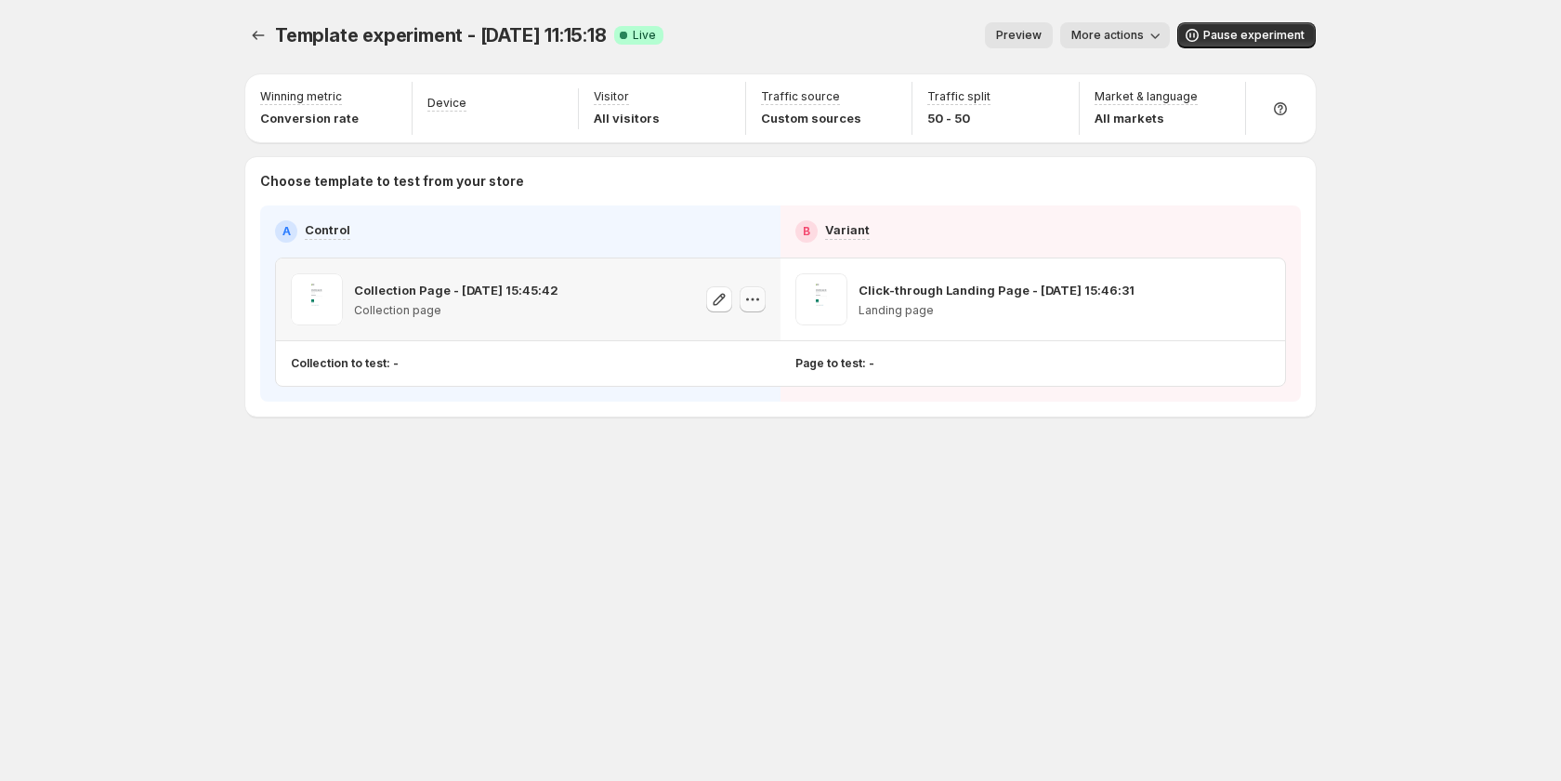
click at [750, 296] on icon "button" at bounding box center [752, 299] width 19 height 19
click at [1256, 299] on icon "button" at bounding box center [1257, 299] width 3 height 3
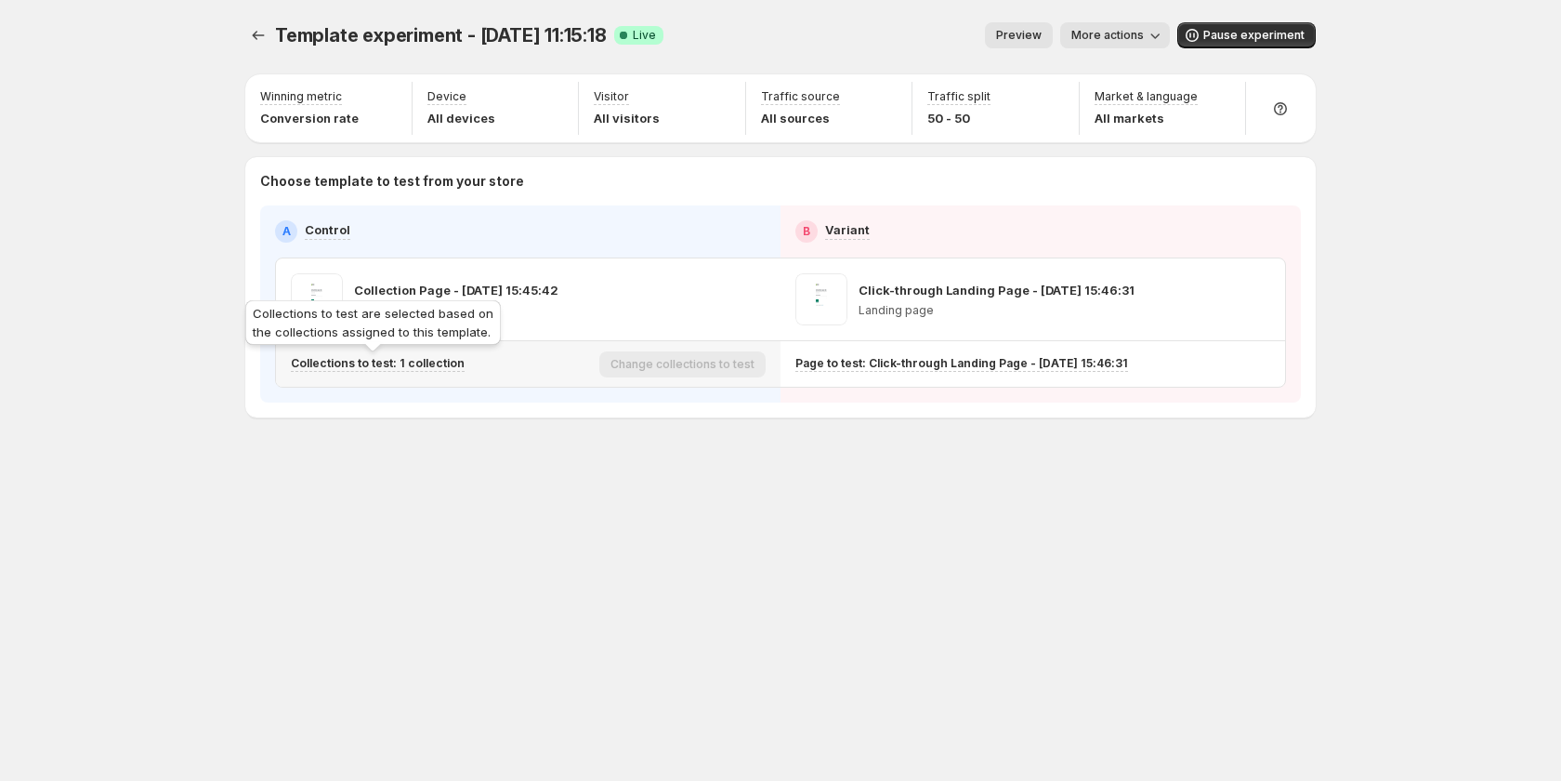
click at [433, 365] on p "Collections to test: 1 collection" at bounding box center [378, 363] width 174 height 15
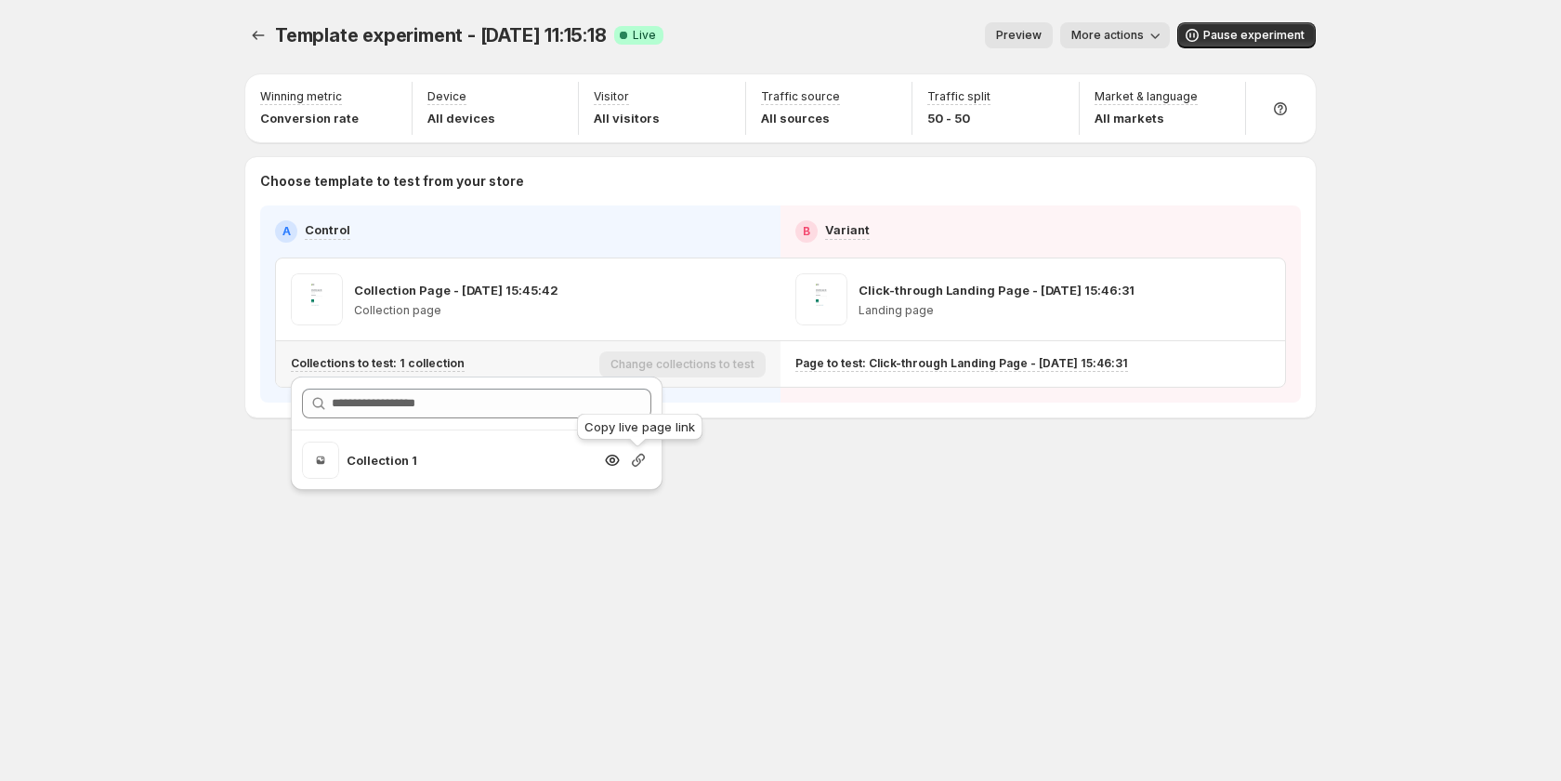
click at [644, 457] on icon "button" at bounding box center [638, 460] width 13 height 13
drag, startPoint x: 1229, startPoint y: 58, endPoint x: 1200, endPoint y: 59, distance: 28.8
click at [1226, 59] on div "Template experiment - [DATE] 11:15:18. This page is ready Template experiment -…" at bounding box center [780, 35] width 1071 height 71
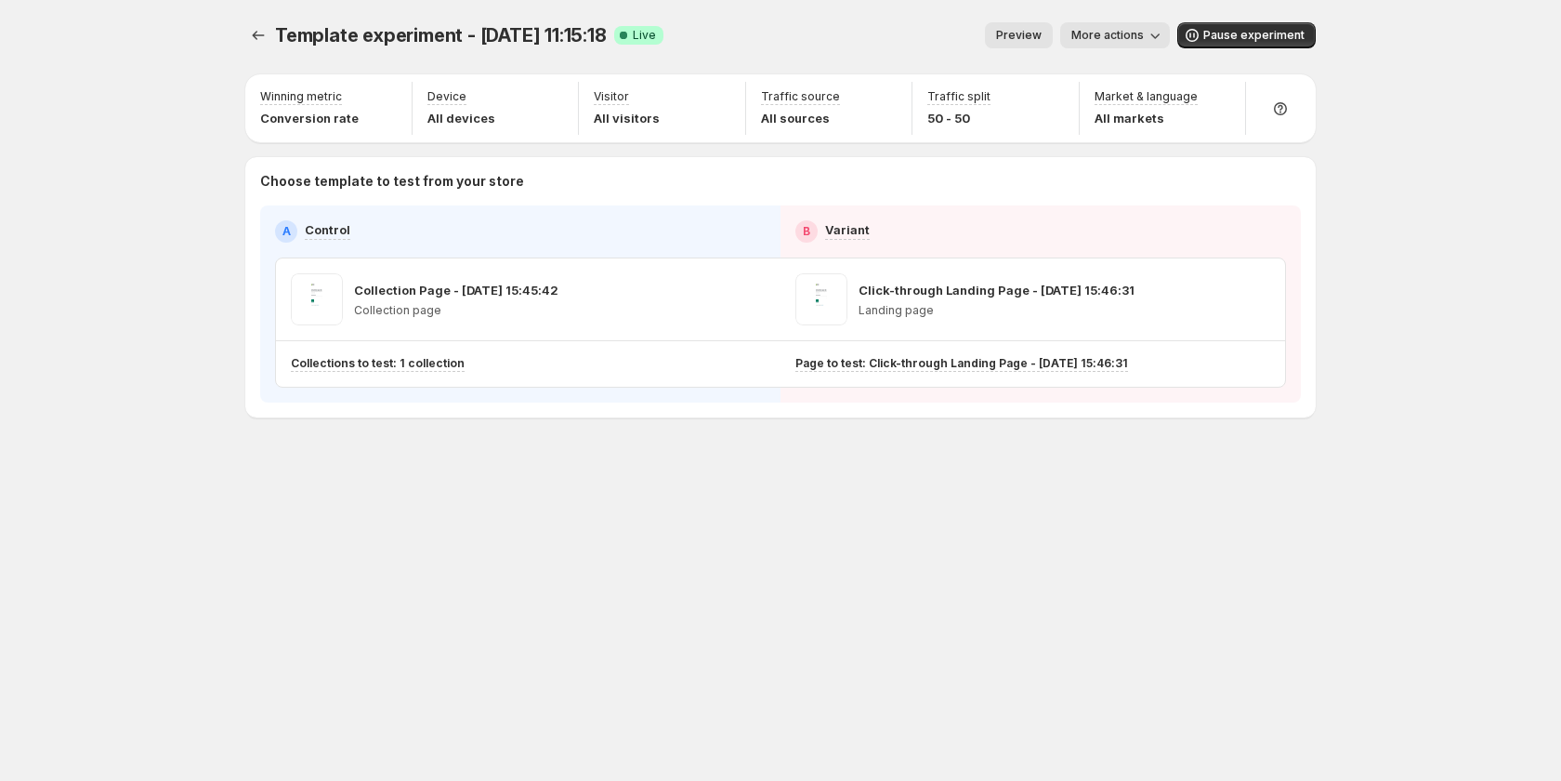
click at [1118, 35] on span "More actions" at bounding box center [1108, 35] width 72 height 15
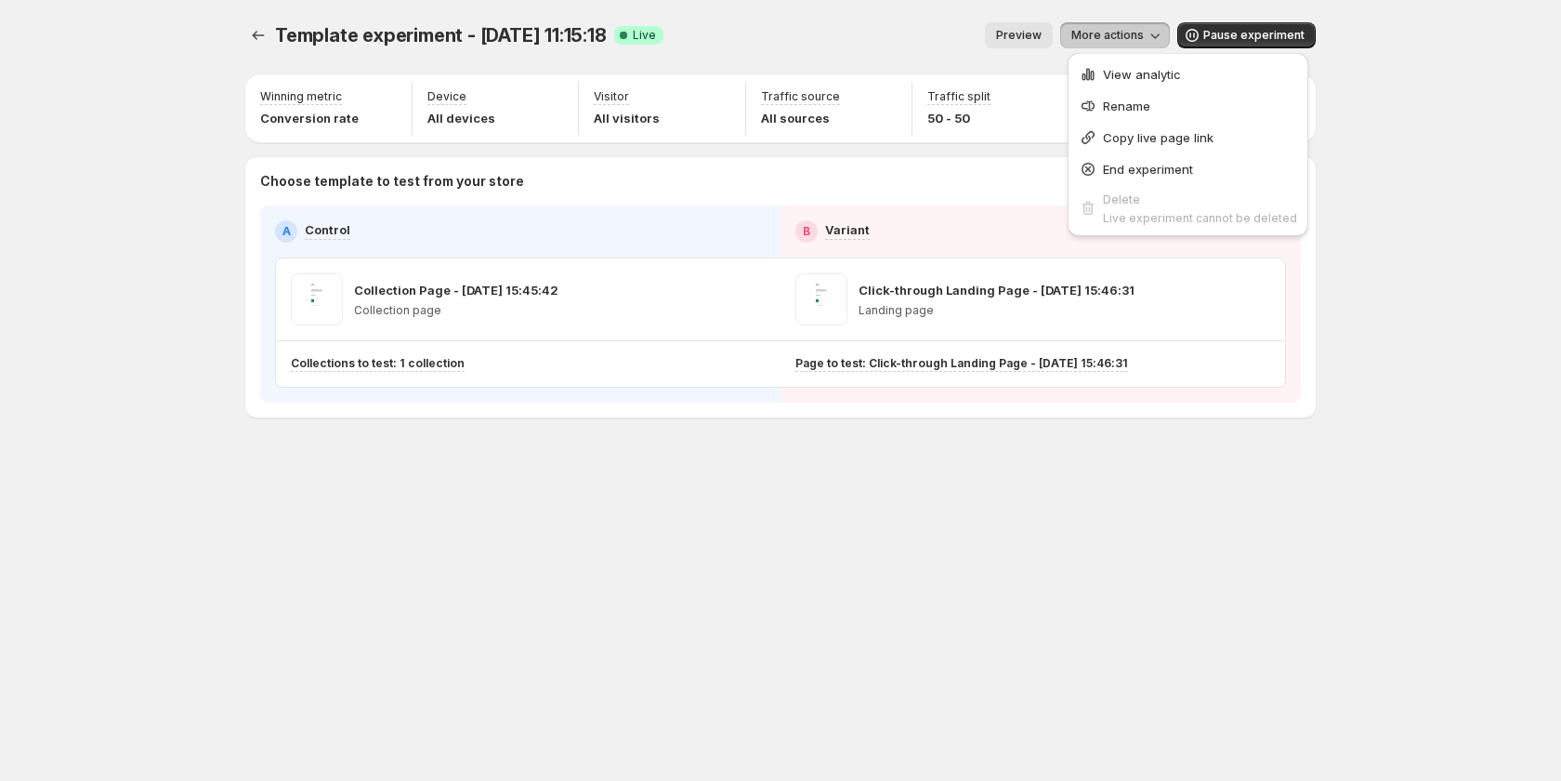
click at [1114, 67] on span "View analytic" at bounding box center [1142, 74] width 78 height 15
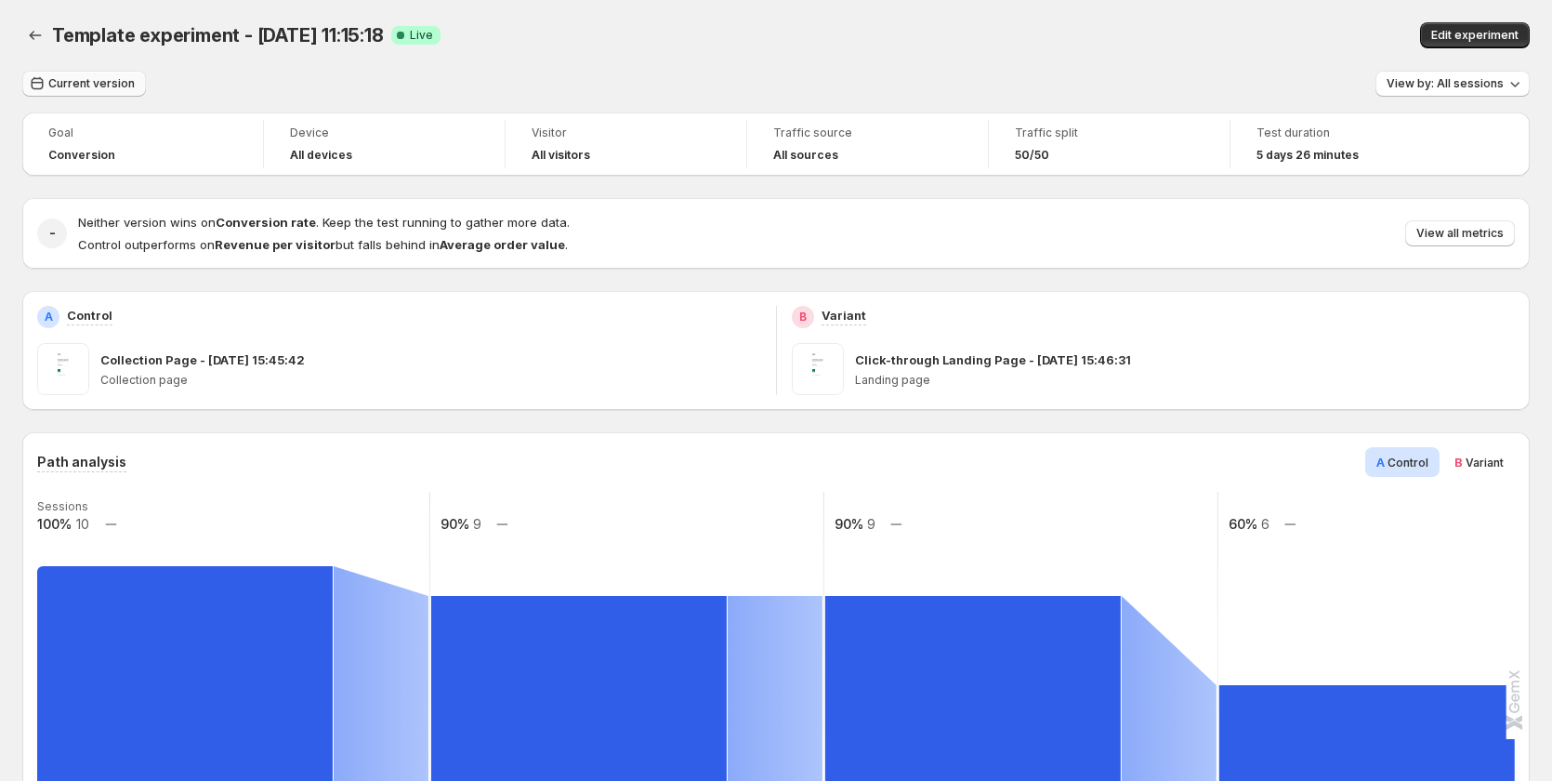
click at [105, 83] on span "Current version" at bounding box center [91, 83] width 86 height 15
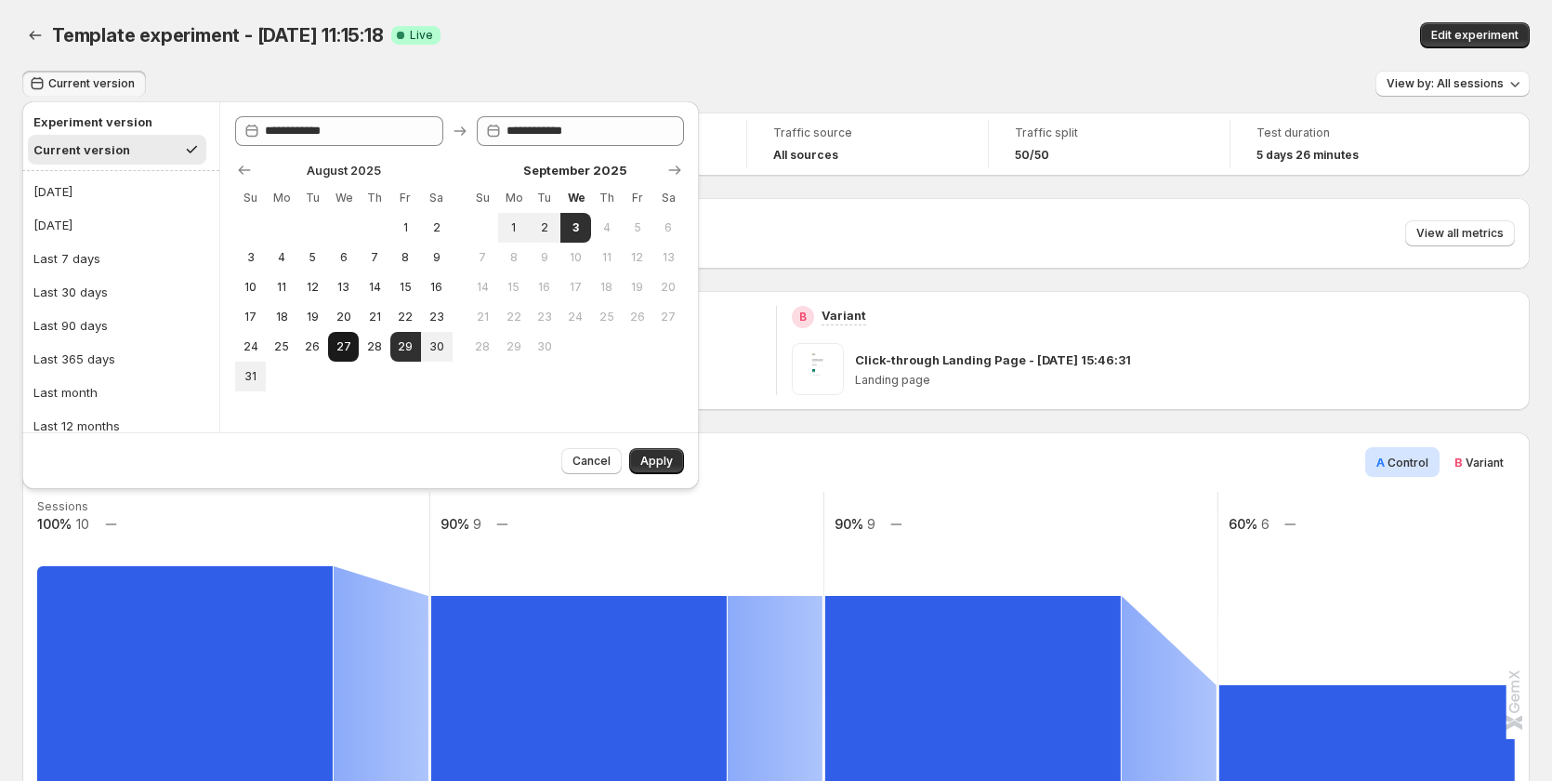
click at [343, 344] on span "27" at bounding box center [343, 346] width 16 height 15
type input "**********"
click at [574, 227] on span "3" at bounding box center [576, 227] width 16 height 15
type input "**********"
click at [664, 462] on span "Apply" at bounding box center [656, 461] width 33 height 15
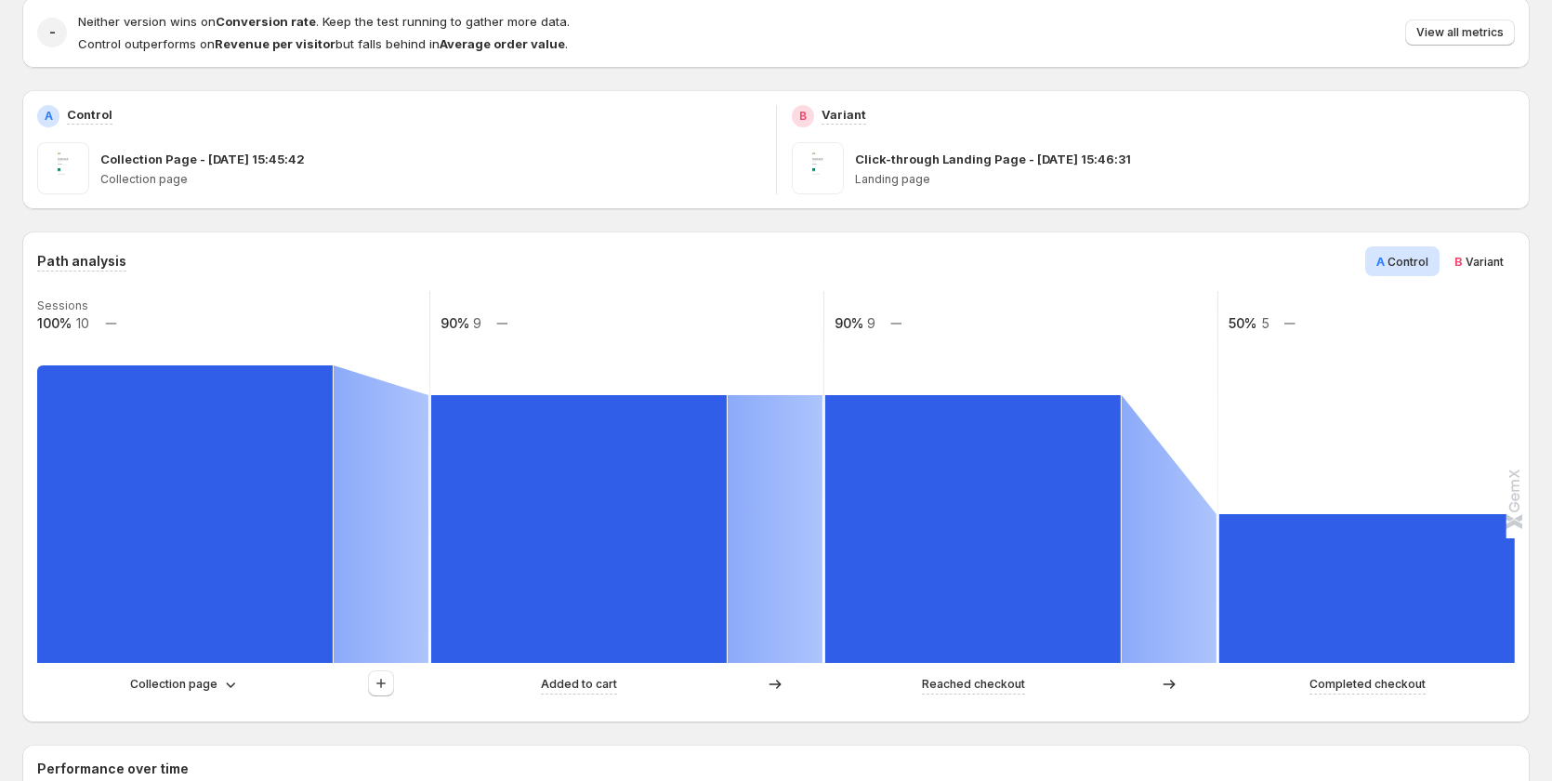
scroll to position [186, 0]
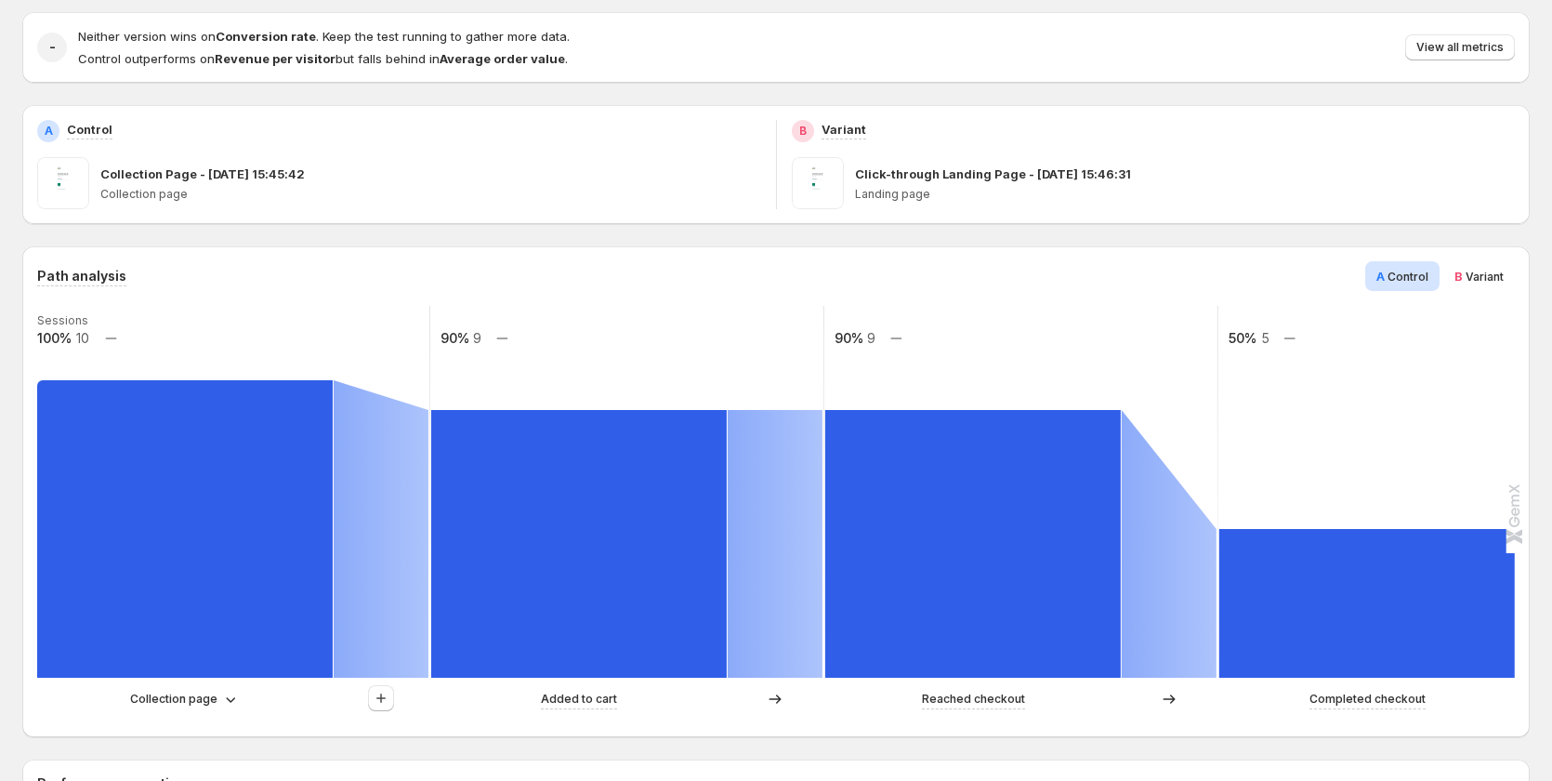
click at [1498, 279] on span "Variant" at bounding box center [1485, 277] width 38 height 14
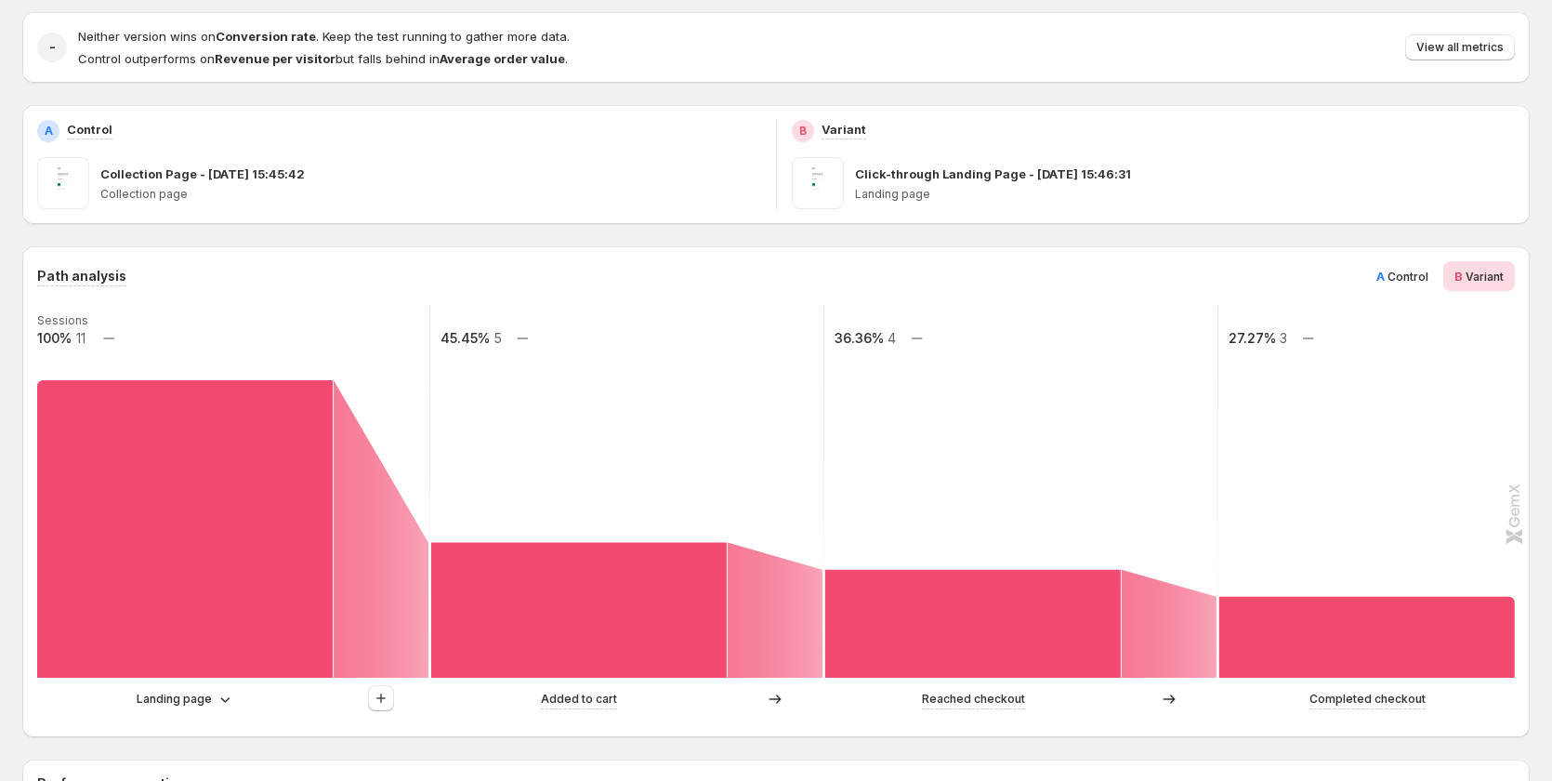
click at [1415, 271] on span "Control" at bounding box center [1408, 277] width 41 height 14
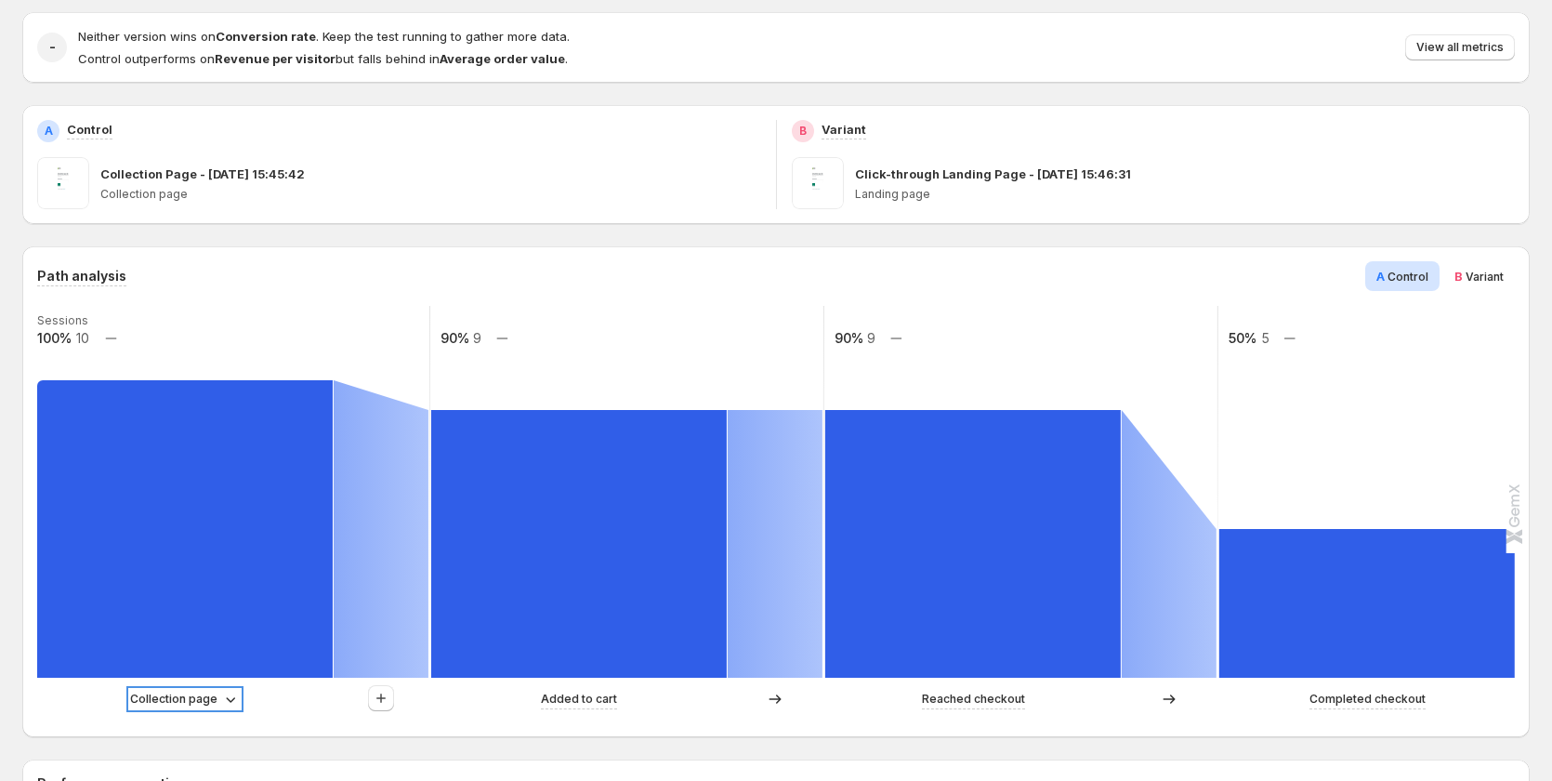
click at [215, 698] on p "Collection page" at bounding box center [173, 699] width 87 height 19
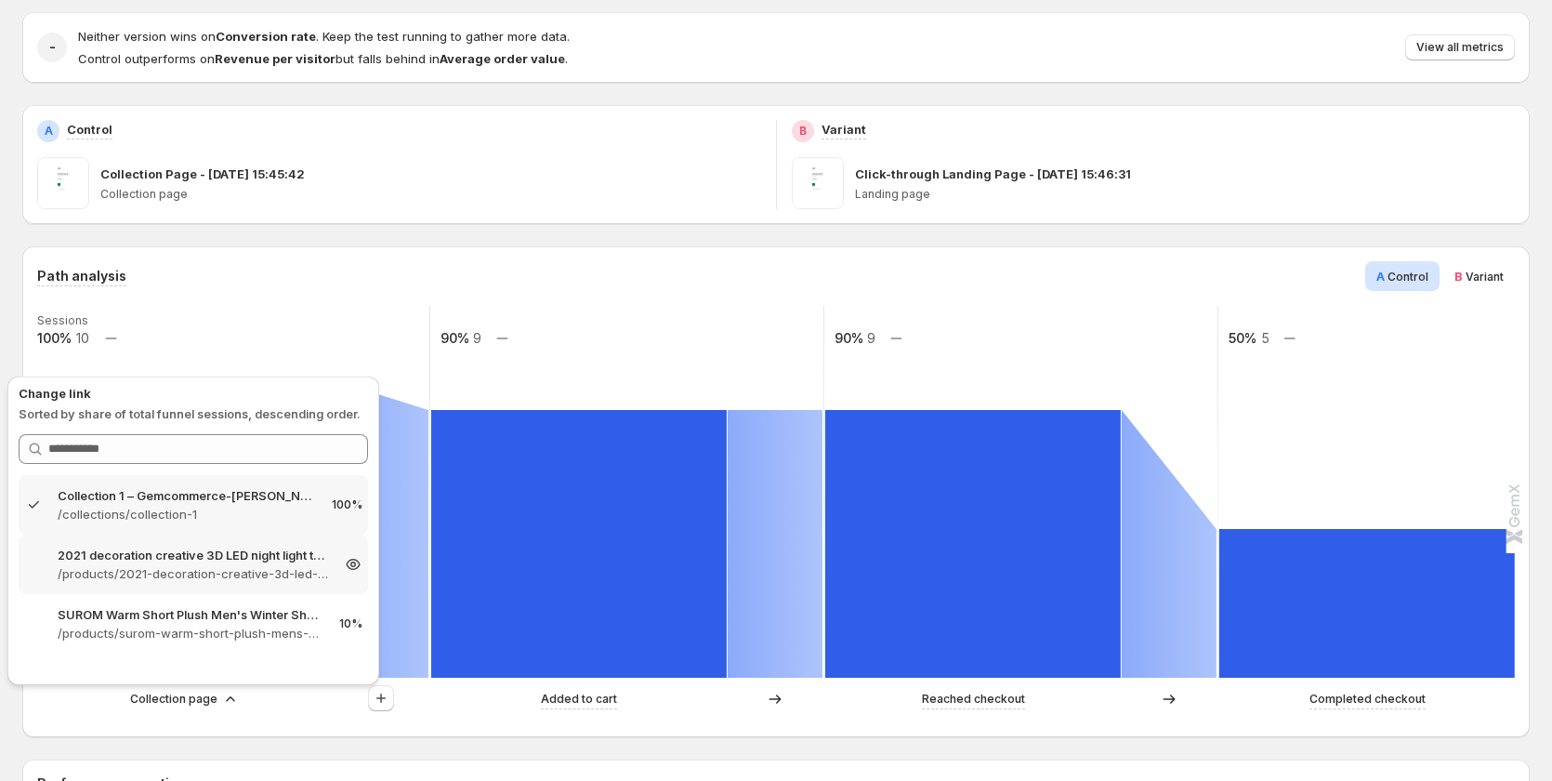
click at [240, 557] on p "2021 decoration creative 3D LED night light table lamp children bedroo – Gemcom…" at bounding box center [193, 555] width 271 height 19
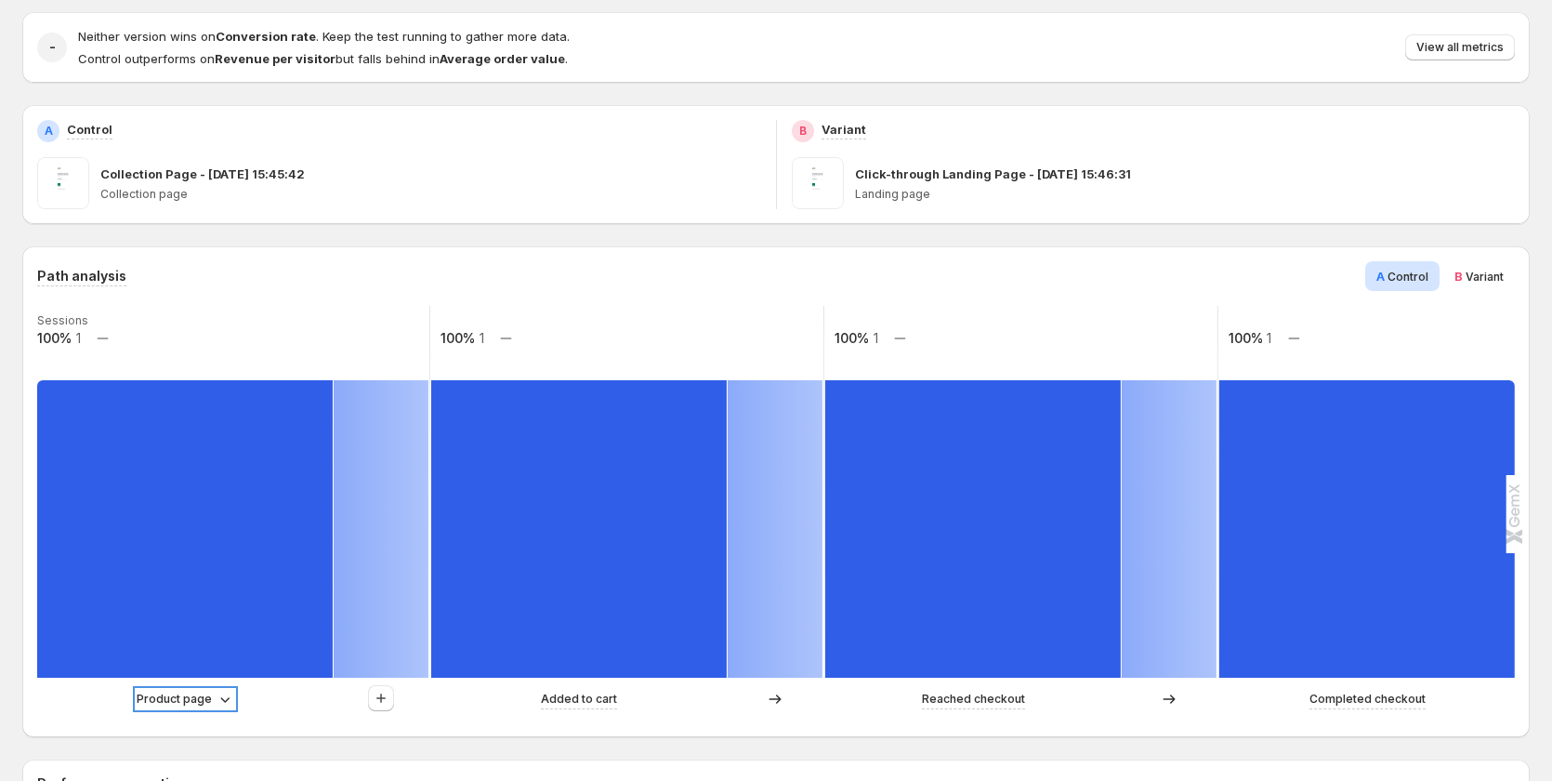
click at [213, 691] on div "Product page" at bounding box center [186, 699] width 98 height 19
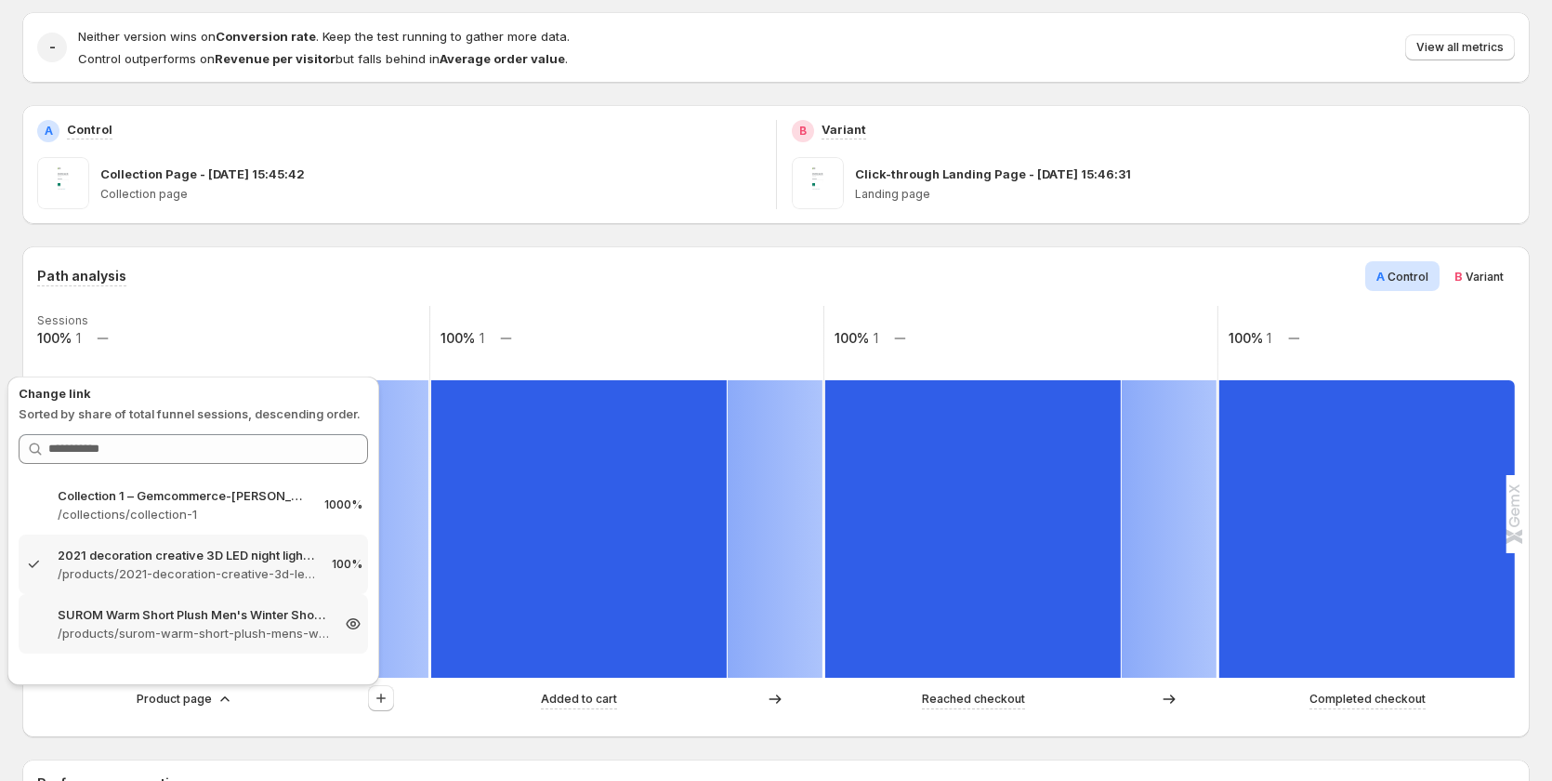
click at [215, 608] on p "SUROM Warm Short Plush Men's Winter Shoes Thick Bottom Waterproof Ankl – Gemcom…" at bounding box center [193, 614] width 271 height 19
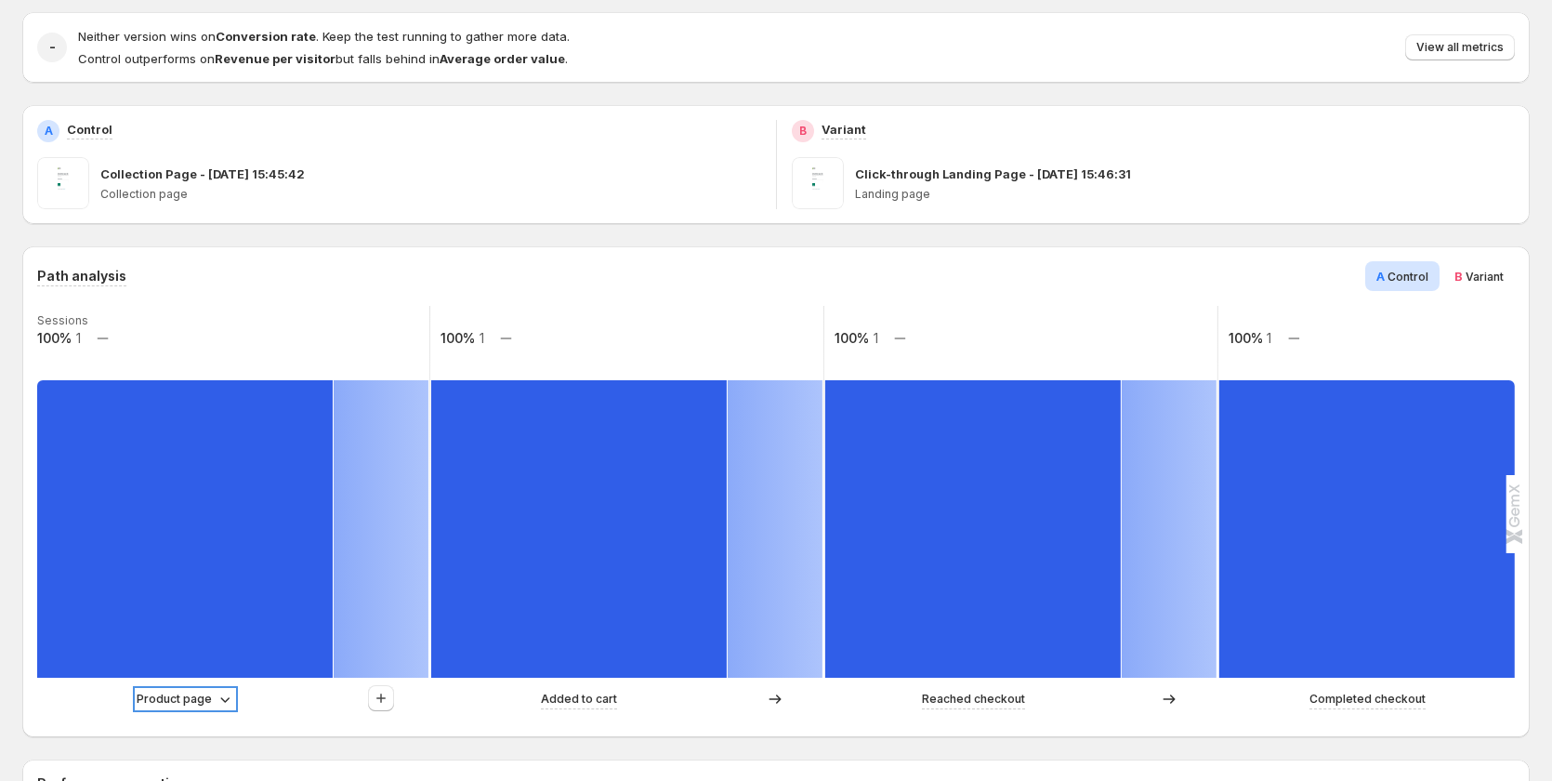
click at [200, 698] on p "Product page" at bounding box center [174, 699] width 75 height 19
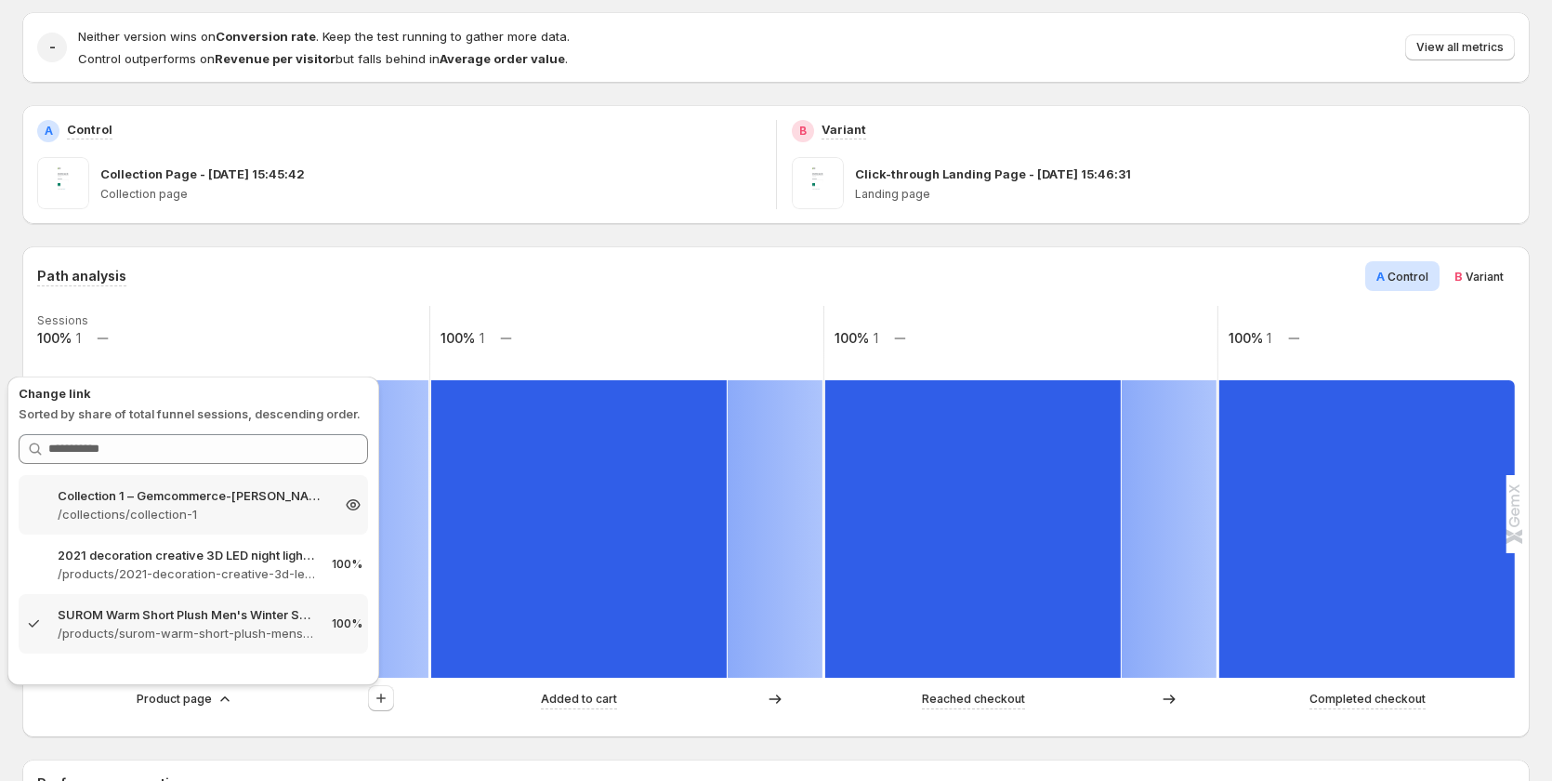
click at [256, 510] on p "/collections/collection-1" at bounding box center [193, 514] width 271 height 19
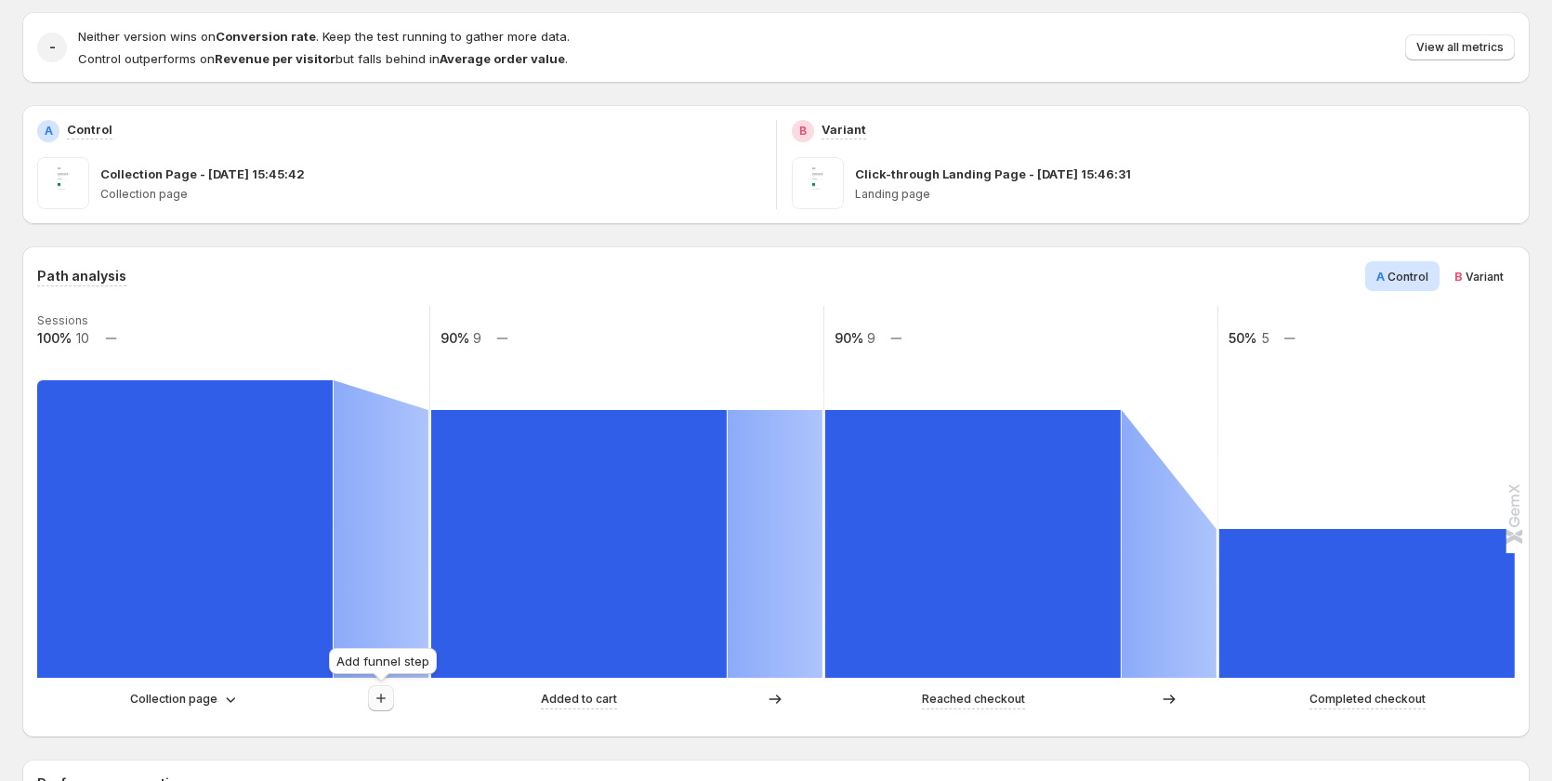
click at [386, 699] on icon "button" at bounding box center [381, 698] width 19 height 19
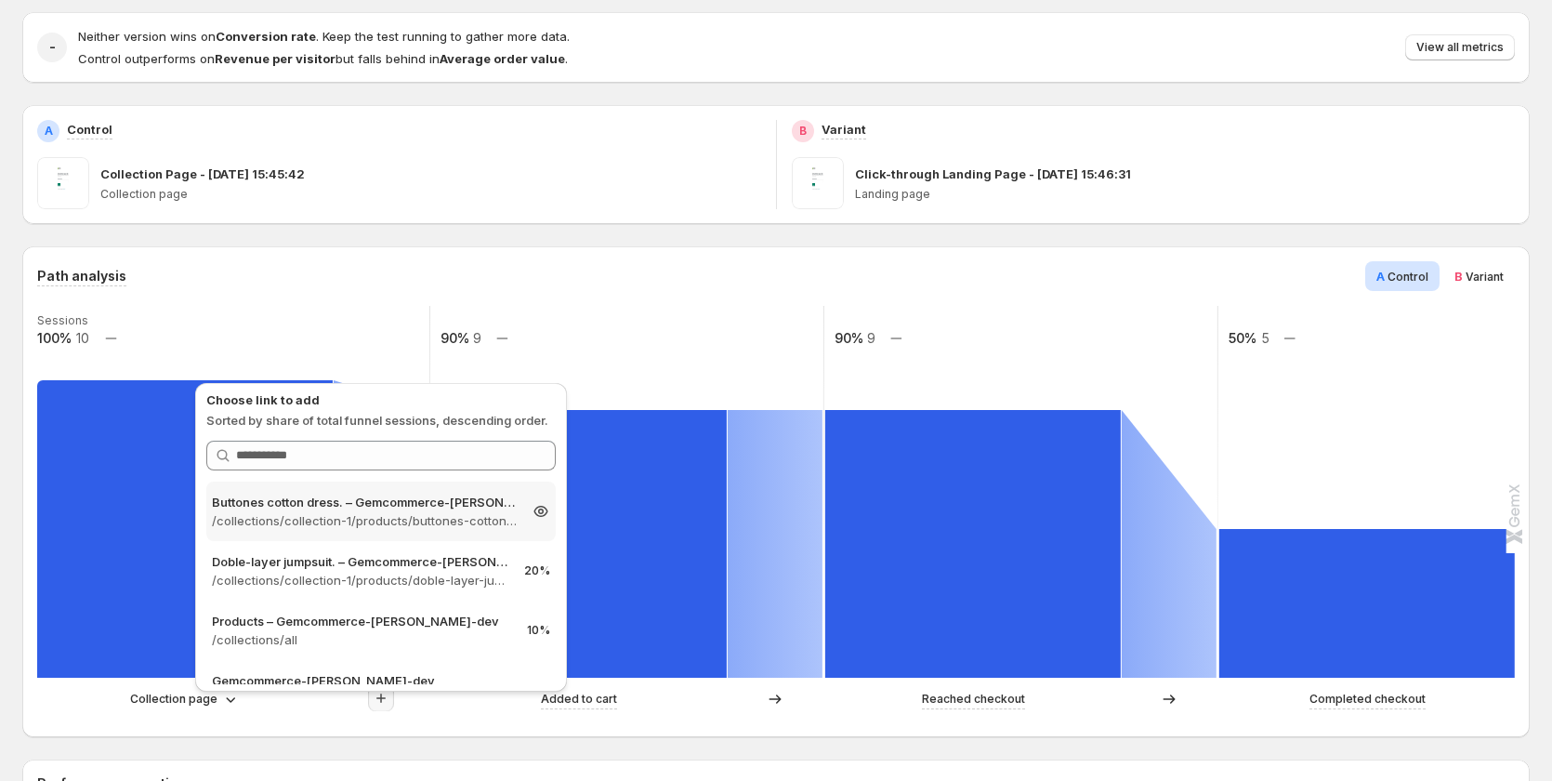
click at [445, 520] on p "/collections/collection-1/products/buttones-cotton-dress" at bounding box center [364, 520] width 305 height 19
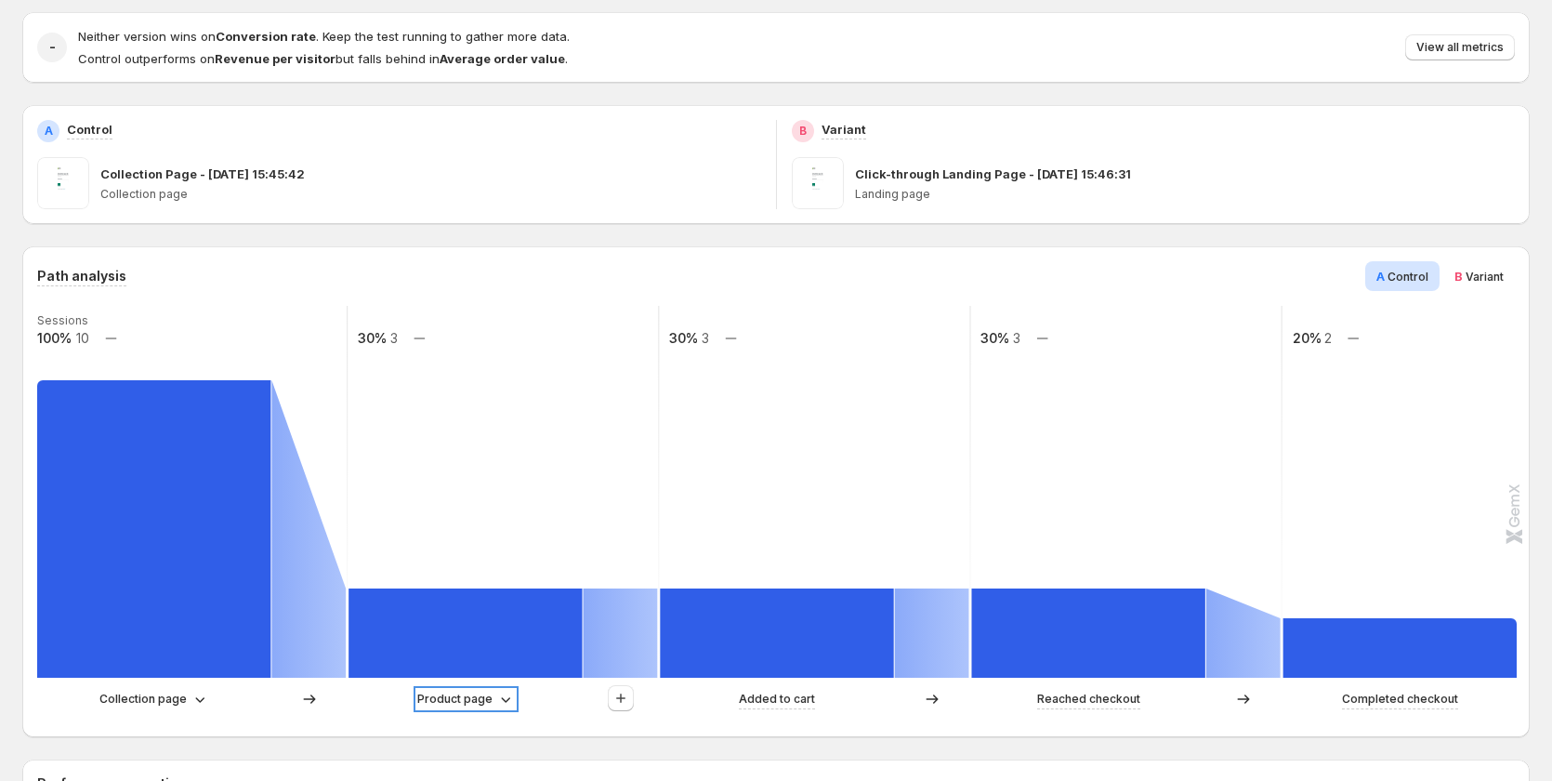
click at [462, 704] on p "Product page" at bounding box center [454, 699] width 75 height 19
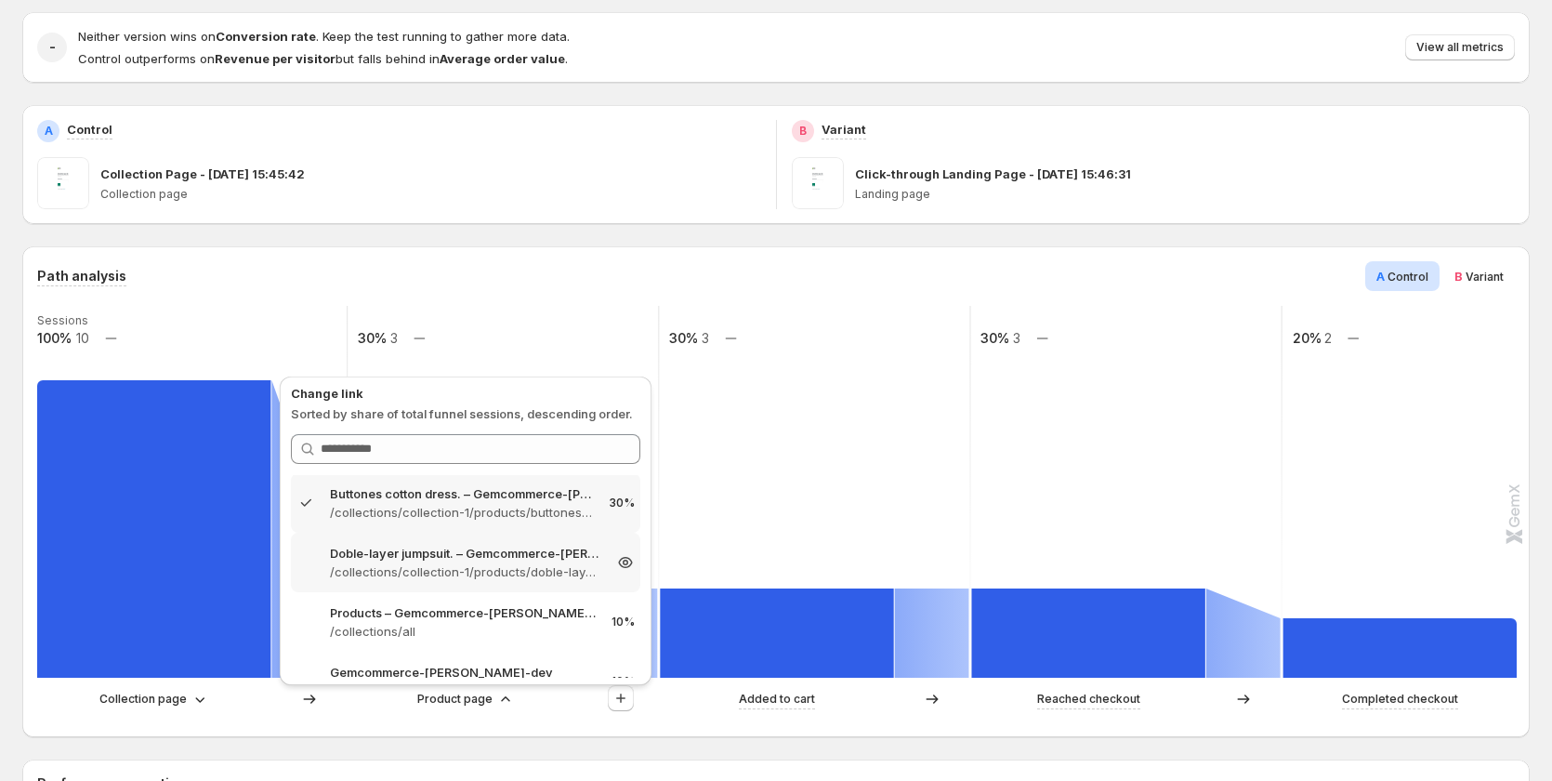
scroll to position [0, 0]
click at [539, 561] on p "Doble-layer jumpsuit. – Gemcommerce-[PERSON_NAME]" at bounding box center [465, 555] width 271 height 19
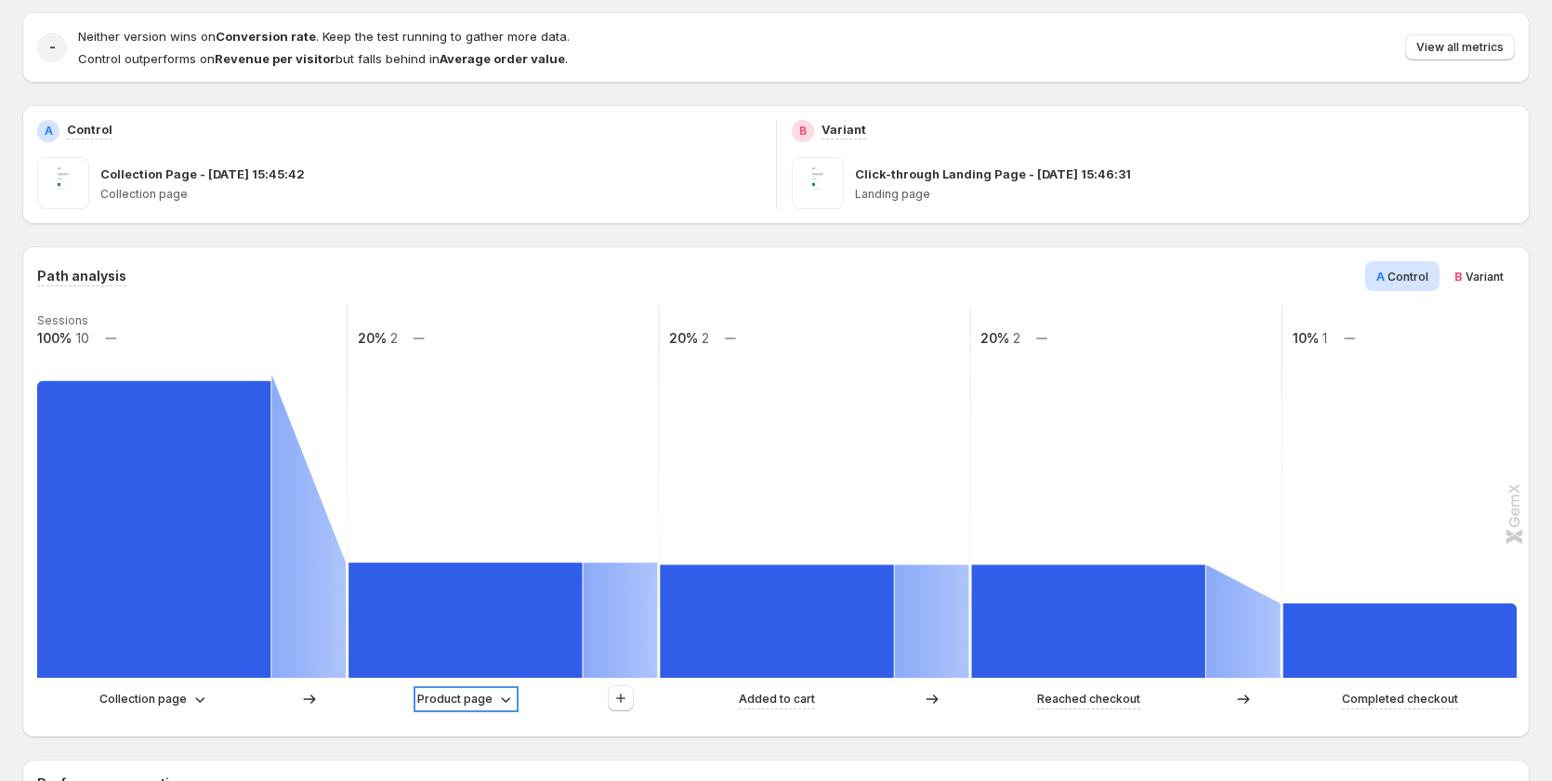
click at [469, 697] on p "Product page" at bounding box center [454, 699] width 75 height 19
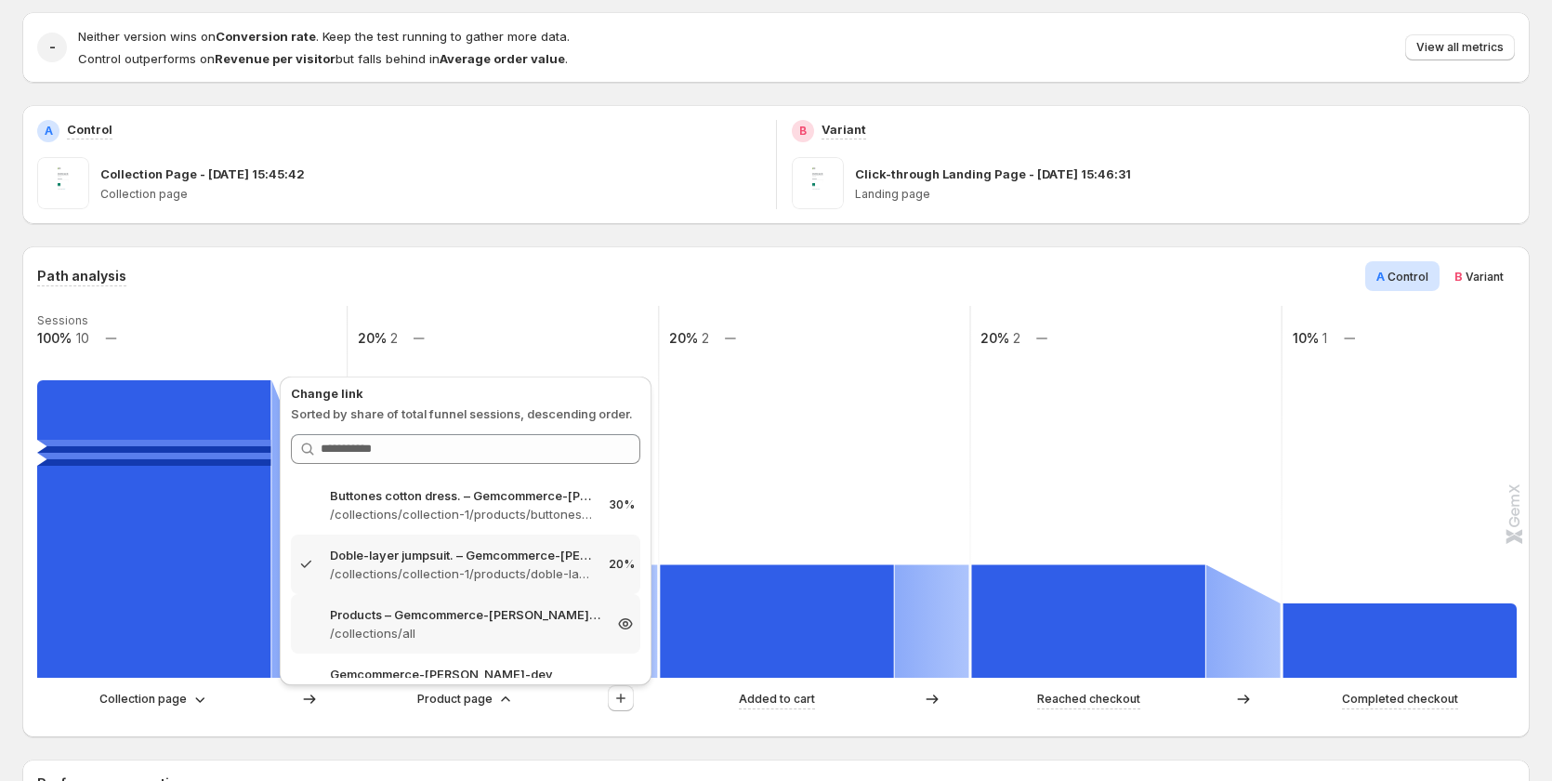
click at [540, 615] on p "Products – Gemcommerce-[PERSON_NAME]-dev" at bounding box center [465, 614] width 271 height 19
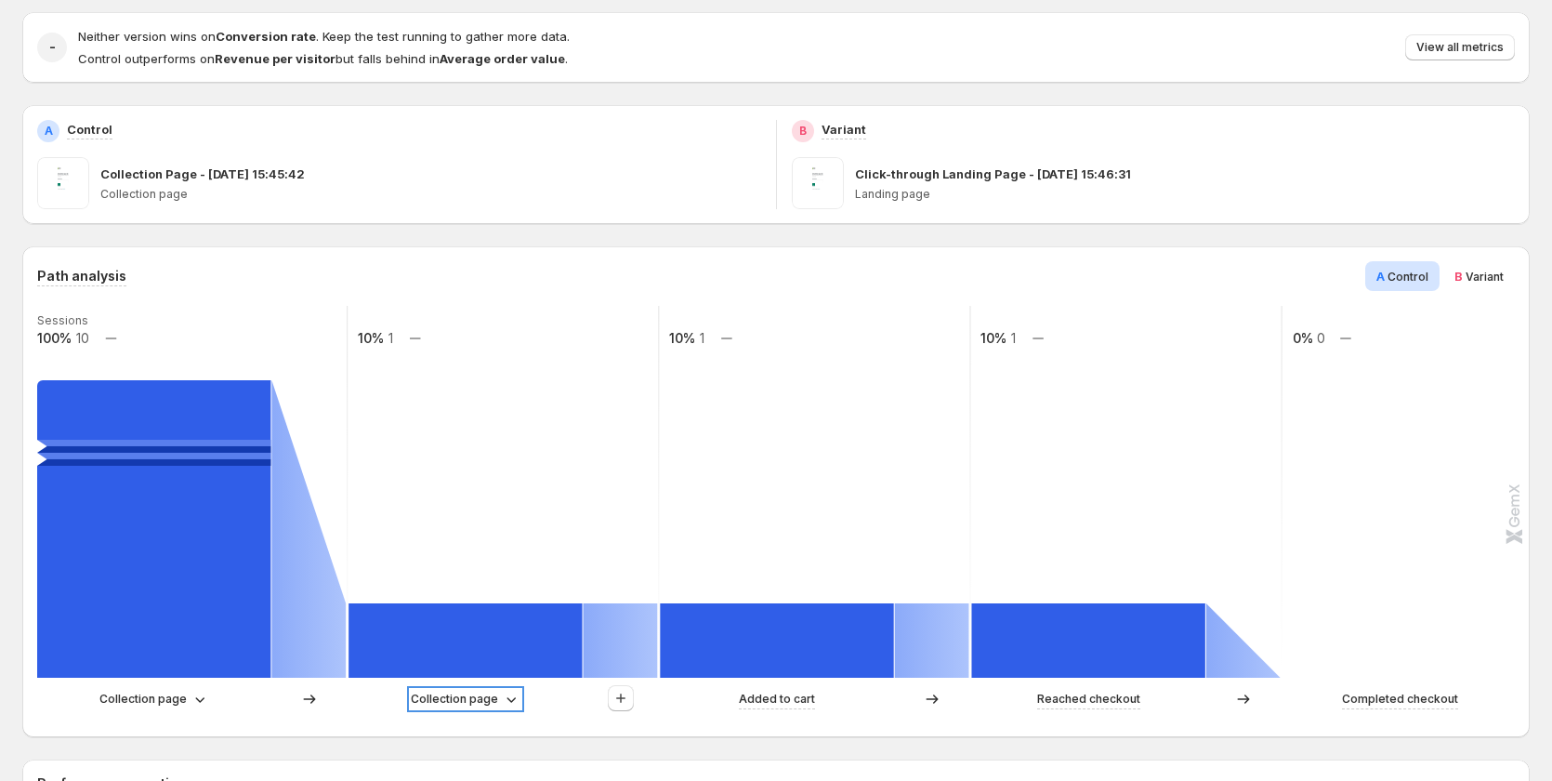
click at [482, 697] on p "Collection page" at bounding box center [454, 699] width 87 height 19
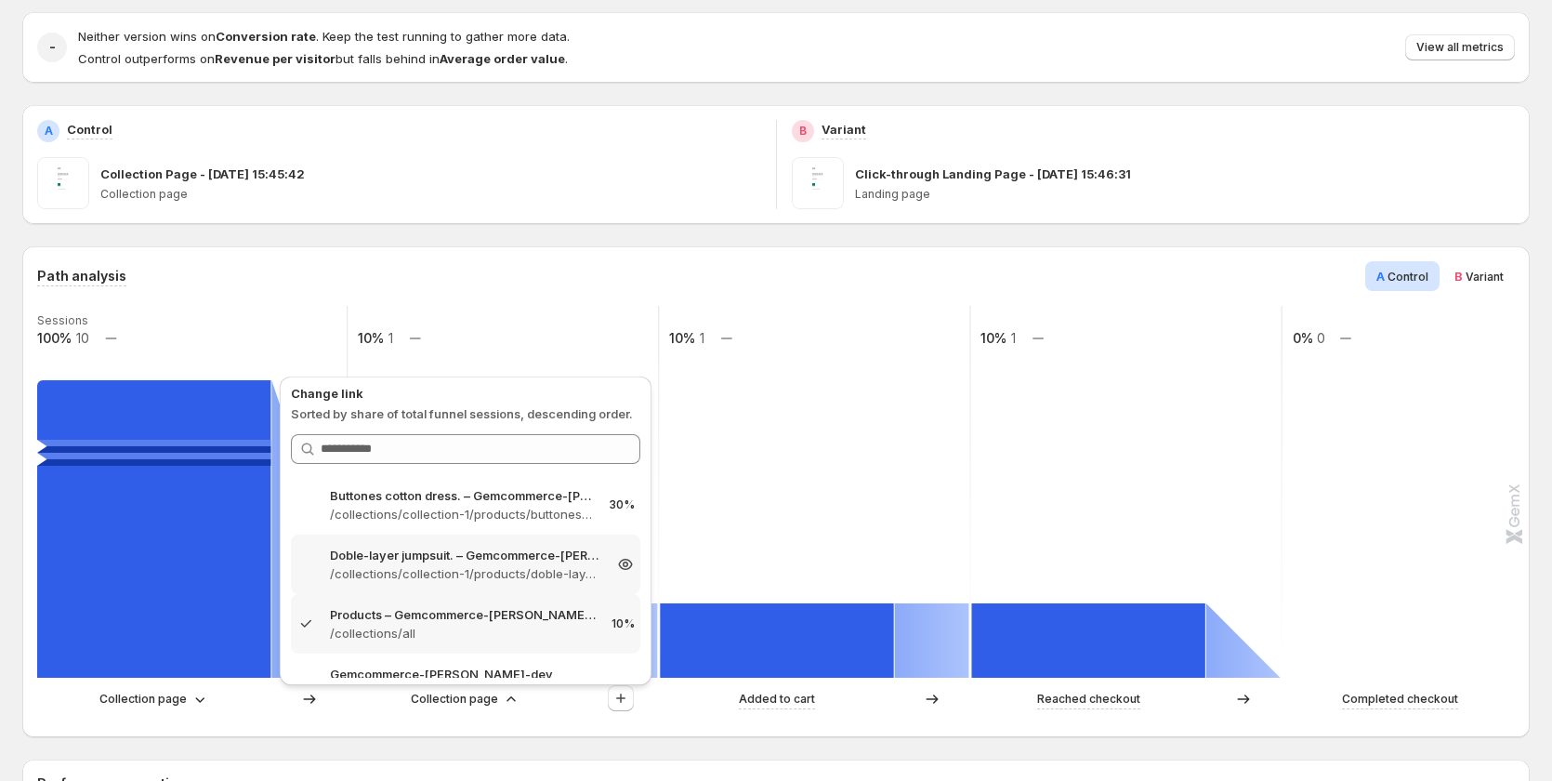
scroll to position [95, 0]
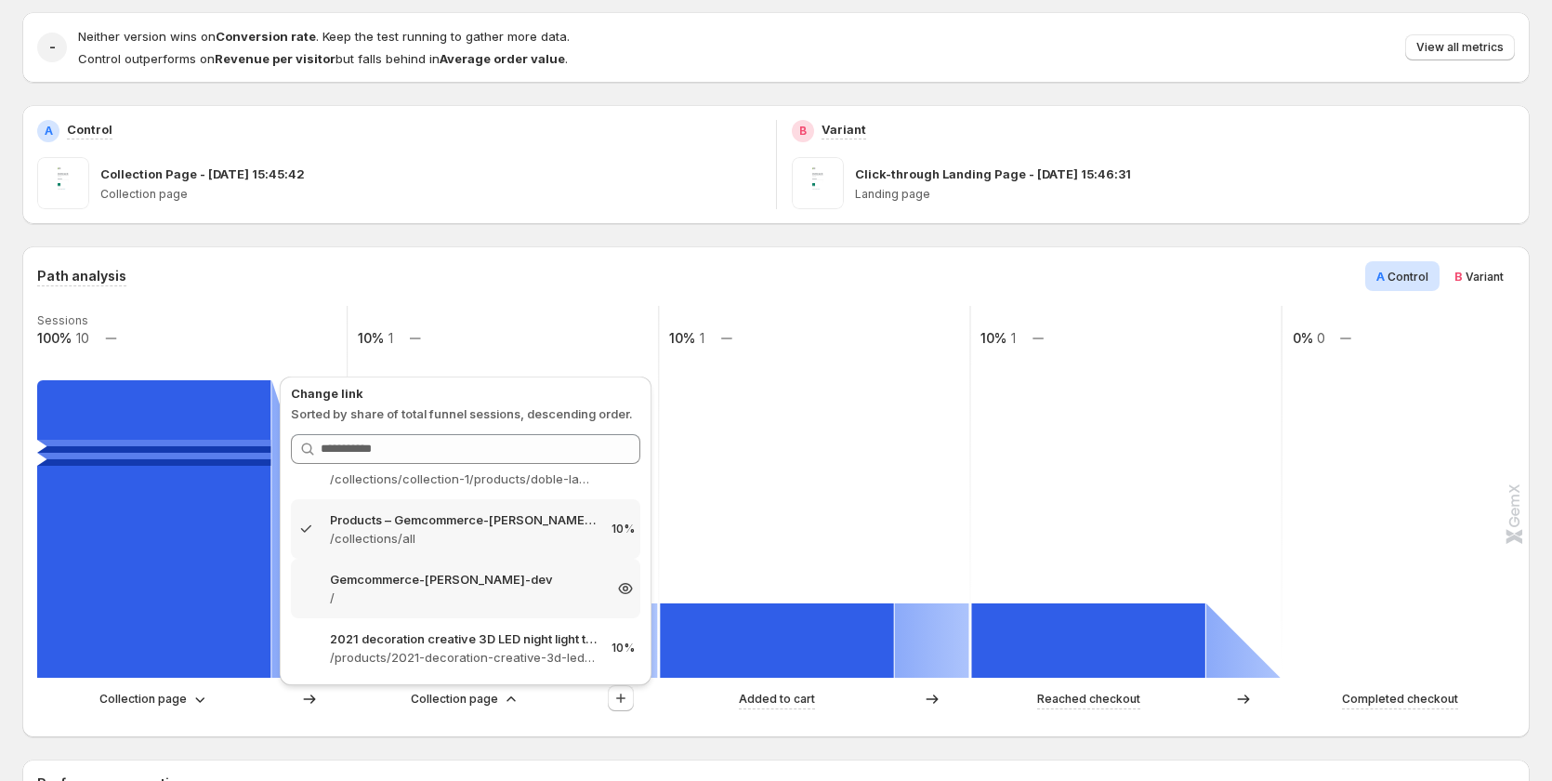
click at [467, 611] on div "Gemcommerce-[PERSON_NAME]-dev / 10%" at bounding box center [465, 588] width 349 height 59
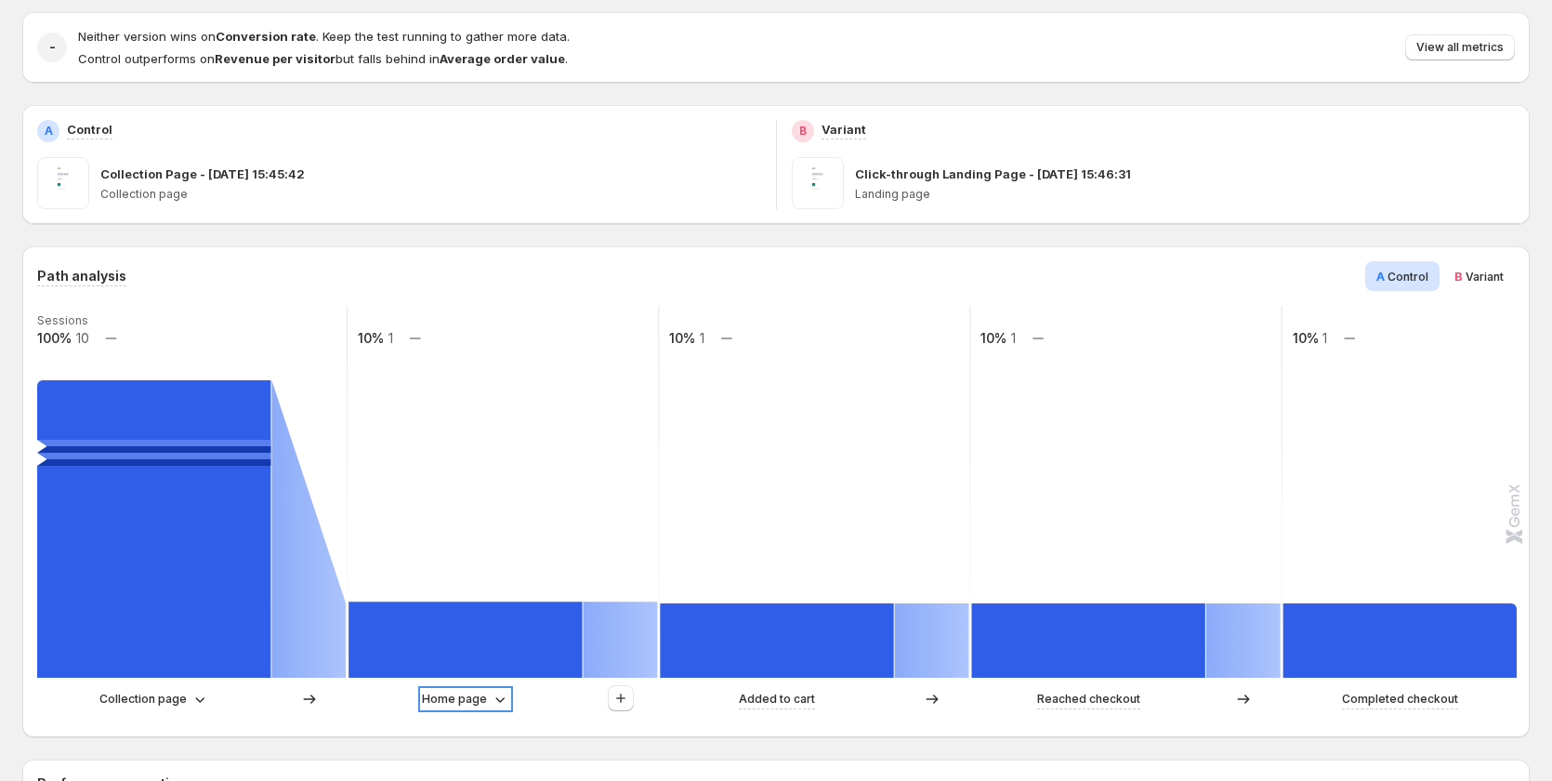
click at [479, 695] on p "Home page" at bounding box center [454, 699] width 65 height 19
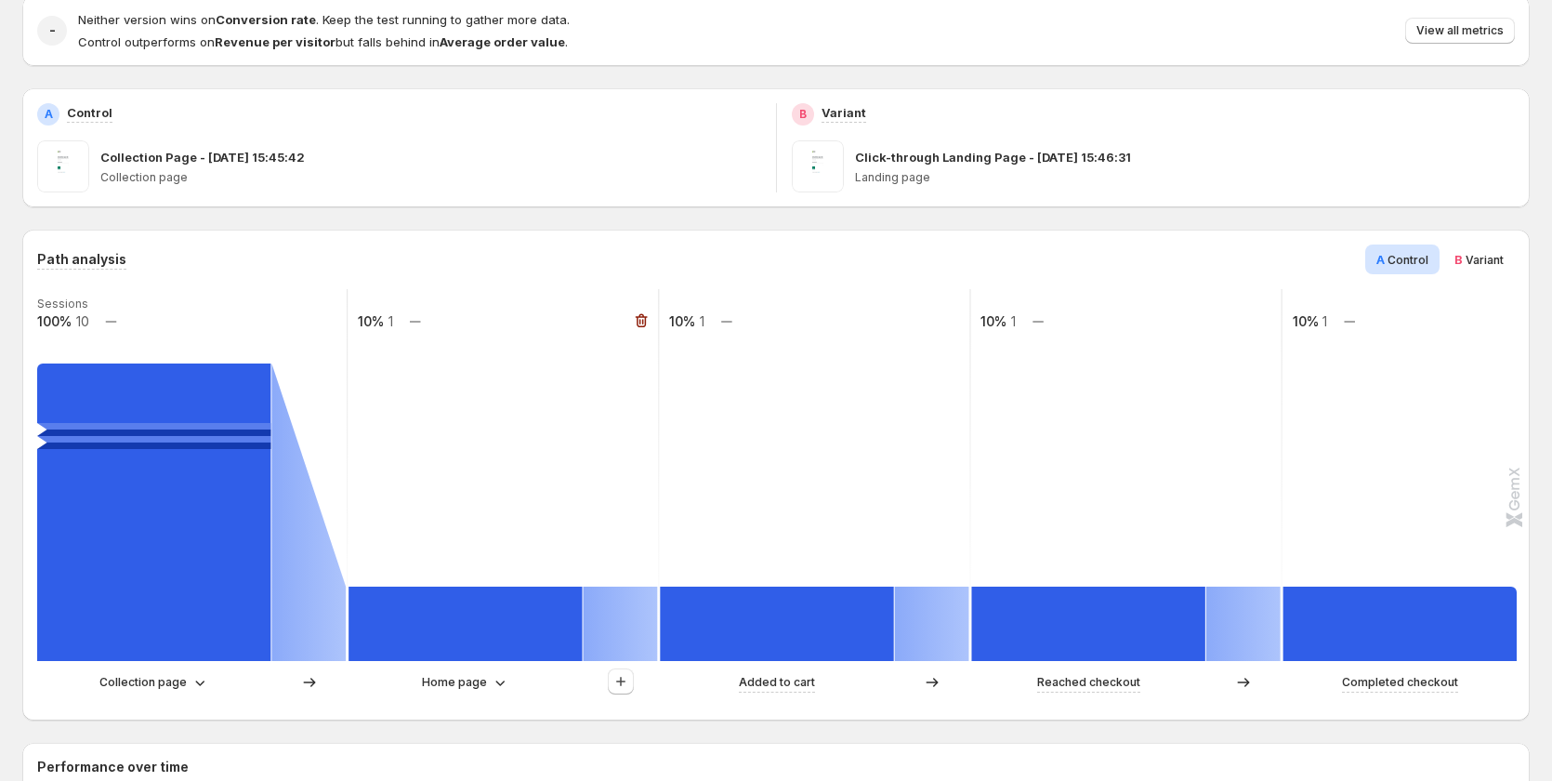
scroll to position [372, 0]
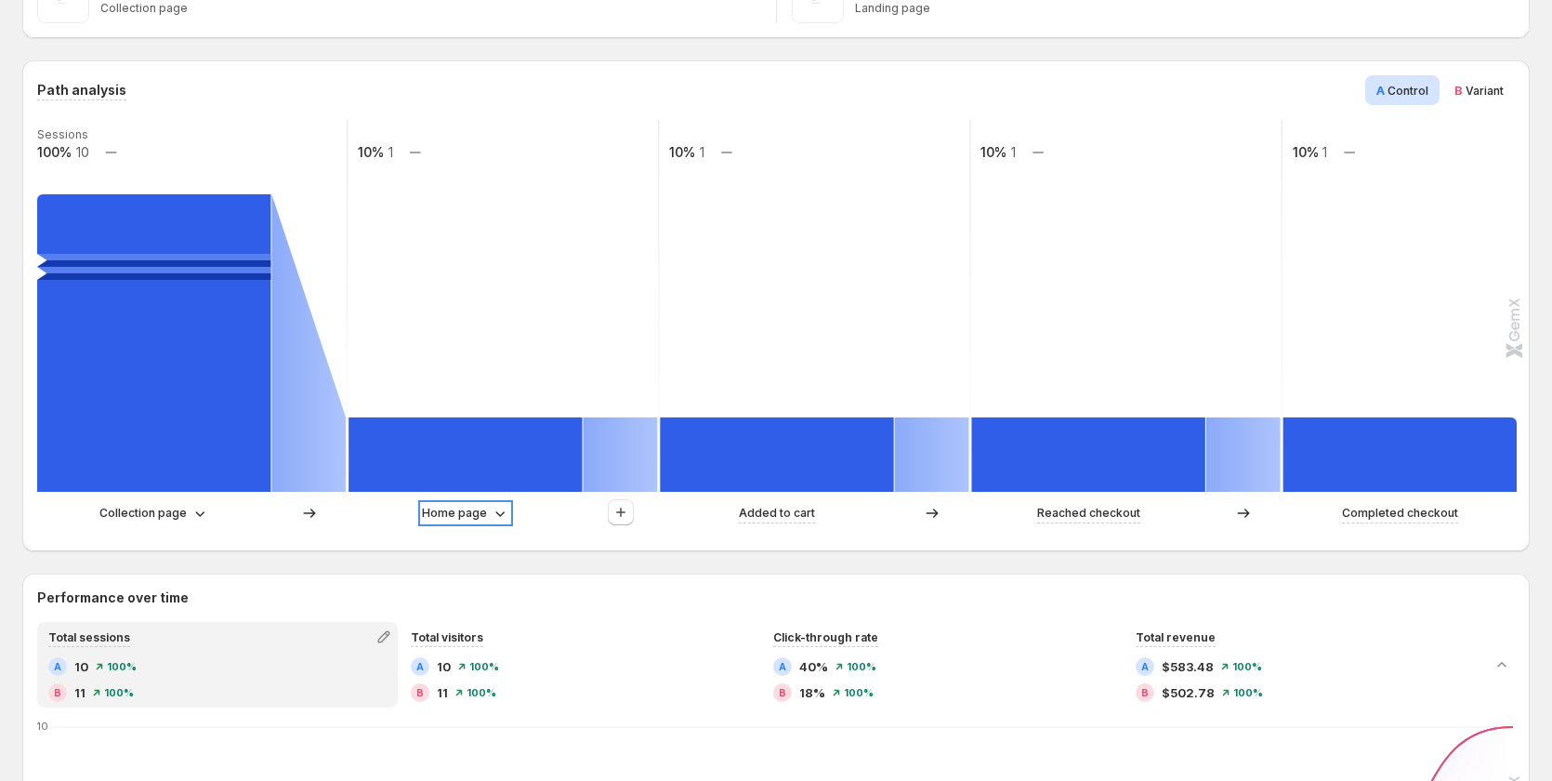
click at [472, 511] on p "Home page" at bounding box center [454, 513] width 65 height 19
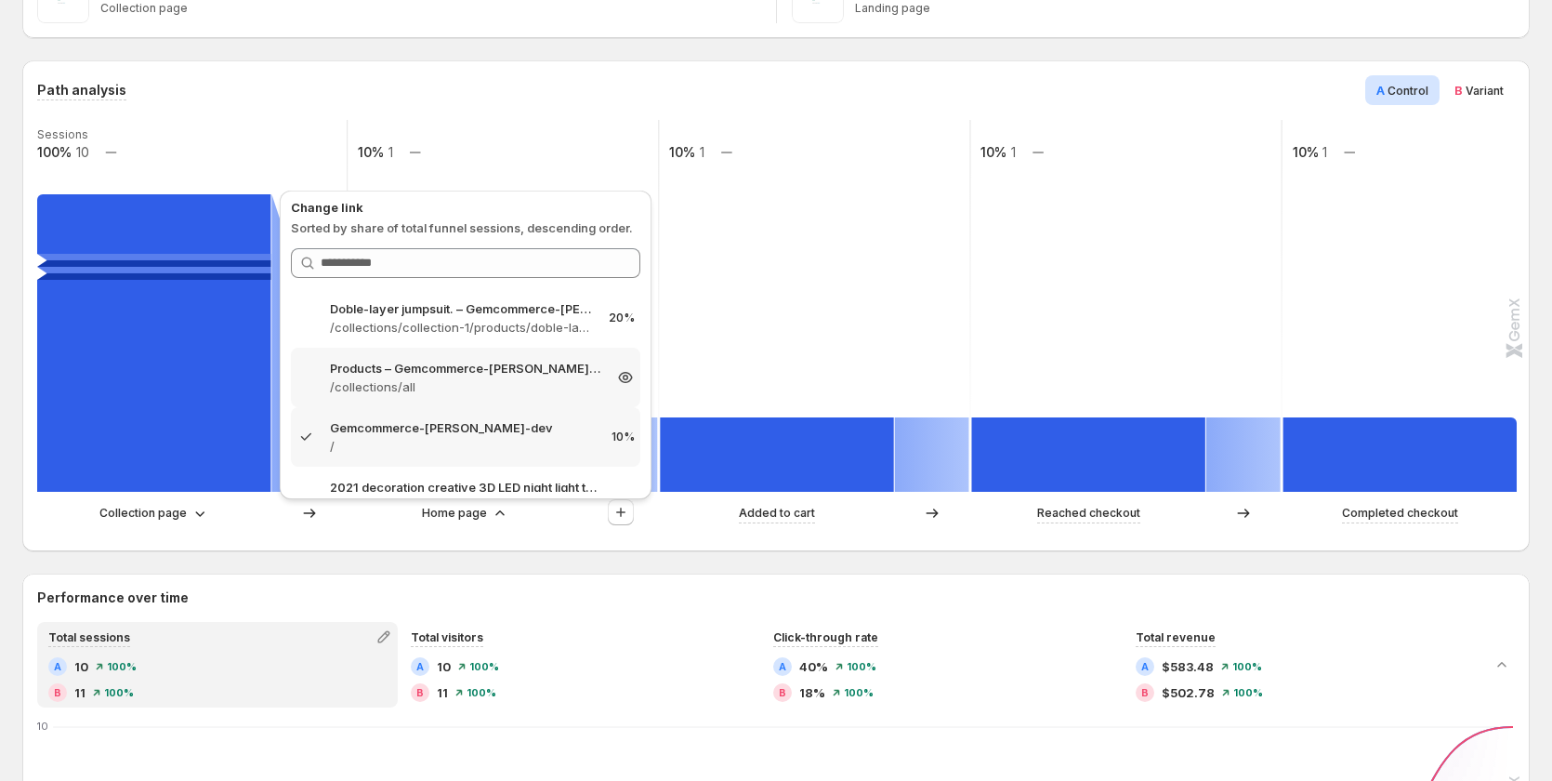
scroll to position [95, 0]
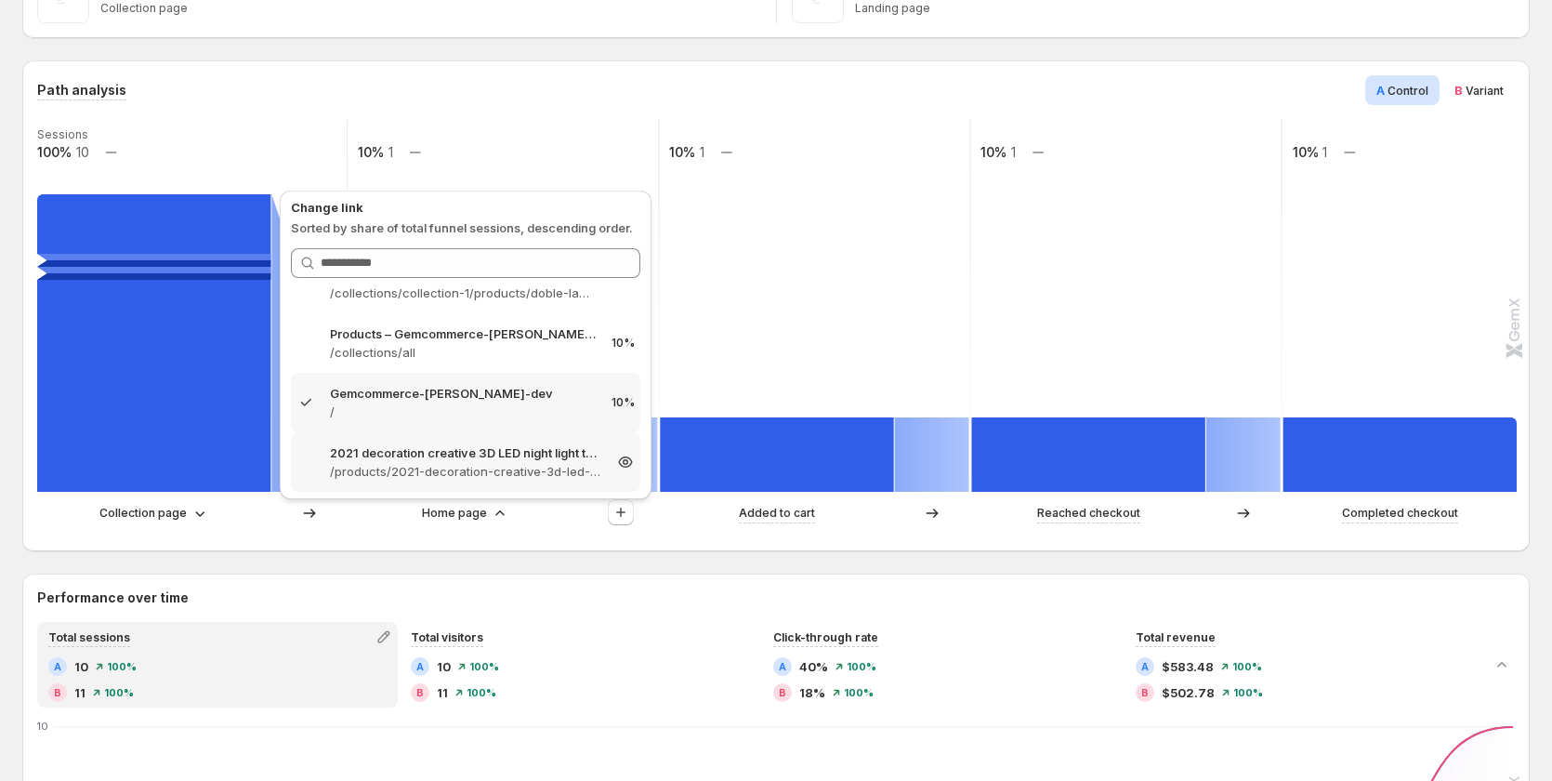
click at [497, 472] on p "/products/2021-decoration-creative-3d-led-night-light-table-lamp-children-bedro…" at bounding box center [465, 471] width 271 height 19
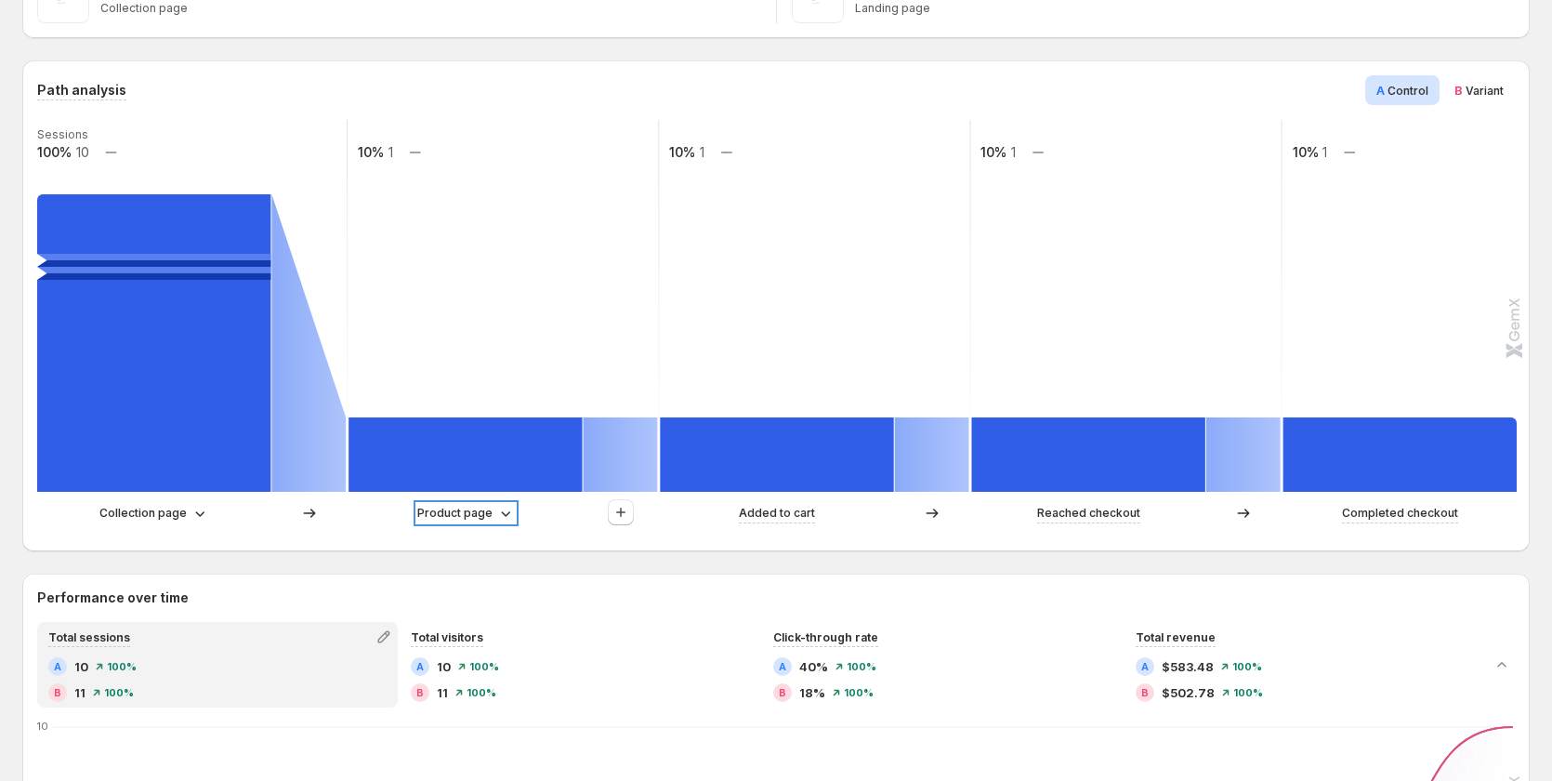
click at [490, 507] on p "Product page" at bounding box center [454, 513] width 75 height 19
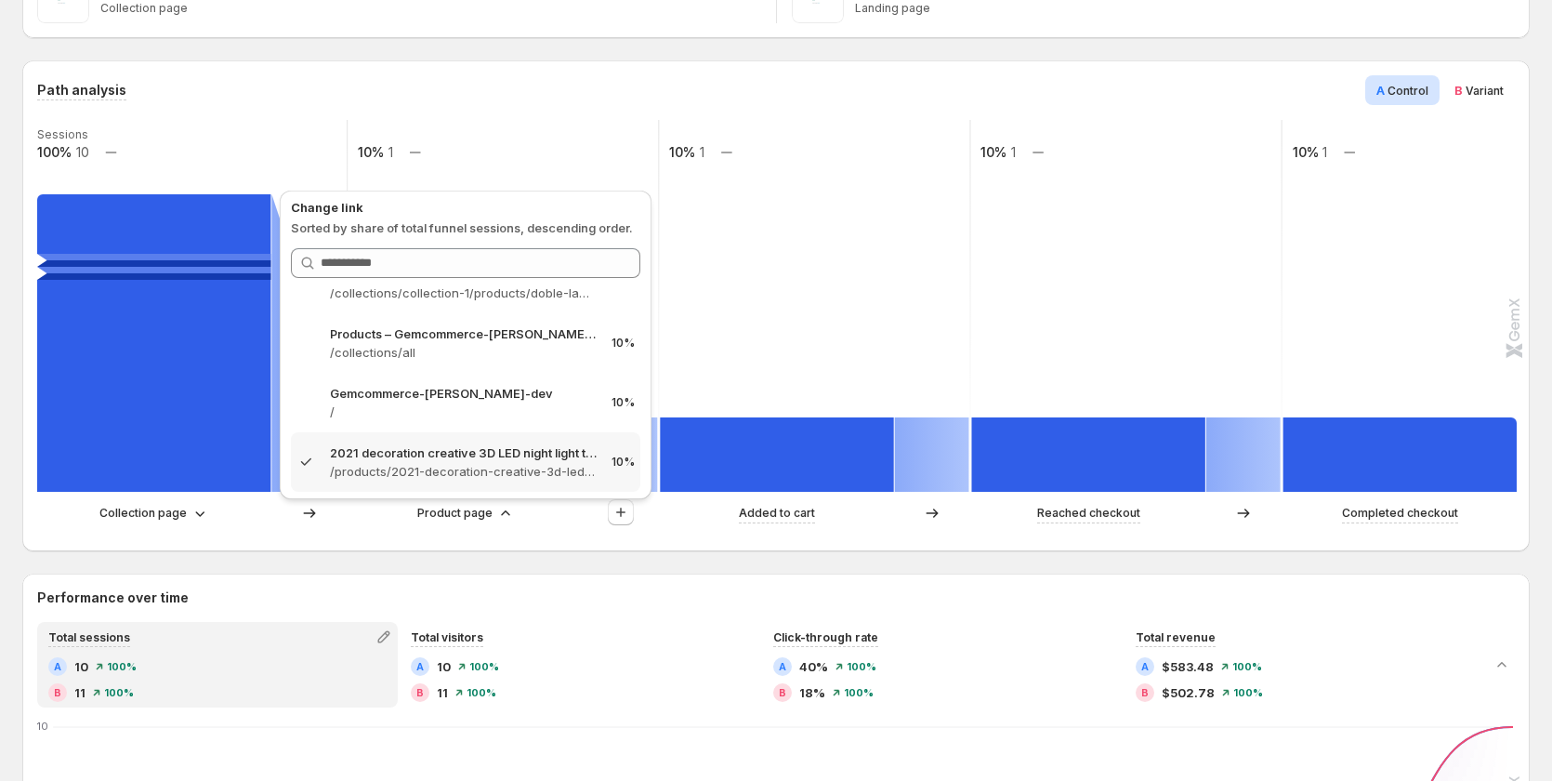
click at [1430, 42] on div "Goal Conversion Device All devices Visitor All visitors Traffic source All sour…" at bounding box center [775, 713] width 1507 height 1945
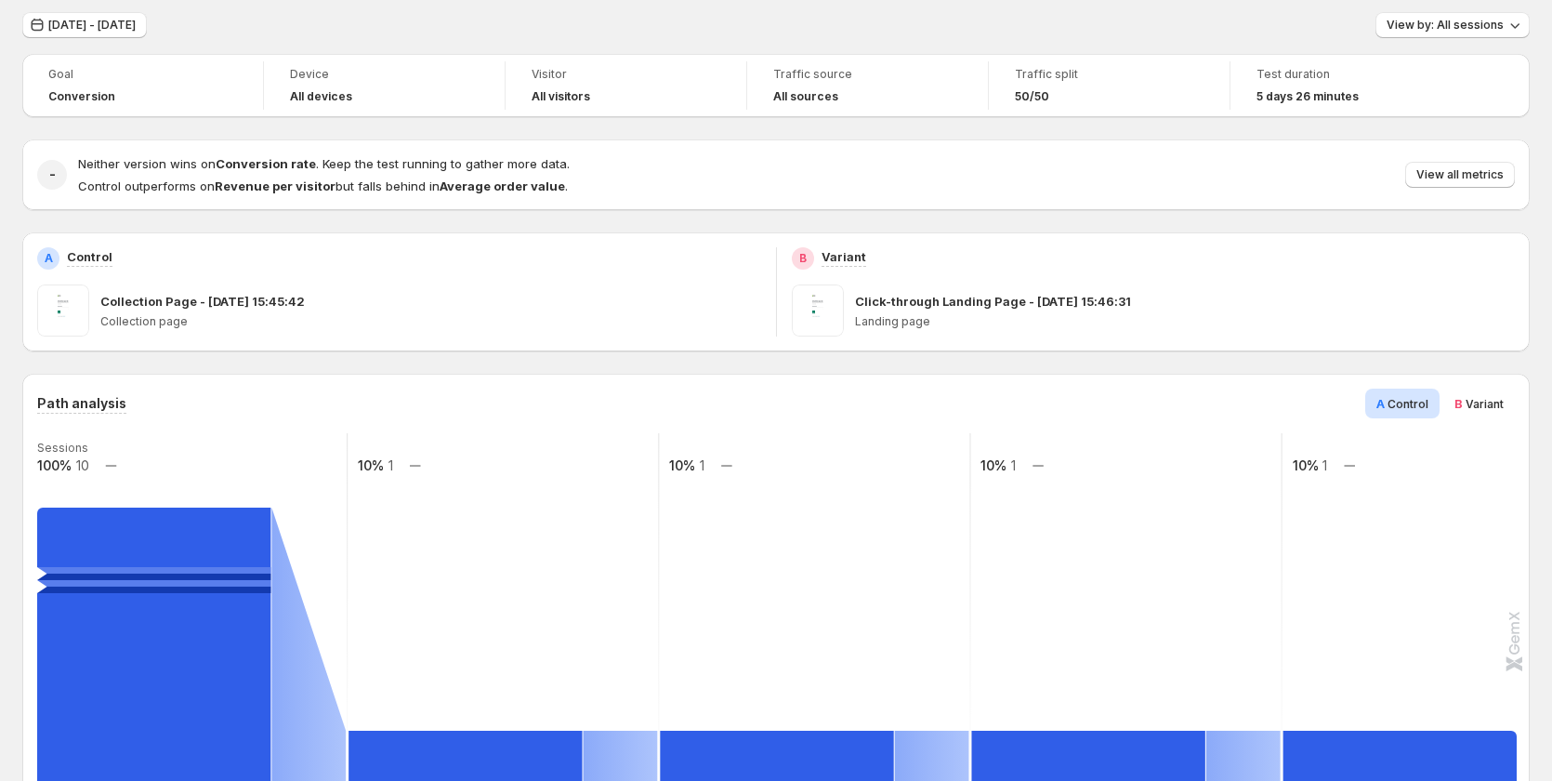
scroll to position [0, 0]
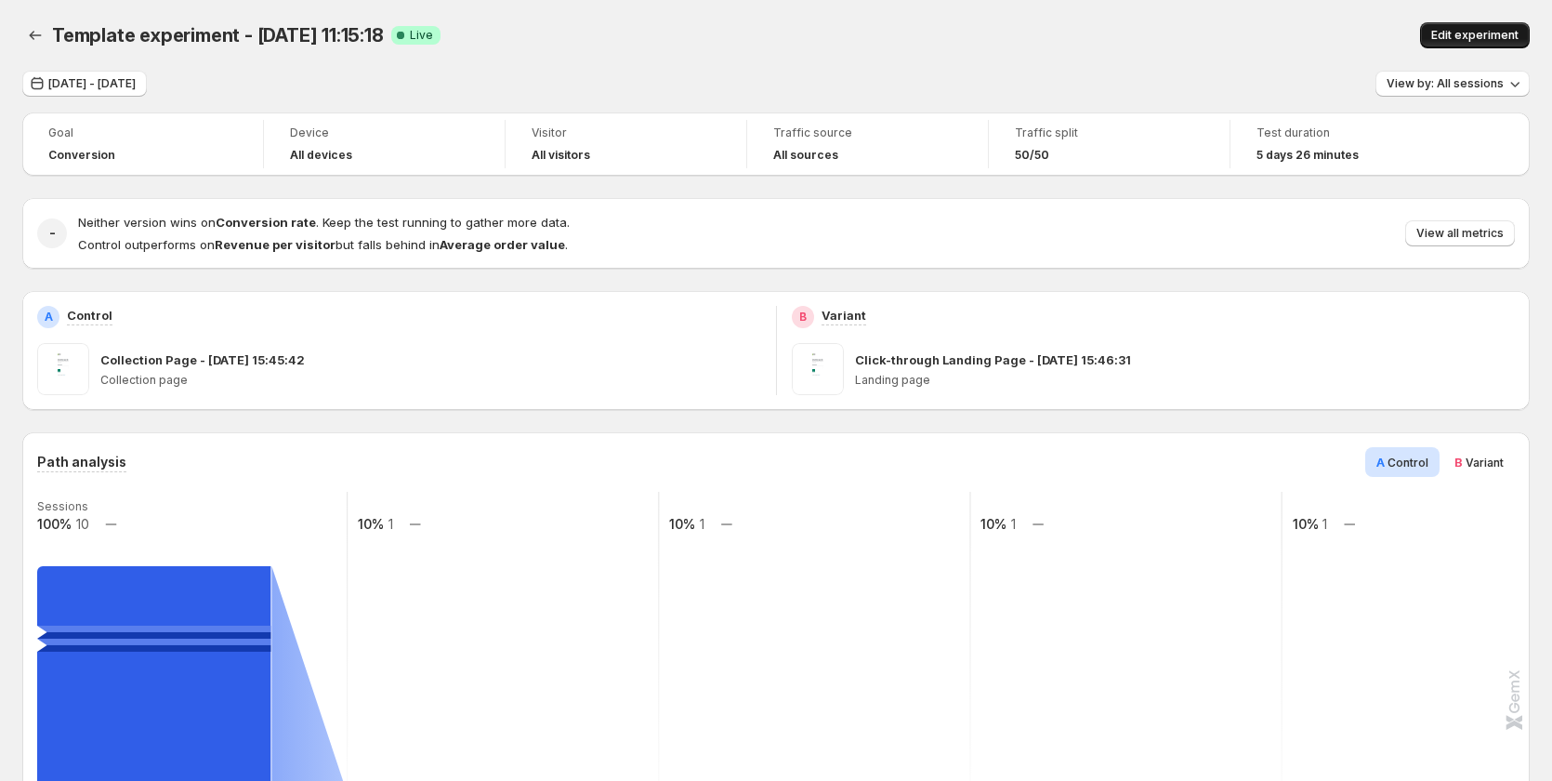
click at [1457, 33] on span "Edit experiment" at bounding box center [1474, 35] width 87 height 15
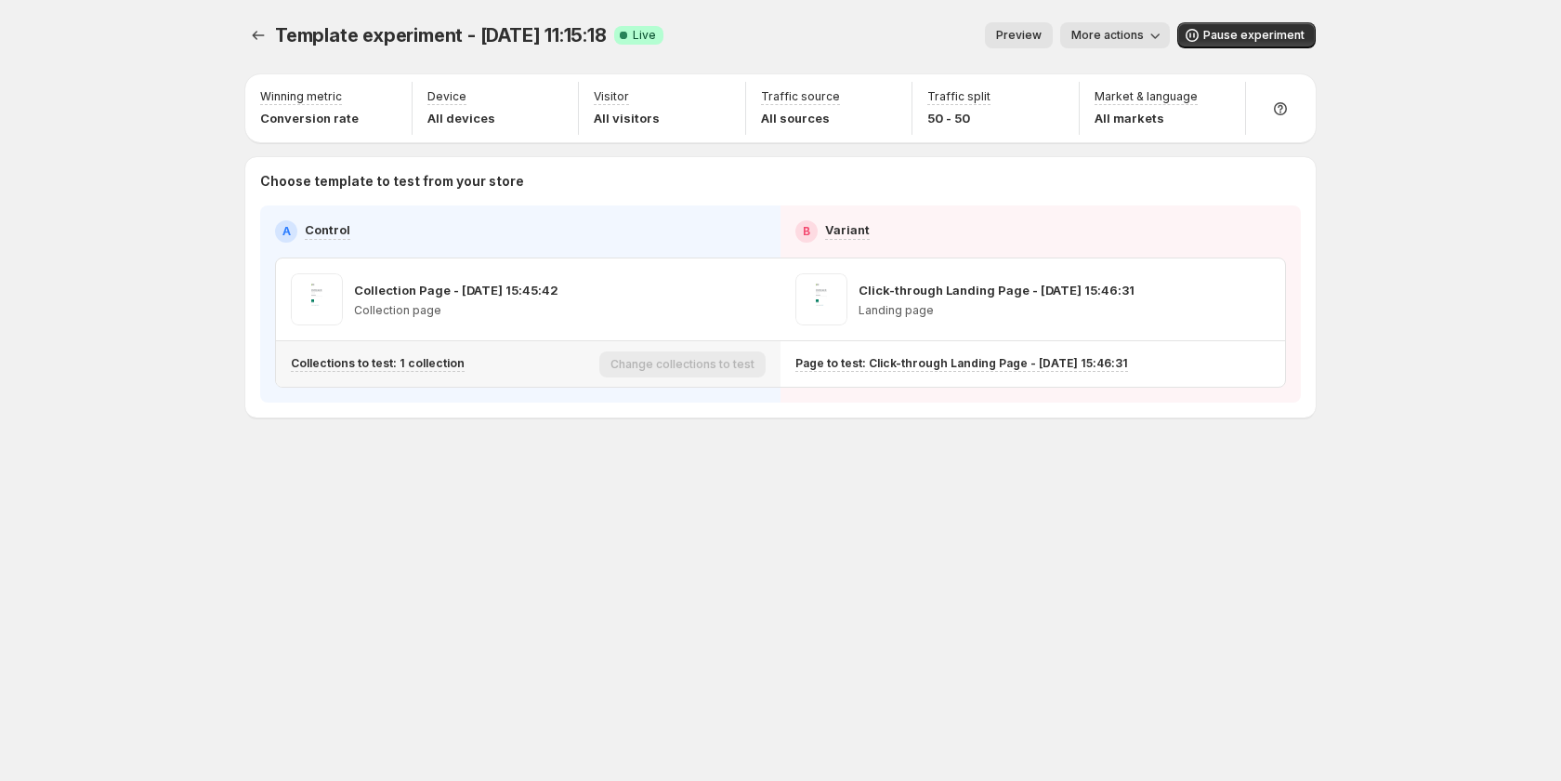
click at [424, 360] on p "Collections to test: 1 collection" at bounding box center [378, 363] width 174 height 15
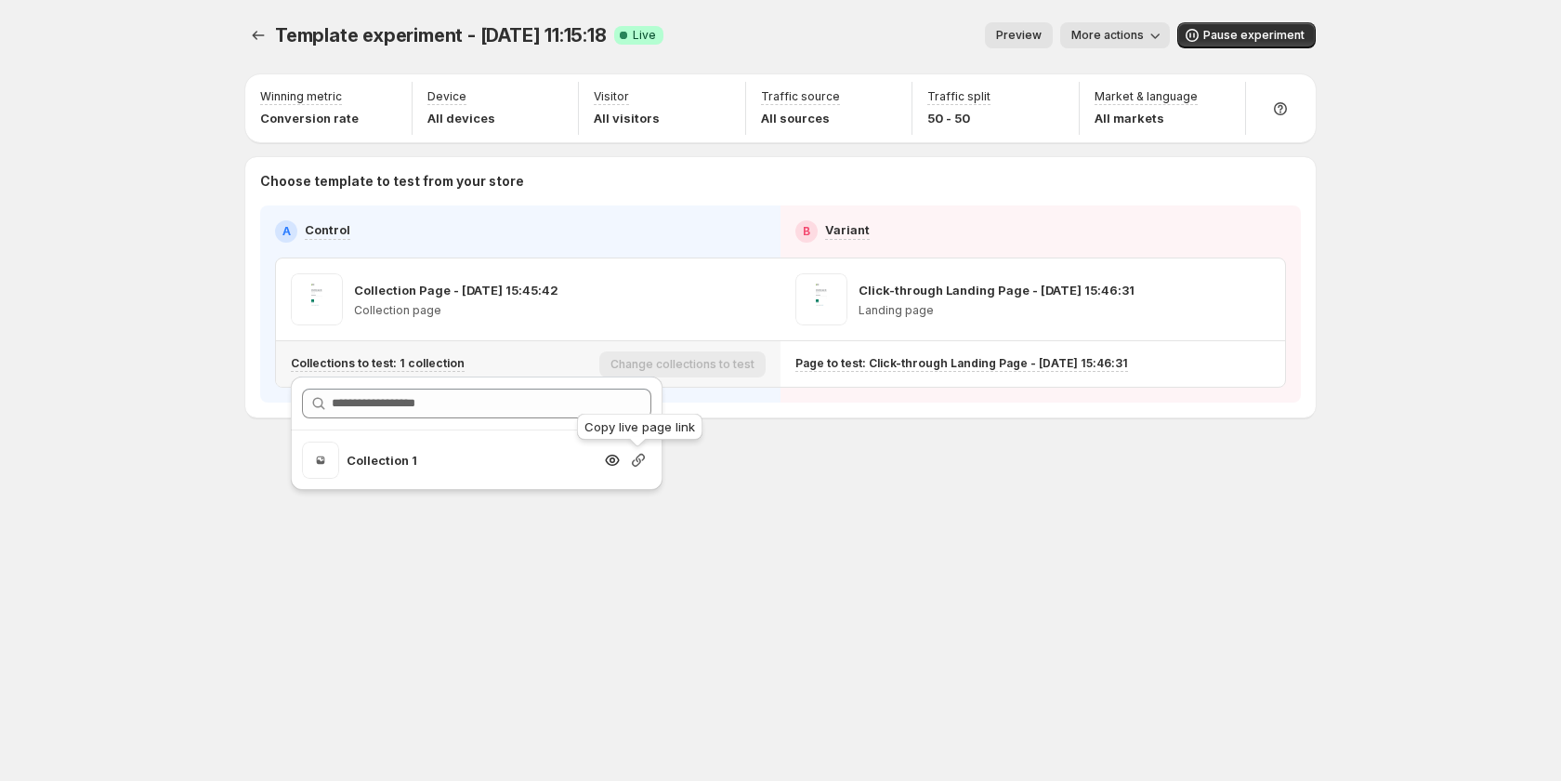
click at [634, 462] on icon "button" at bounding box center [638, 460] width 19 height 19
click at [1085, 33] on span "More actions" at bounding box center [1108, 35] width 72 height 15
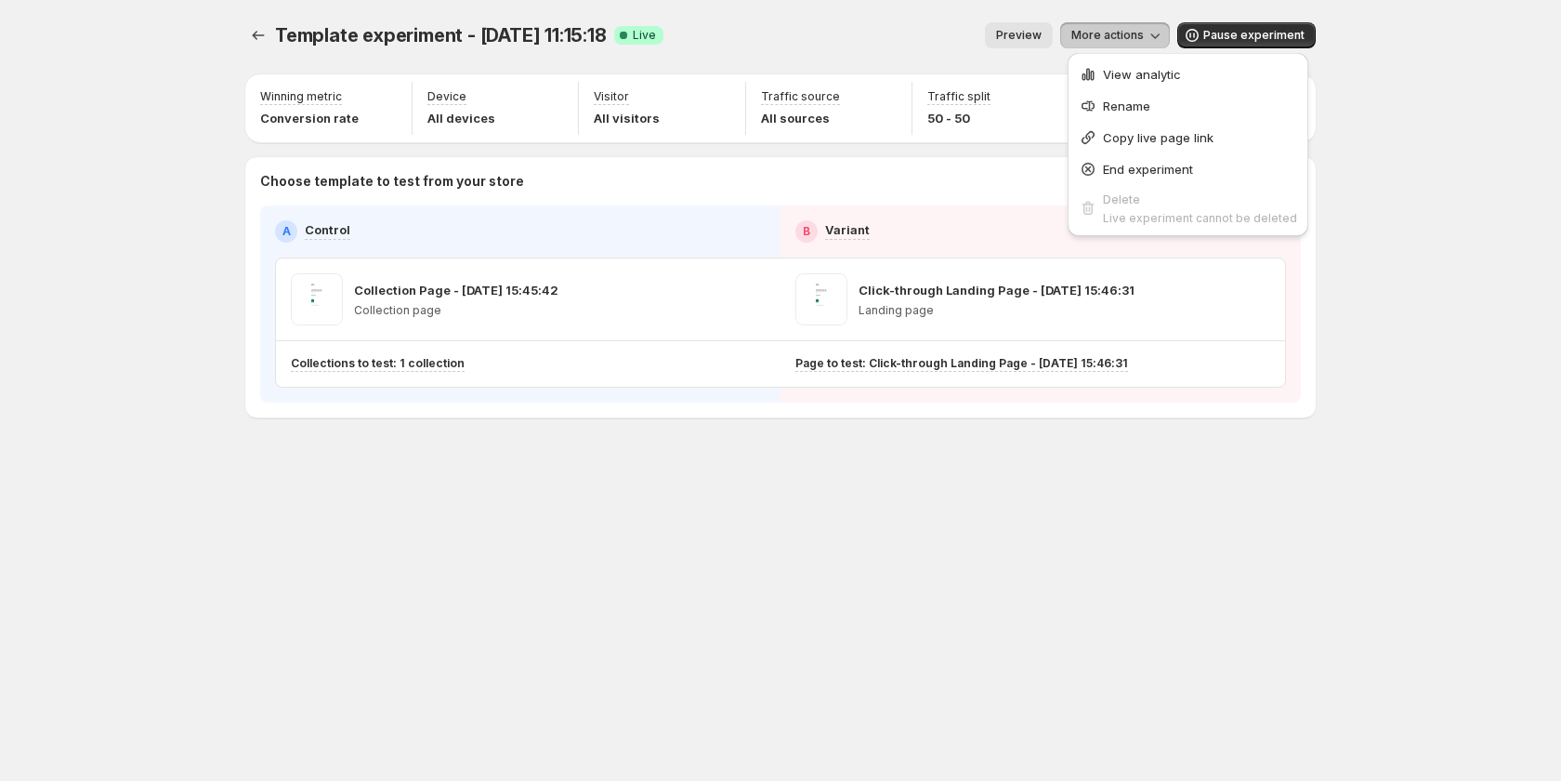
click at [1165, 56] on div "View analytic Rename Copy live page link End experiment Delete Live experiment …" at bounding box center [1188, 144] width 241 height 183
click at [1164, 65] on span "View analytic" at bounding box center [1200, 74] width 194 height 19
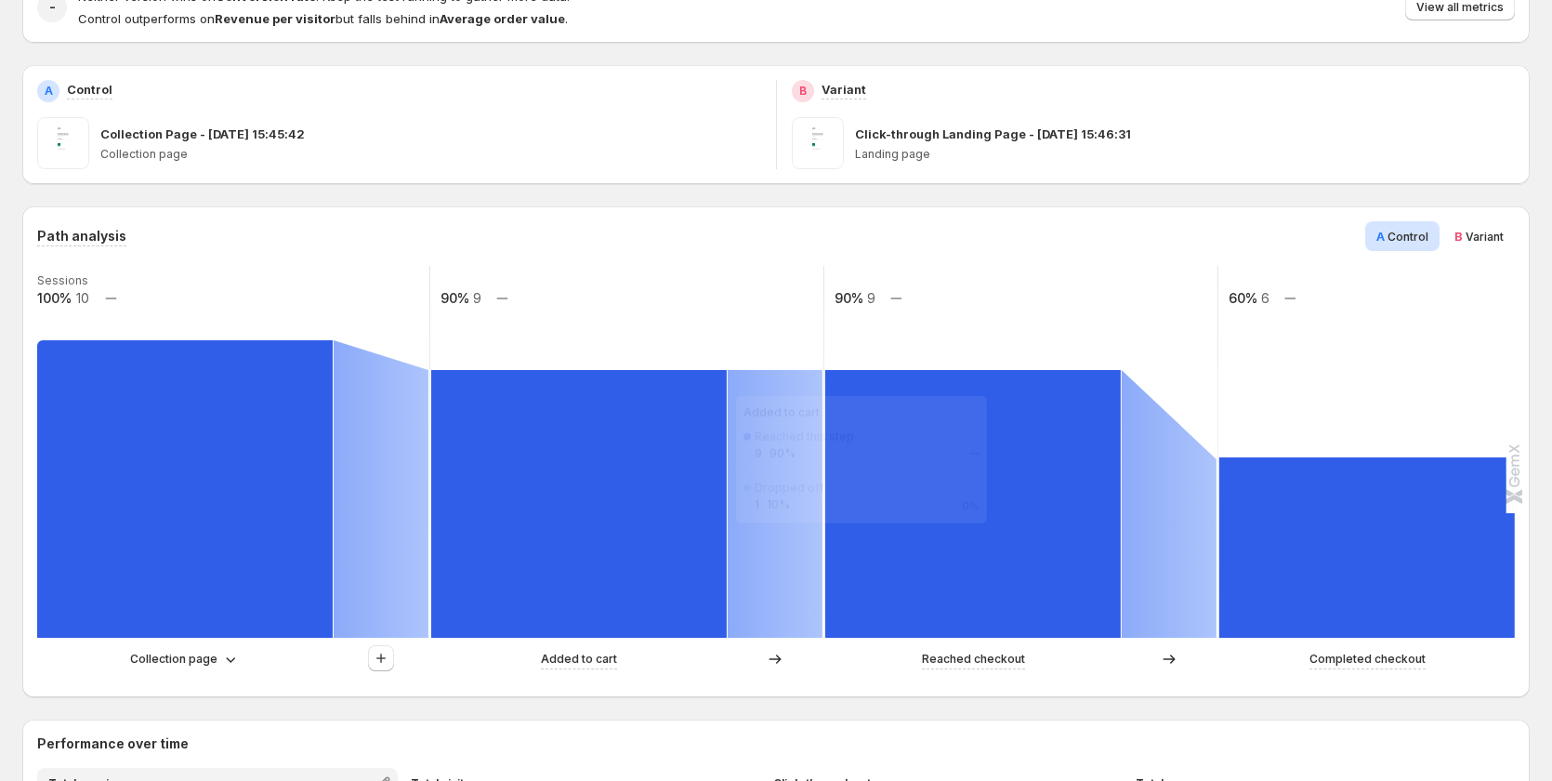
scroll to position [279, 0]
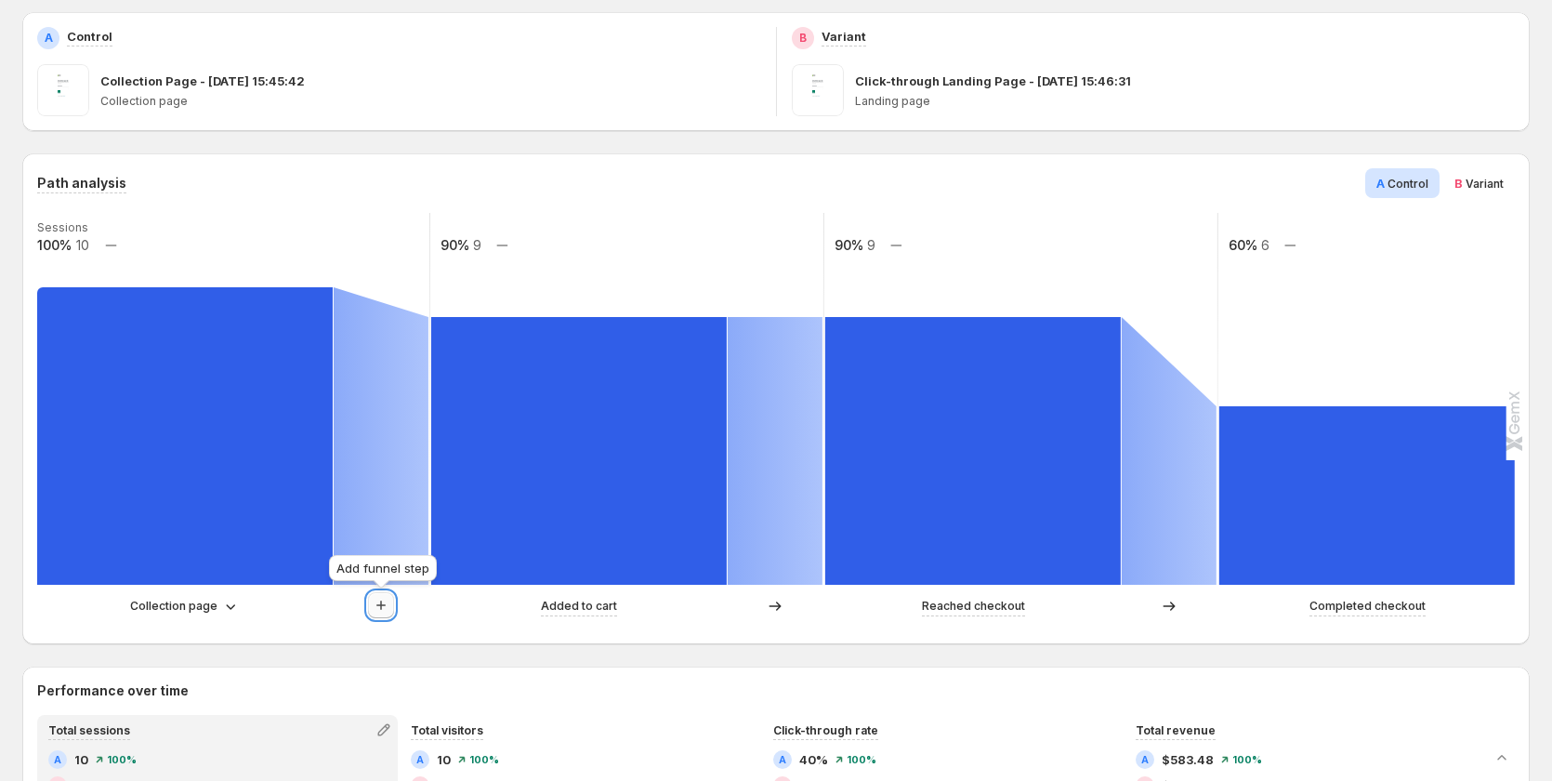
click at [379, 606] on icon "button" at bounding box center [380, 604] width 9 height 9
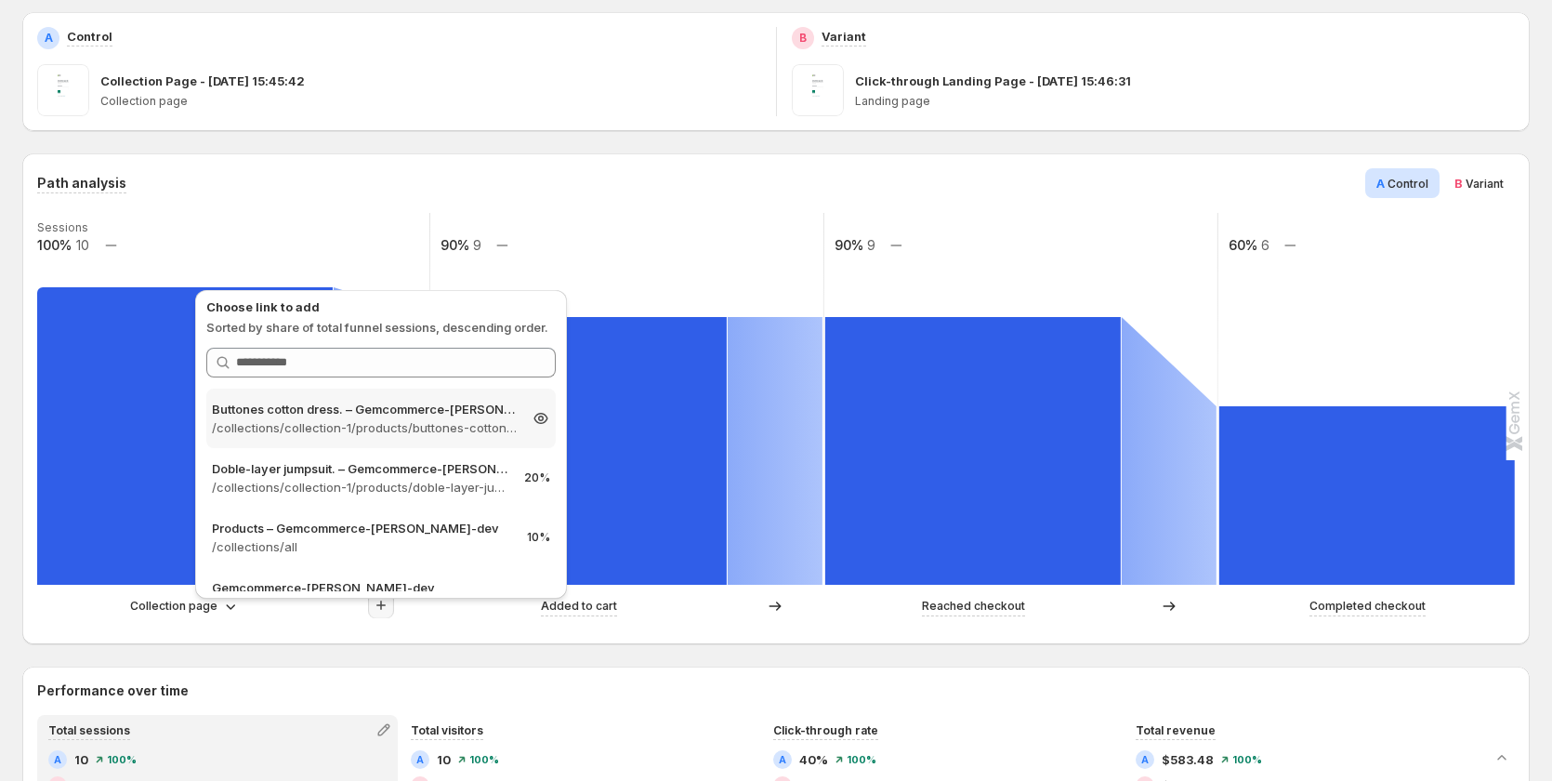
click at [455, 434] on p "/collections/collection-1/products/buttones-cotton-dress" at bounding box center [364, 427] width 305 height 19
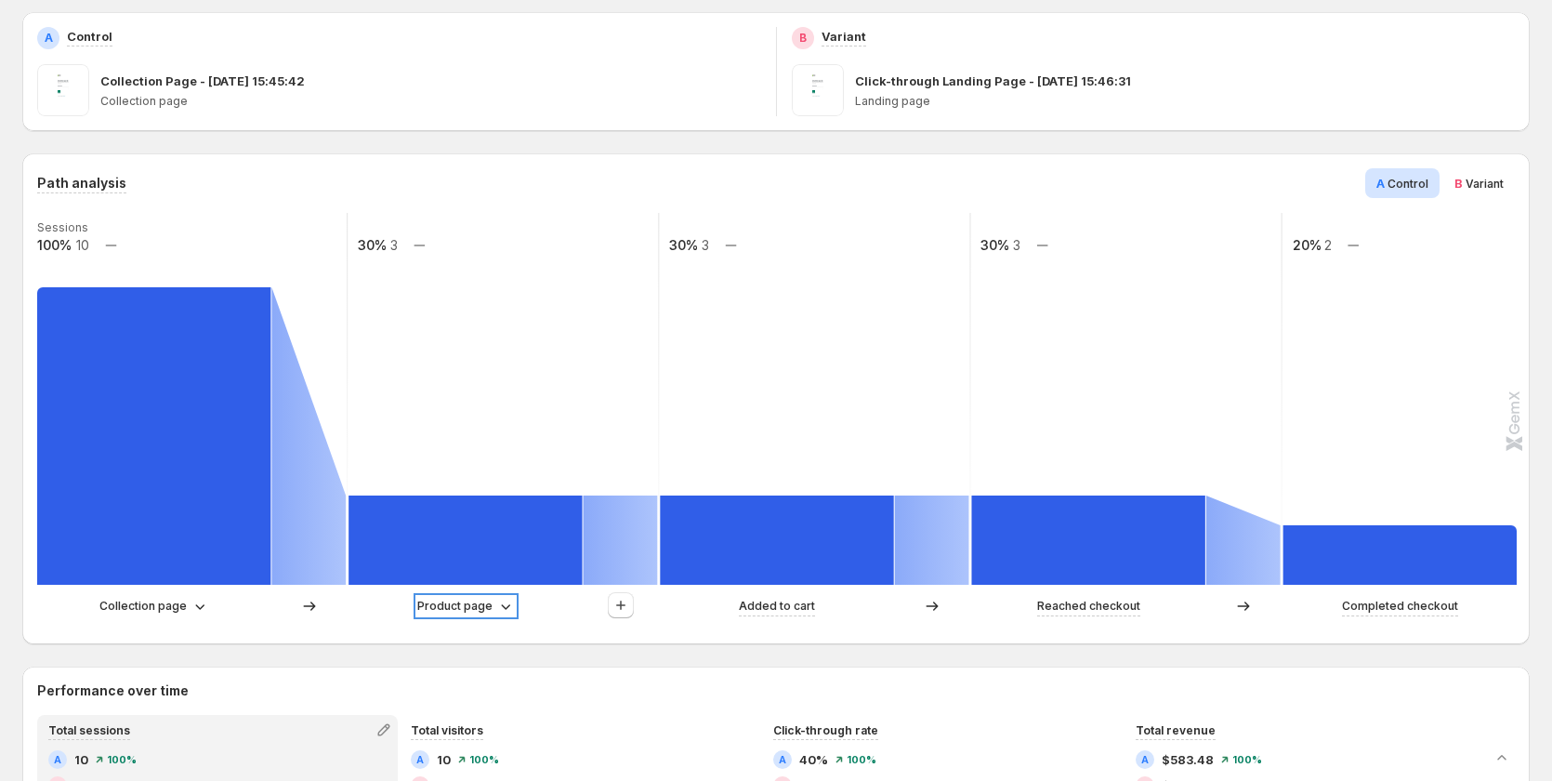
click at [493, 603] on div "Product page" at bounding box center [466, 606] width 98 height 19
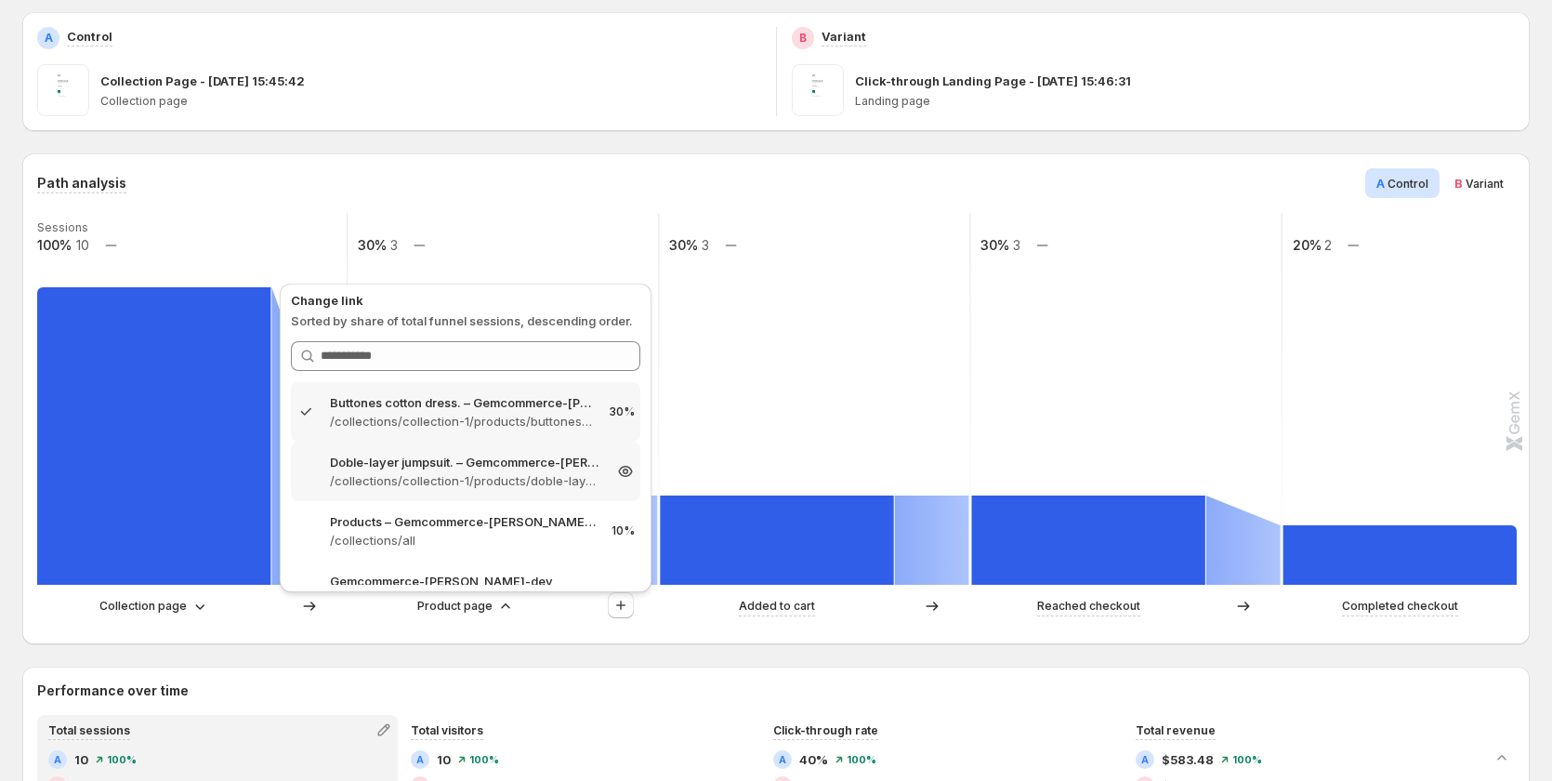
click at [527, 479] on p "/collections/collection-1/products/doble-layer-jumpsuit" at bounding box center [465, 480] width 271 height 19
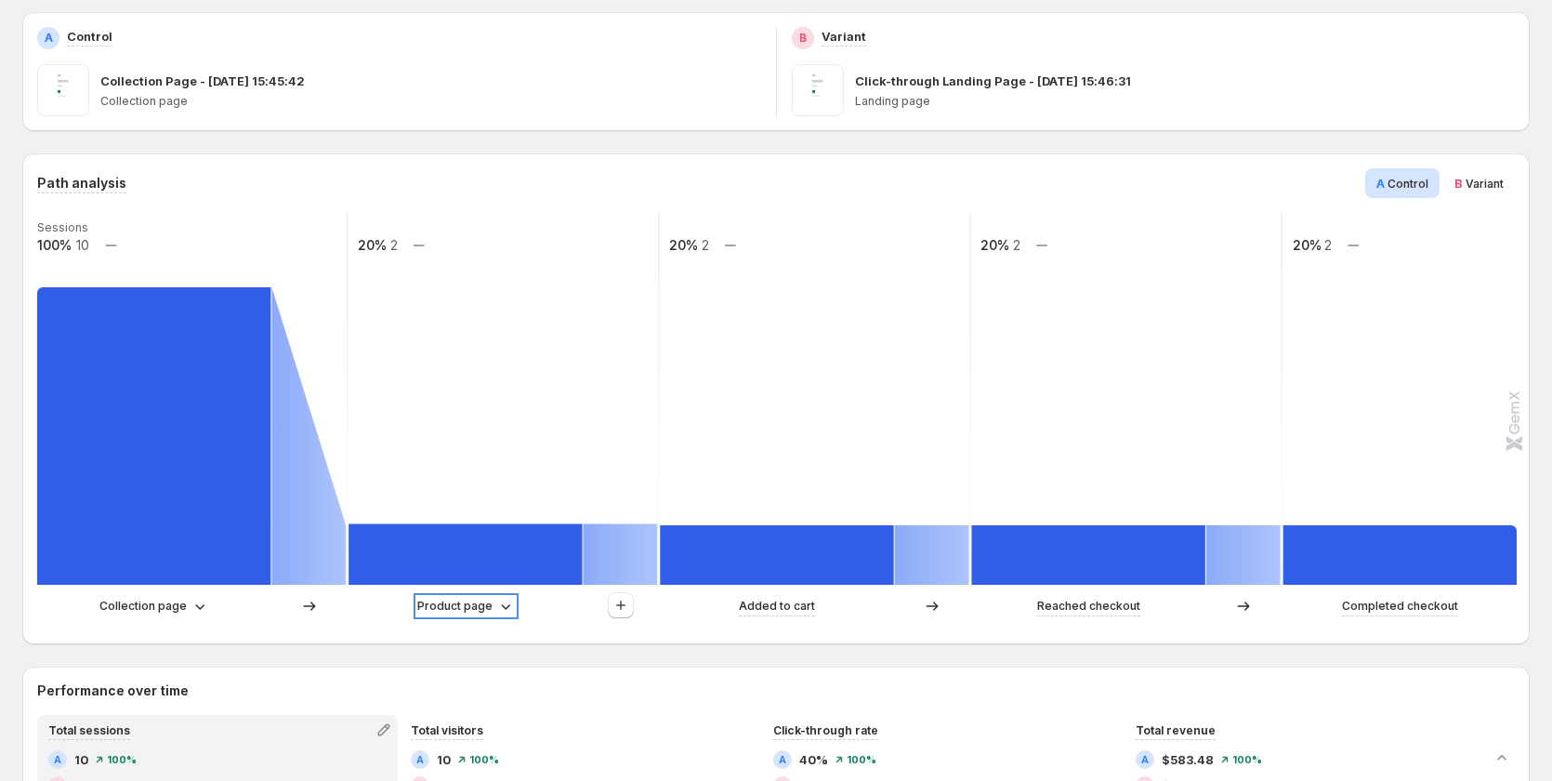
click at [458, 605] on p "Product page" at bounding box center [454, 606] width 75 height 19
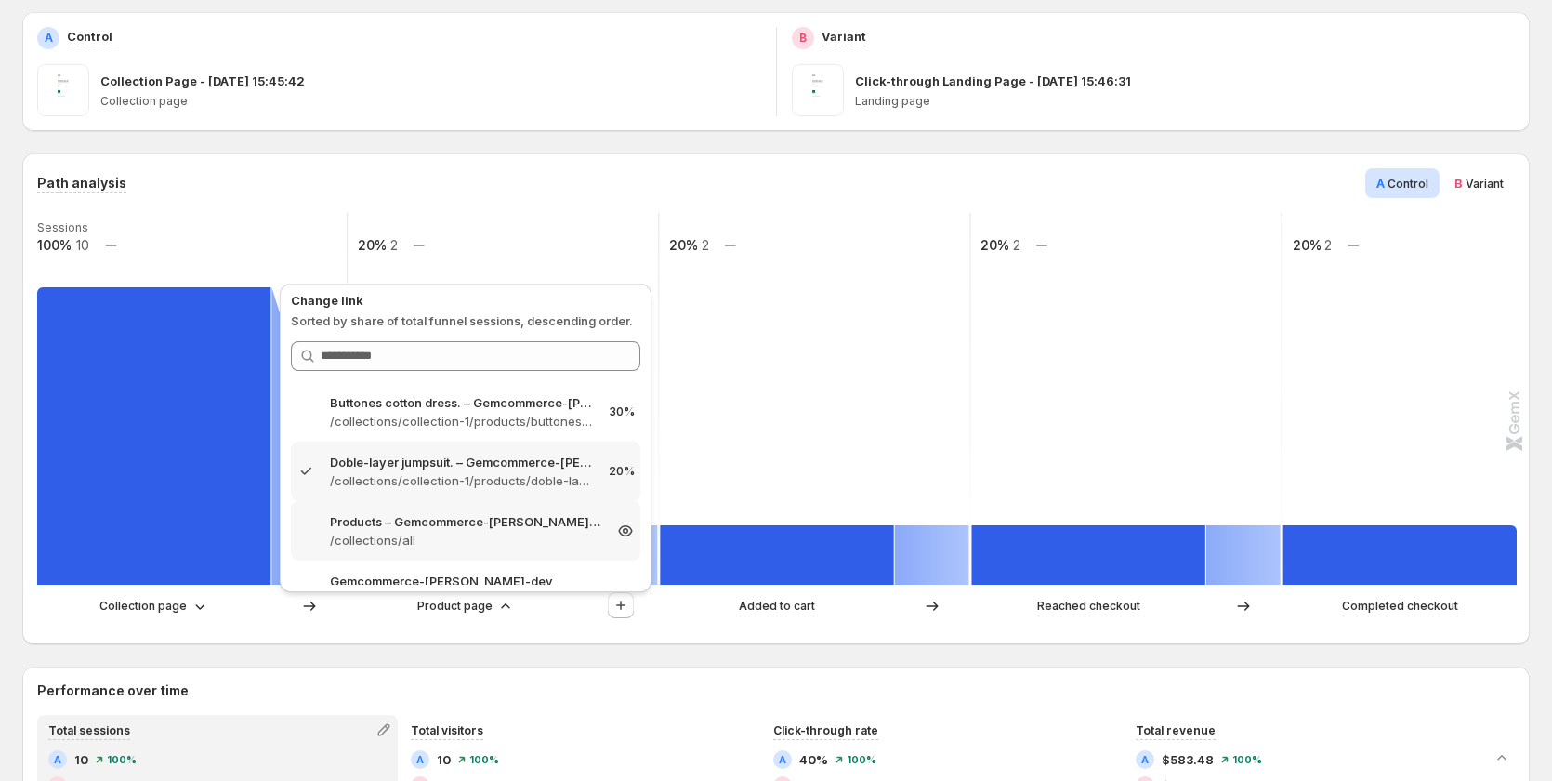
click at [494, 523] on p "Products – Gemcommerce-[PERSON_NAME]-dev" at bounding box center [465, 521] width 271 height 19
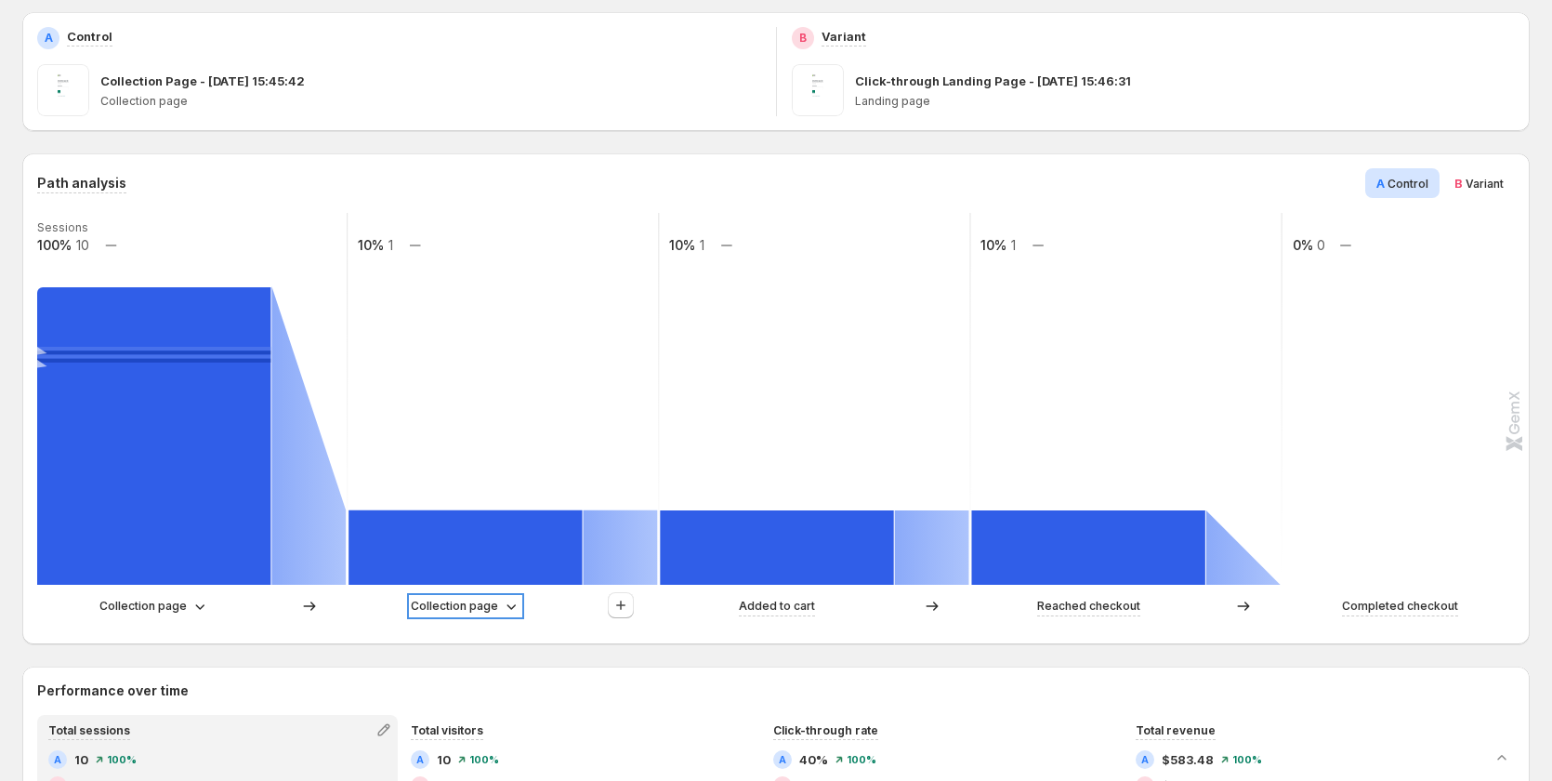
click at [471, 605] on p "Collection page" at bounding box center [454, 606] width 87 height 19
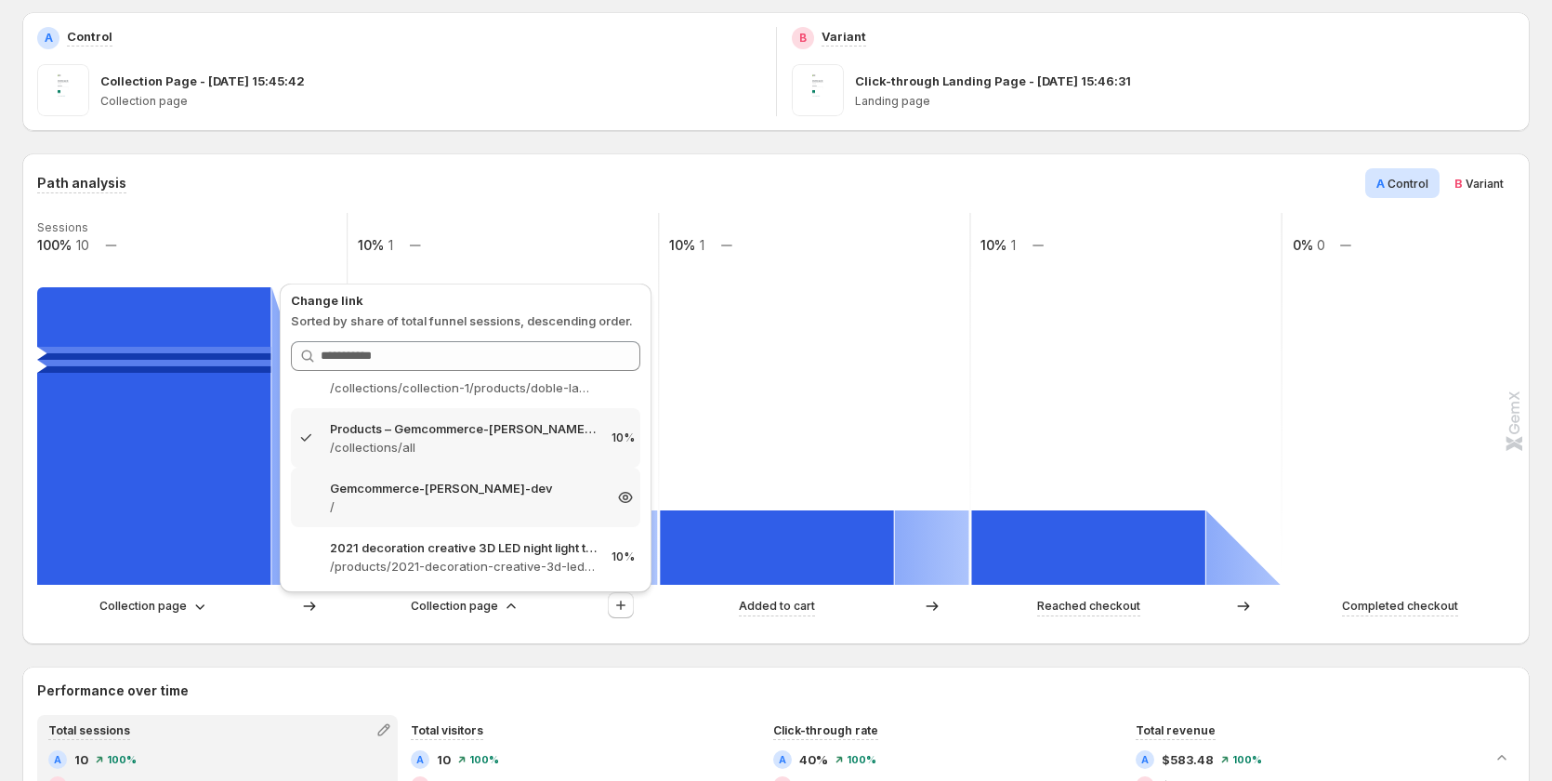
scroll to position [95, 0]
click at [434, 498] on p "/" at bounding box center [465, 504] width 271 height 19
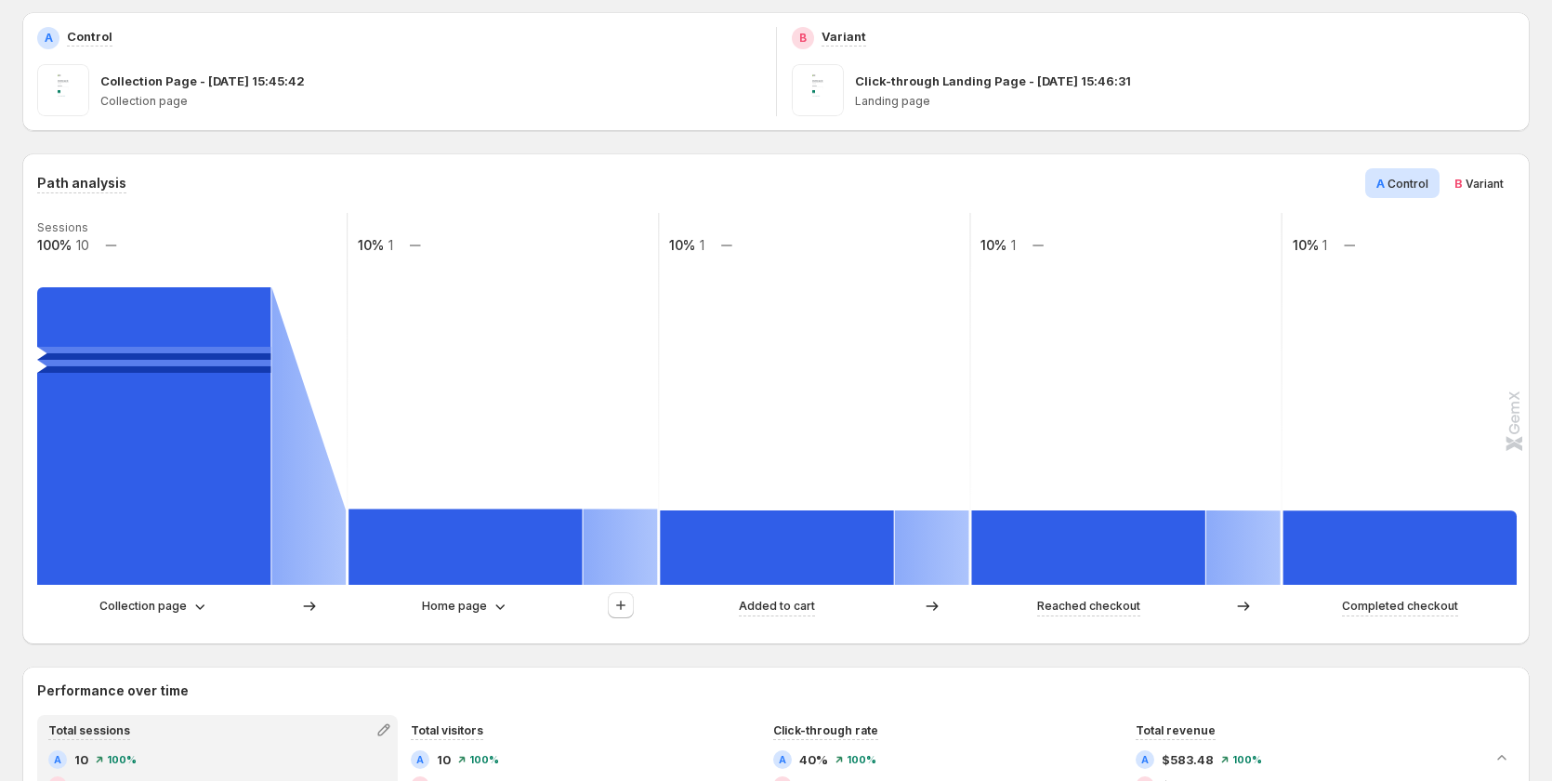
click at [479, 596] on div "Home page" at bounding box center [503, 606] width 309 height 28
click at [479, 602] on p "Home page" at bounding box center [454, 606] width 65 height 19
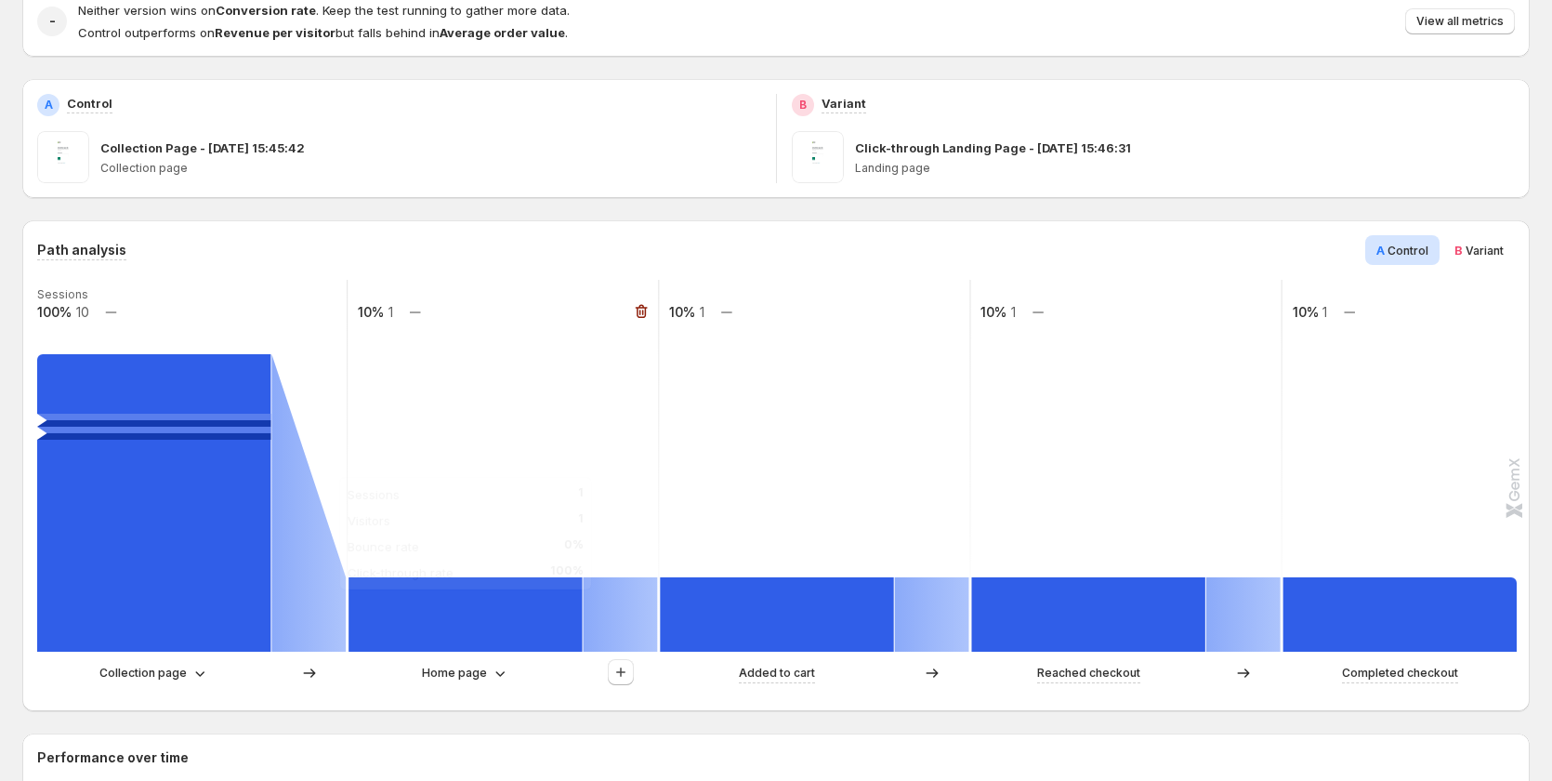
scroll to position [372, 0]
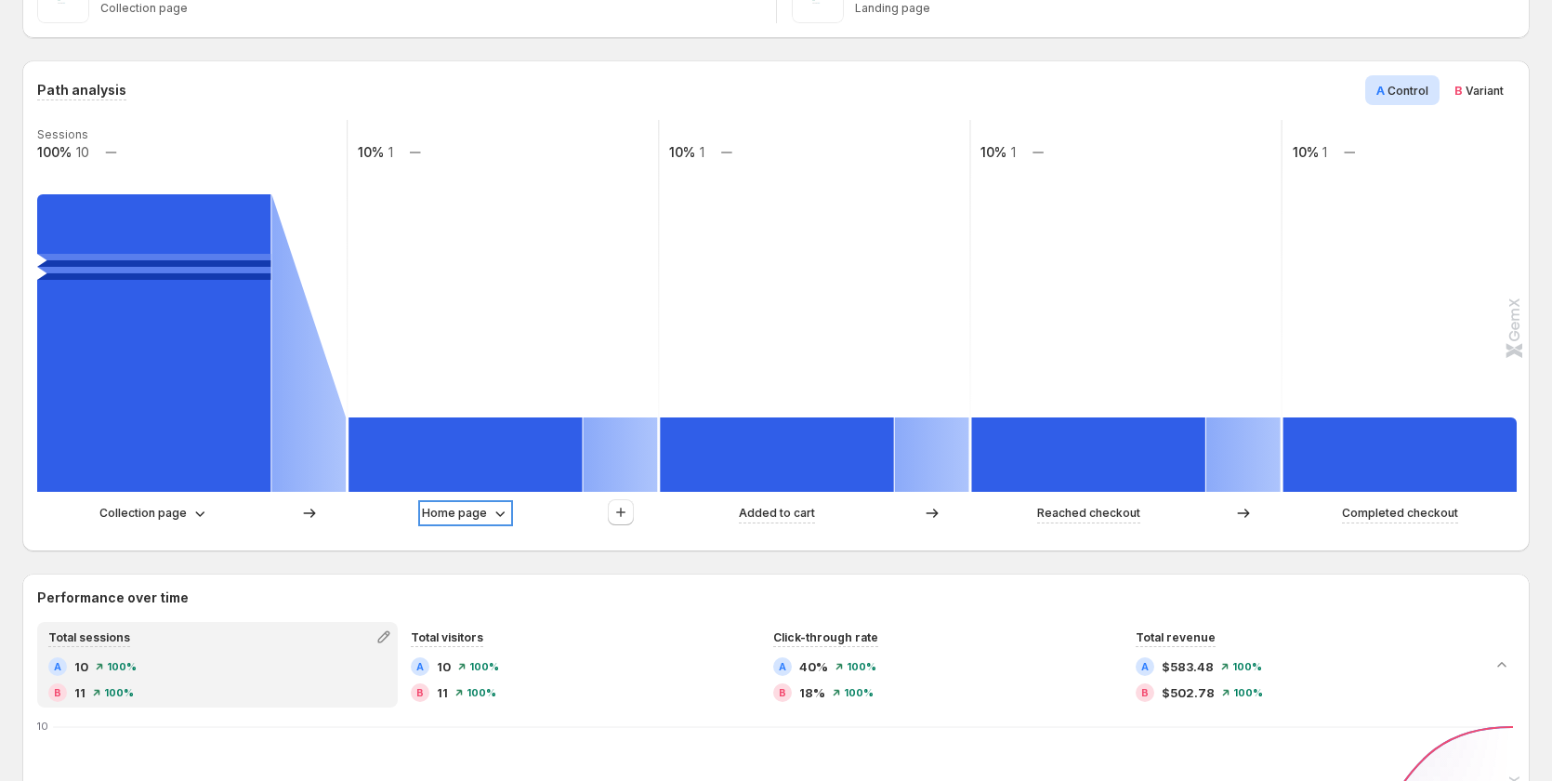
click at [452, 511] on p "Home page" at bounding box center [454, 513] width 65 height 19
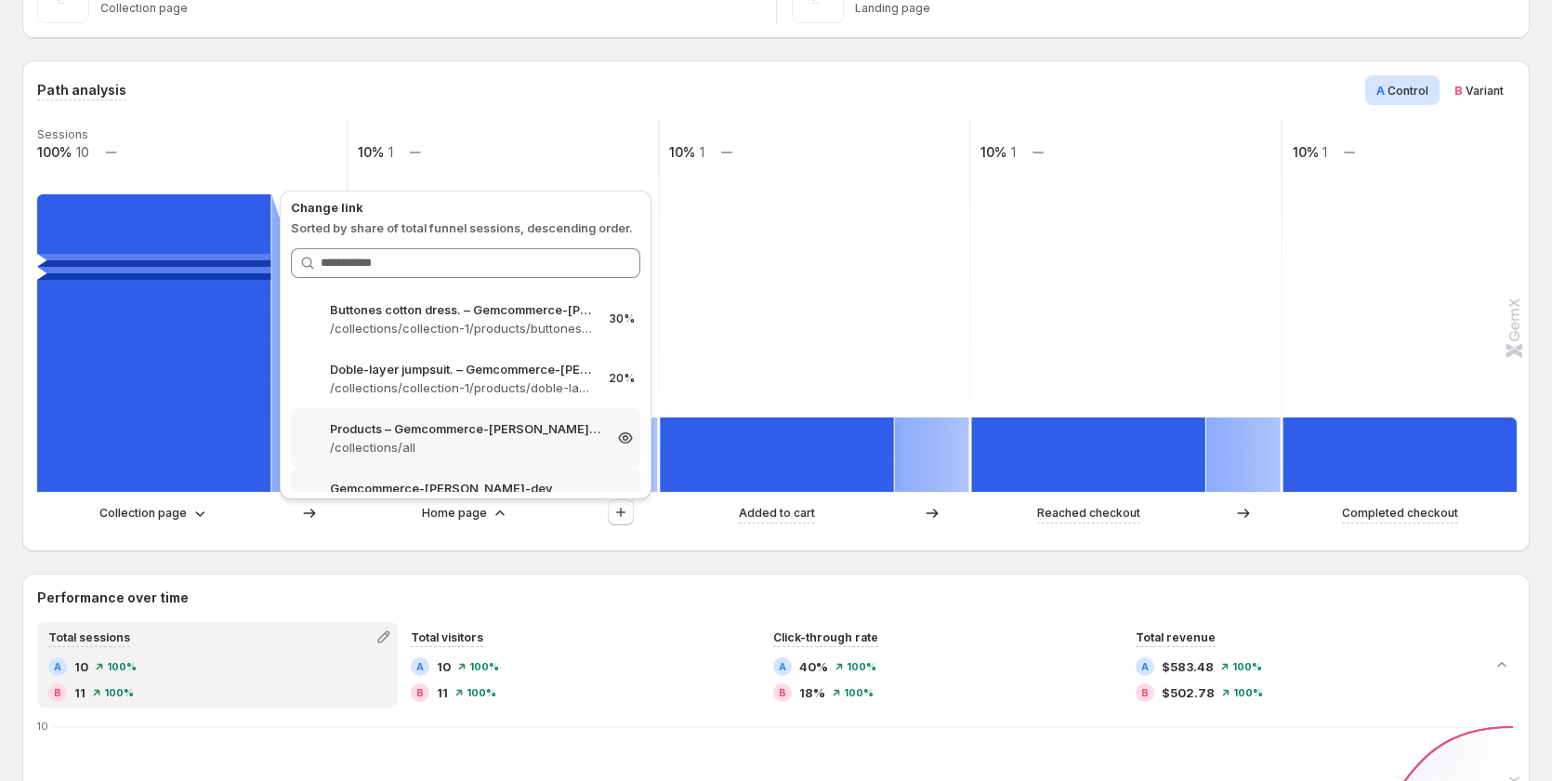
scroll to position [93, 0]
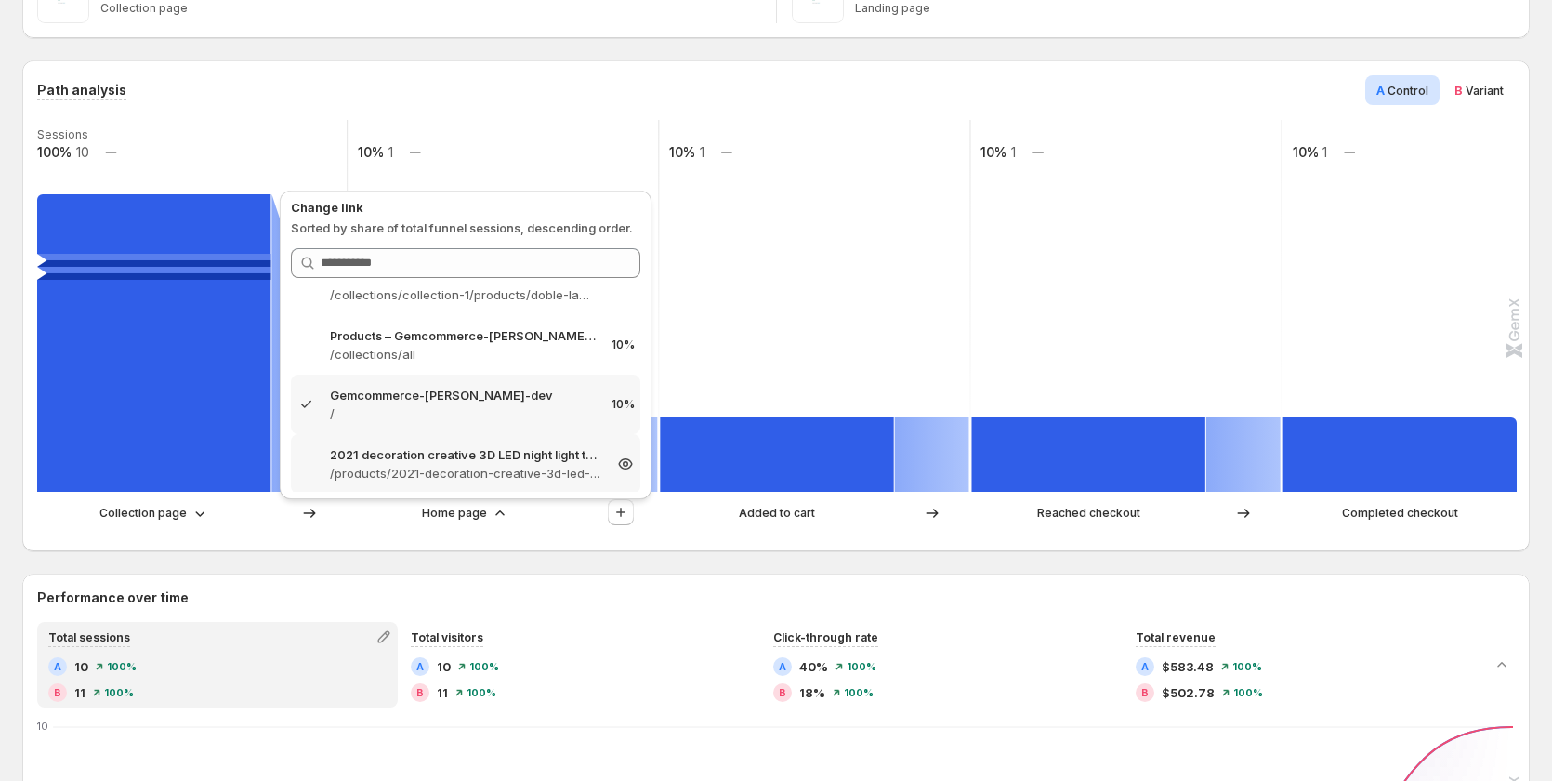
click at [520, 475] on p "/products/2021-decoration-creative-3d-led-night-light-table-lamp-children-bedro…" at bounding box center [465, 473] width 271 height 19
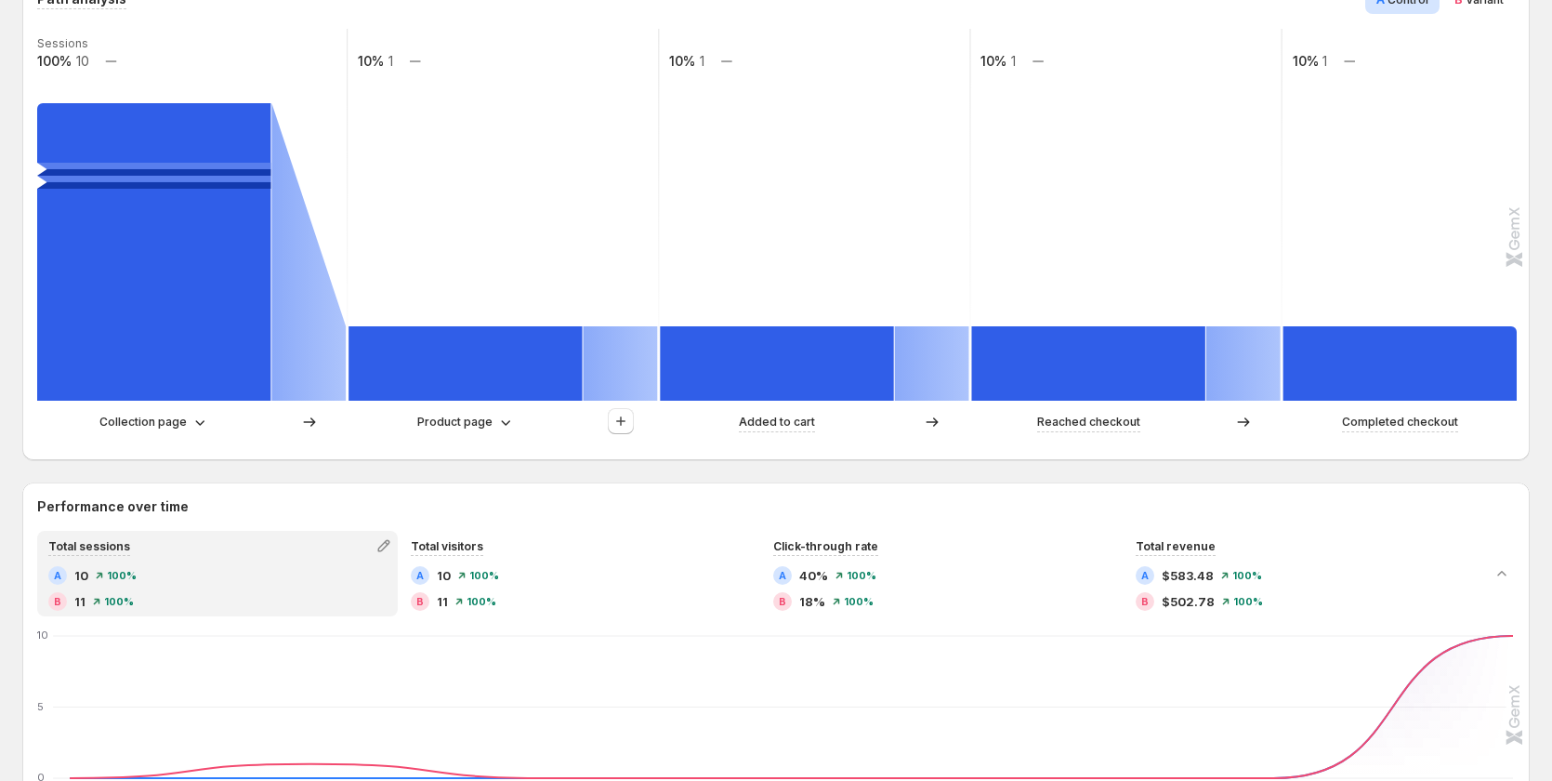
scroll to position [465, 0]
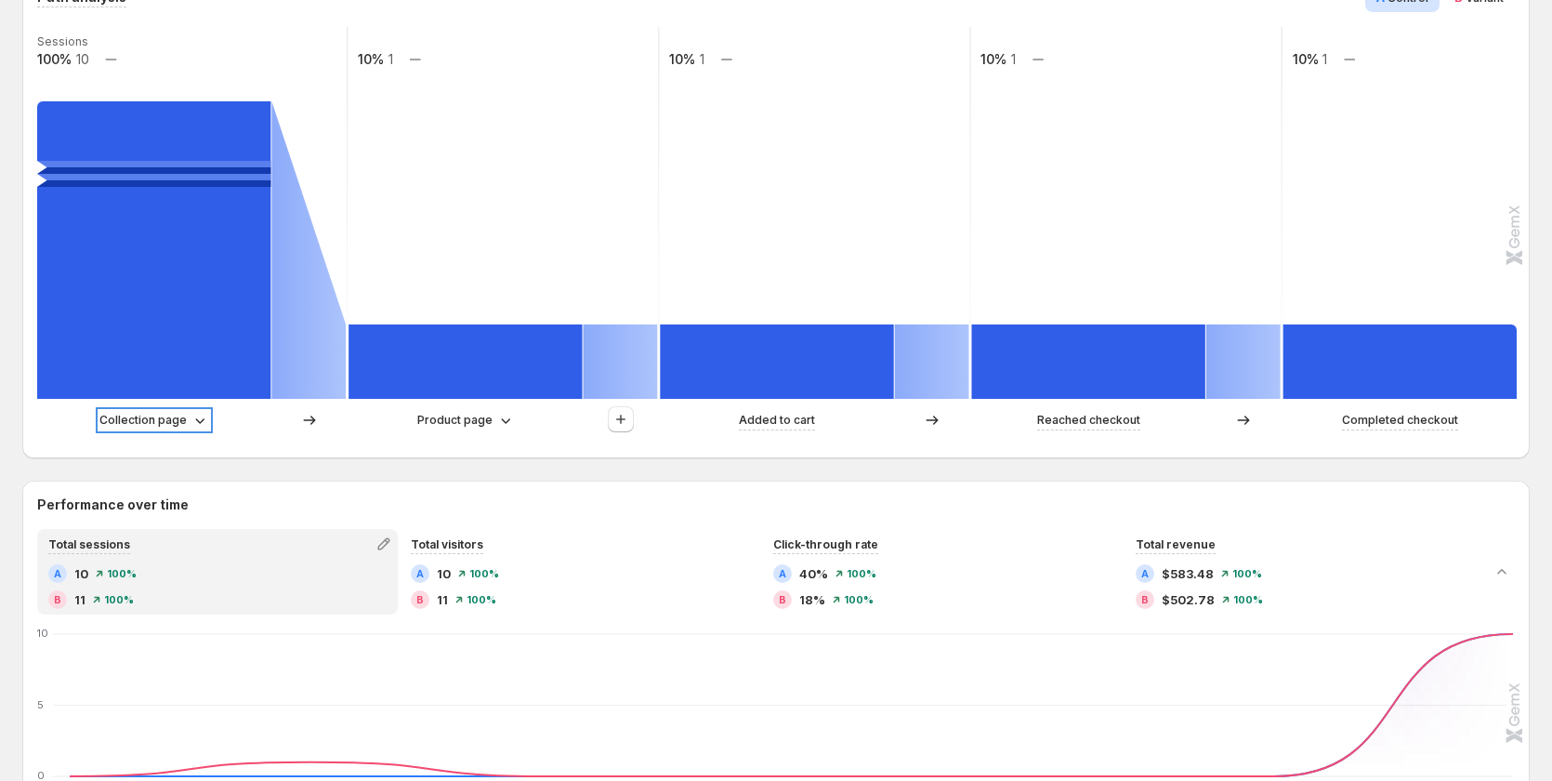
click at [178, 421] on p "Collection page" at bounding box center [142, 420] width 87 height 19
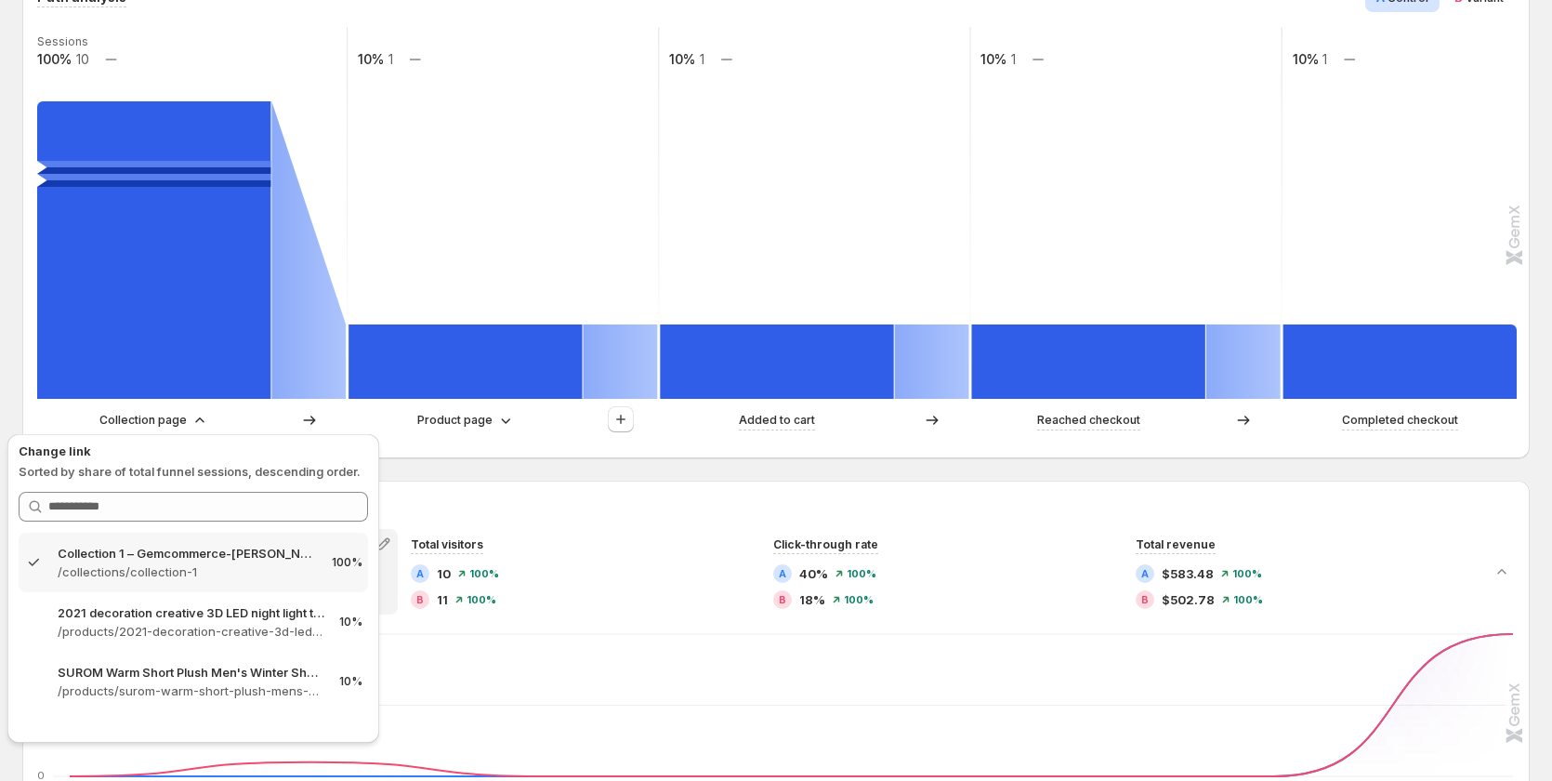
drag, startPoint x: 743, startPoint y: 465, endPoint x: 754, endPoint y: 466, distance: 11.2
click at [743, 465] on div "Path analysis A Control B Variant Sessions 100% 10 10% 1 10% 1 10% 1 10% 1 Coll…" at bounding box center [775, 779] width 1507 height 1625
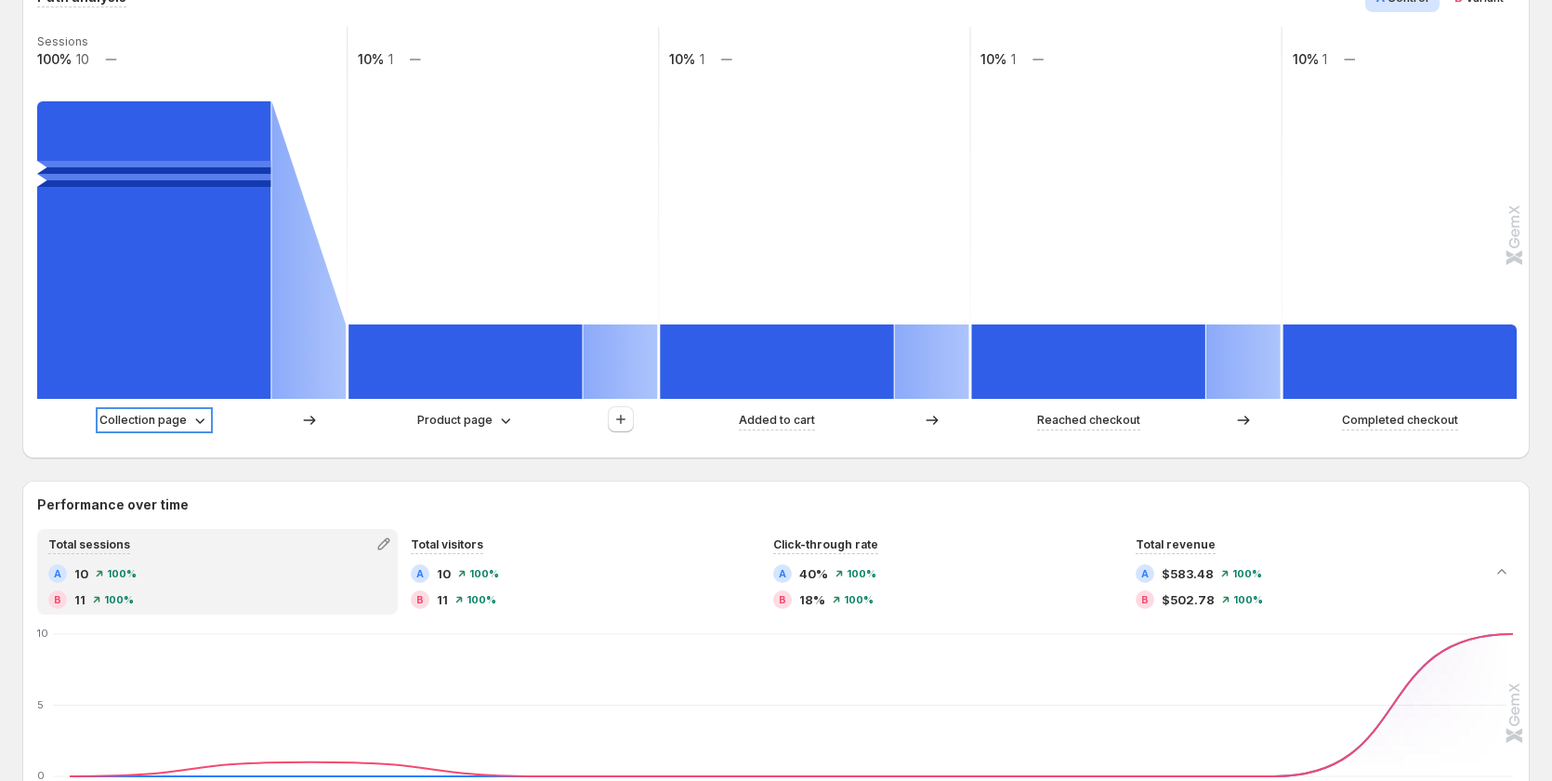
click at [194, 427] on icon at bounding box center [200, 420] width 19 height 19
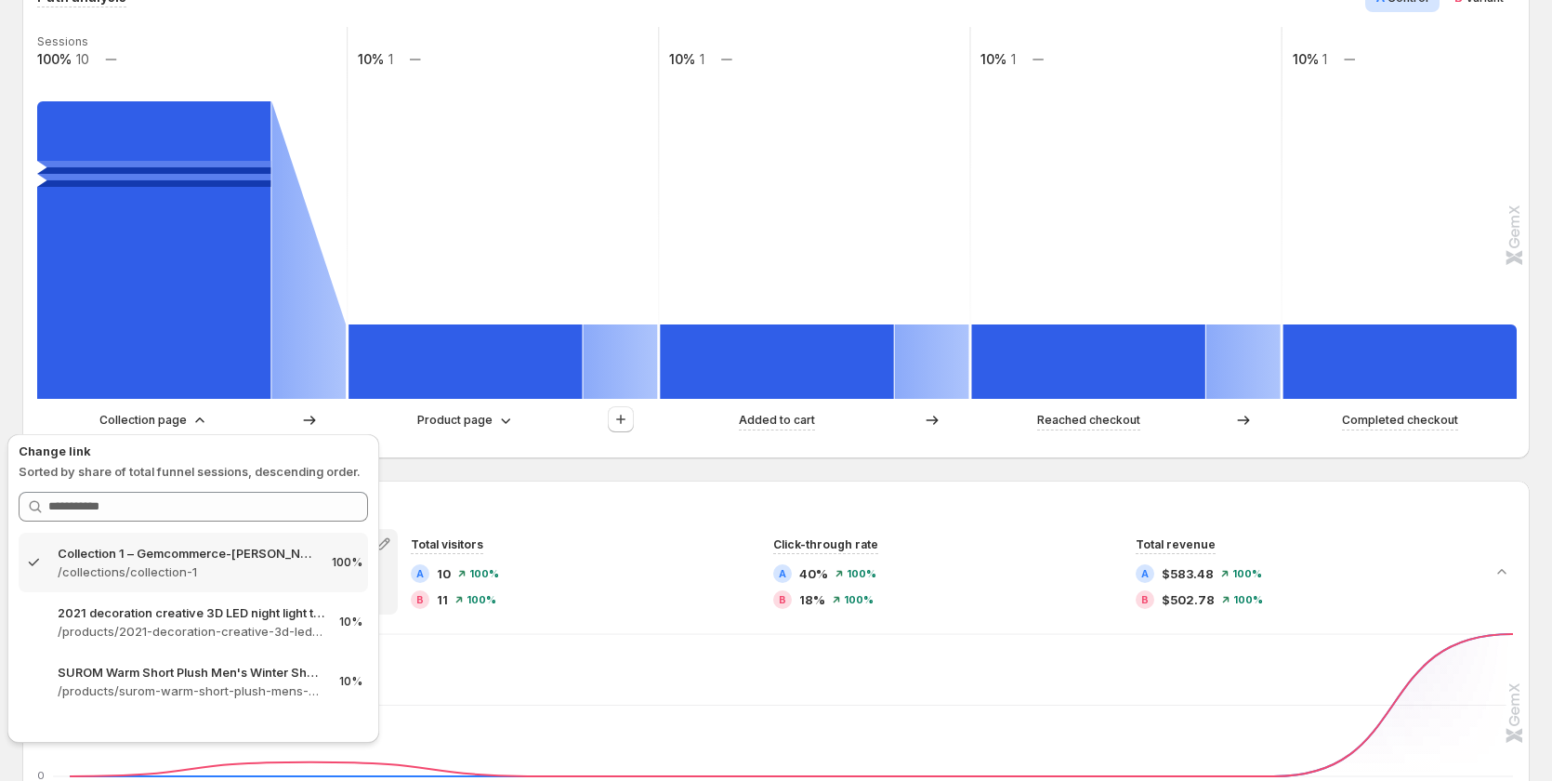
click at [555, 468] on div "Path analysis A Control B Variant Sessions 100% 10 10% 1 10% 1 10% 1 10% 1 Coll…" at bounding box center [775, 779] width 1507 height 1625
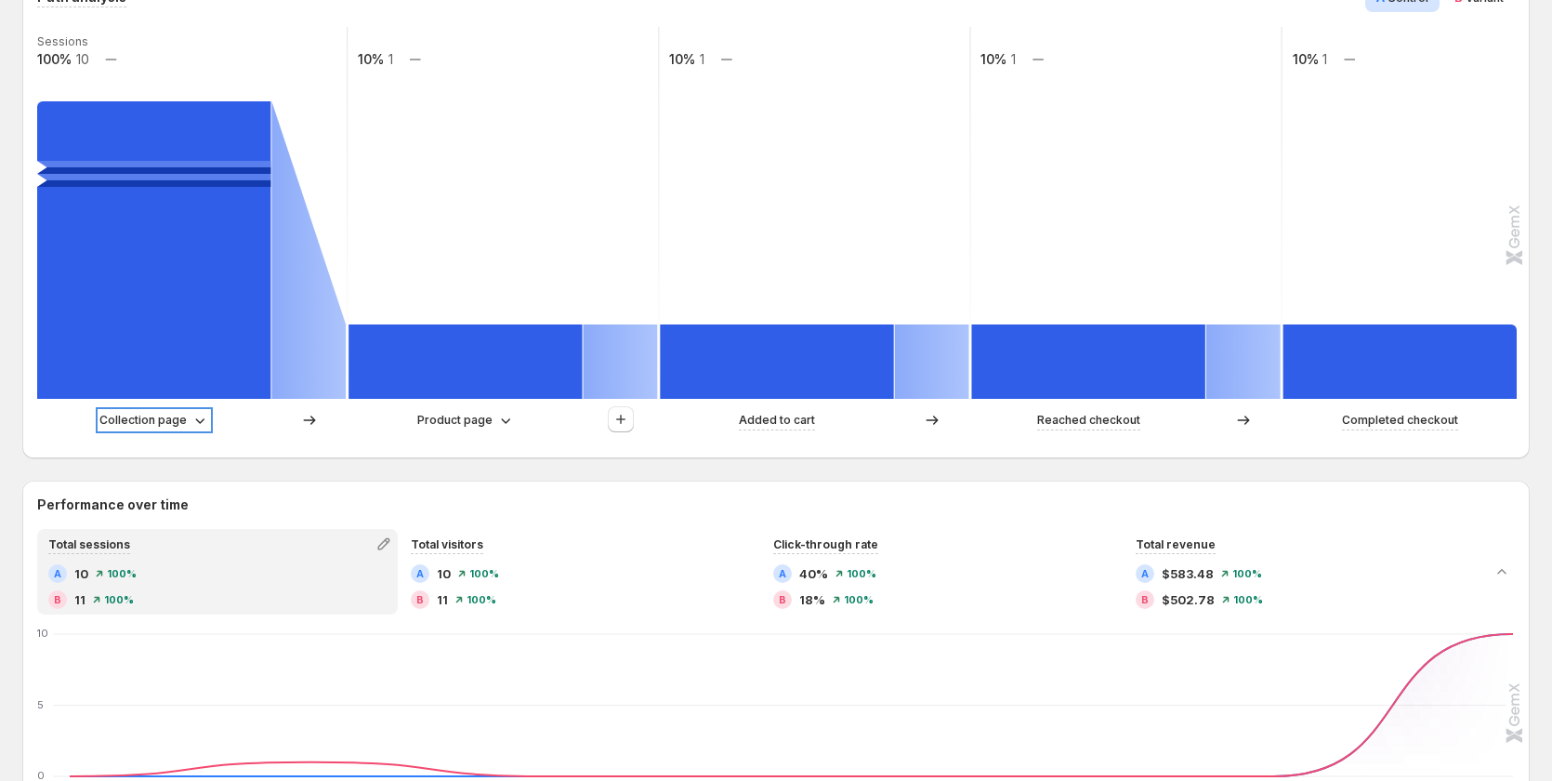
click at [181, 417] on p "Collection page" at bounding box center [142, 420] width 87 height 19
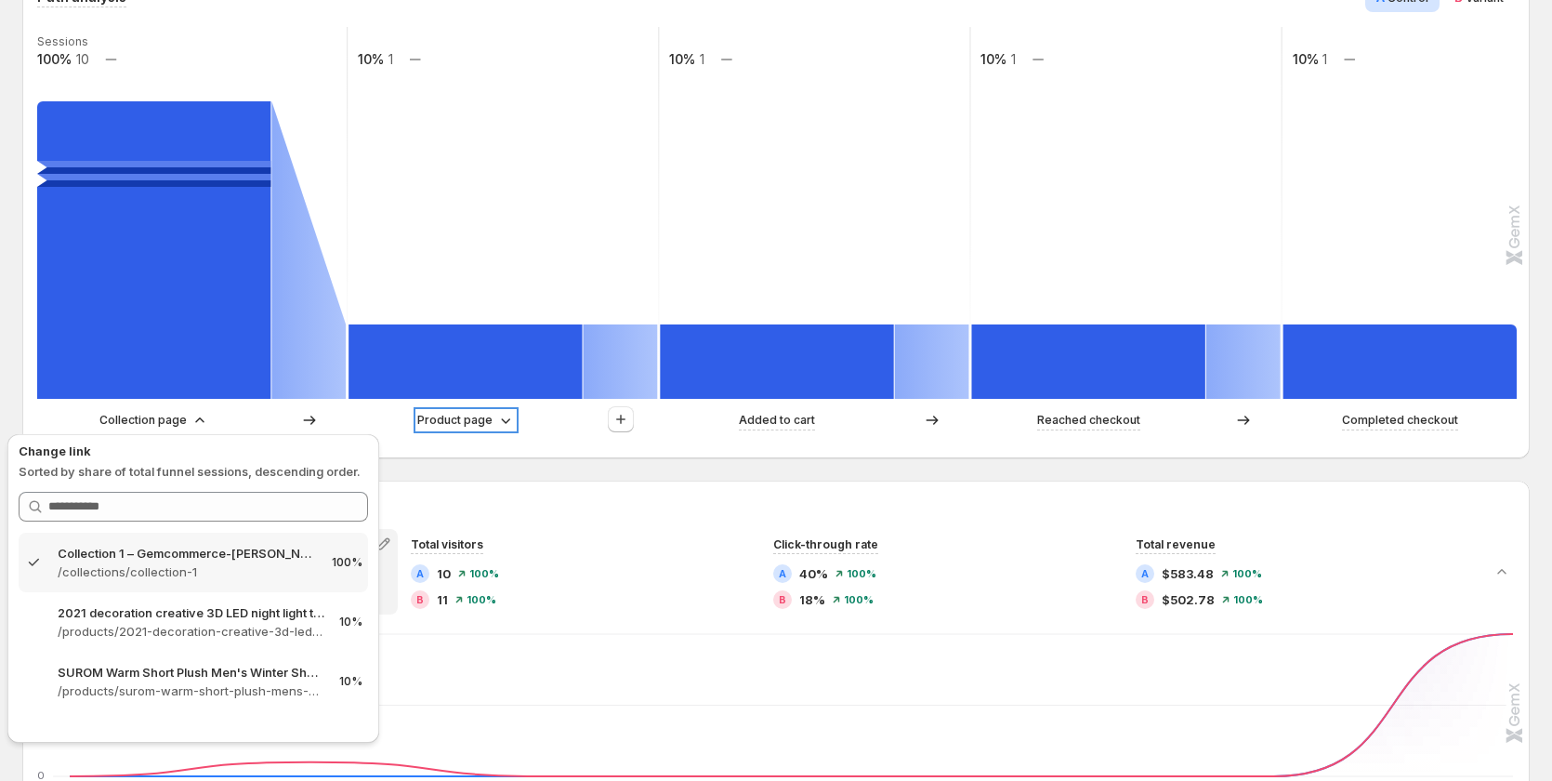
click at [478, 421] on p "Product page" at bounding box center [454, 420] width 75 height 19
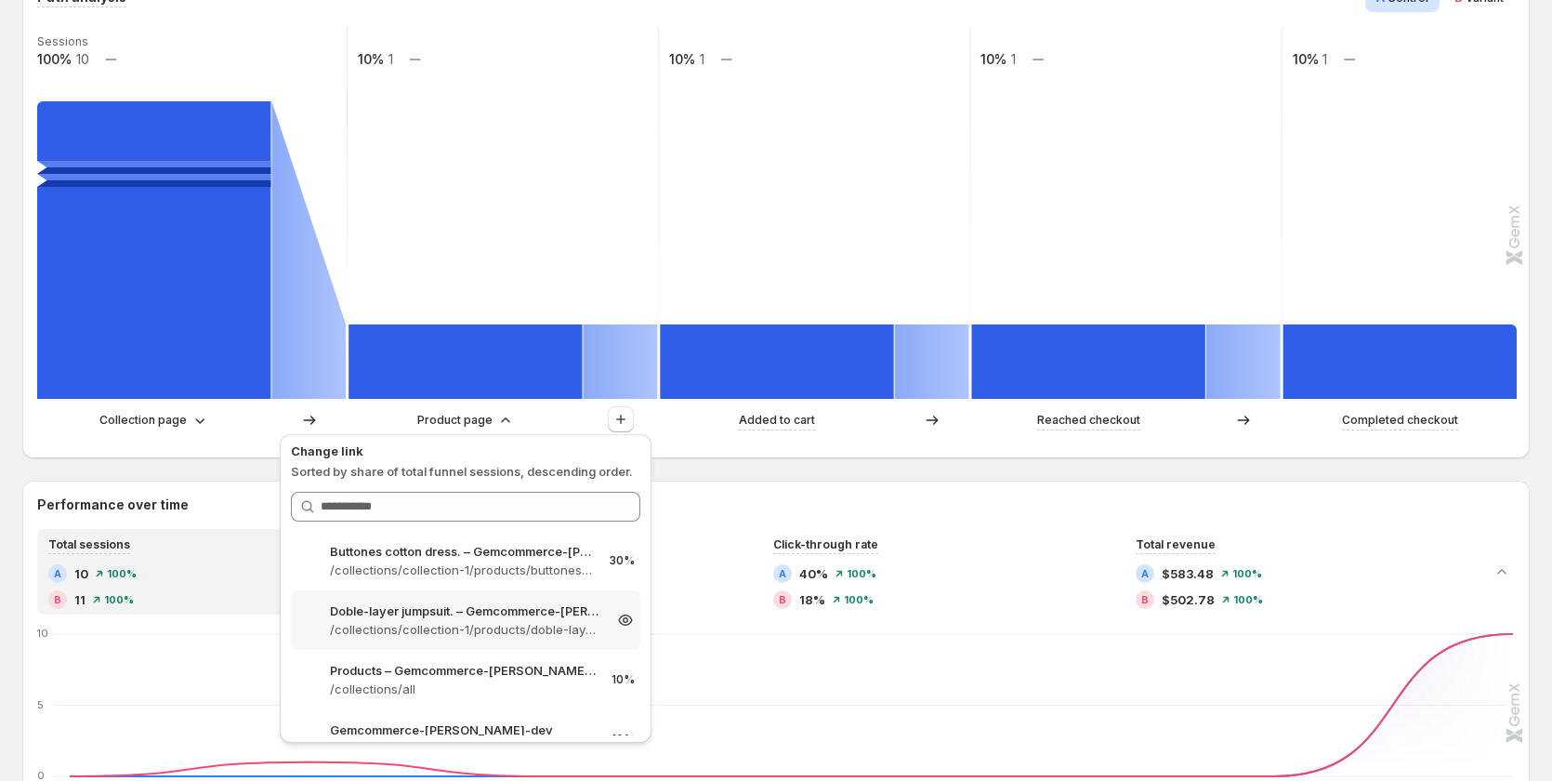
scroll to position [0, 0]
click at [799, 508] on h2 "Performance over time" at bounding box center [776, 504] width 1478 height 19
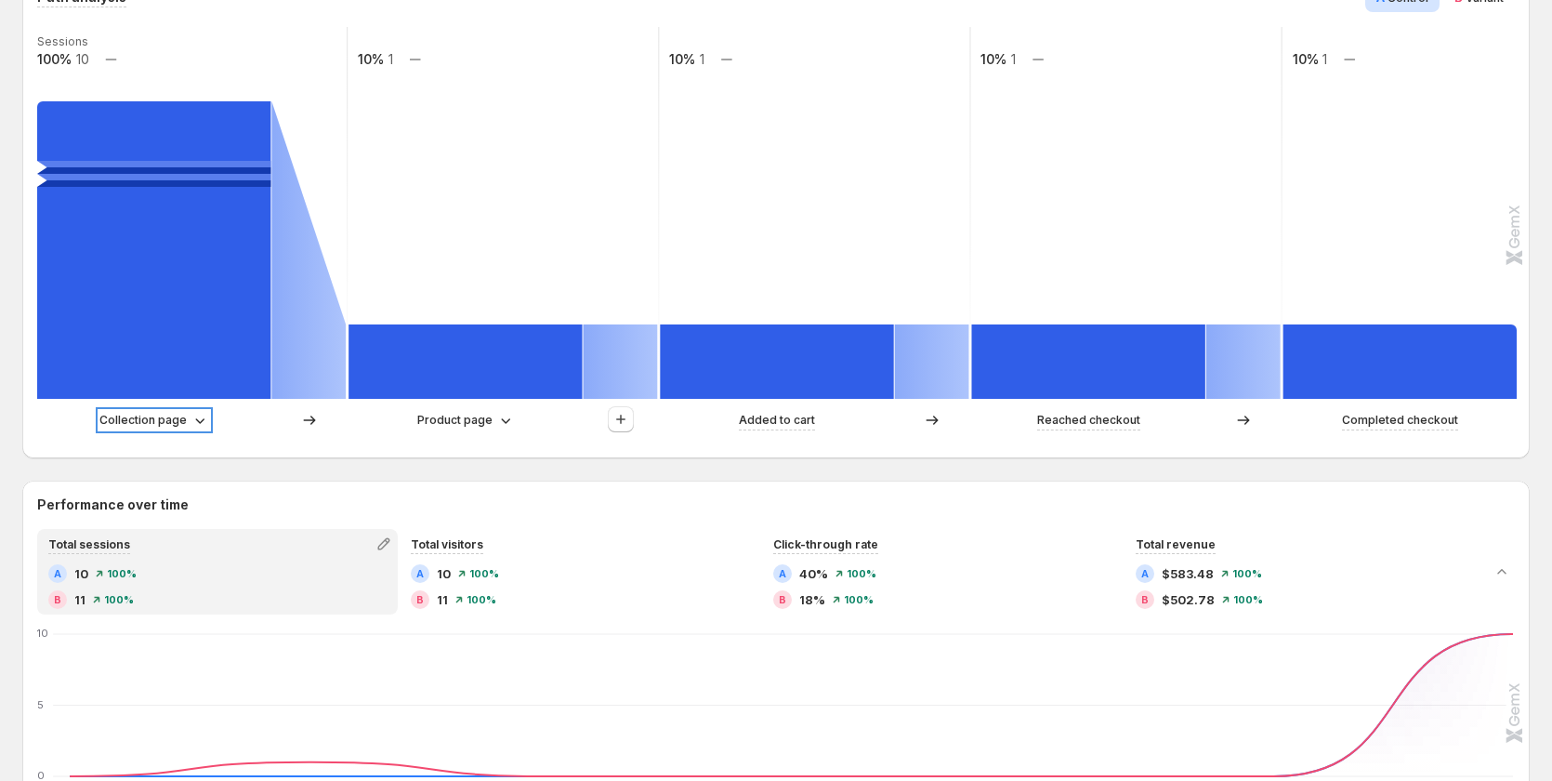
click at [173, 419] on p "Collection page" at bounding box center [142, 420] width 87 height 19
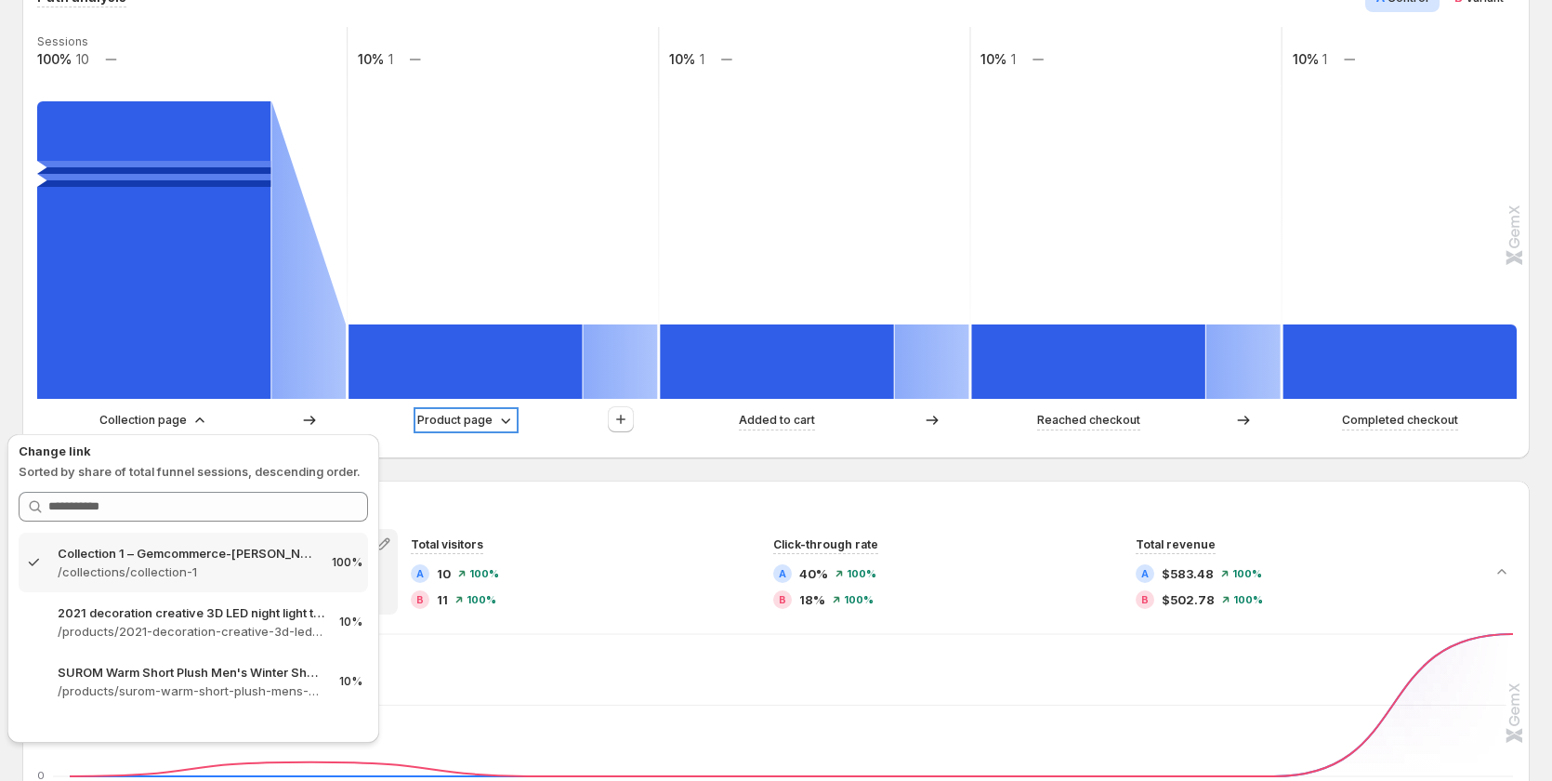
click at [486, 426] on p "Product page" at bounding box center [454, 420] width 75 height 19
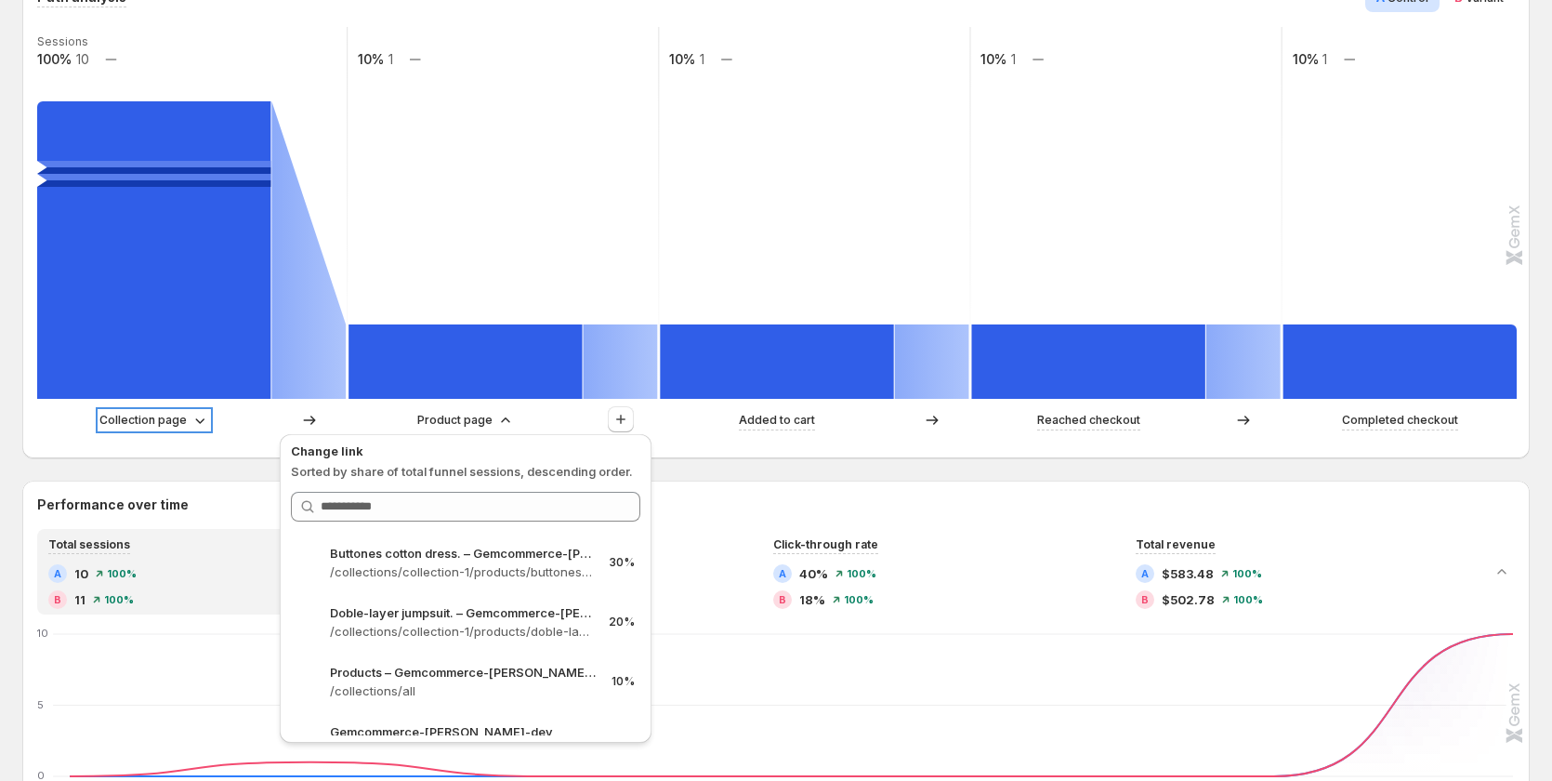
click at [201, 422] on icon at bounding box center [200, 420] width 19 height 19
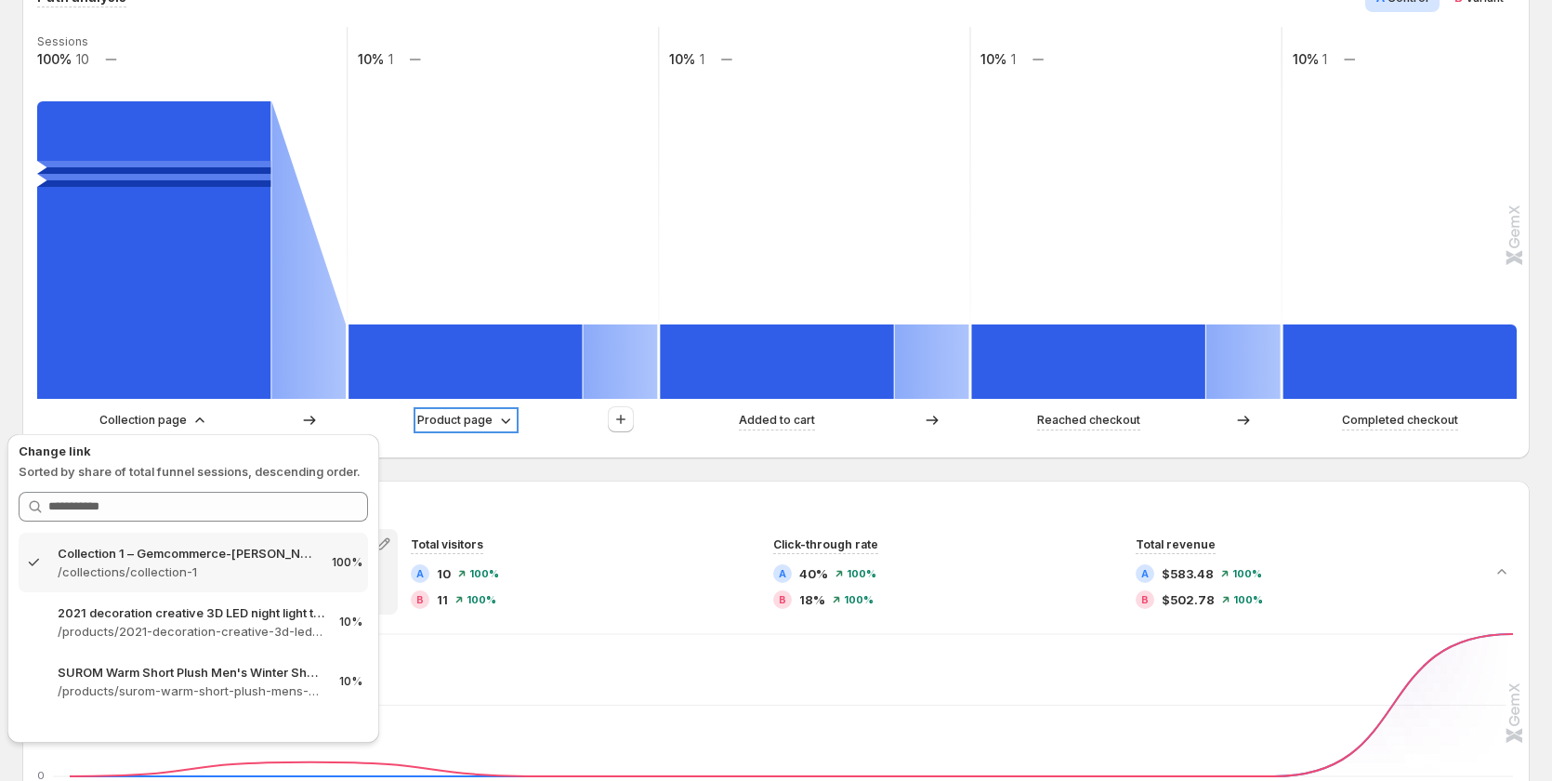
click at [488, 424] on p "Product page" at bounding box center [454, 420] width 75 height 19
